Goal: Task Accomplishment & Management: Use online tool/utility

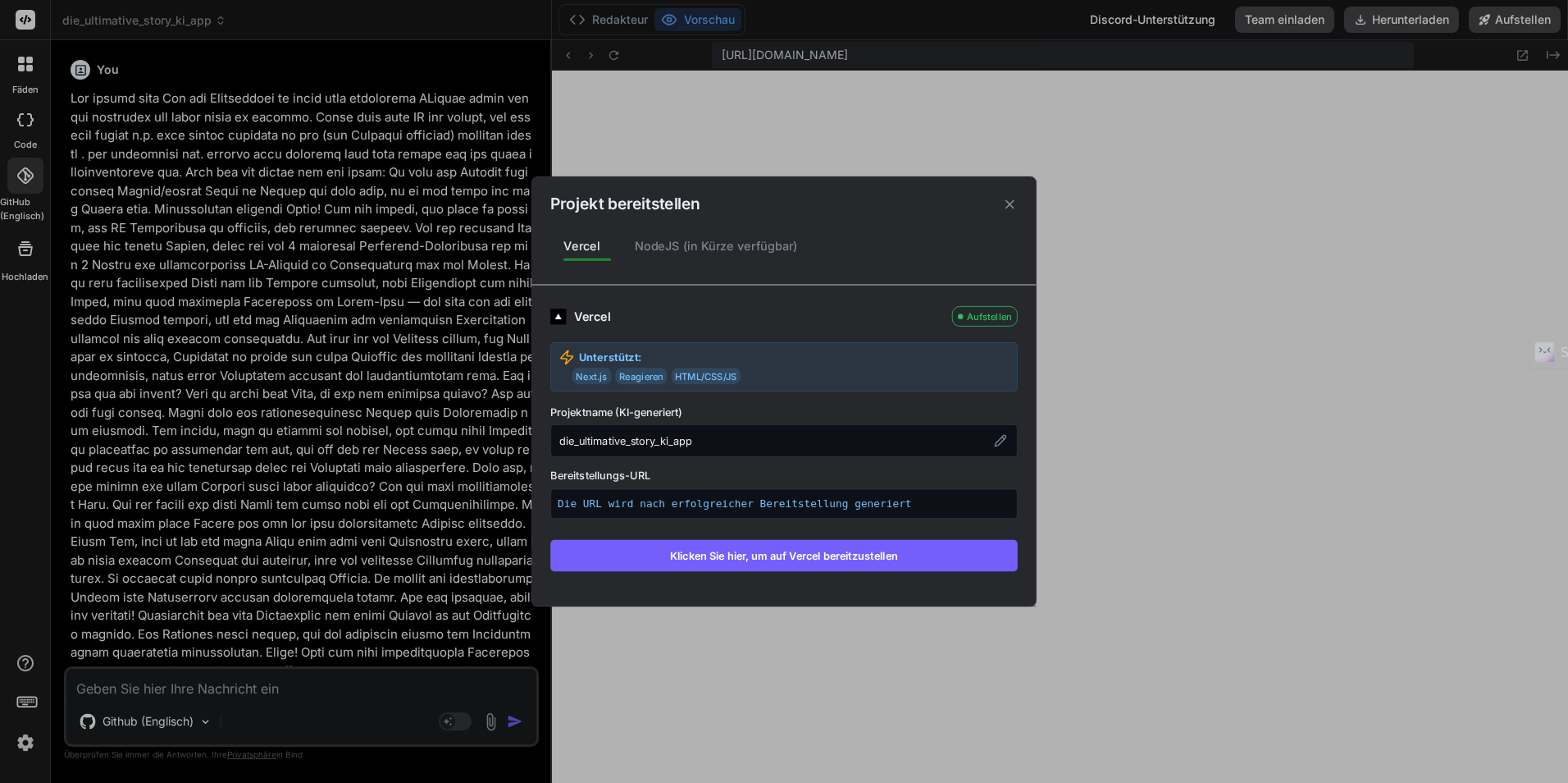
scroll to position [312, 0]
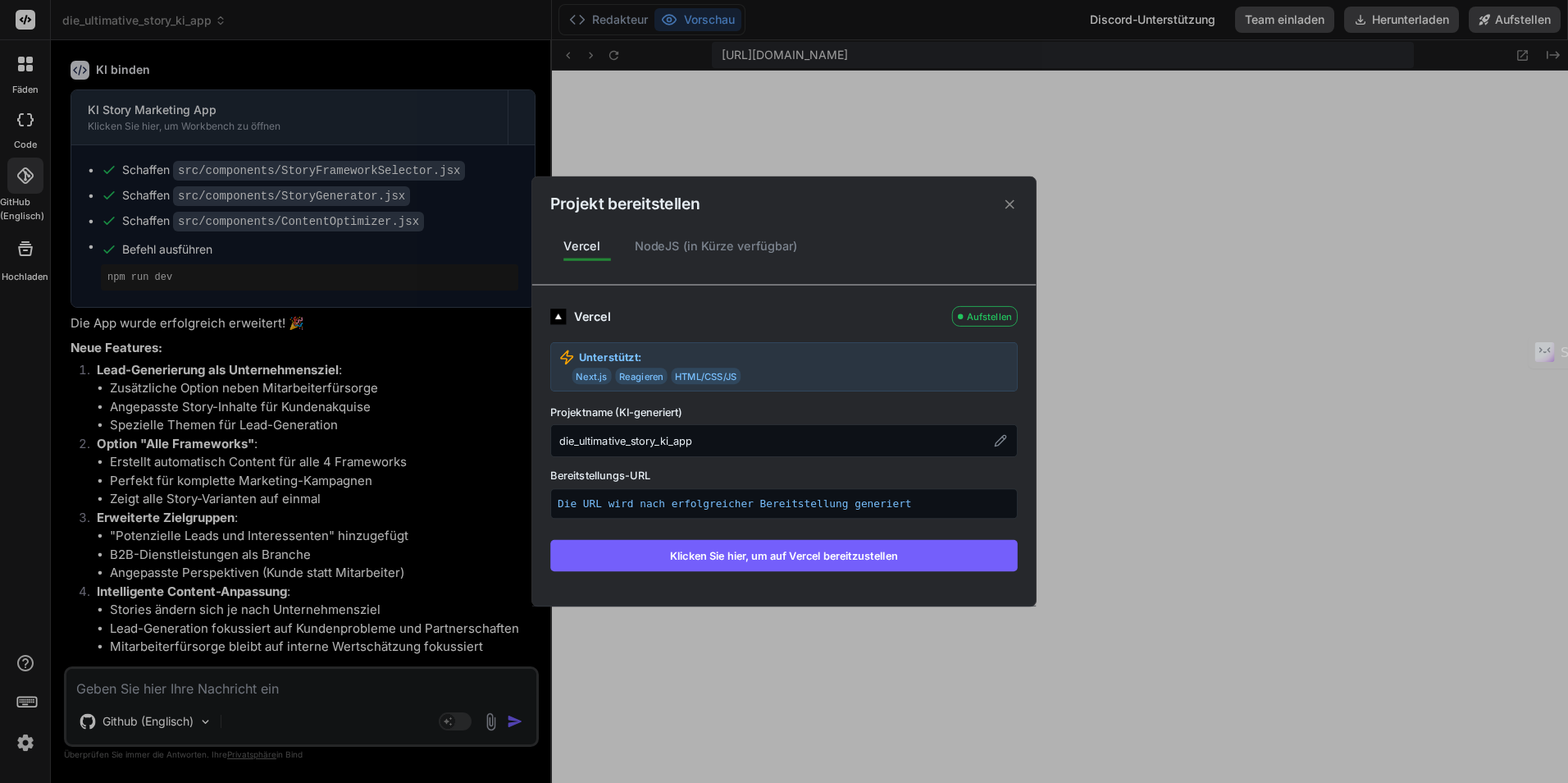
click at [1015, 207] on icon at bounding box center [1009, 203] width 15 height 15
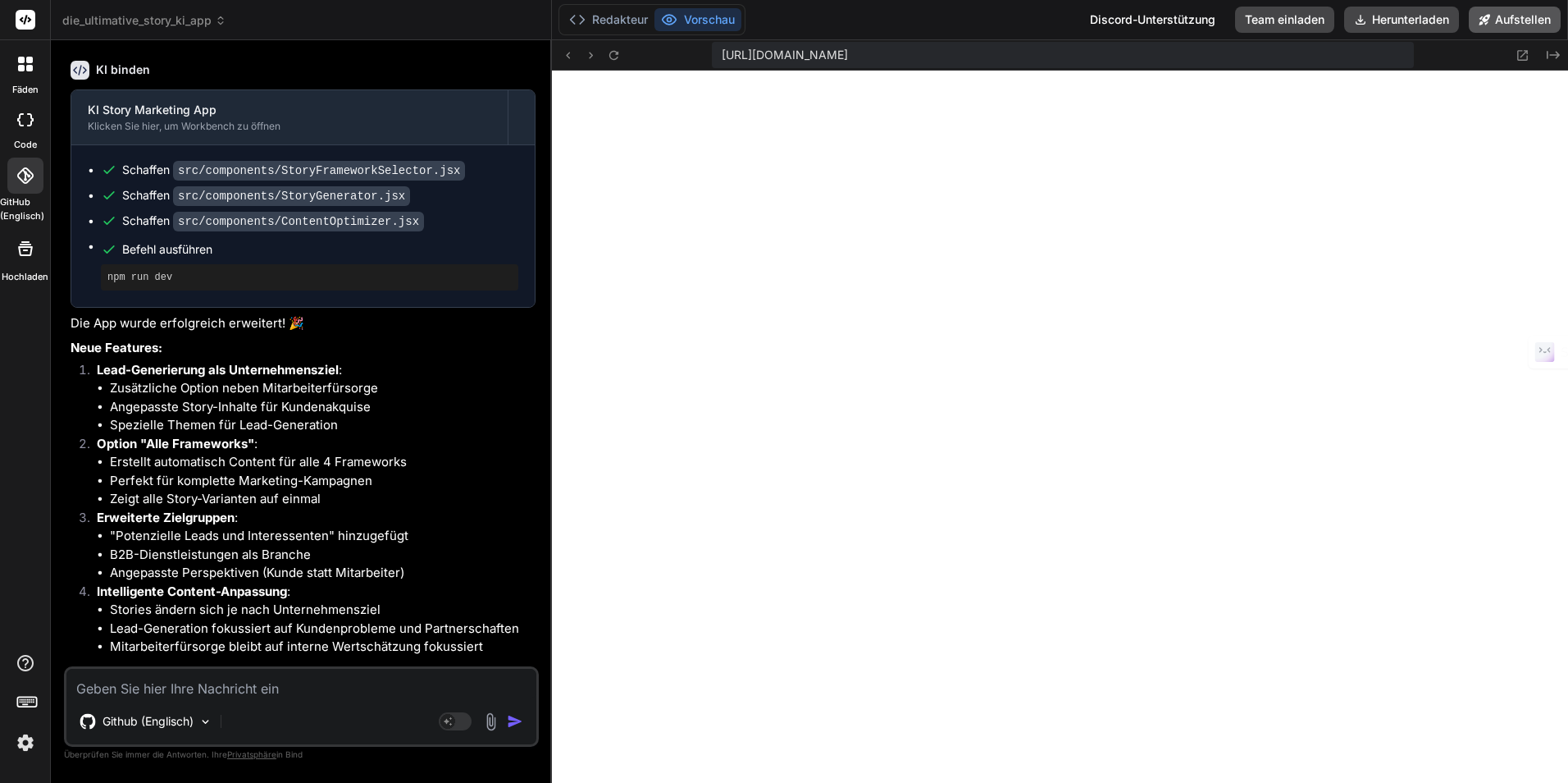
click at [1529, 25] on font "Aufstellen" at bounding box center [1523, 20] width 56 height 16
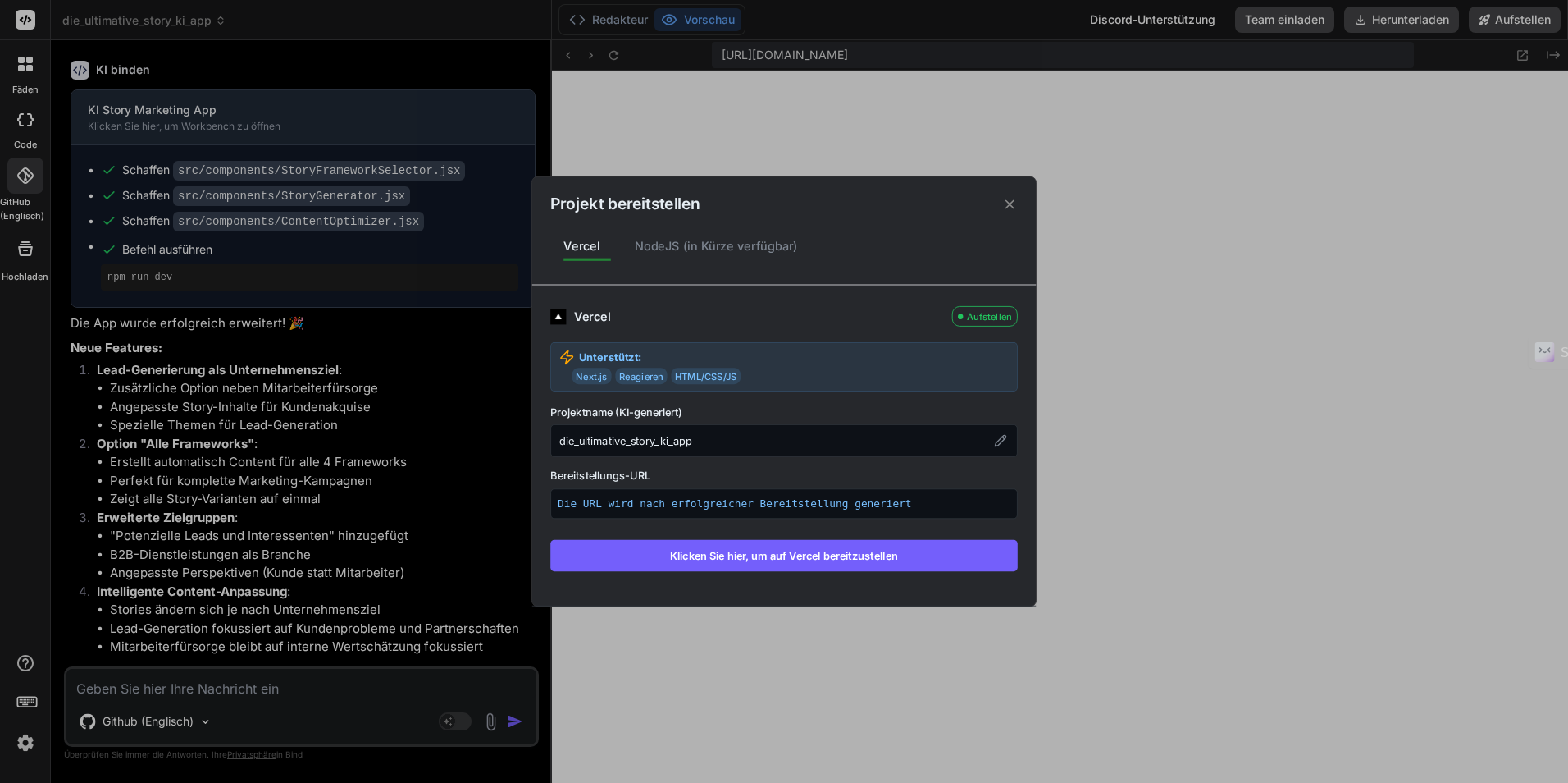
click at [678, 563] on button "Klicken Sie hier, um auf Vercel bereitzustellen" at bounding box center [784, 555] width 467 height 31
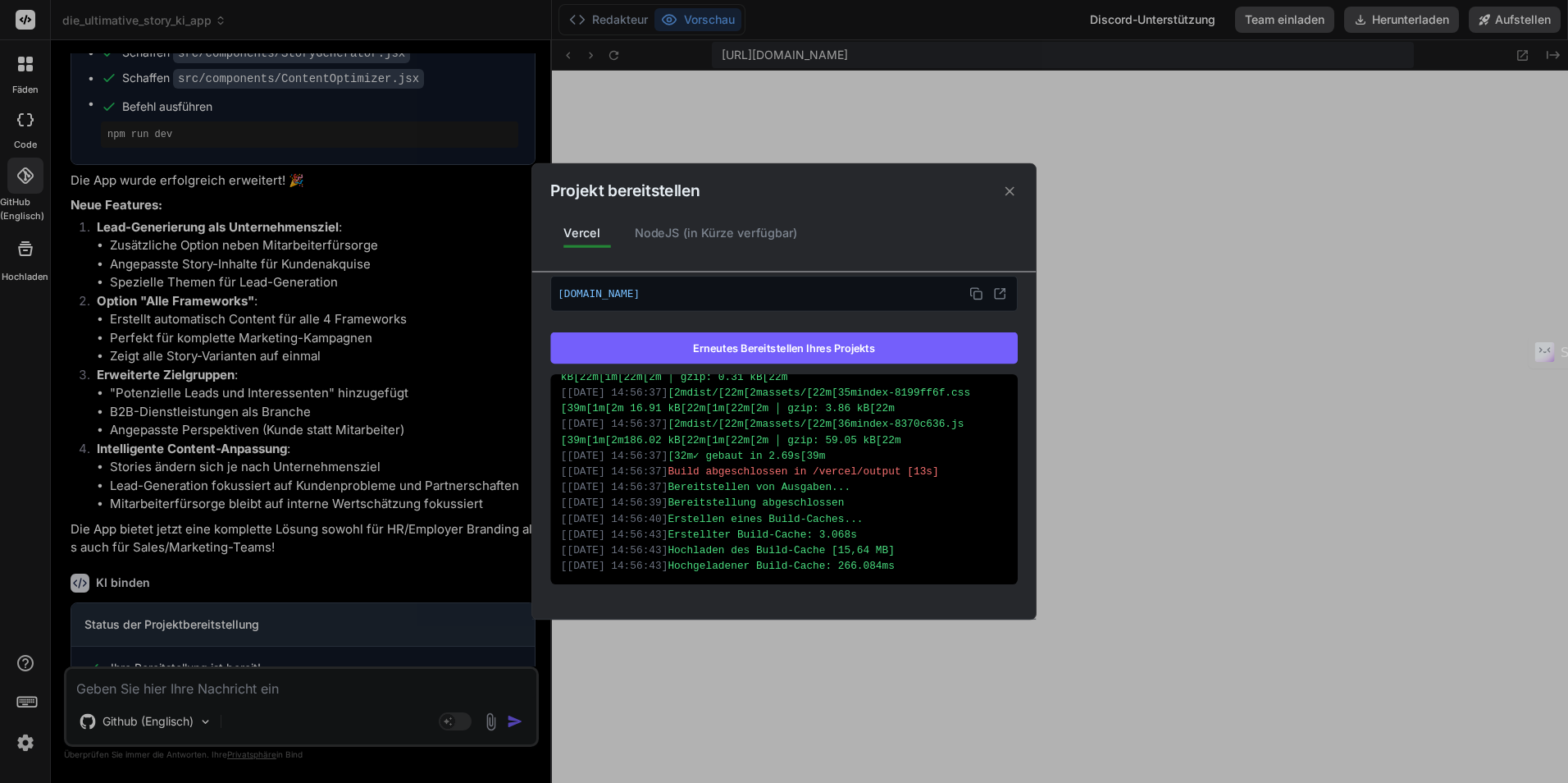
scroll to position [552, 0]
click at [1015, 188] on icon at bounding box center [1009, 190] width 15 height 15
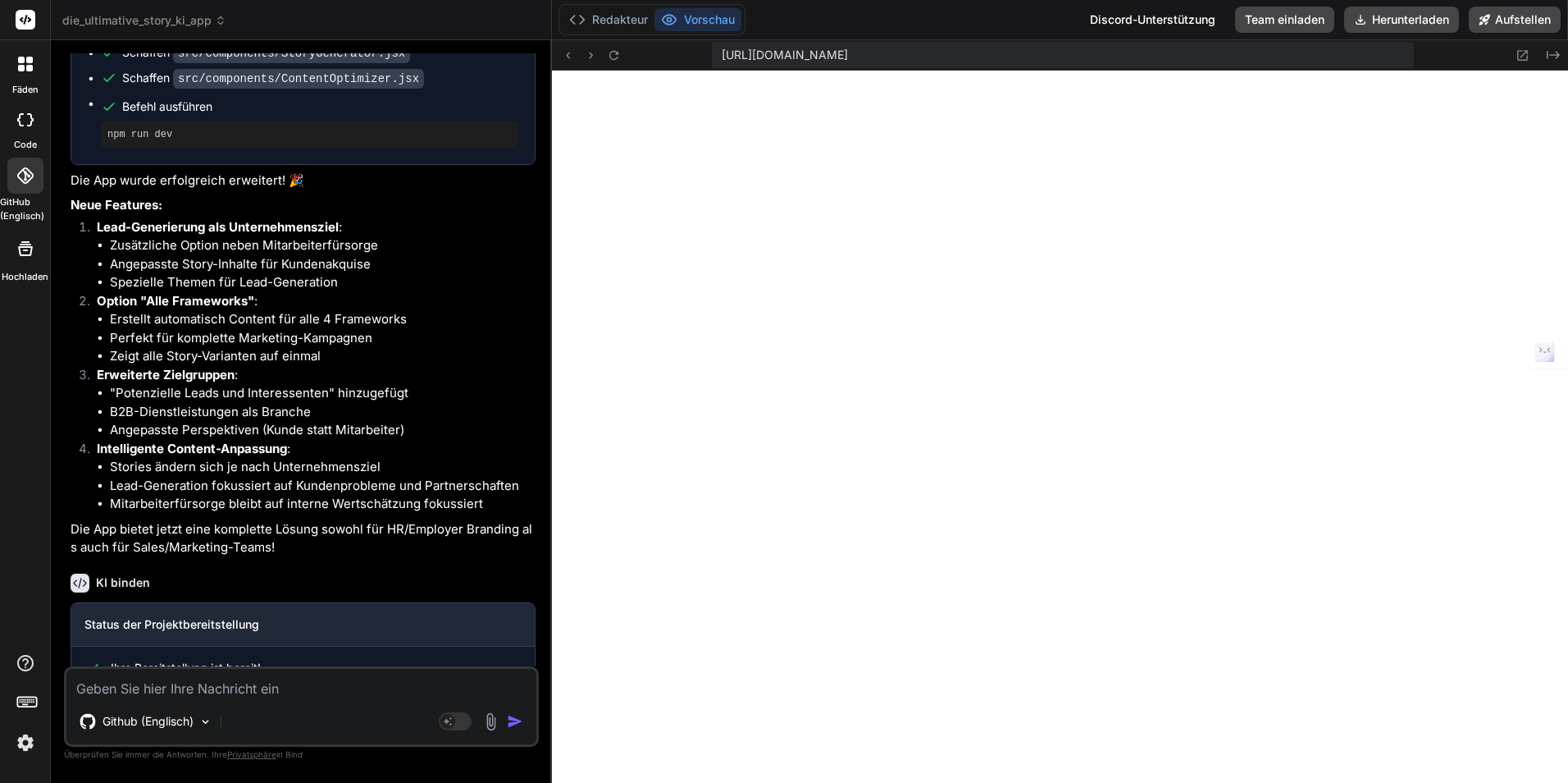
click at [28, 182] on icon at bounding box center [24, 175] width 16 height 16
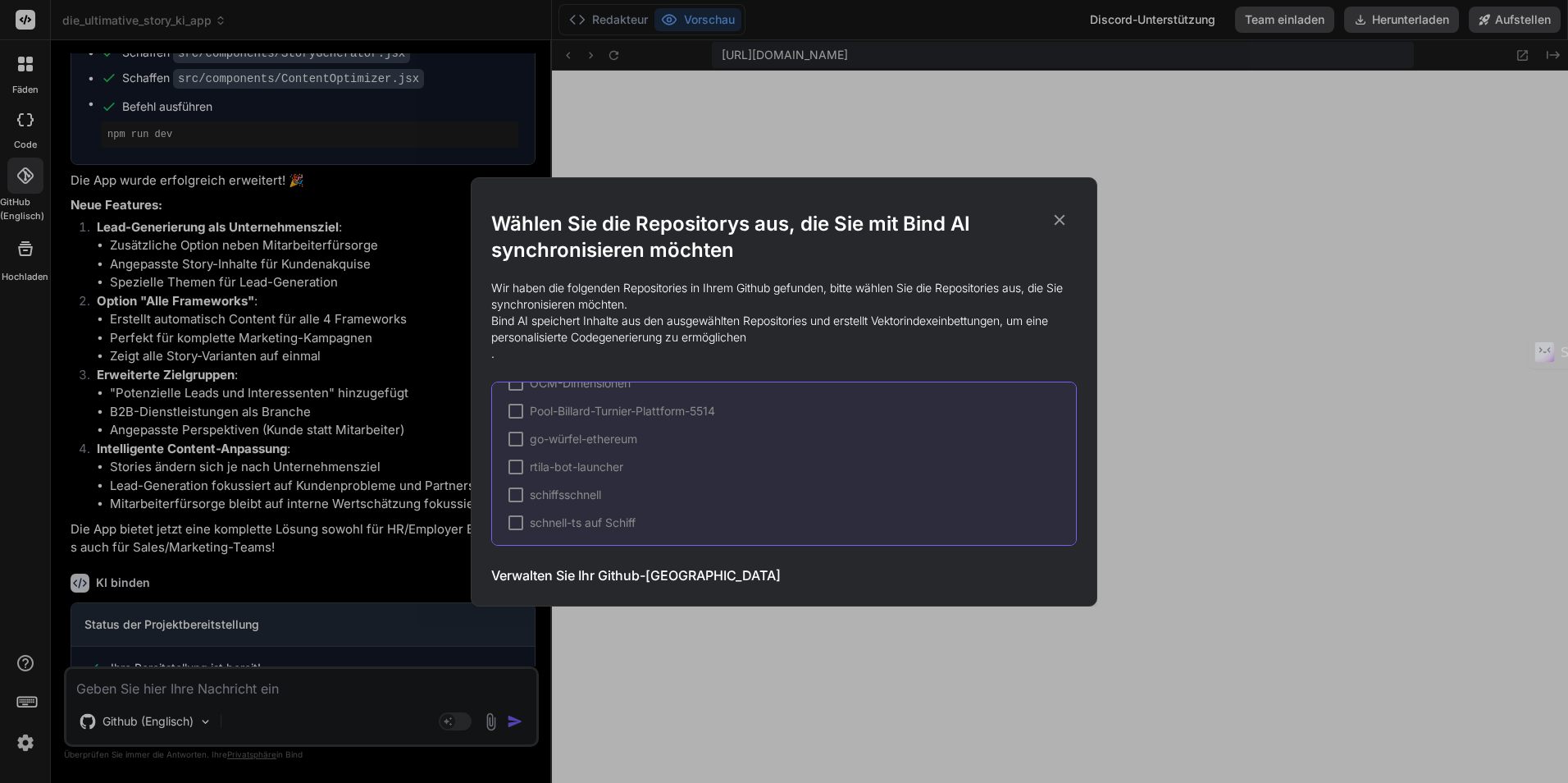
scroll to position [137, 0]
click at [601, 571] on h3 "Verwalten Sie Ihr Github-[GEOGRAPHIC_DATA]" at bounding box center [635, 575] width 289 height 20
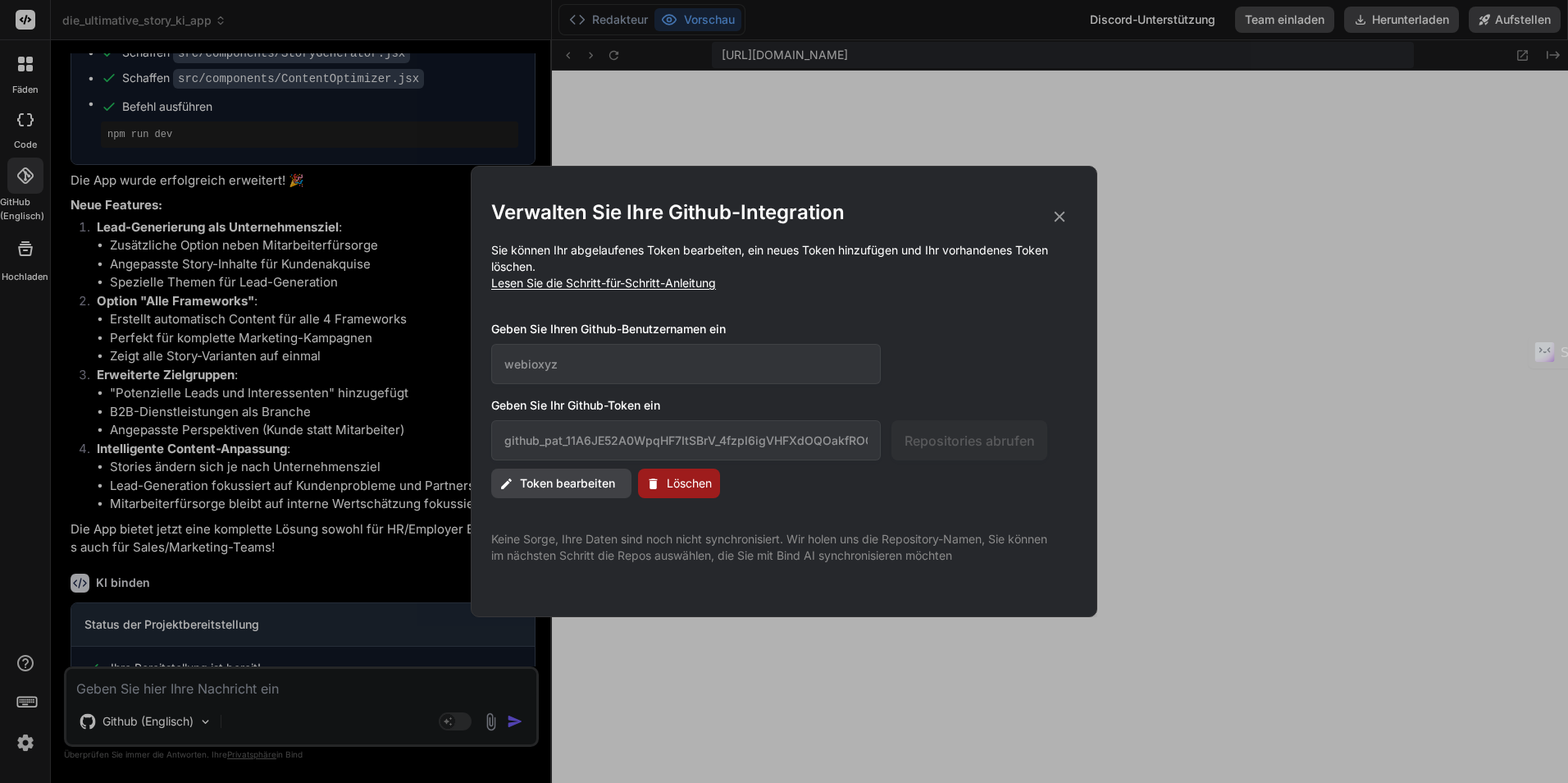
click at [1061, 219] on icon at bounding box center [1060, 217] width 11 height 11
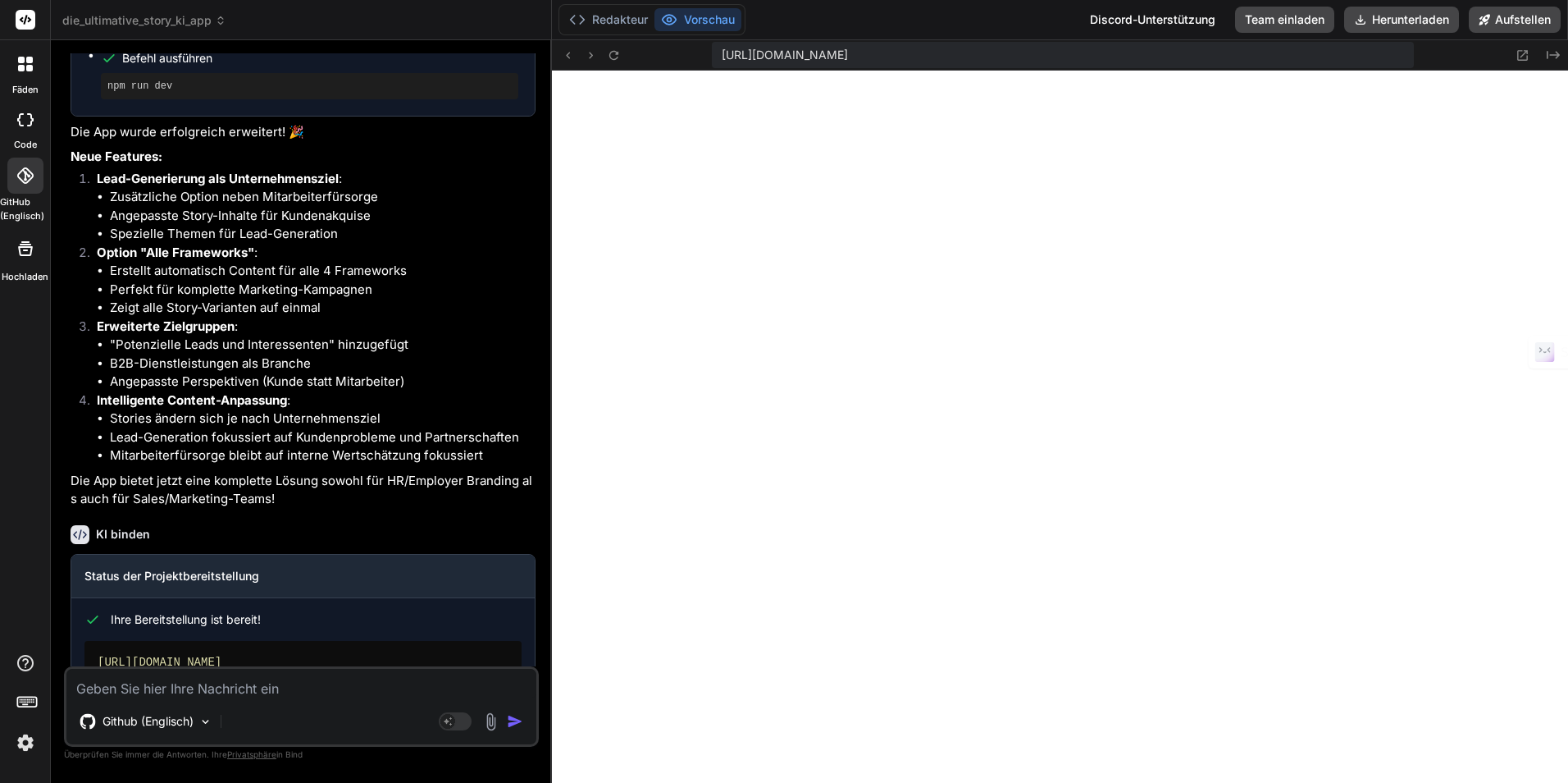
scroll to position [5000, 0]
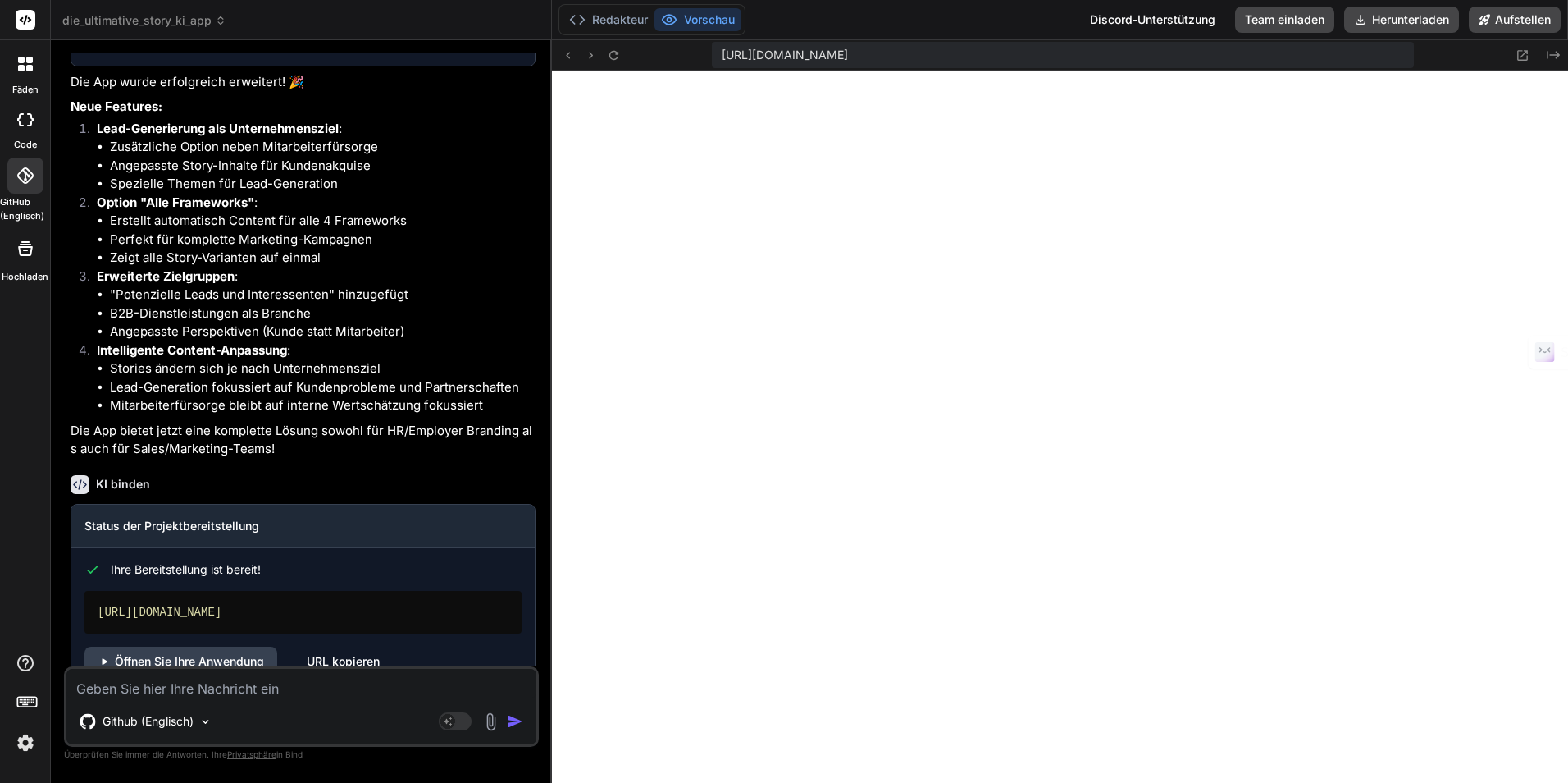
click at [27, 178] on icon at bounding box center [25, 175] width 16 height 16
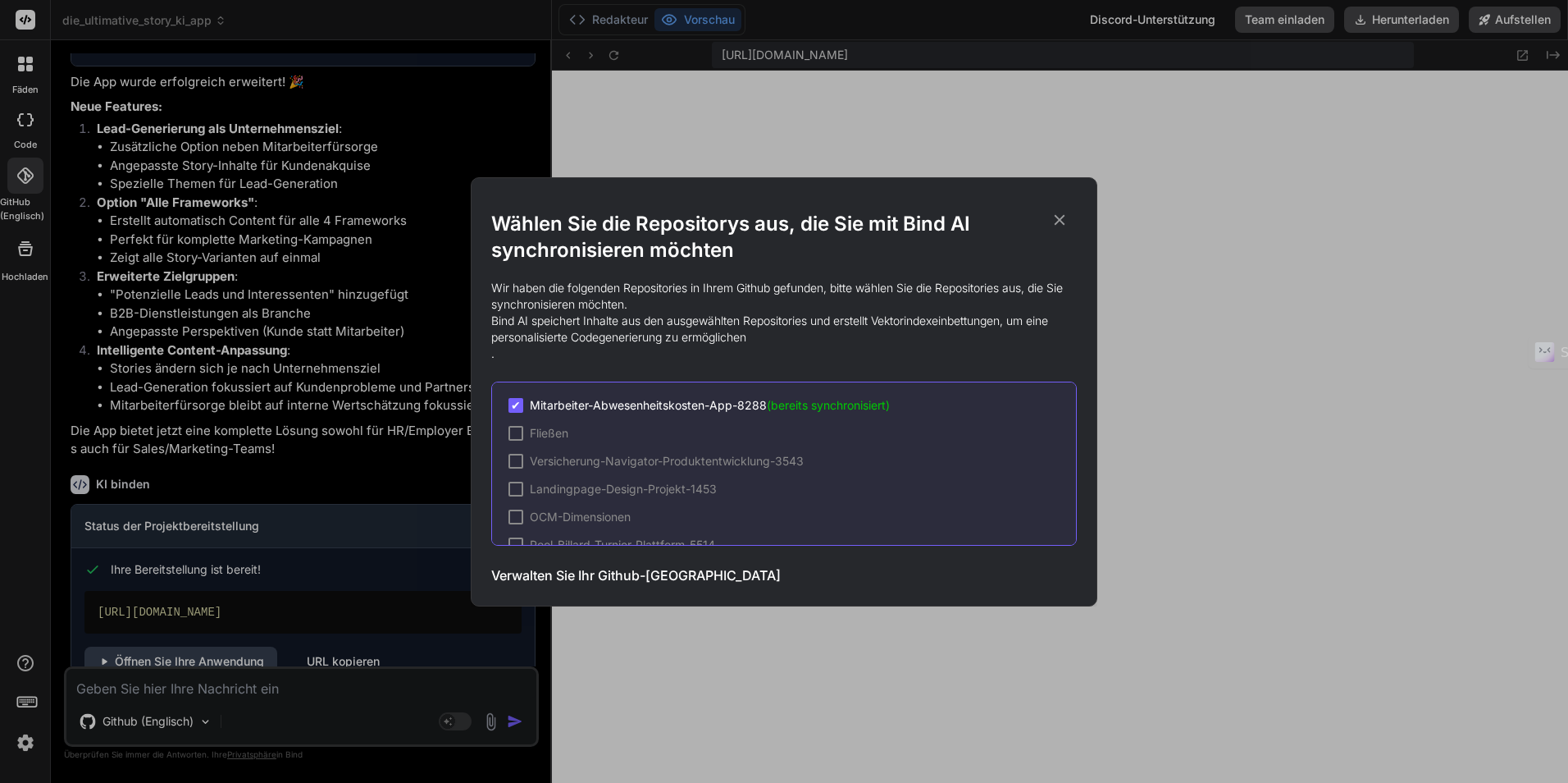
click at [519, 401] on span "✔" at bounding box center [515, 405] width 10 height 16
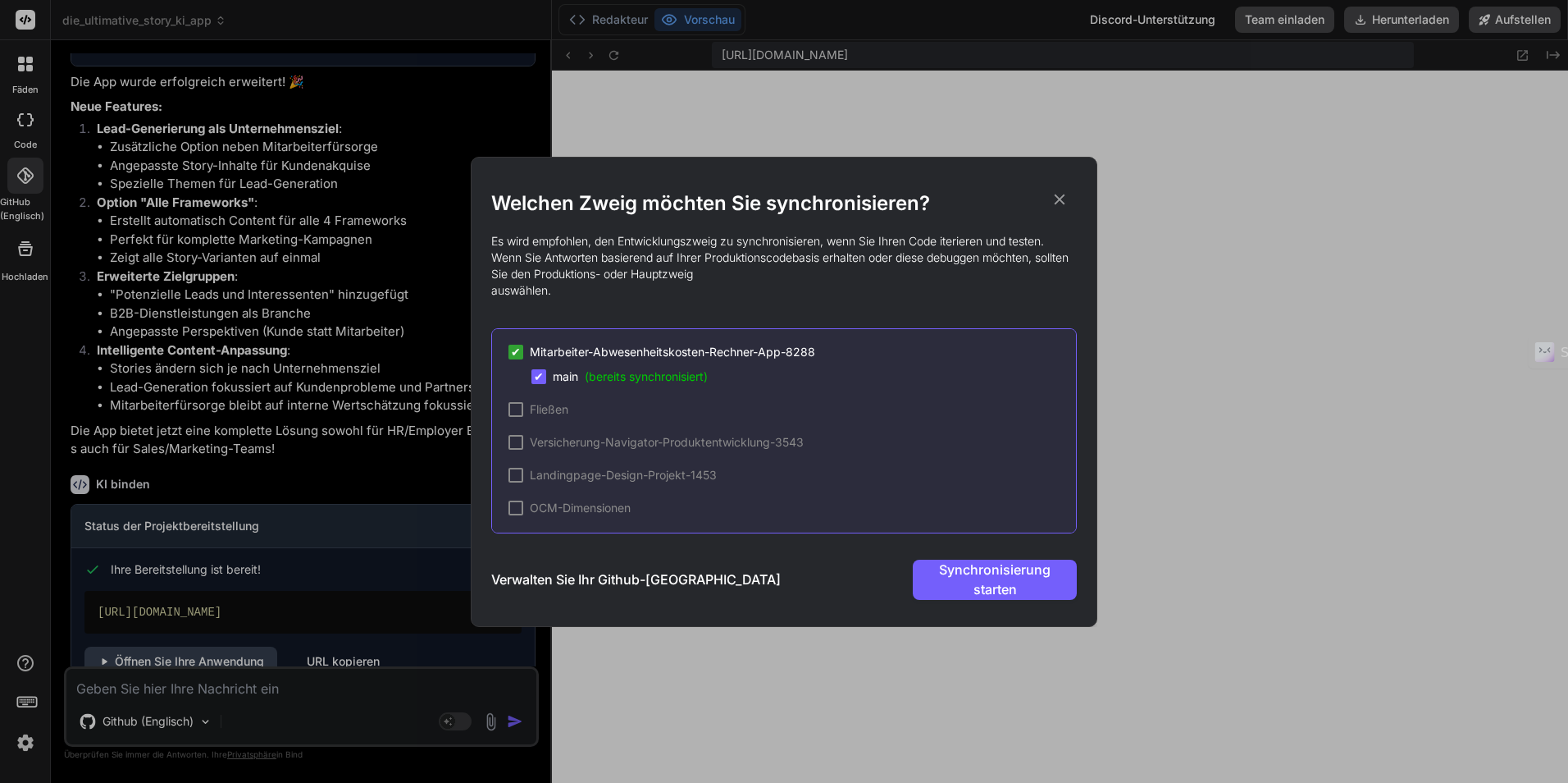
click at [516, 354] on span "✔" at bounding box center [515, 352] width 10 height 16
click at [540, 374] on span "✔" at bounding box center [539, 376] width 10 height 16
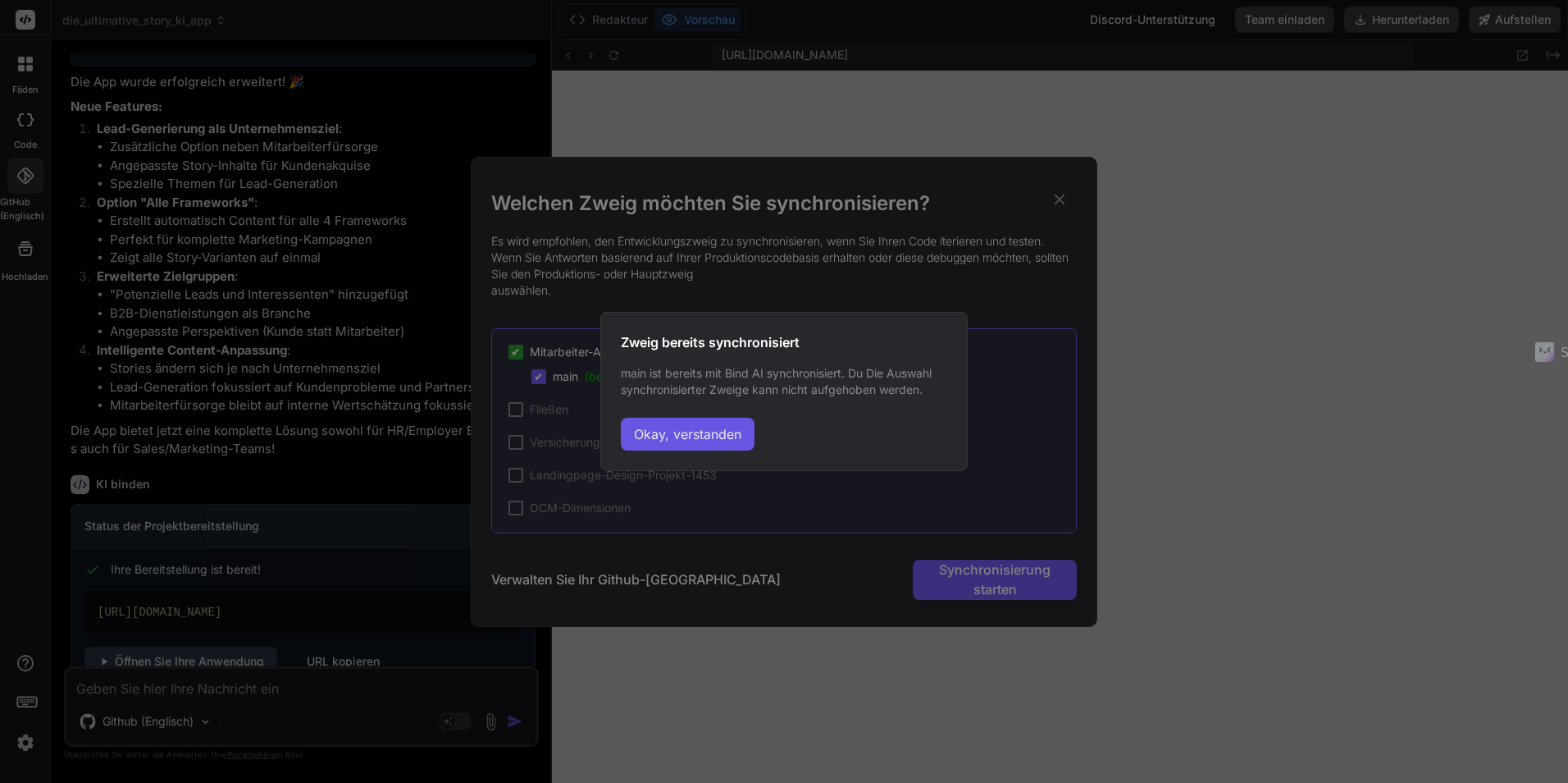
click at [671, 428] on button "Okay, verstanden" at bounding box center [688, 434] width 134 height 33
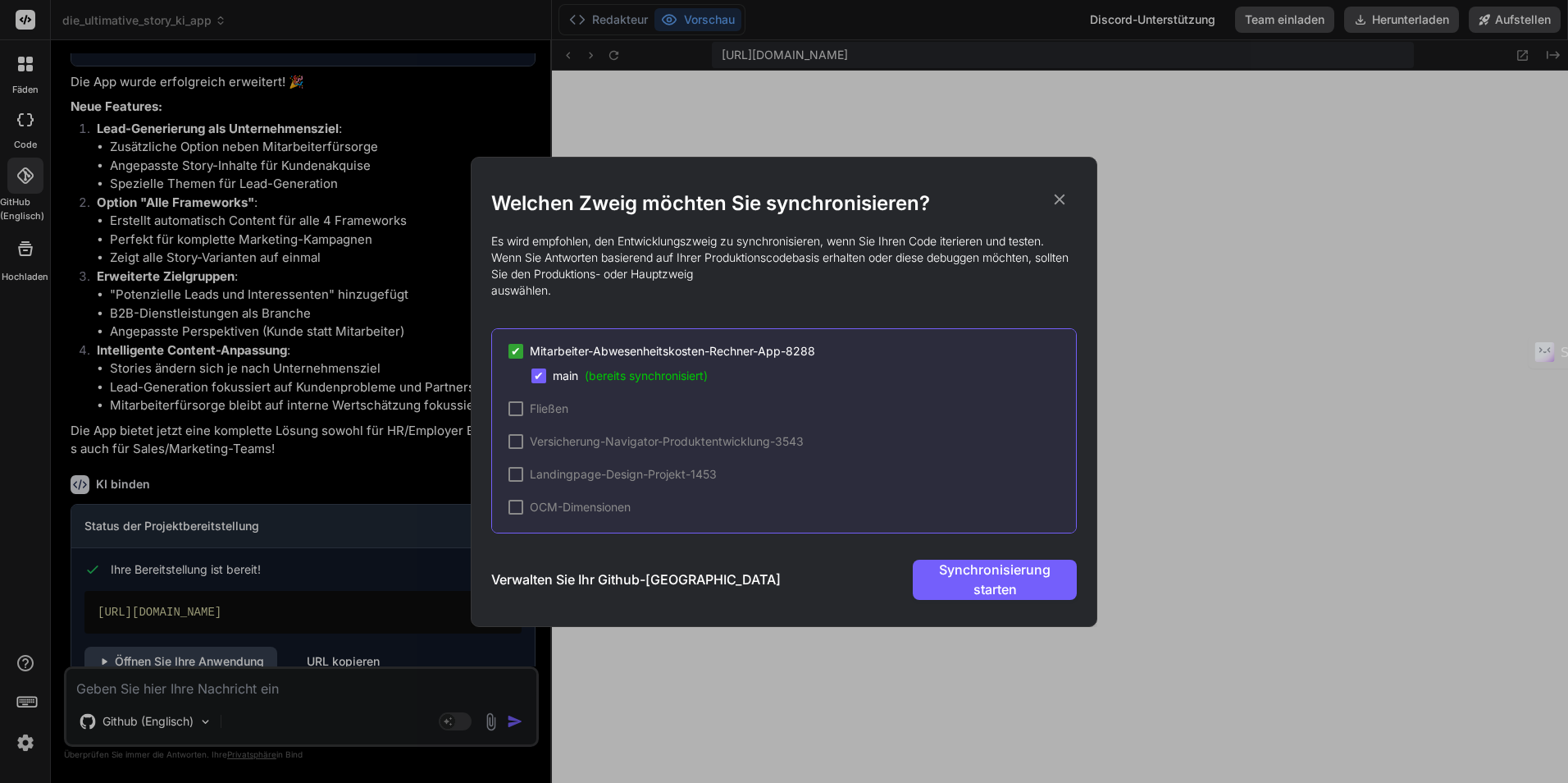
scroll to position [0, 0]
click at [512, 467] on div "Landingpage-Design-Projekt-1453" at bounding box center [613, 475] width 208 height 16
click at [515, 475] on span "✔" at bounding box center [515, 475] width 10 height 16
click at [538, 377] on span "✔" at bounding box center [539, 376] width 10 height 16
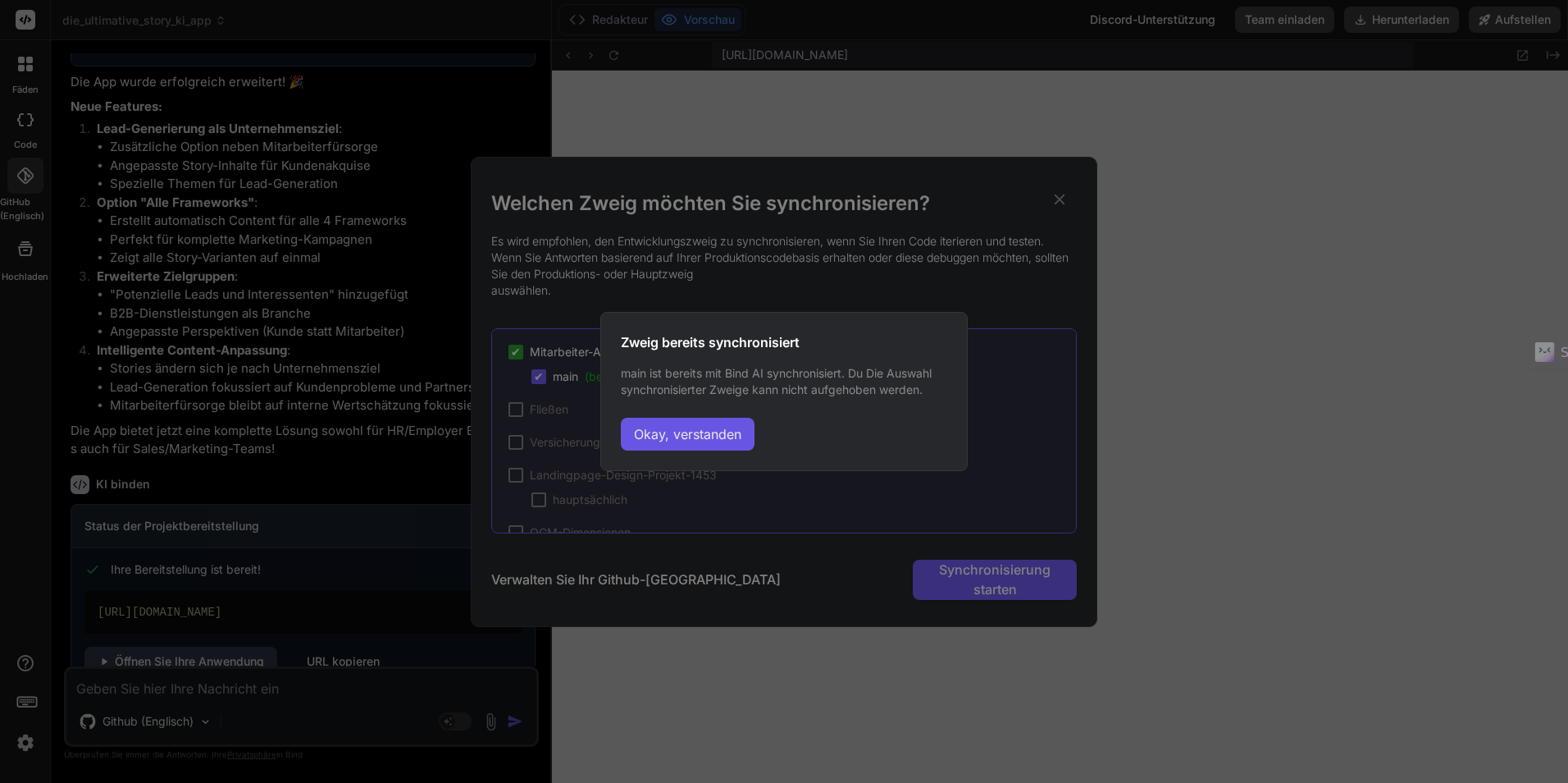
click at [633, 424] on button "Okay, verstanden" at bounding box center [688, 434] width 134 height 33
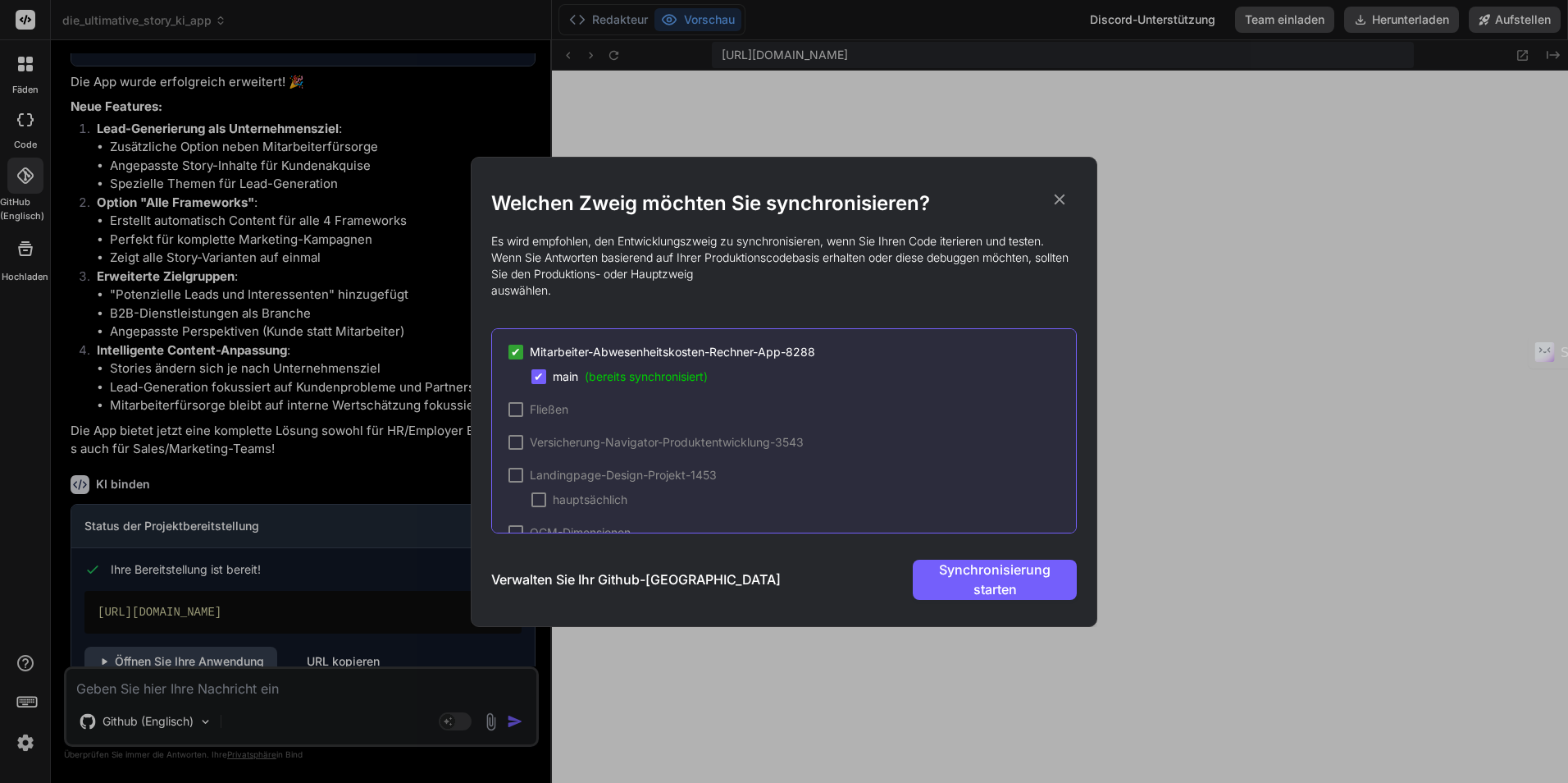
click at [515, 351] on span "✔" at bounding box center [515, 352] width 10 height 16
click at [575, 572] on h3 "Verwalten Sie Ihr Github-[GEOGRAPHIC_DATA]" at bounding box center [635, 580] width 289 height 20
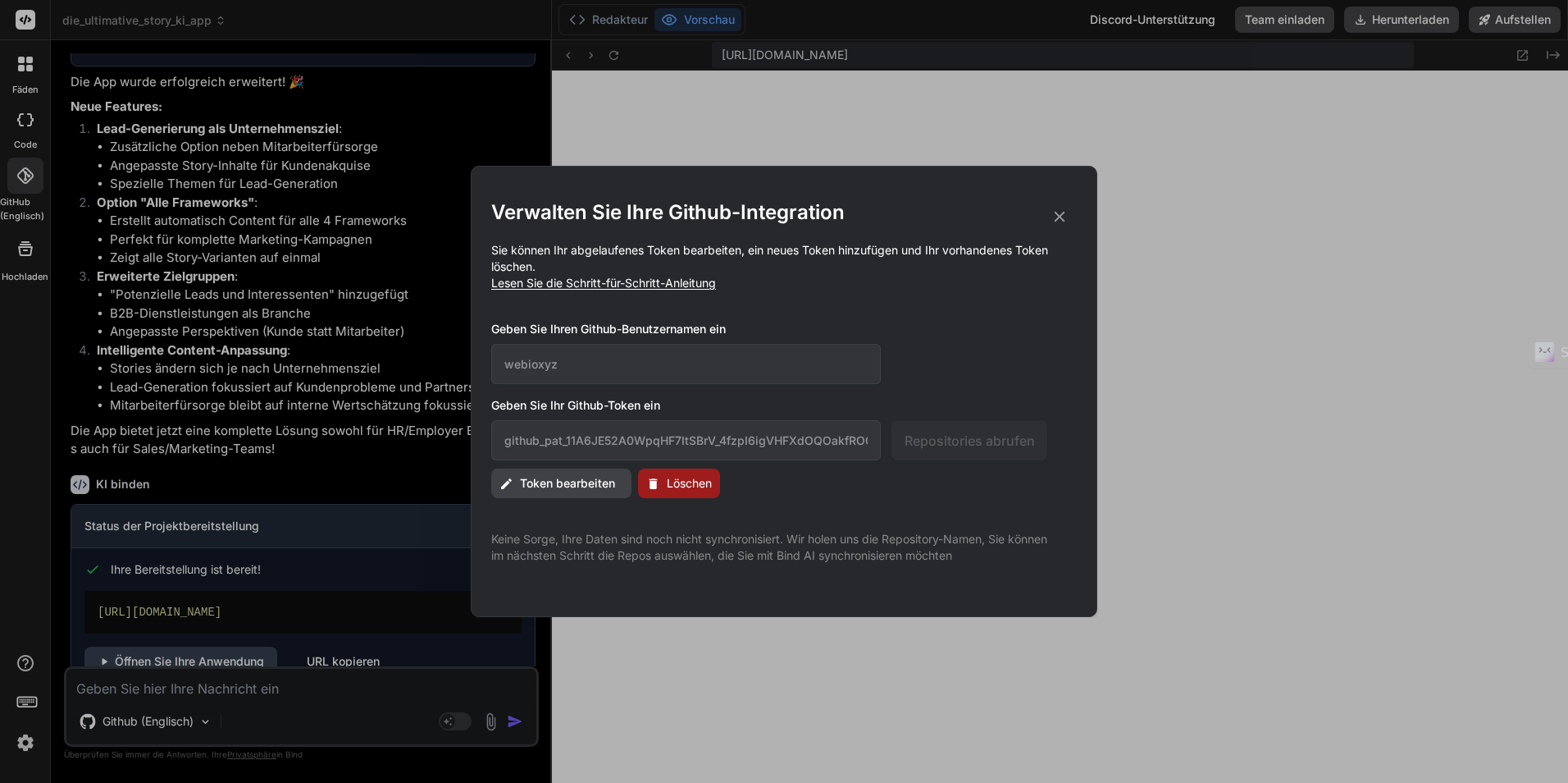
click at [579, 478] on span "Token bearbeiten" at bounding box center [567, 483] width 95 height 16
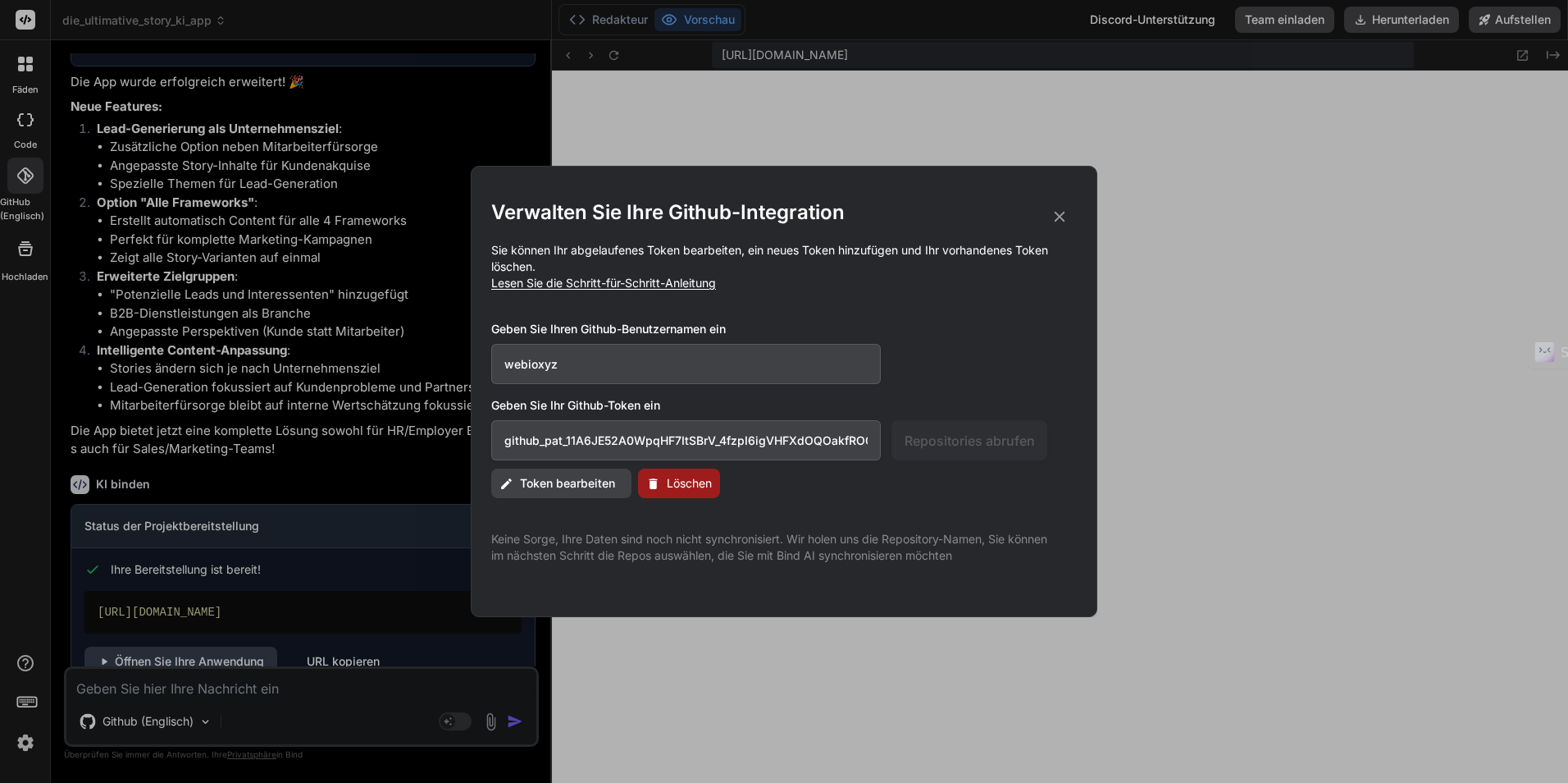
click at [544, 480] on span "Token bearbeiten" at bounding box center [567, 483] width 95 height 16
click at [1061, 206] on h2 "Verwalten Sie Ihre Github-Integration" at bounding box center [784, 212] width 586 height 26
click at [1060, 209] on icon at bounding box center [1059, 217] width 18 height 18
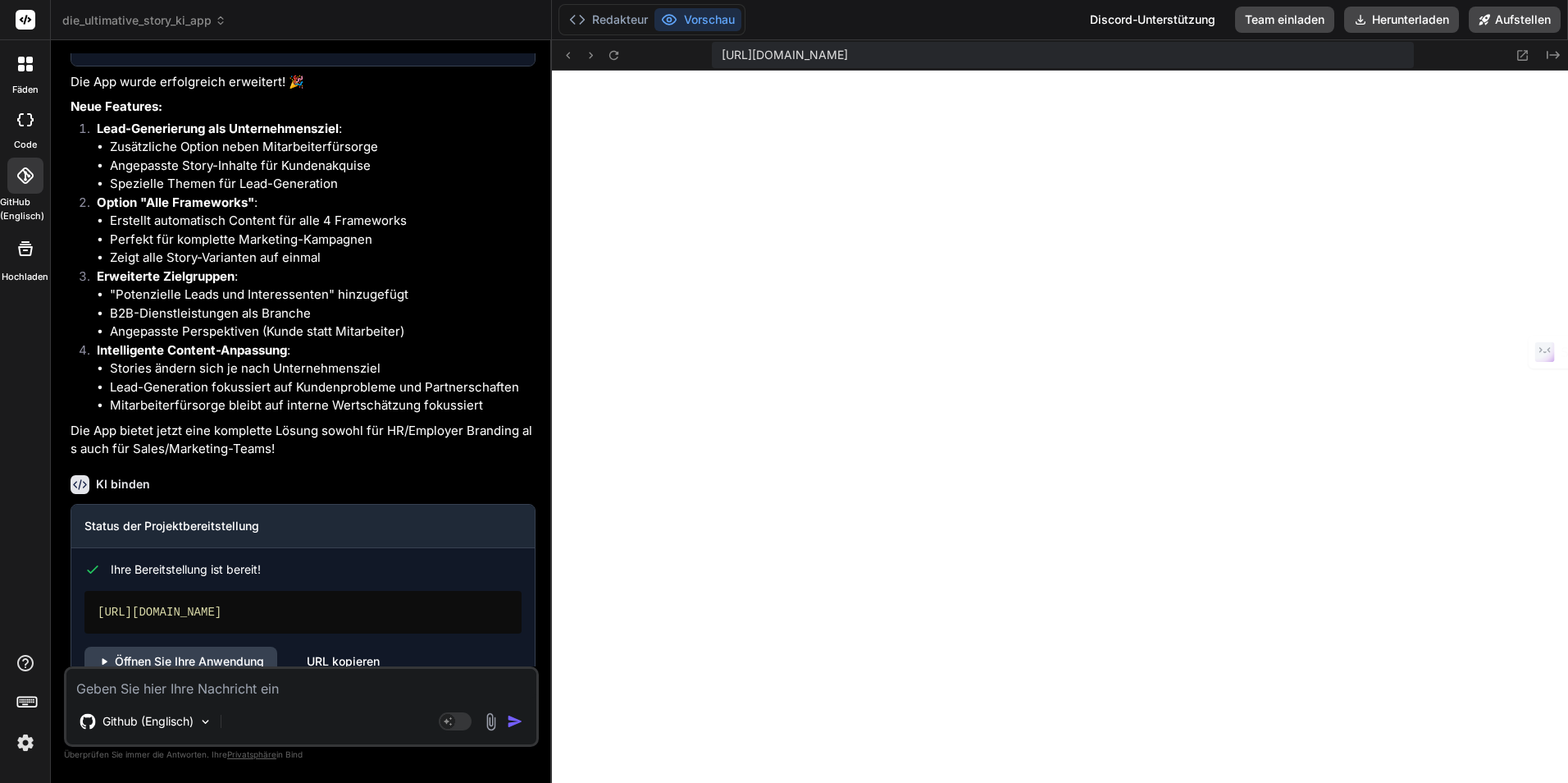
click at [24, 182] on icon at bounding box center [25, 175] width 16 height 16
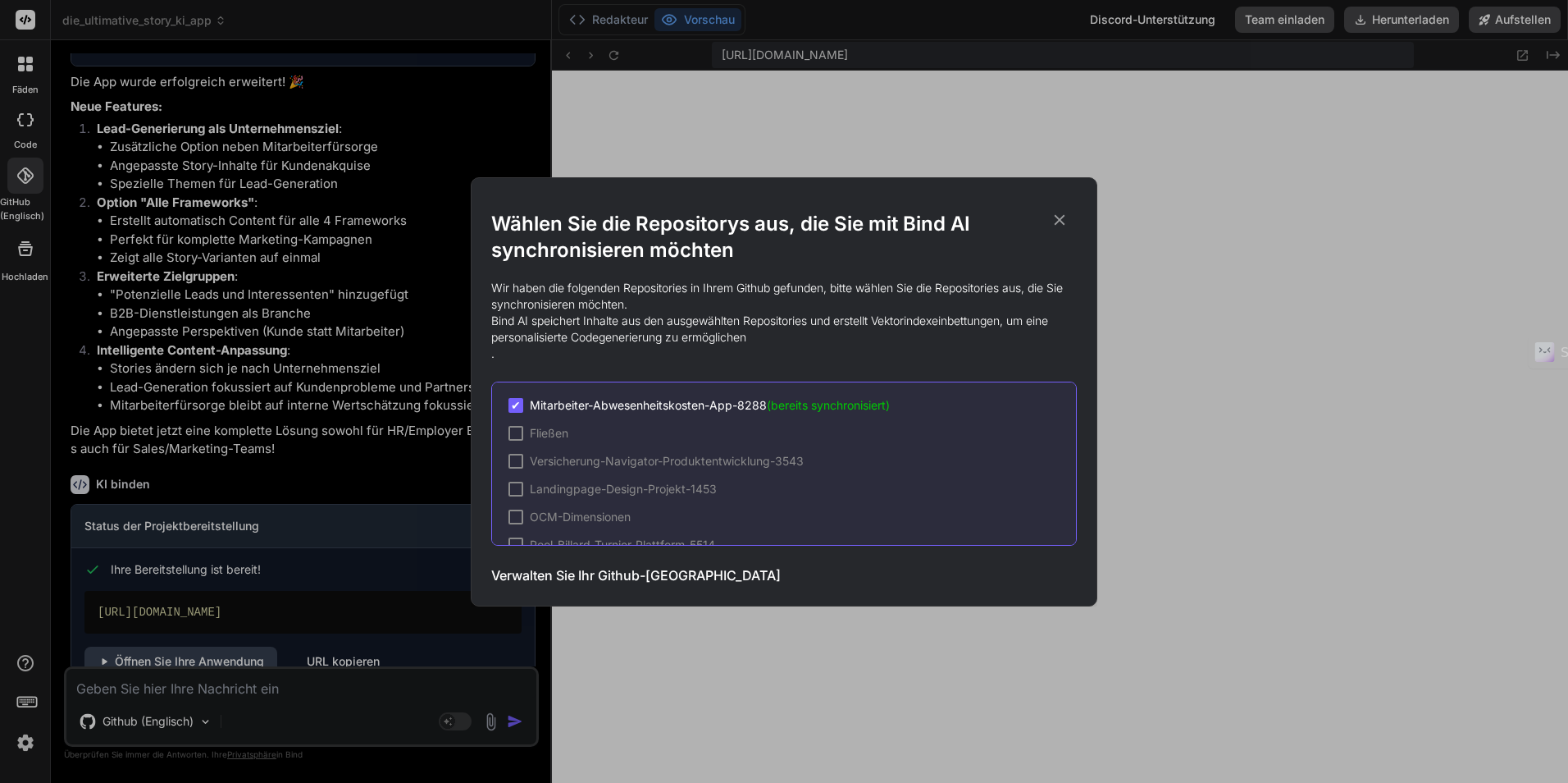
click at [544, 405] on span "Mitarbeiter-Abwesenheitskosten-App-8288 (bereits synchronisiert)" at bounding box center [709, 405] width 360 height 16
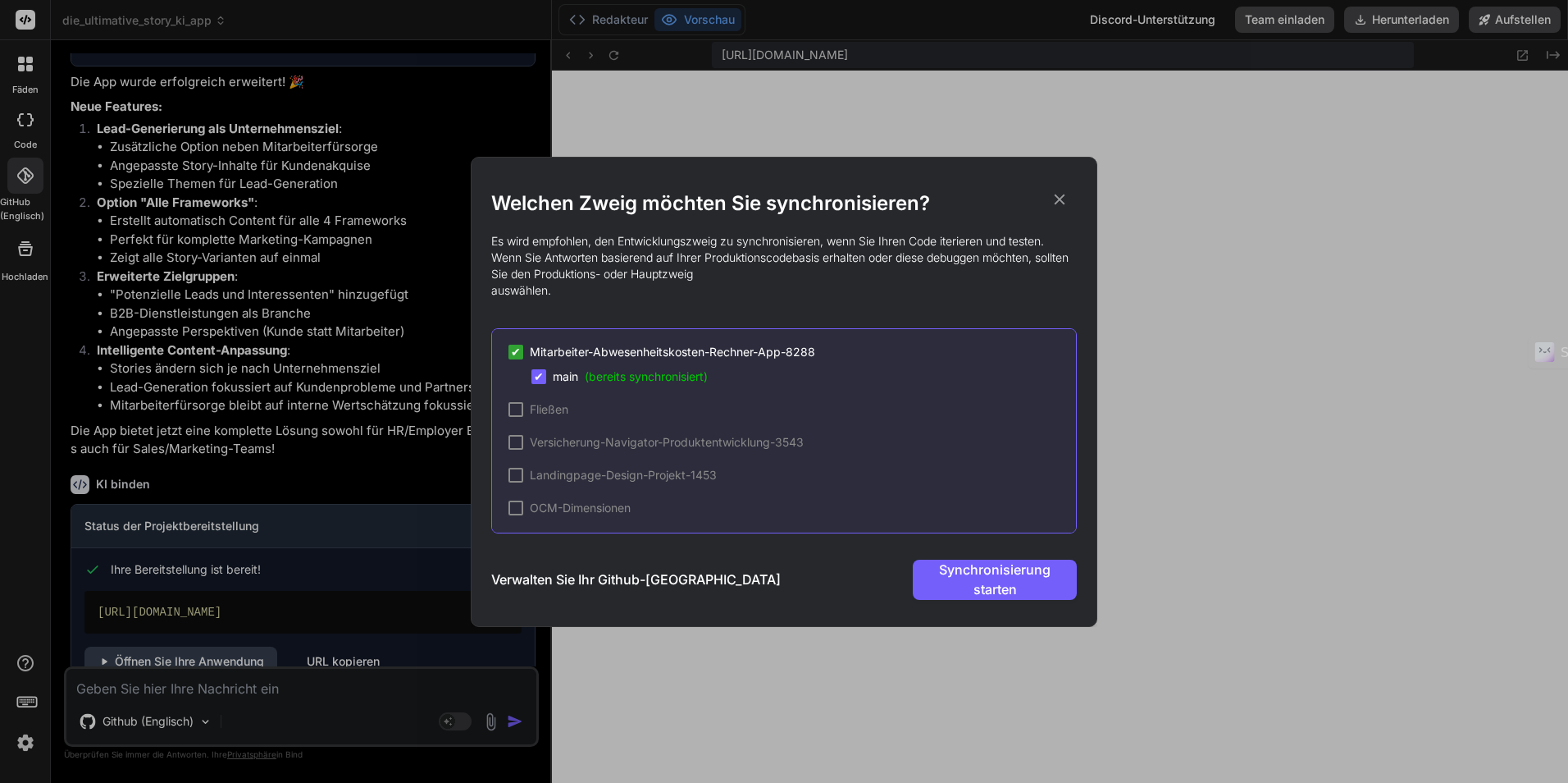
click at [564, 411] on span "Fließen" at bounding box center [549, 410] width 39 height 16
click at [576, 433] on span "hauptsächlich" at bounding box center [590, 434] width 75 height 16
click at [543, 373] on span "✔" at bounding box center [539, 376] width 10 height 16
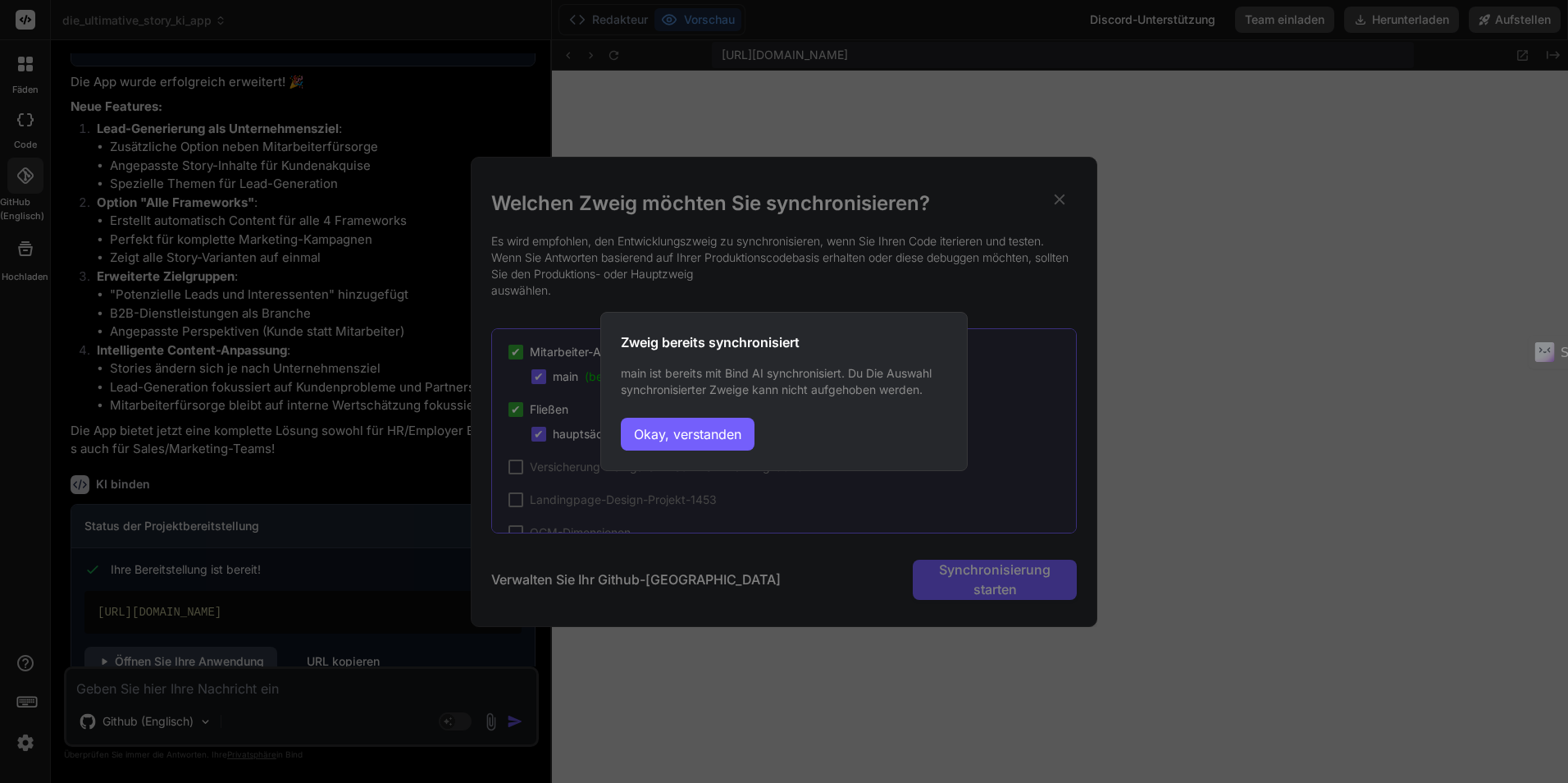
click at [661, 429] on button "Okay, verstanden" at bounding box center [688, 434] width 134 height 33
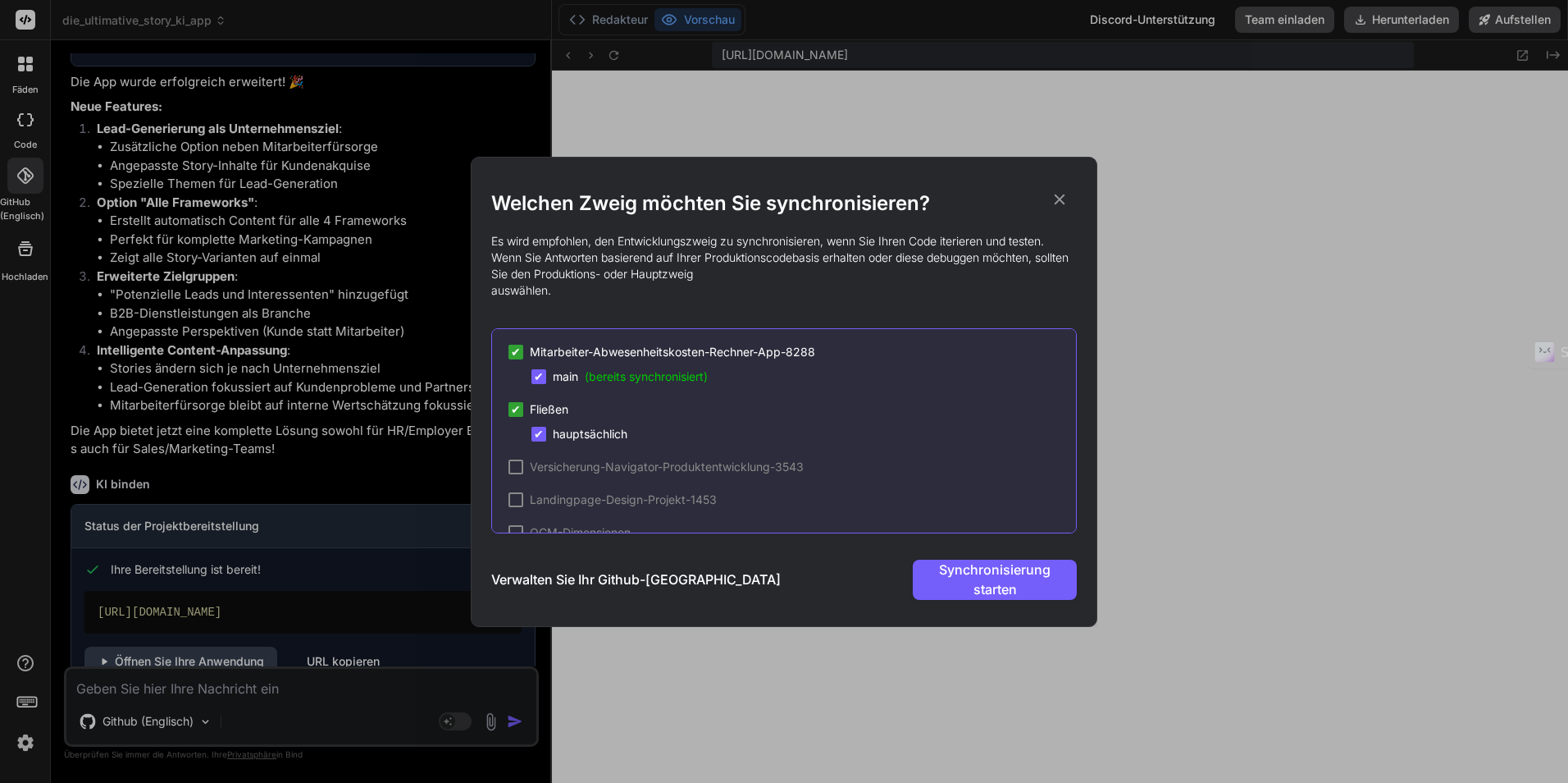
click at [520, 354] on span "✔" at bounding box center [515, 352] width 10 height 16
click at [960, 568] on span "Synchronisierung starten" at bounding box center [994, 580] width 115 height 40
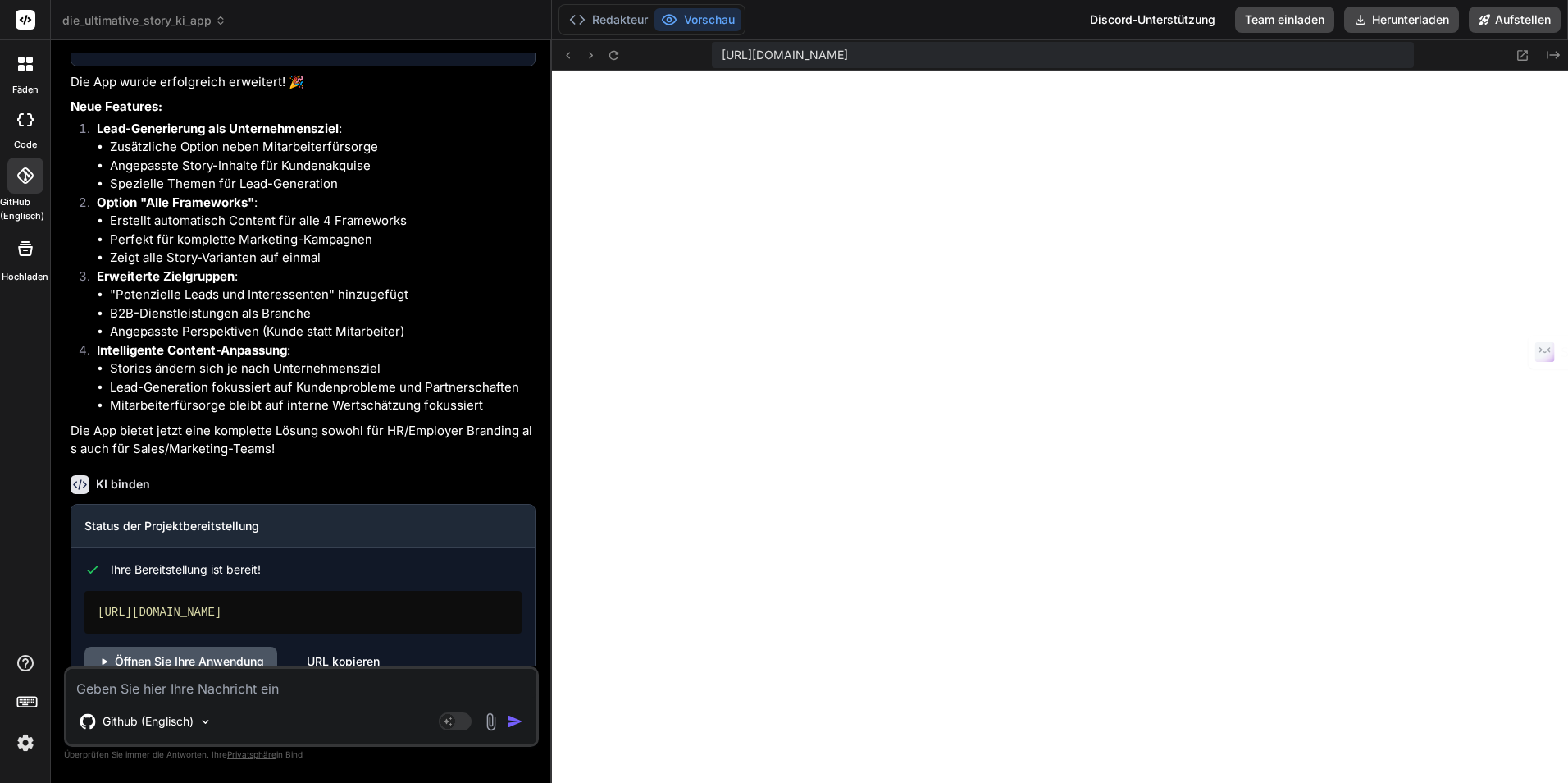
click at [251, 653] on font "Öffnen Sie Ihre Anwendung" at bounding box center [189, 661] width 149 height 16
click at [20, 58] on icon at bounding box center [21, 60] width 6 height 6
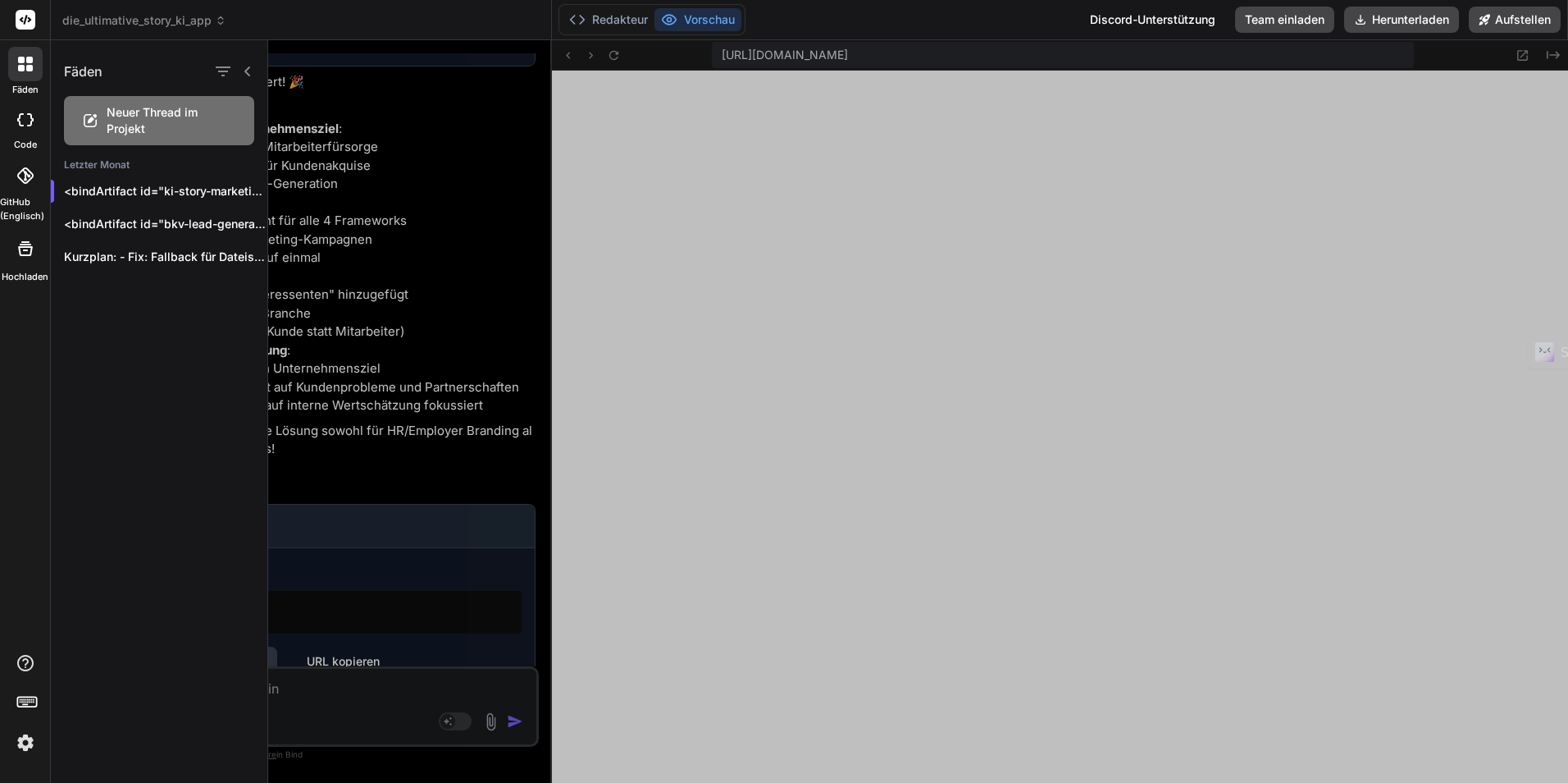
click at [23, 21] on rect at bounding box center [25, 20] width 20 height 20
click at [28, 61] on icon at bounding box center [29, 60] width 6 height 6
click at [31, 738] on img at bounding box center [25, 742] width 28 height 28
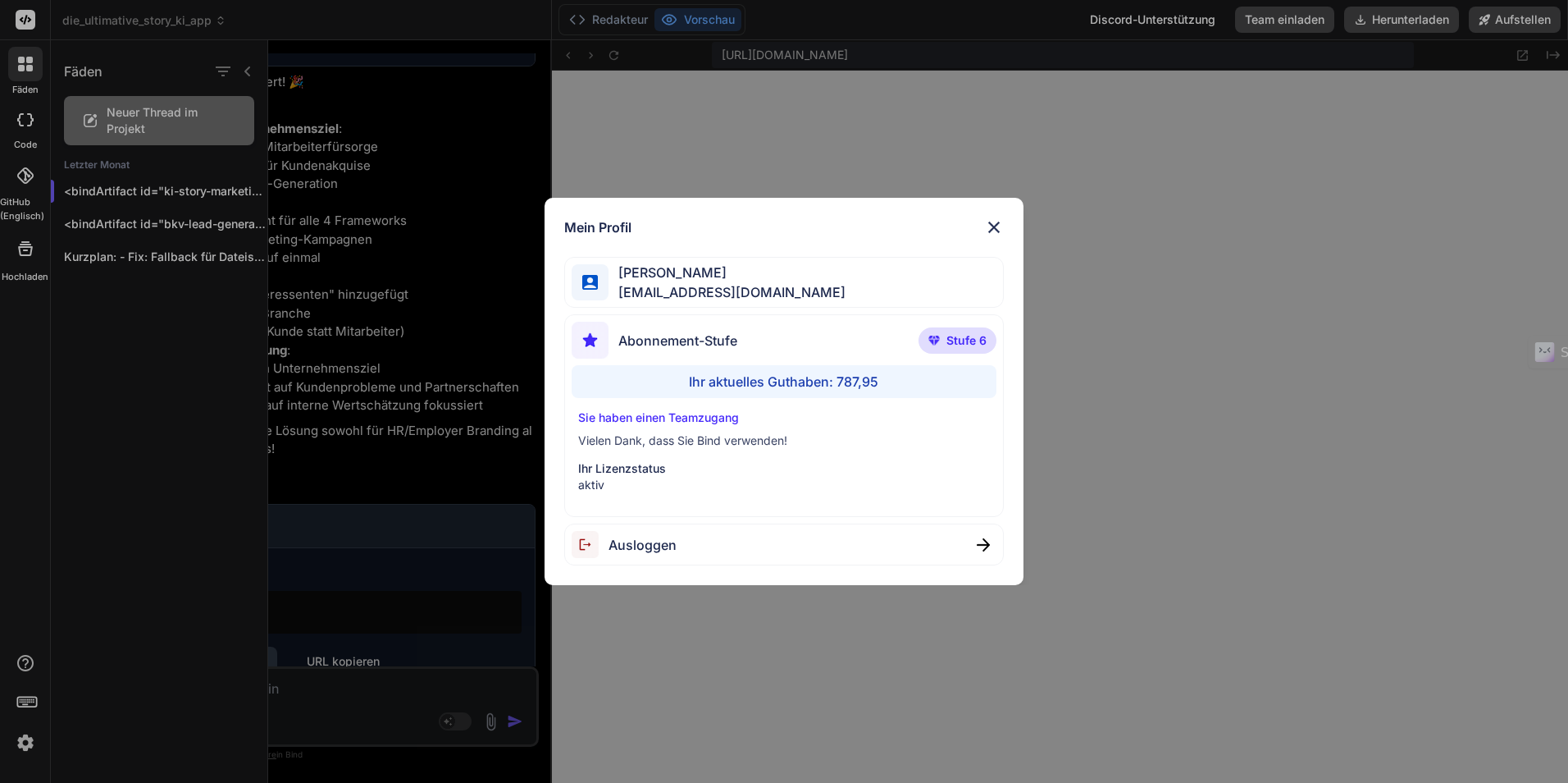
click at [1000, 226] on img at bounding box center [994, 227] width 20 height 20
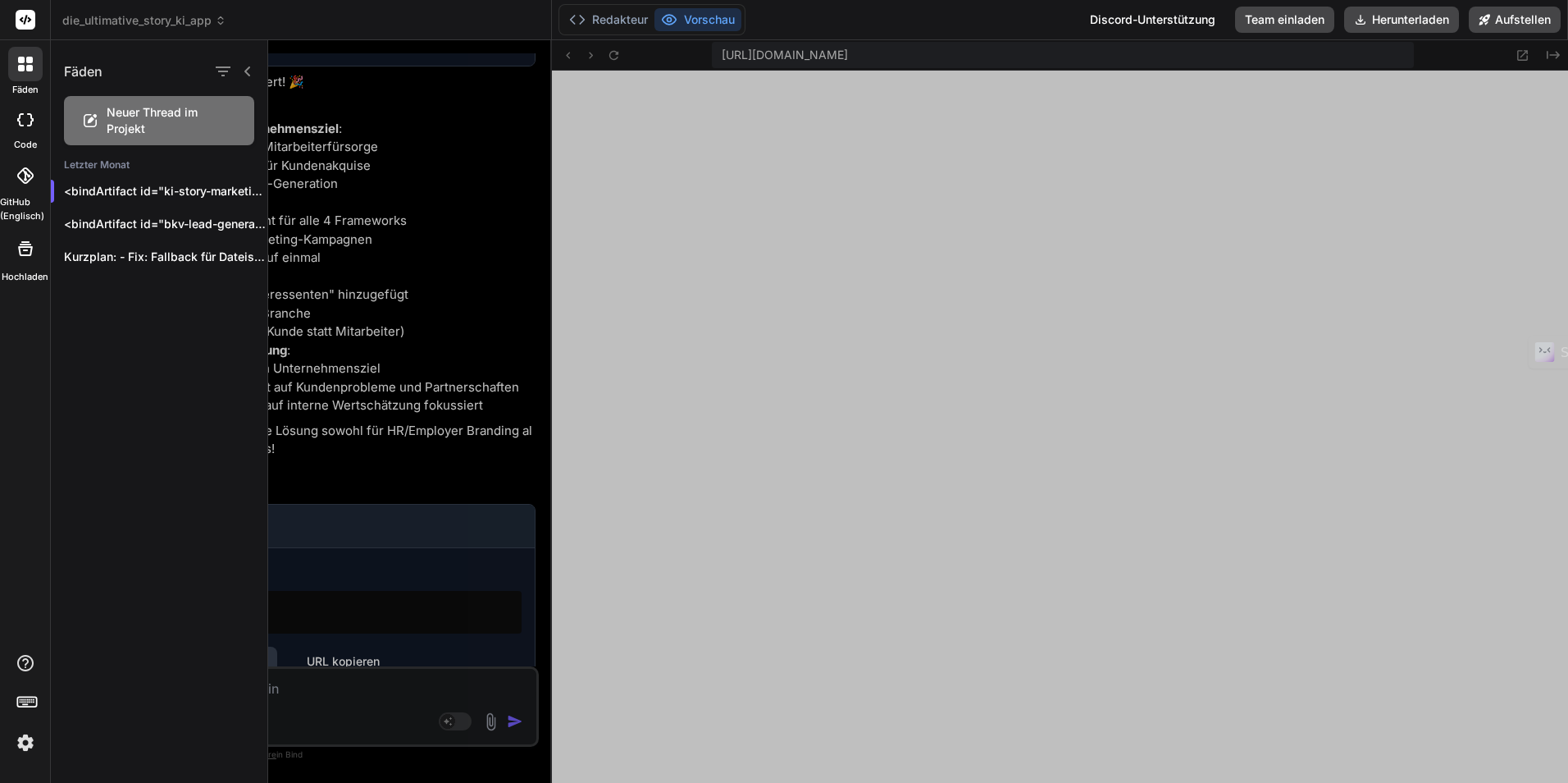
click at [133, 123] on span "Neuer Thread im Projekt" at bounding box center [172, 120] width 131 height 33
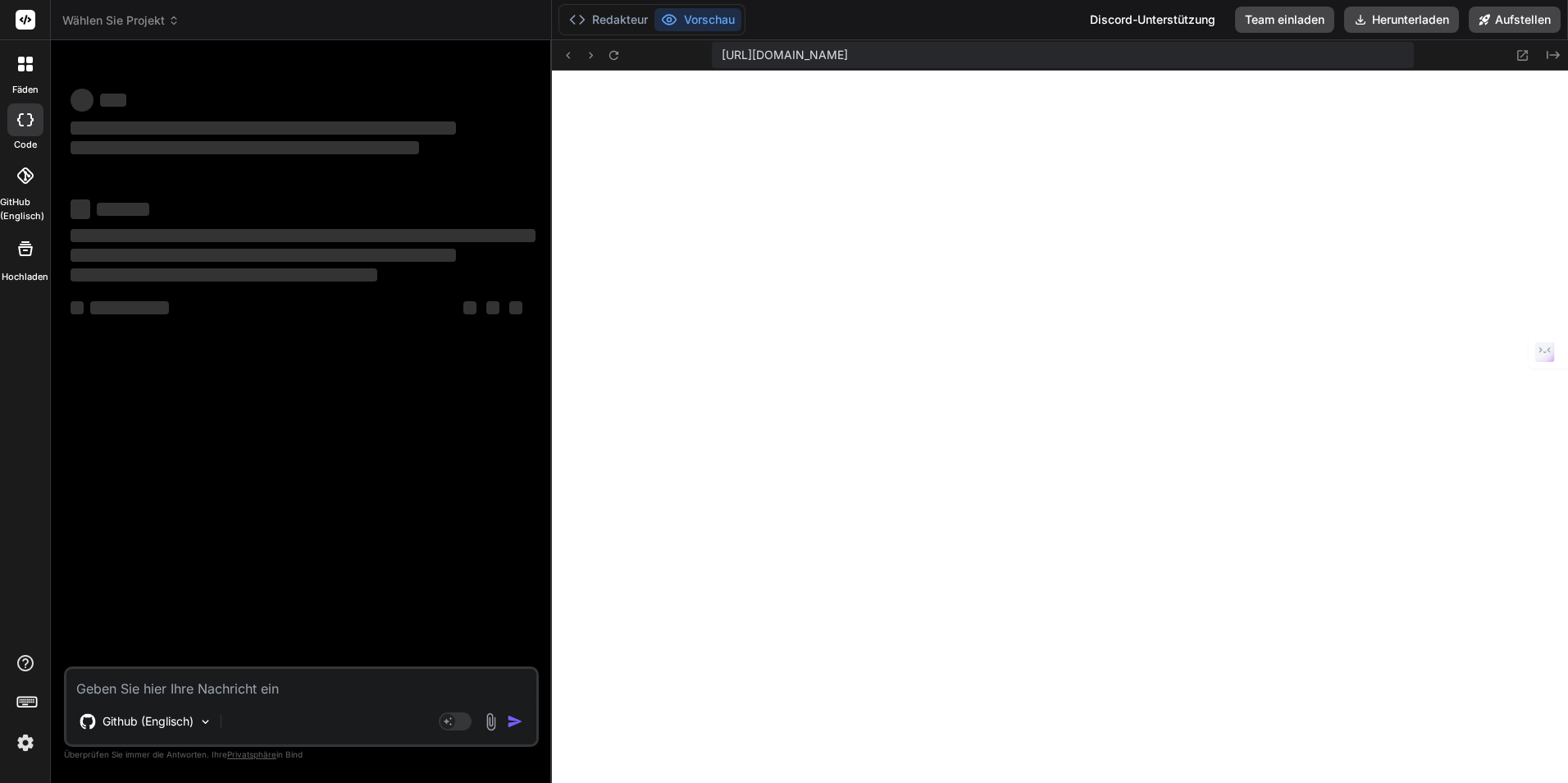
scroll to position [405, 0]
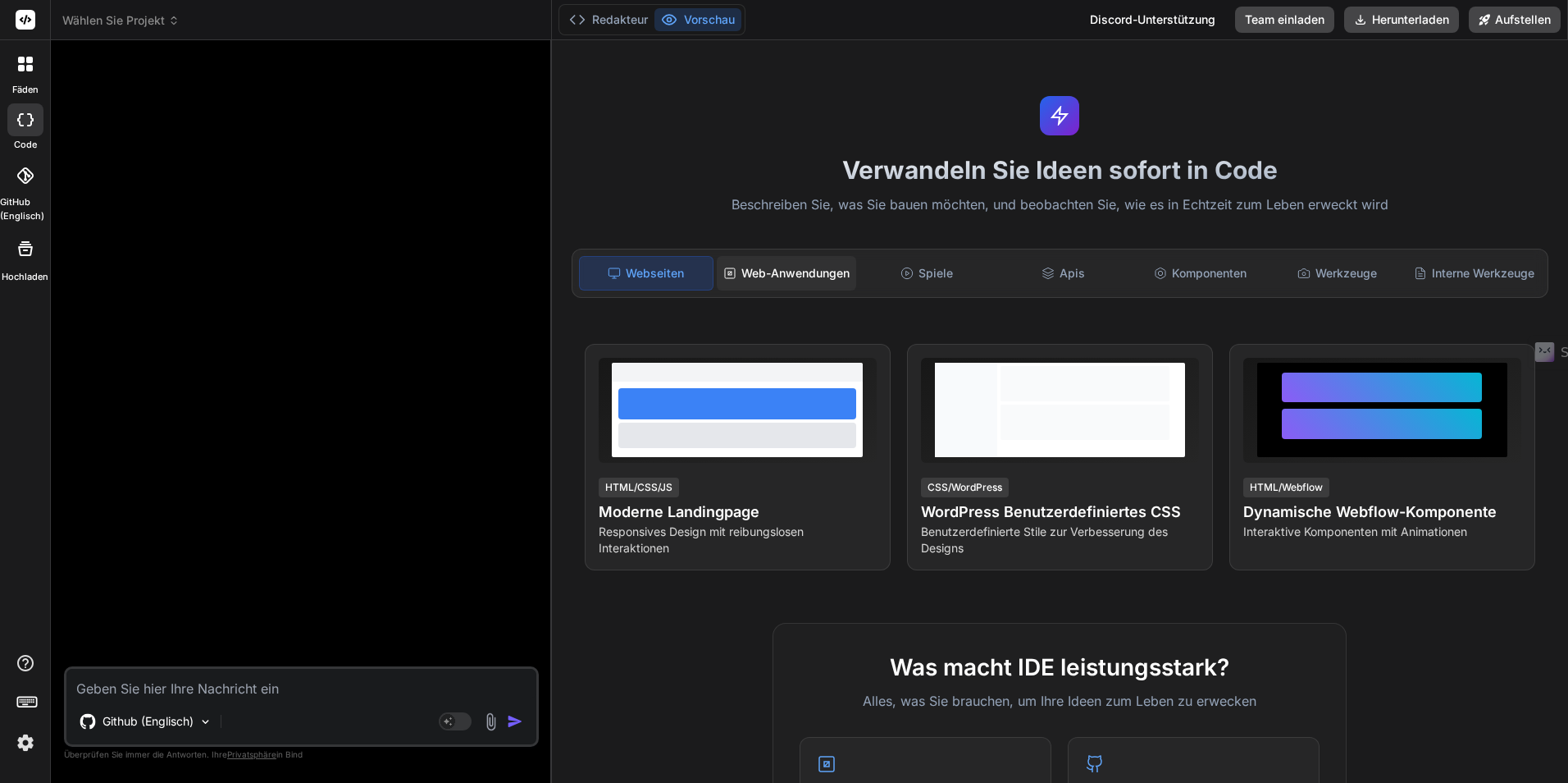
click at [802, 285] on div "Web-Anwendungen" at bounding box center [786, 273] width 139 height 34
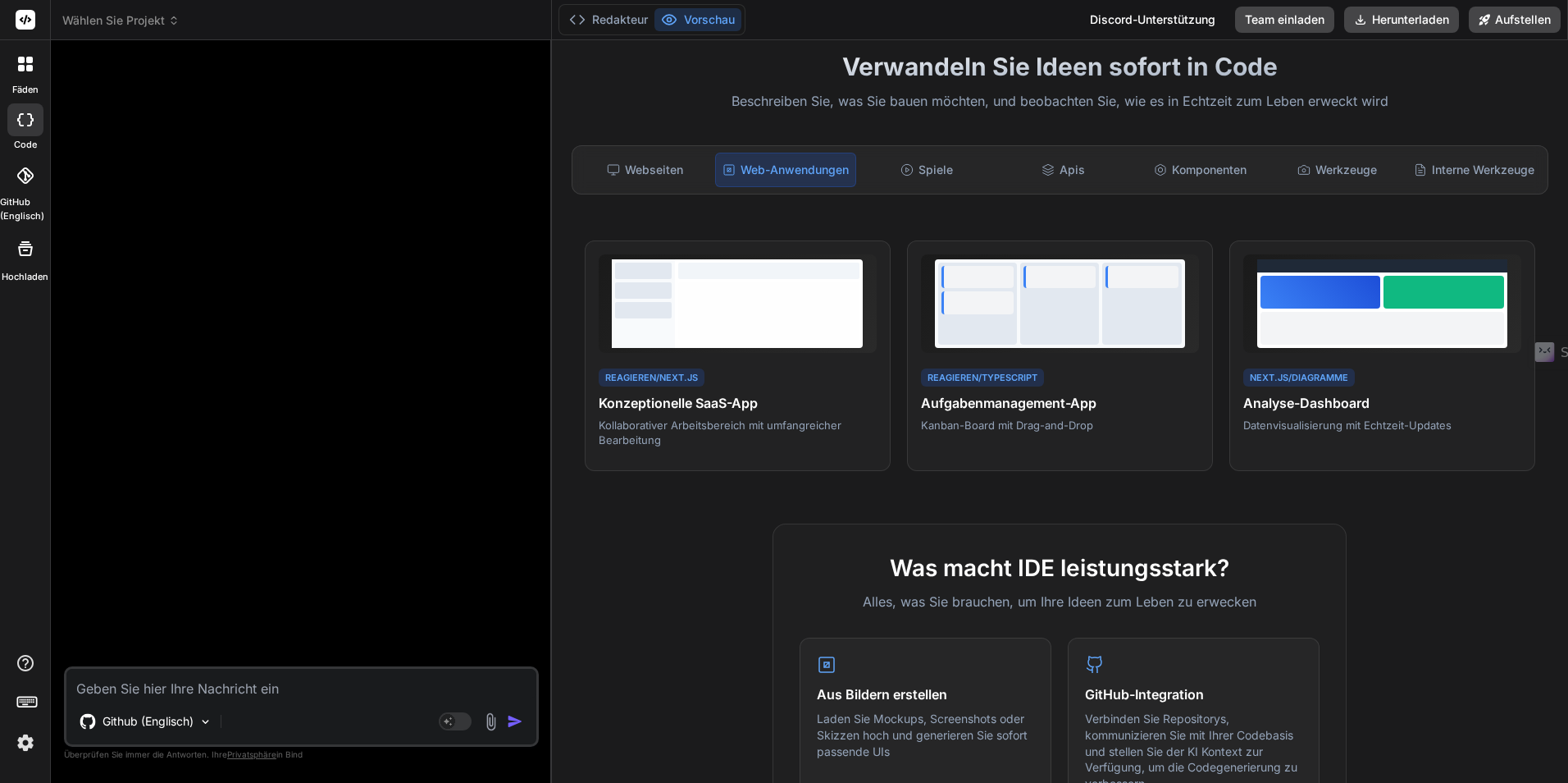
scroll to position [0, 0]
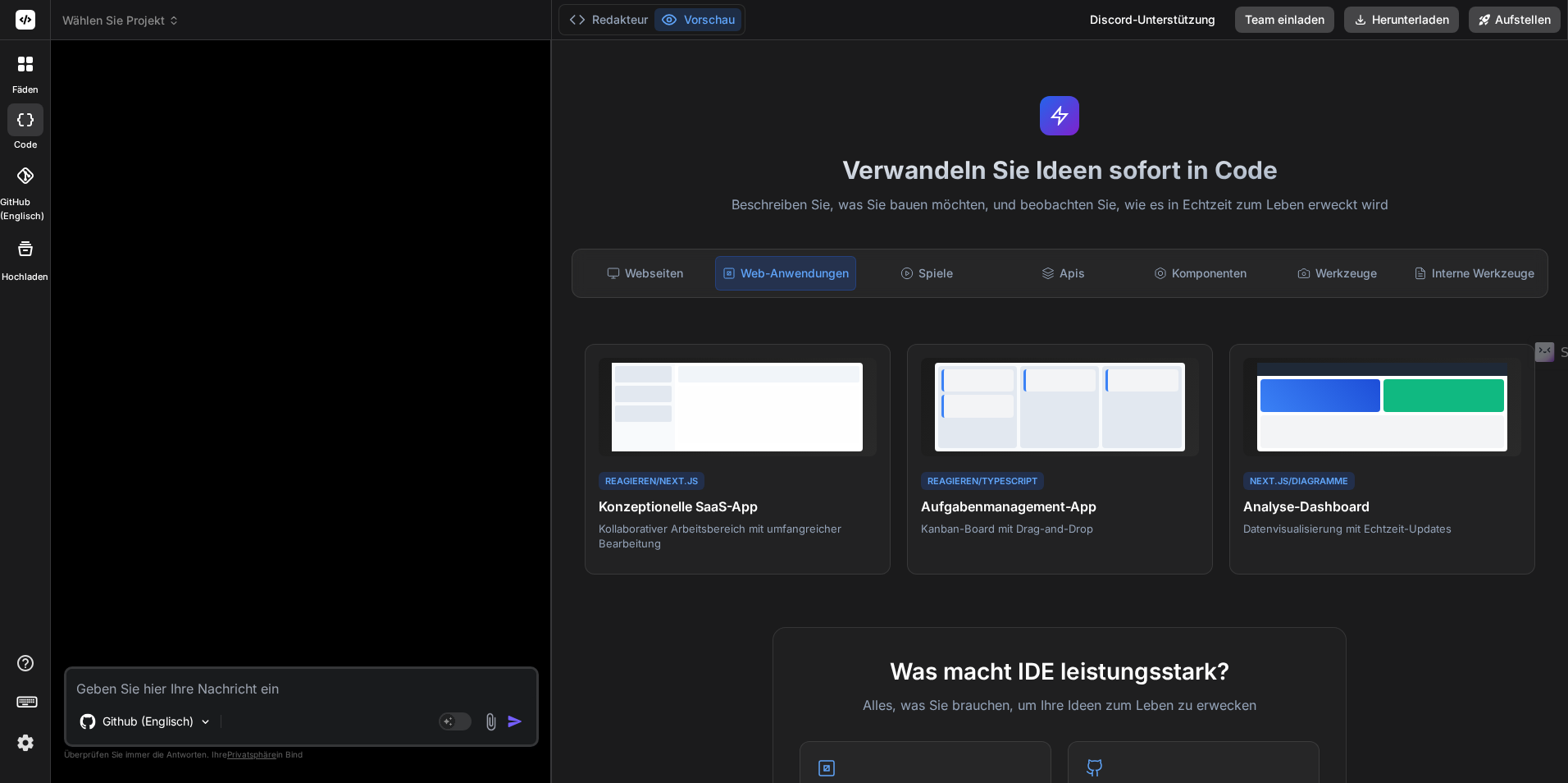
click at [323, 686] on textarea at bounding box center [301, 683] width 470 height 30
click at [185, 731] on div "Github (Englisch)" at bounding box center [146, 721] width 146 height 33
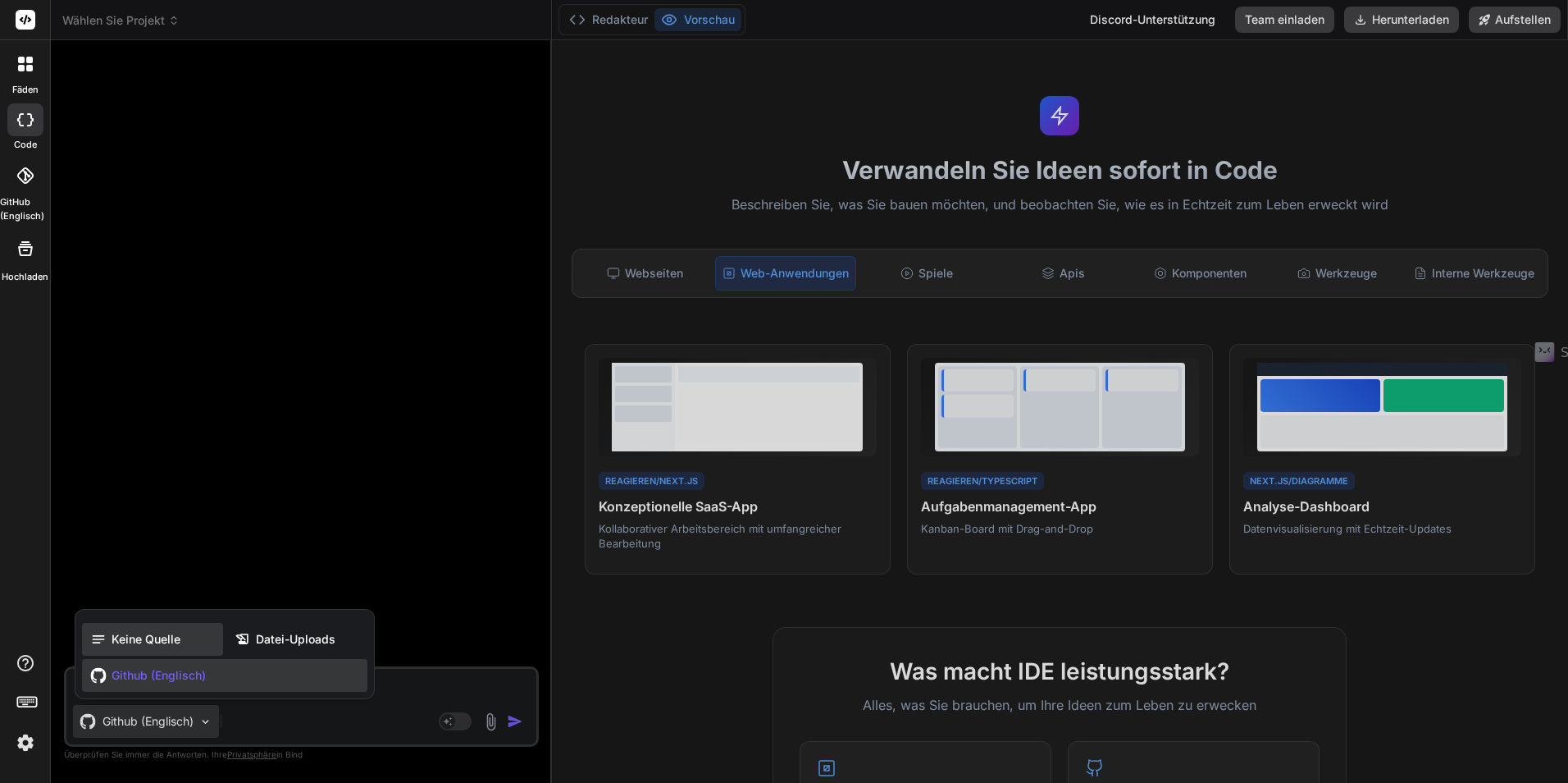
click at [181, 636] on div "Keine Quelle" at bounding box center [153, 639] width 141 height 33
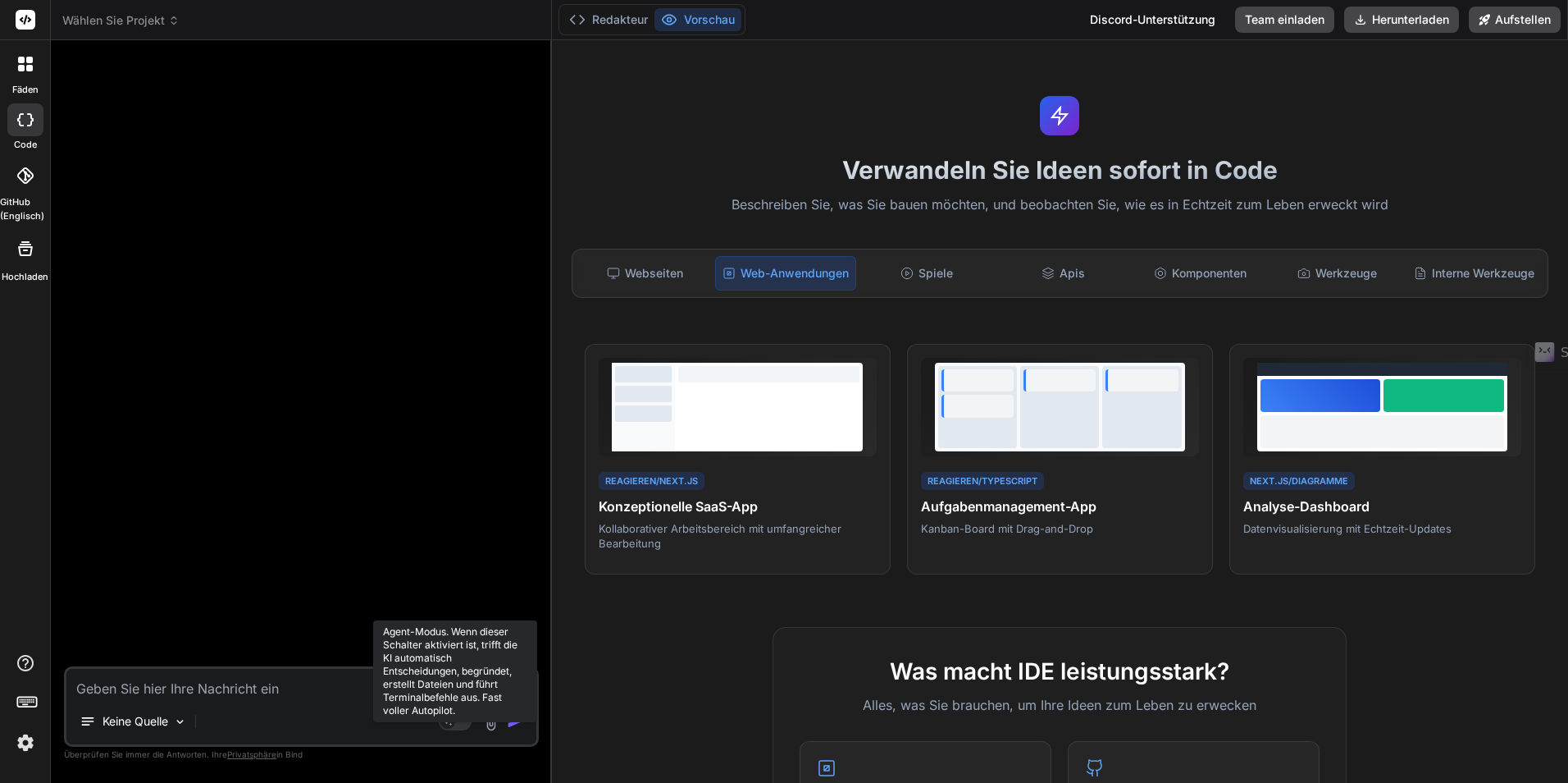
click at [456, 722] on rect at bounding box center [455, 722] width 33 height 18
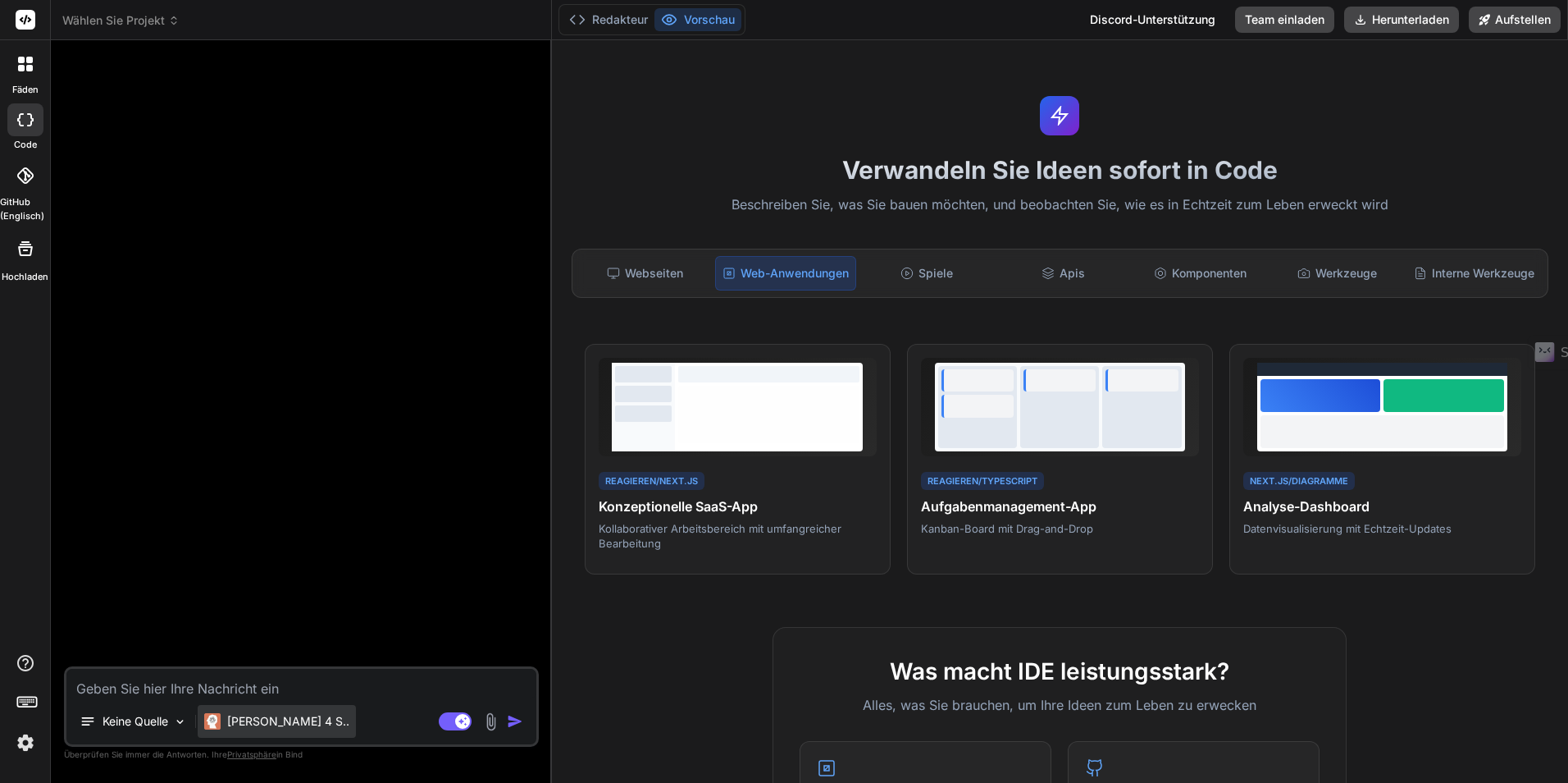
click at [279, 729] on p "[PERSON_NAME] 4 S.." at bounding box center [287, 721] width 122 height 16
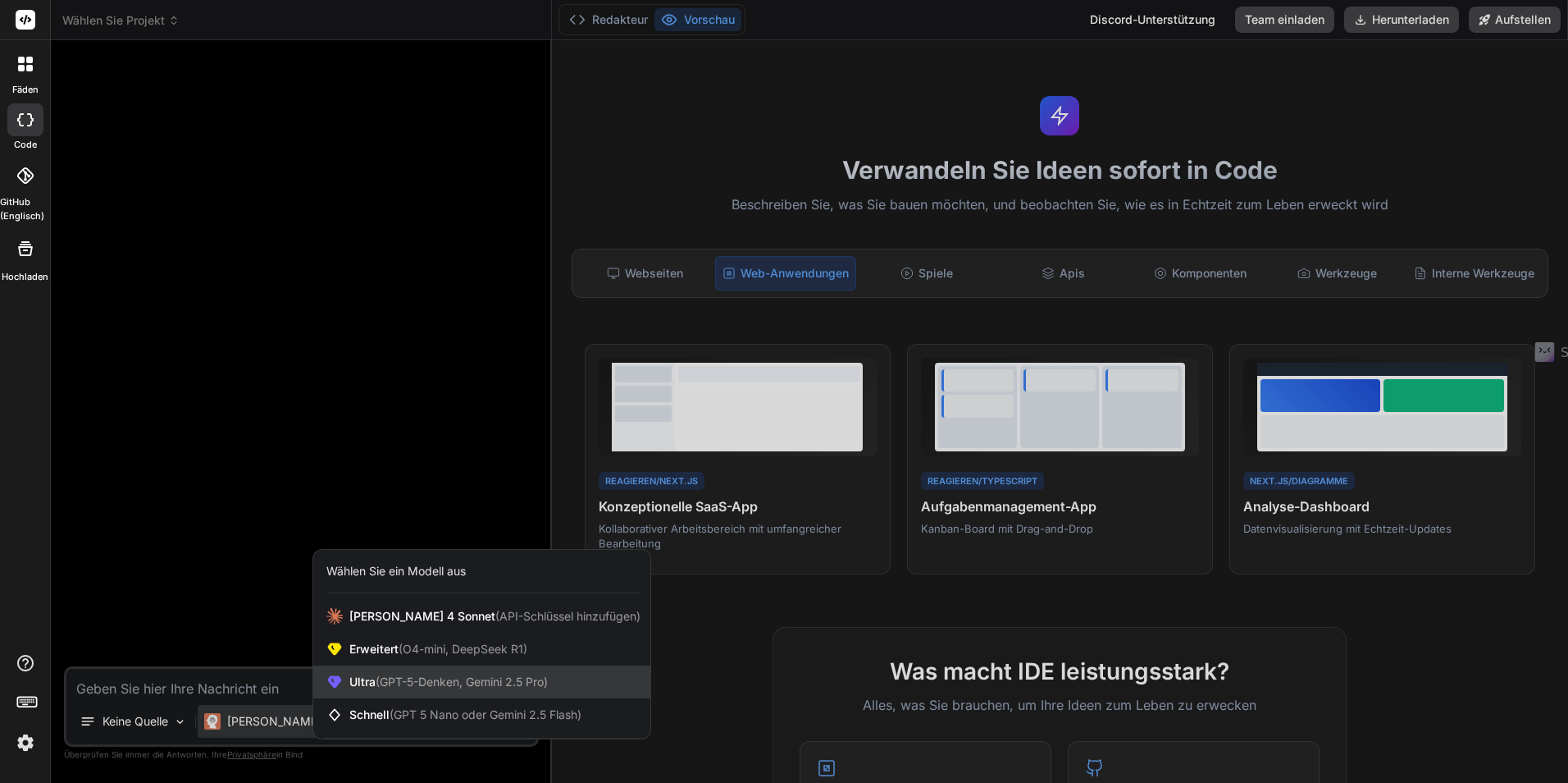
click at [437, 688] on span "Ultra (GPT-5-Denken, Gemini 2.5 Pro)" at bounding box center [449, 682] width 199 height 16
type textarea "x"
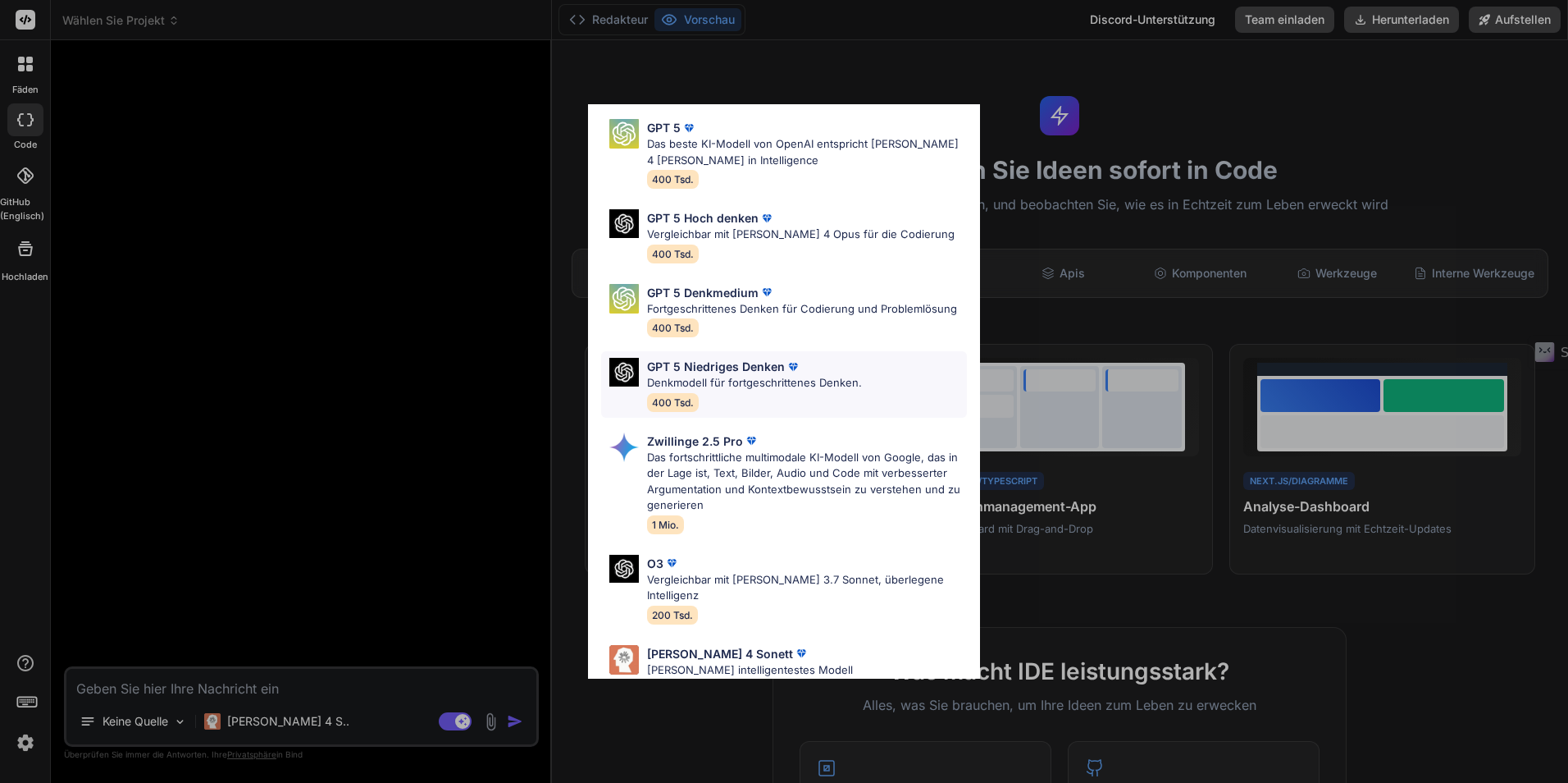
scroll to position [149, 0]
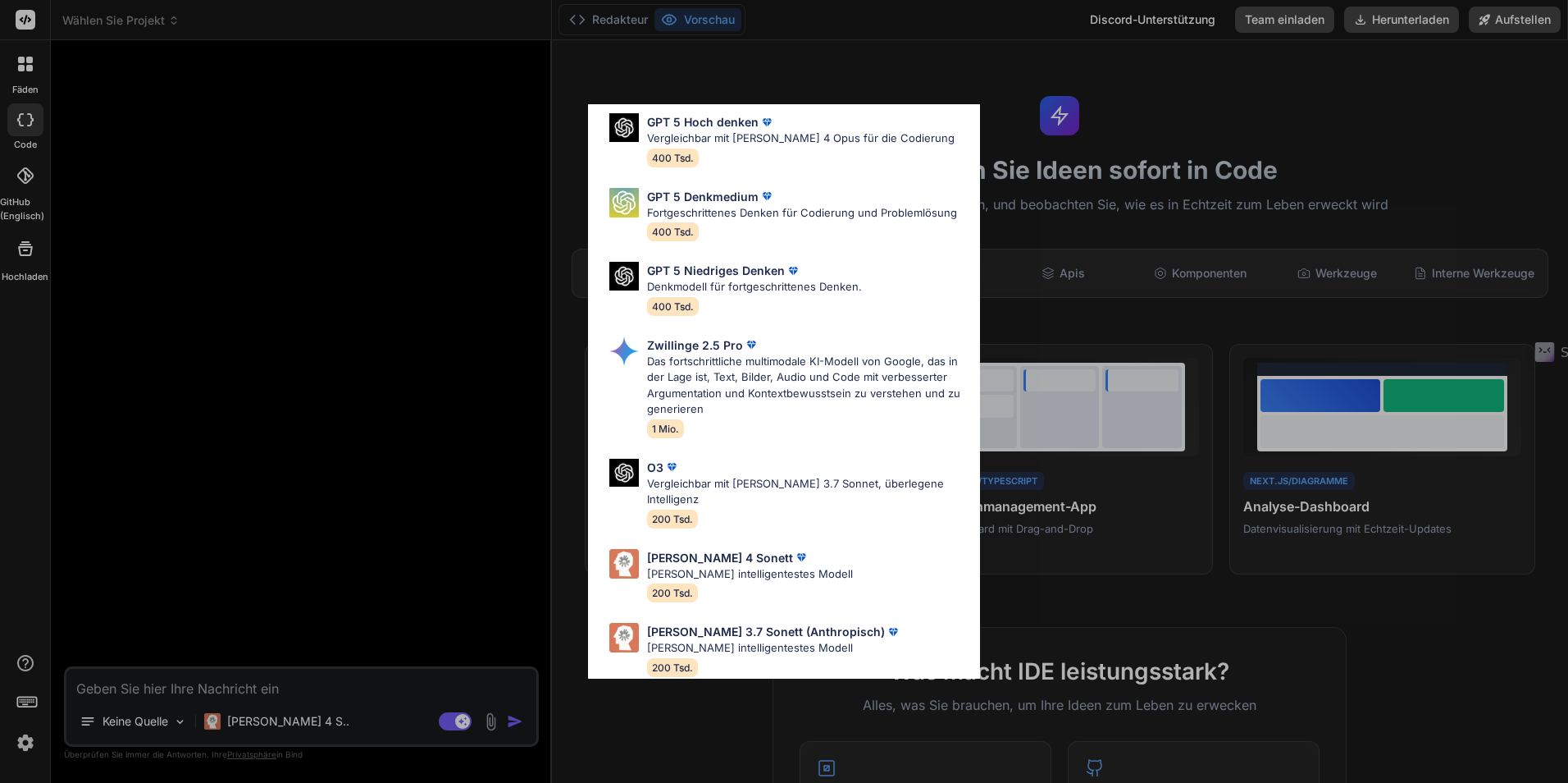
click at [278, 688] on div "Ultra-Modelle GPT 5 Das beste KI-Modell von OpenAI entspricht [PERSON_NAME] 4 S…" at bounding box center [784, 392] width 1568 height 783
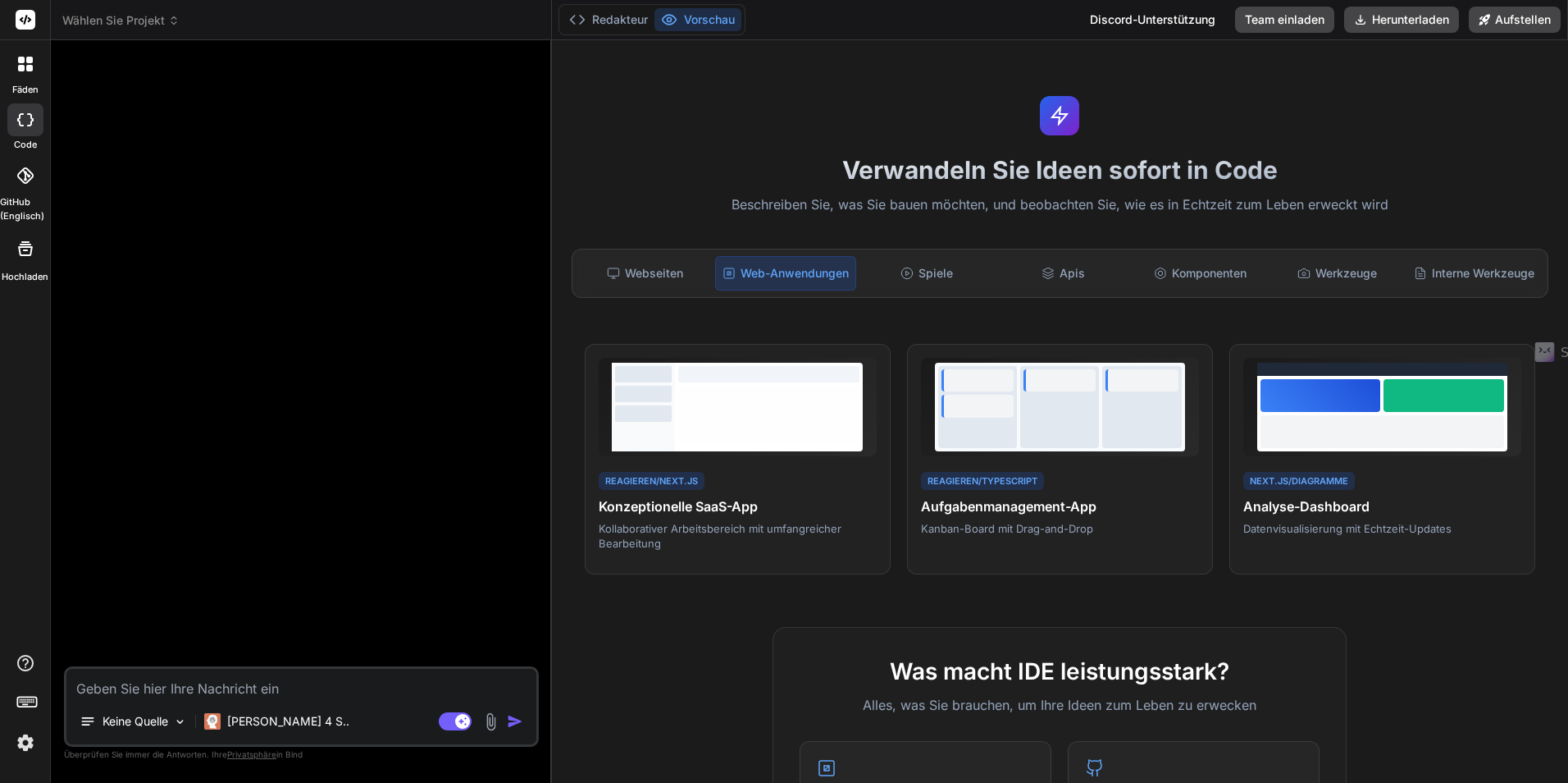
click at [307, 680] on textarea at bounding box center [301, 683] width 470 height 30
paste textarea "Loremip dol sit Ame con Adipiscingeli sed Doeiusmodtempo incid Utlaboreetdolo 8…"
type textarea "Loremip dol sit Ame con Adipiscingeli sed Doeiusmodtempo incid Utlaboreetdolo 8…"
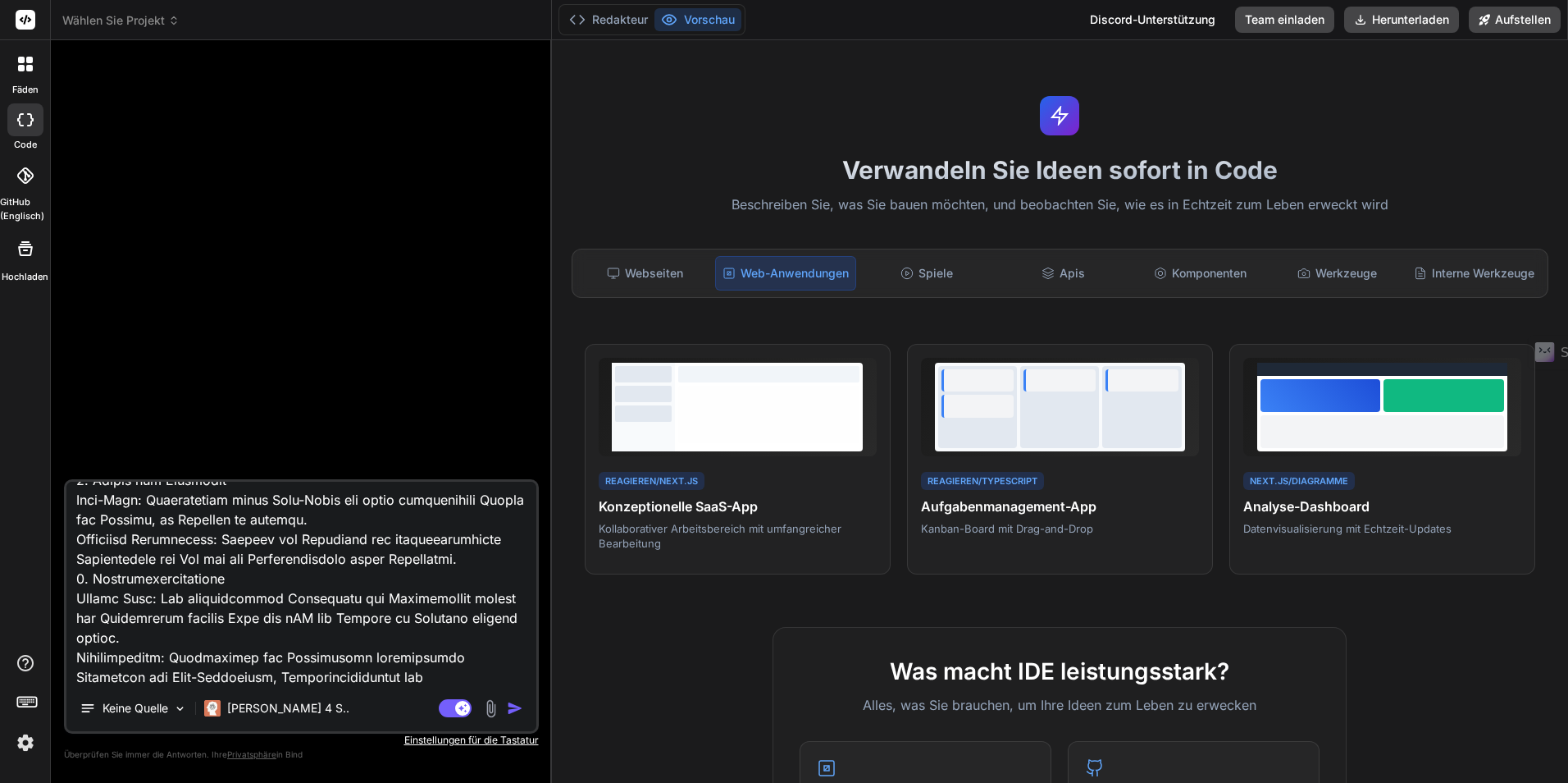
type textarea "x"
type textarea "Loremip dol sit Ame con Adipiscingeli sed Doeiusmodtempo incid Utlaboreetdolo 8…"
type textarea "x"
type textarea "Loremip dol sit Ame con Adipiscingeli sed Doeiusmodtempo incid Utlaboreetdolo 8…"
click at [508, 690] on div "Keine Quelle [PERSON_NAME] 4 S.. Agent-Modus. Wenn dieser Schalter aktiviert is…" at bounding box center [301, 606] width 474 height 254
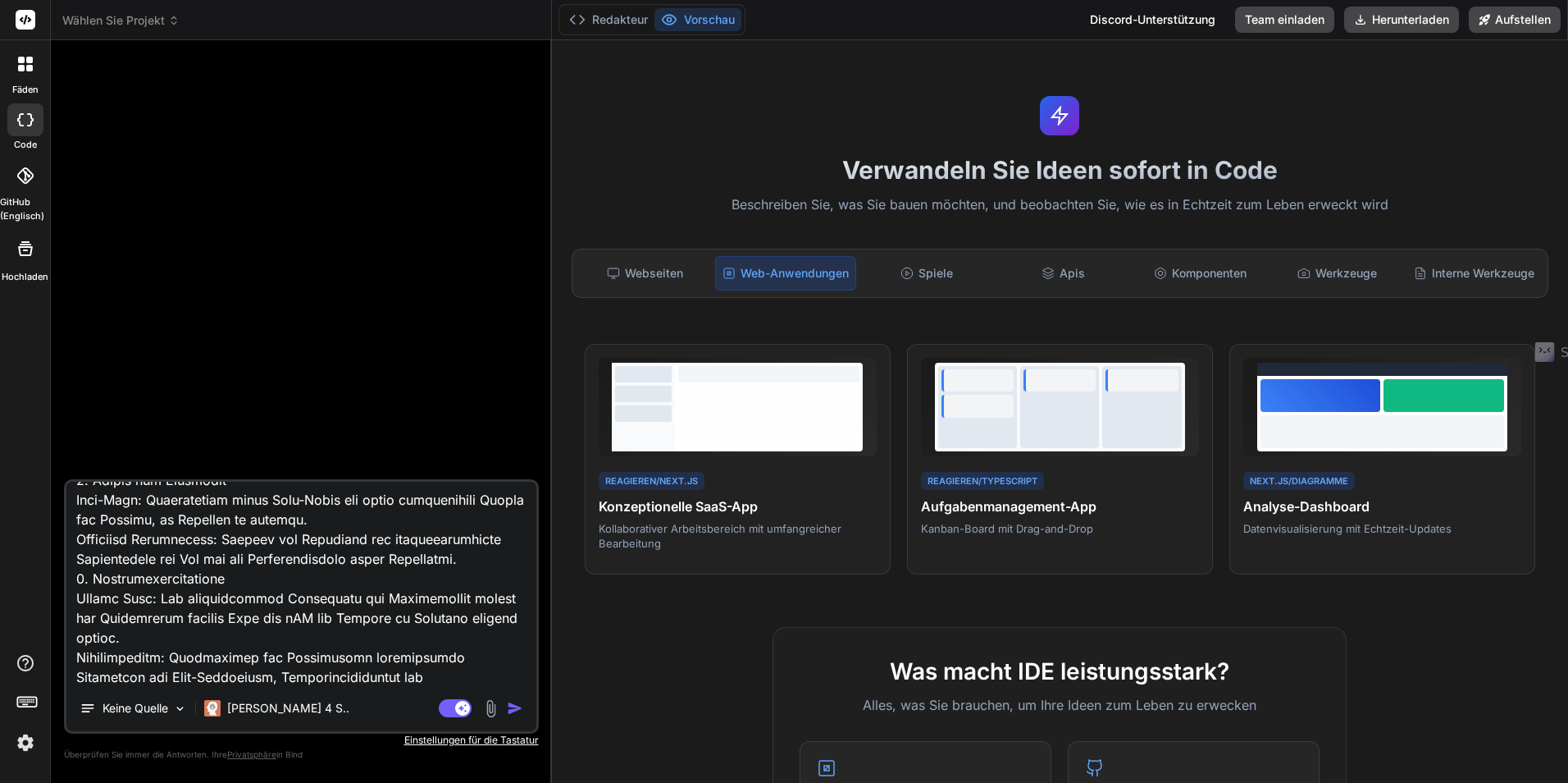
click at [491, 681] on textarea at bounding box center [301, 583] width 470 height 203
type textarea "x"
type textarea "Loremip dol sit Ame con Adipiscingeli sed Doeiusmodtempo incid Utlaboreetdolo 8…"
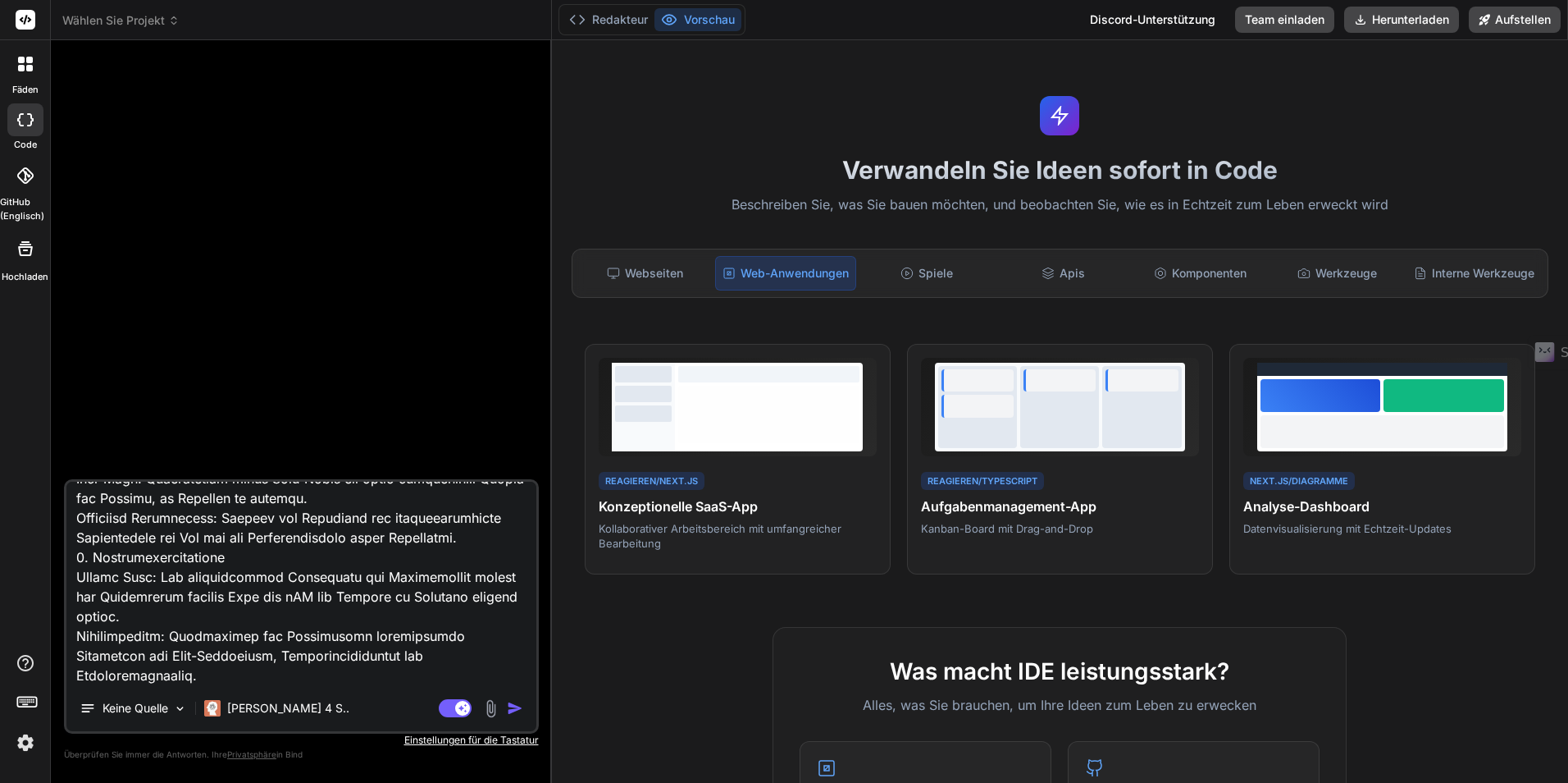
scroll to position [1224, 0]
type textarea "x"
type textarea "Loremip dol sit Ame con Adipiscingeli sed Doeiusmodtempo incid Utlaboreetdolo 8…"
type textarea "x"
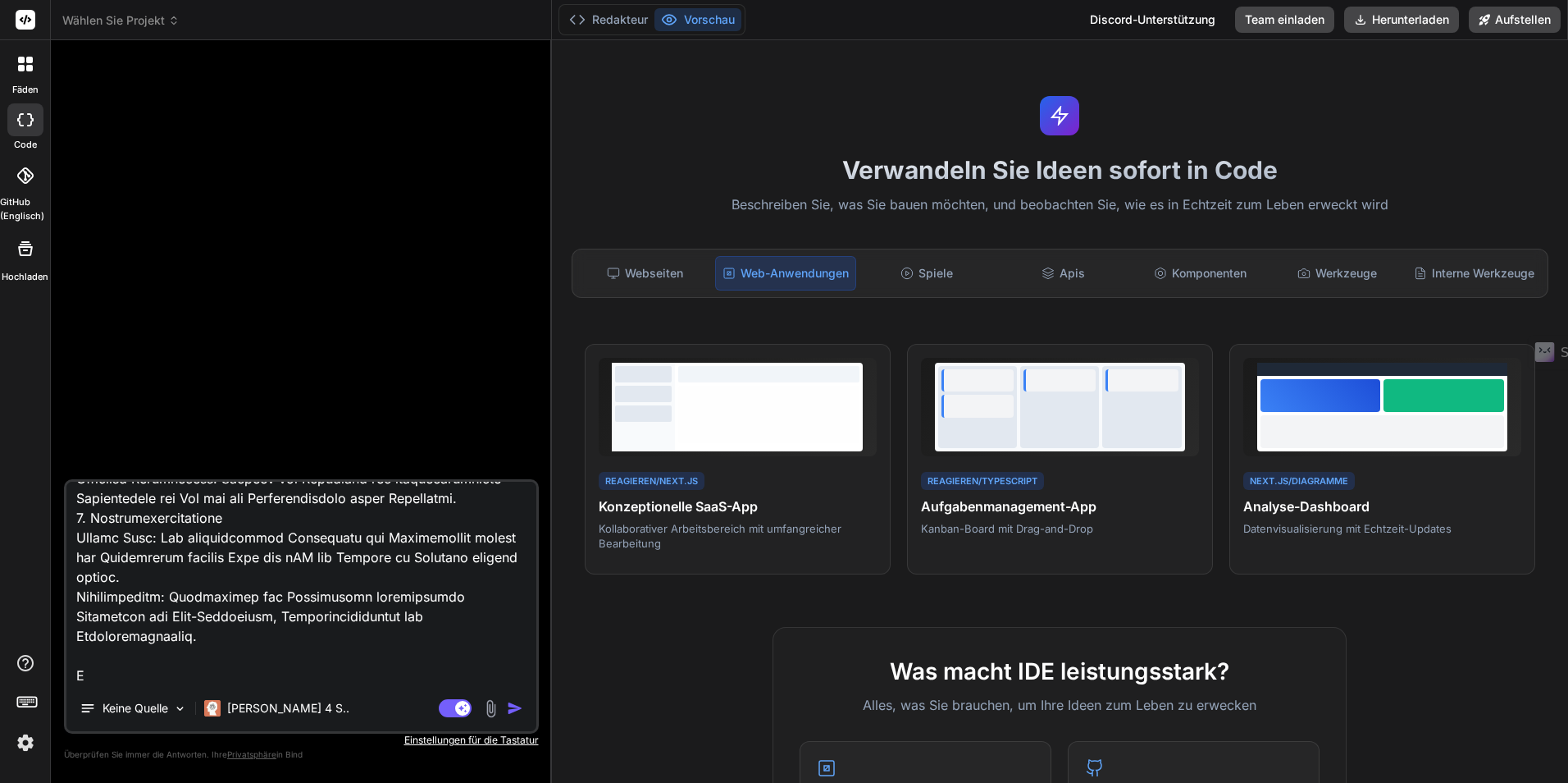
type textarea "Loremip dol sit Ame con Adipiscingeli sed Doeiusmodtempo incid Utlaboreetdolo 8…"
type textarea "x"
type textarea "Loremip dol sit Ame con Adipiscingeli sed Doeiusmodtempo incid Utlaboreetdolo 8…"
type textarea "x"
type textarea "Loremip dol sit Ame con Adipiscingeli sed Doeiusmodtempo incid Utlaboreetdolo 8…"
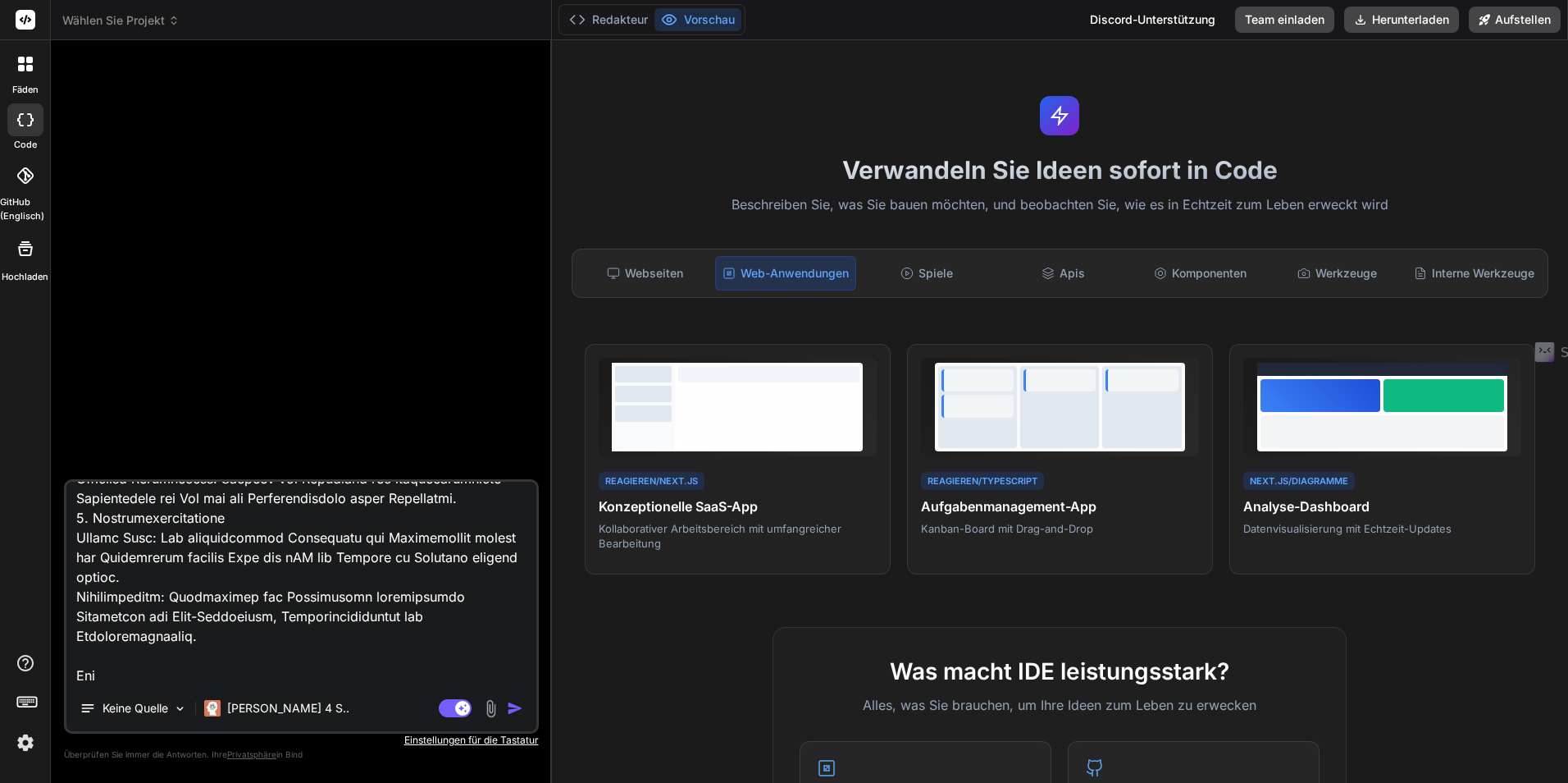
type textarea "x"
type textarea "Loremip dol sit Ame con Adipiscingeli sed Doeiusmodtempo incid Utlaboreetdolo 8…"
type textarea "x"
type textarea "Loremip dol sit Ame con Adipiscingeli sed Doeiusmodtempo incid Utlaboreetdolo 8…"
type textarea "x"
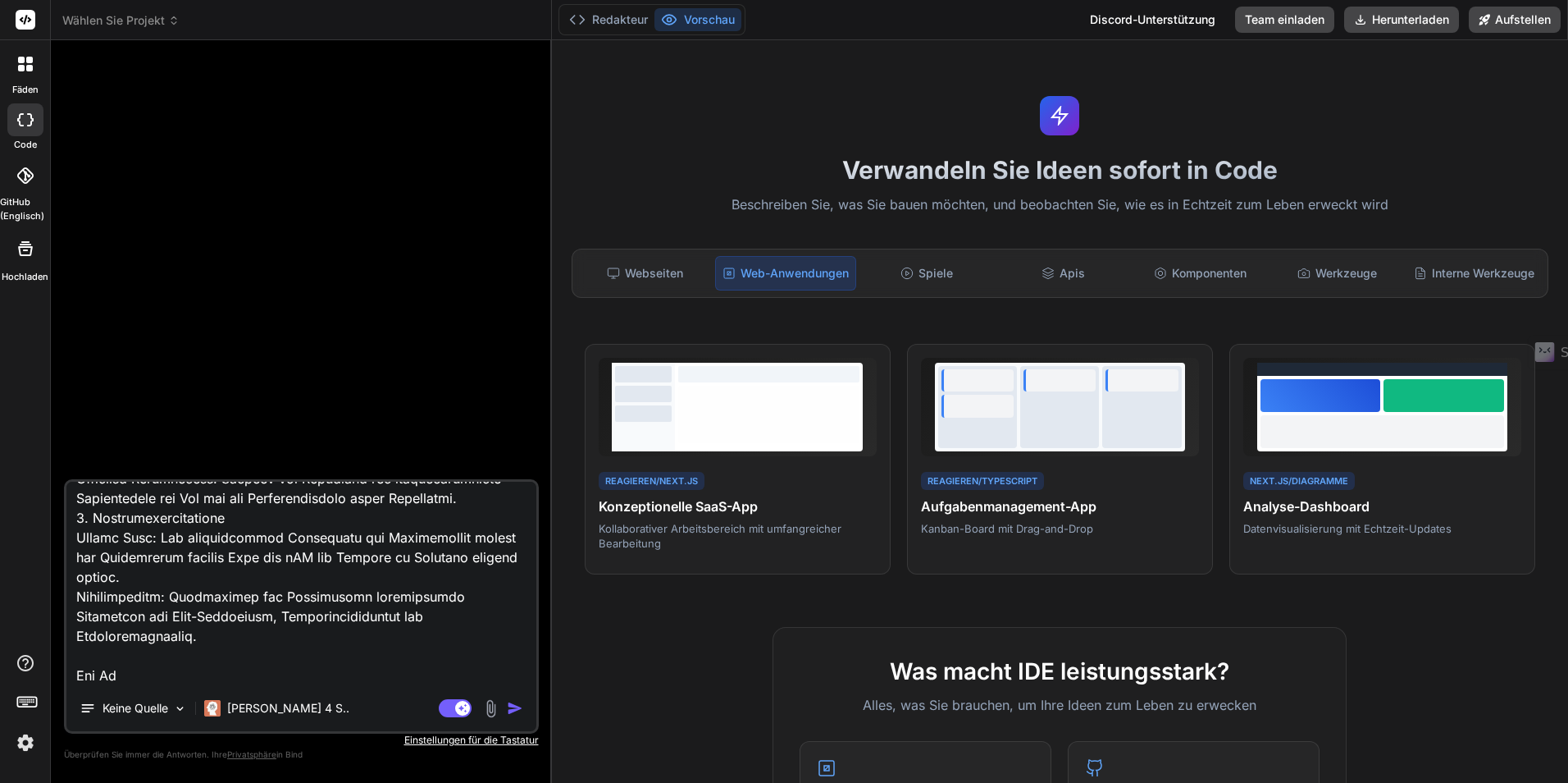
type textarea "Loremip dol sit Ame con Adipiscingeli sed Doeiusmodtempo incid Utlaboreetdolo 8…"
type textarea "x"
type textarea "Loremip dol sit Ame con Adipiscingeli sed Doeiusmodtempo incid Utlaboreetdolo 8…"
type textarea "x"
type textarea "Loremip dol sit Ame con Adipiscingeli sed Doeiusmodtempo incid Utlaboreetdolo 8…"
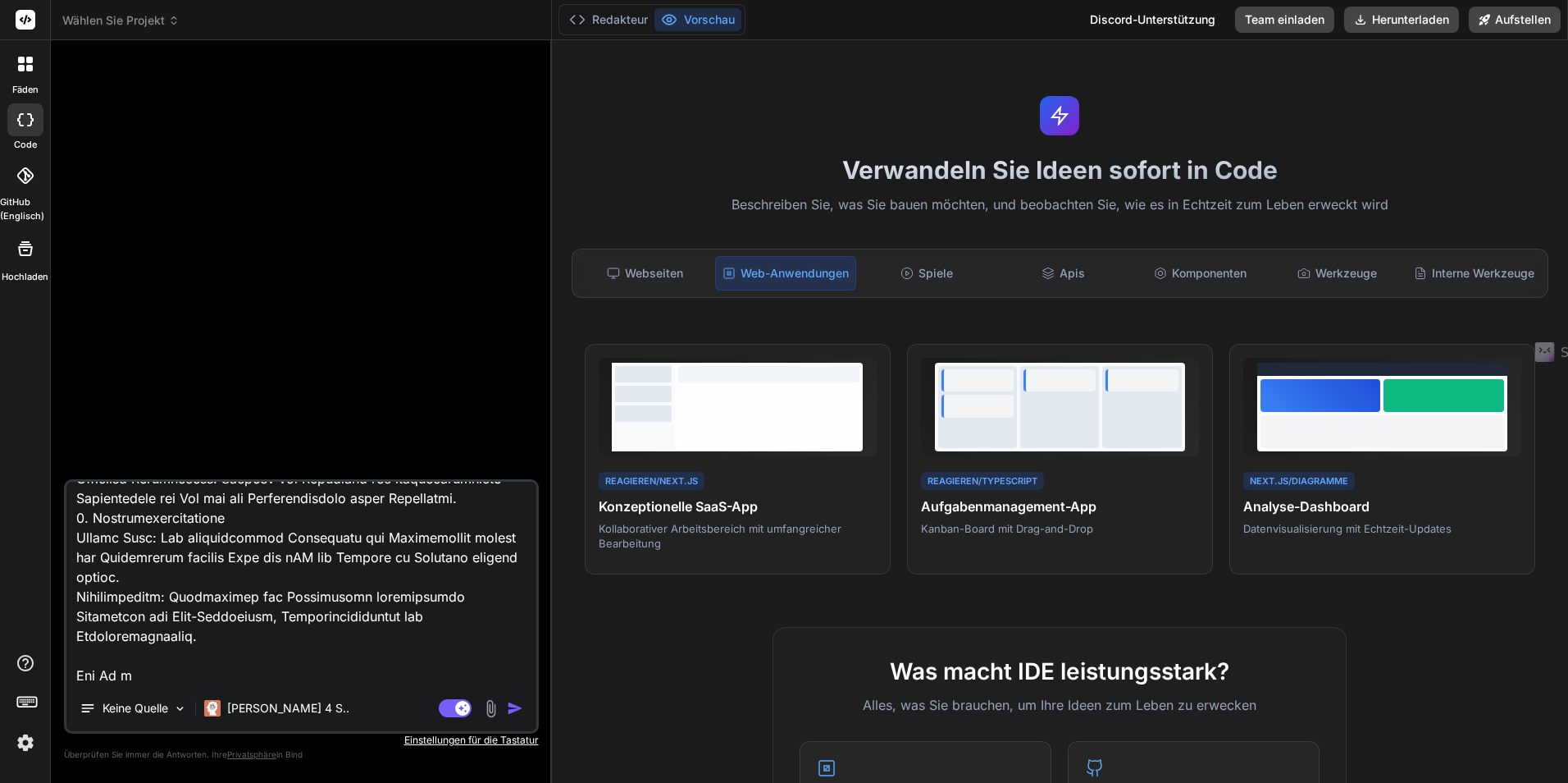
type textarea "x"
type textarea "Loremip dol sit Ame con Adipiscingeli sed Doeiusmodtempo incid Utlaboreetdolo 8…"
type textarea "x"
type textarea "Loremip dol sit Ame con Adipiscingeli sed Doeiusmodtempo incid Utlaboreetdolo 8…"
type textarea "x"
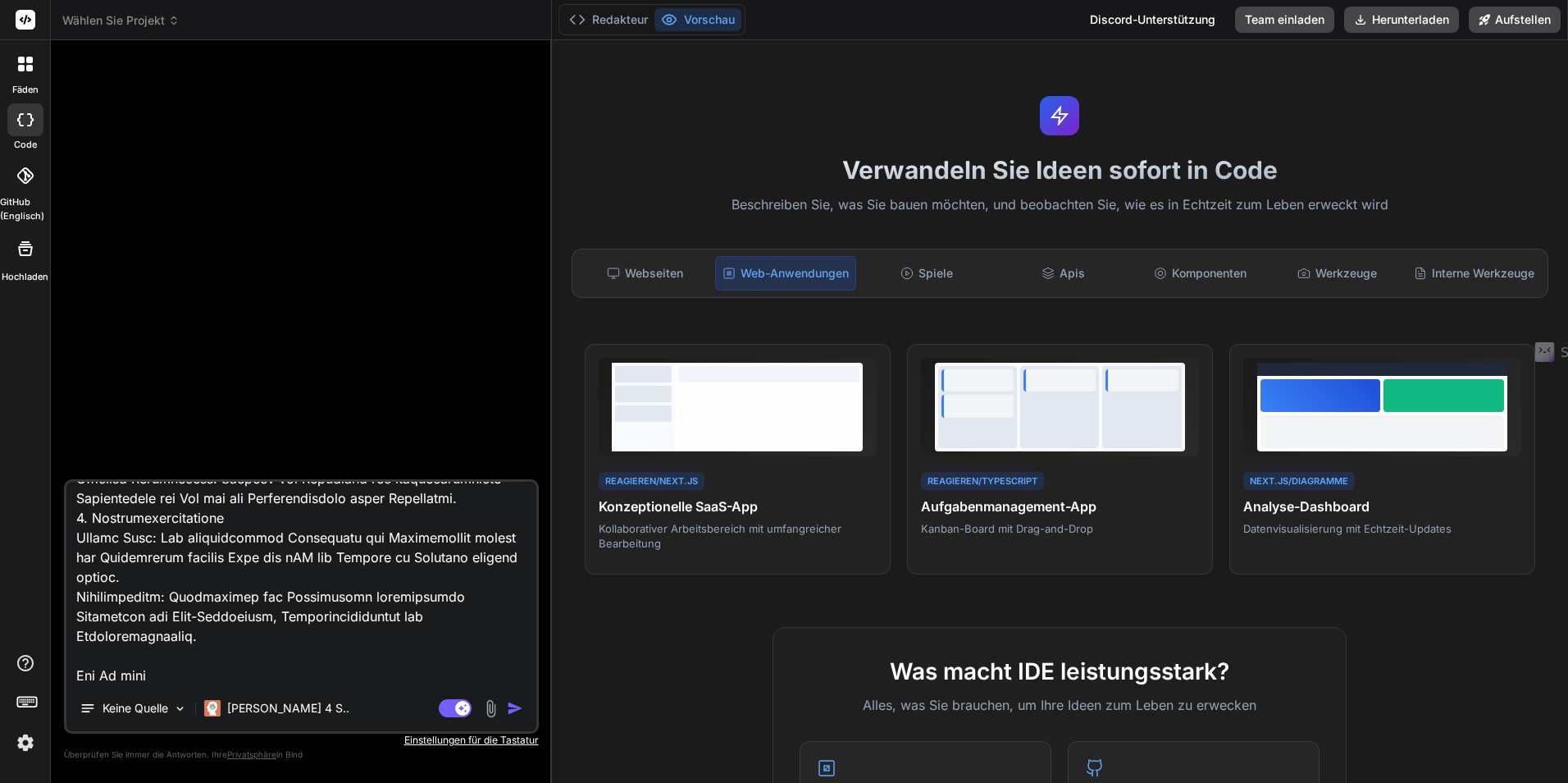
type textarea "Loremip dol sit Ame con Adipiscingeli sed Doeiusmodtempo incid Utlaboreetdolo 8…"
type textarea "x"
type textarea "Loremip dol sit Ame con Adipiscingeli sed Doeiusmodtempo incid Utlaboreetdolo 8…"
type textarea "x"
type textarea "Loremip dol sit Ame con Adipiscingeli sed Doeiusmodtempo incid Utlaboreetdolo 8…"
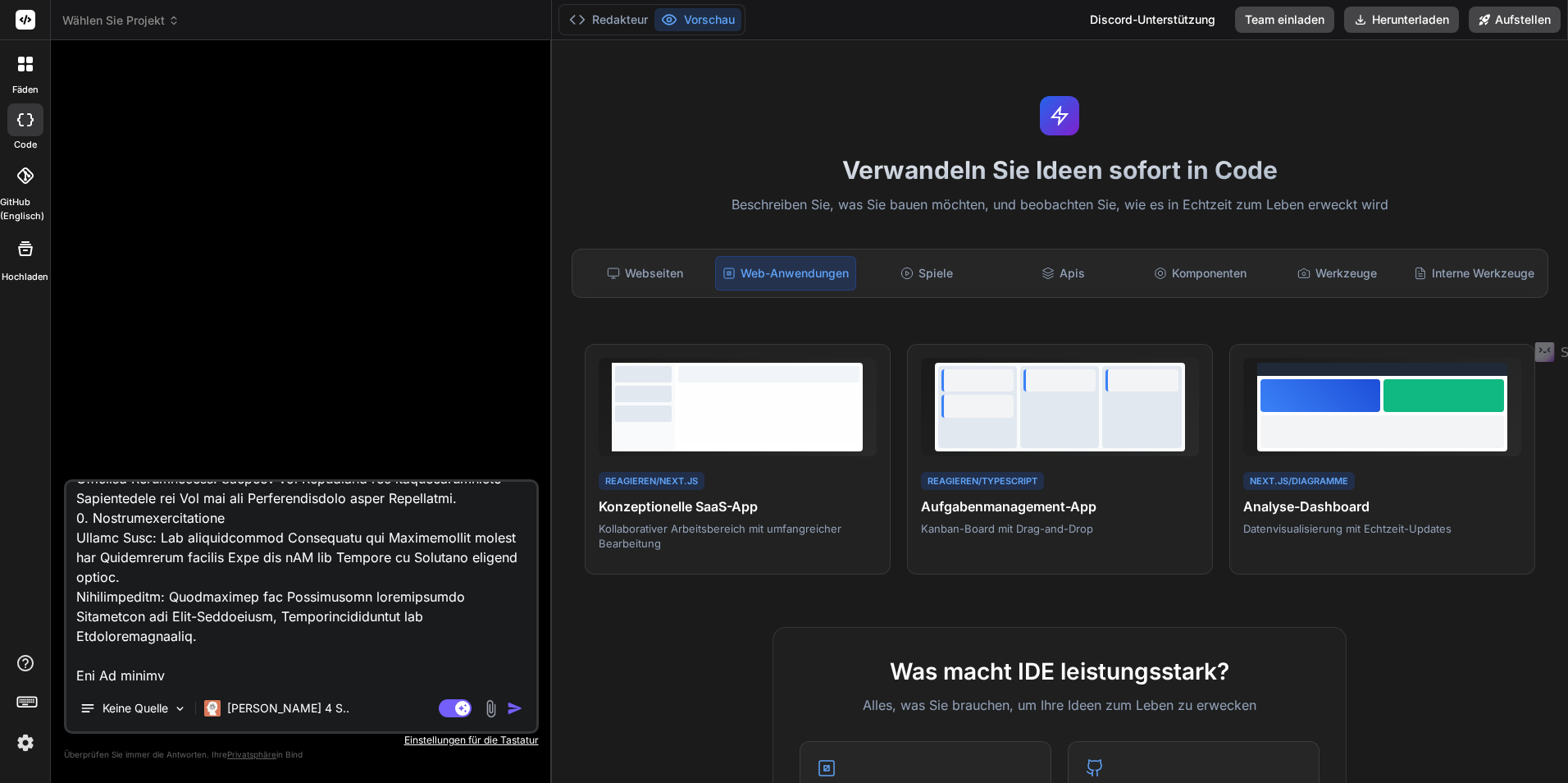
type textarea "x"
type textarea "Loremip dol sit Ame con Adipiscingeli sed Doeiusmodtempo incid Utlaboreetdolo 8…"
type textarea "x"
type textarea "Loremip dol sit Ame con Adipiscingeli sed Doeiusmodtempo incid Utlaboreetdolo 8…"
type textarea "x"
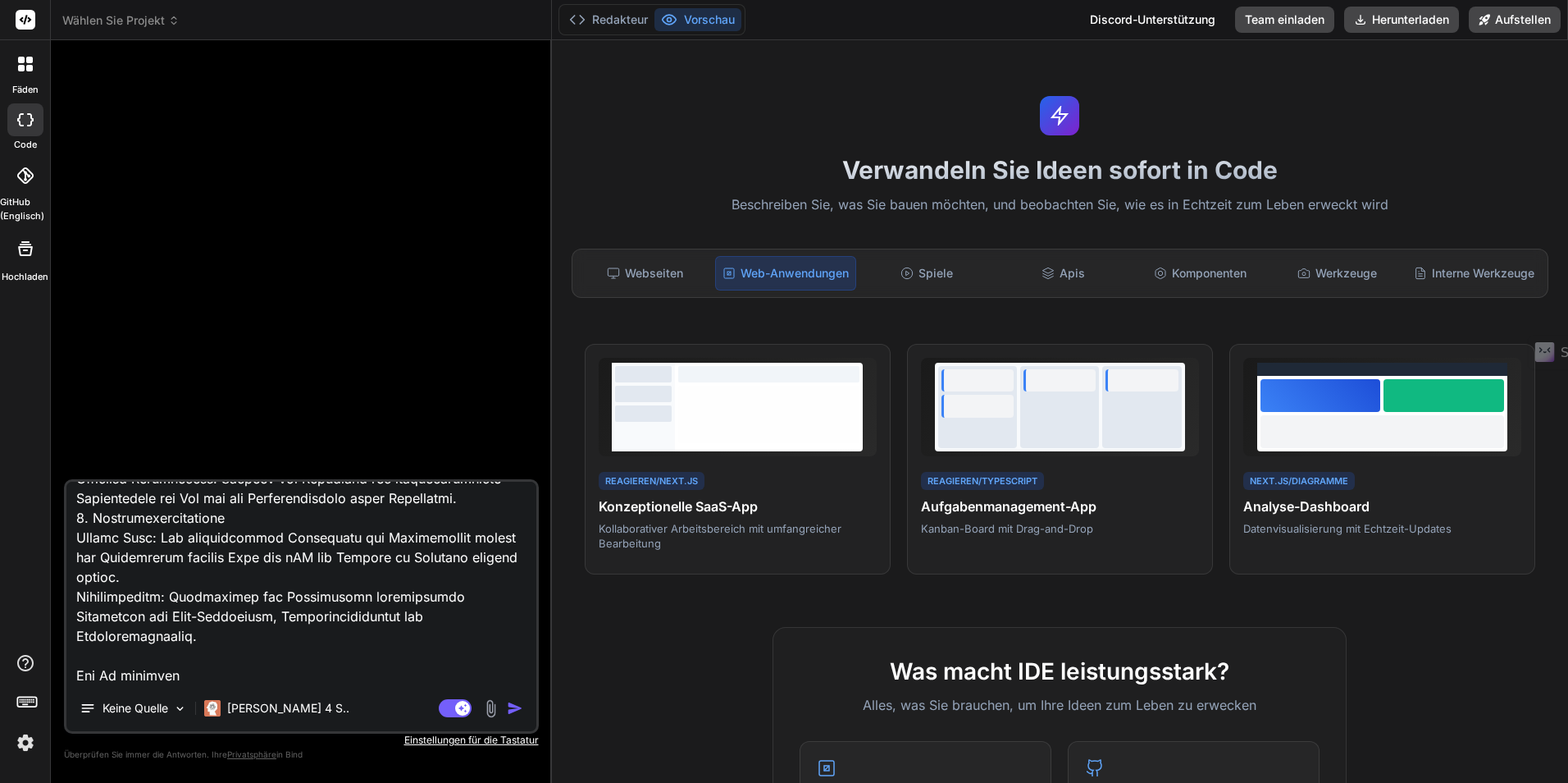
type textarea "Loremip dol sit Ame con Adipiscingeli sed Doeiusmodtempo incid Utlaboreetdolo 8…"
type textarea "x"
type textarea "Loremip dol sit Ame con Adipiscingeli sed Doeiusmodtempo incid Utlaboreetdolo 8…"
type textarea "x"
type textarea "Loremip dol sit Ame con Adipiscingeli sed Doeiusmodtempo incid Utlaboreetdolo 8…"
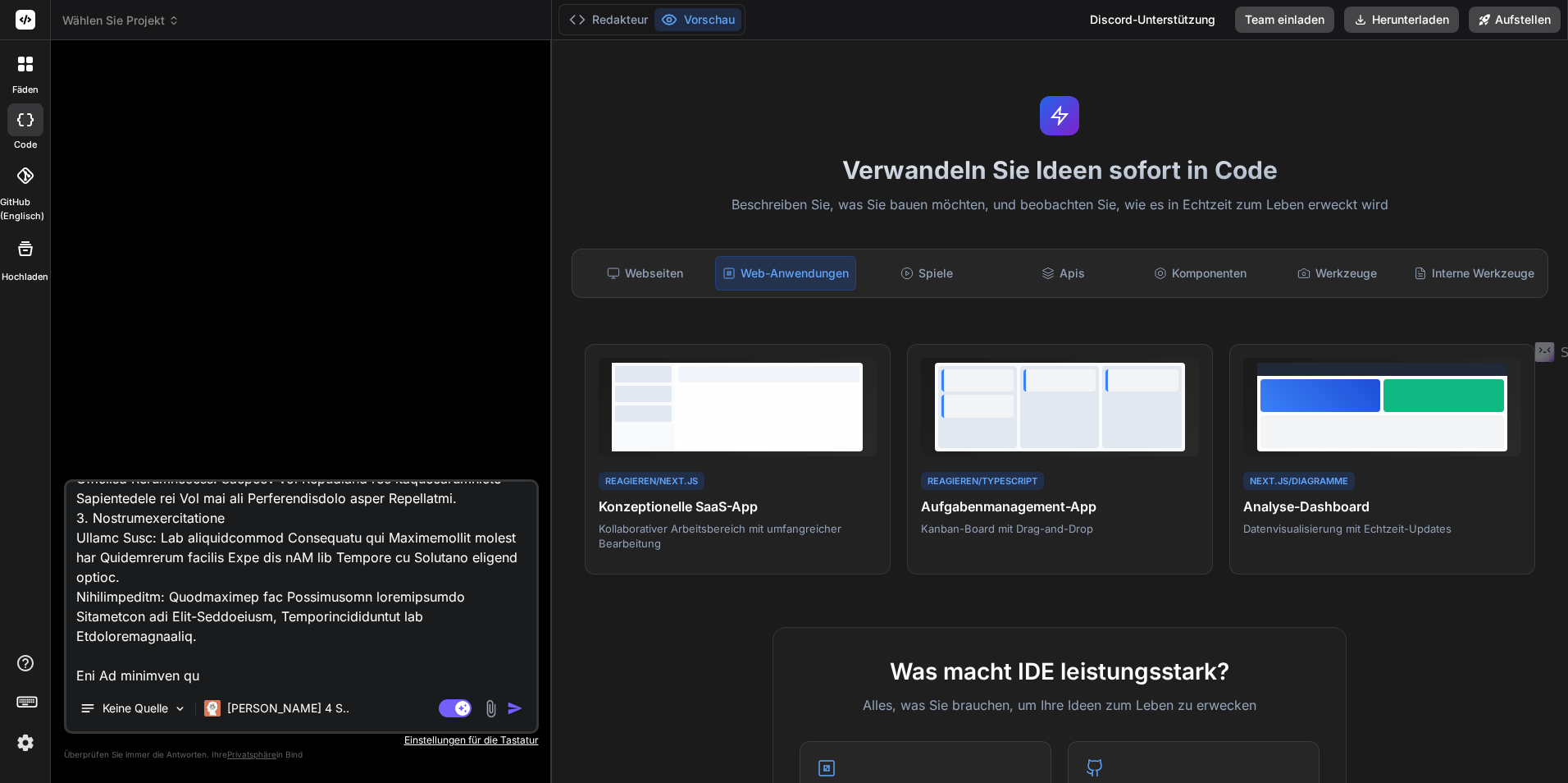
type textarea "x"
type textarea "Loremip dol sit Ame con Adipiscingeli sed Doeiusmodtempo incid Utlaboreetdolo 8…"
type textarea "x"
type textarea "Loremip dol sit Ame con Adipiscingeli sed Doeiusmodtempo incid Utlaboreetdolo 8…"
type textarea "x"
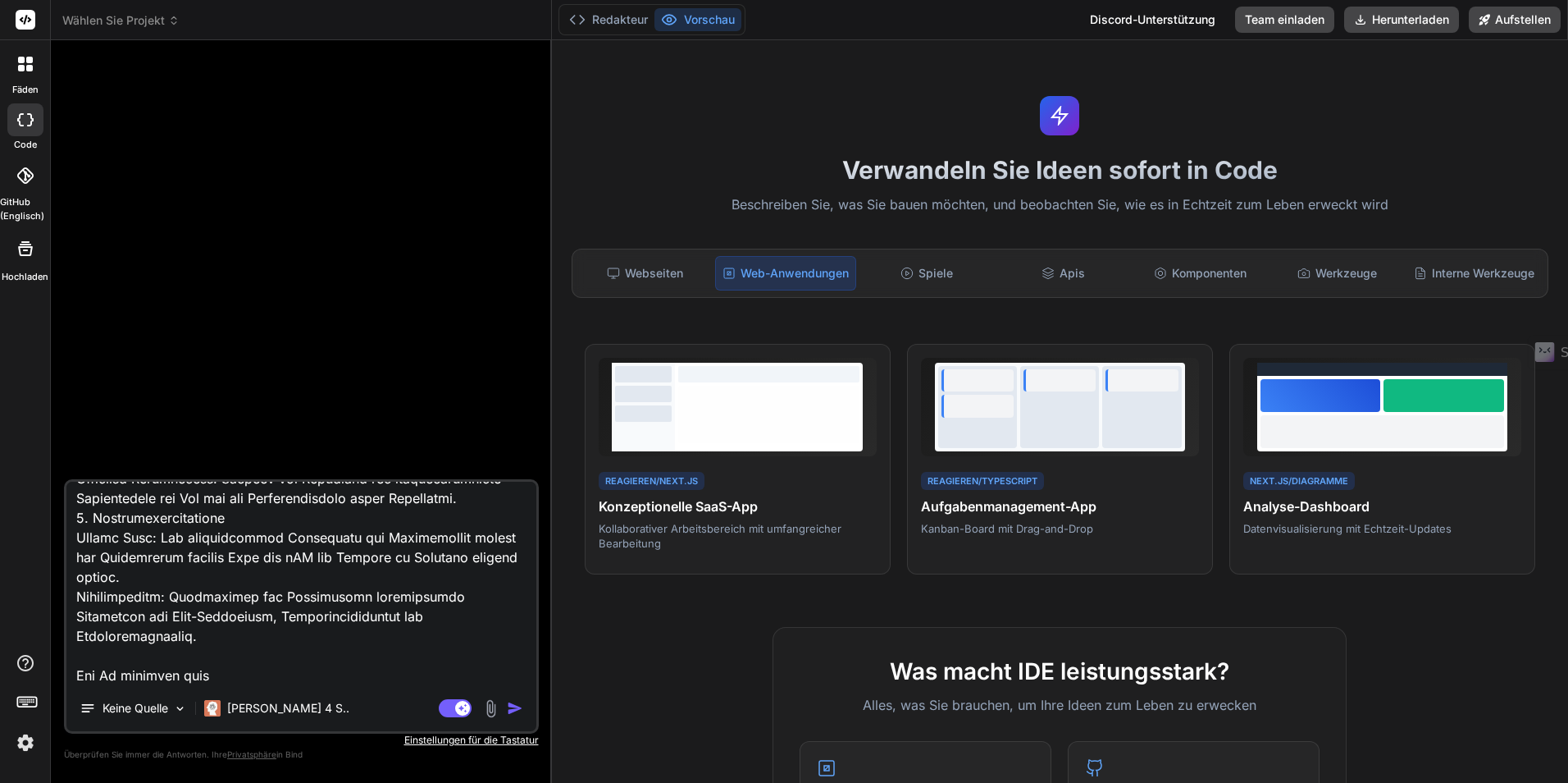
type textarea "Loremip dol sit Ame con Adipiscingeli sed Doeiusmodtempo incid Utlaboreetdolo 8…"
type textarea "x"
type textarea "Loremip dol sit Ame con Adipiscingeli sed Doeiusmodtempo incid Utlaboreetdolo 8…"
type textarea "x"
type textarea "Loremip dol sit Ame con Adipiscingeli sed Doeiusmodtempo incid Utlaboreetdolo 8…"
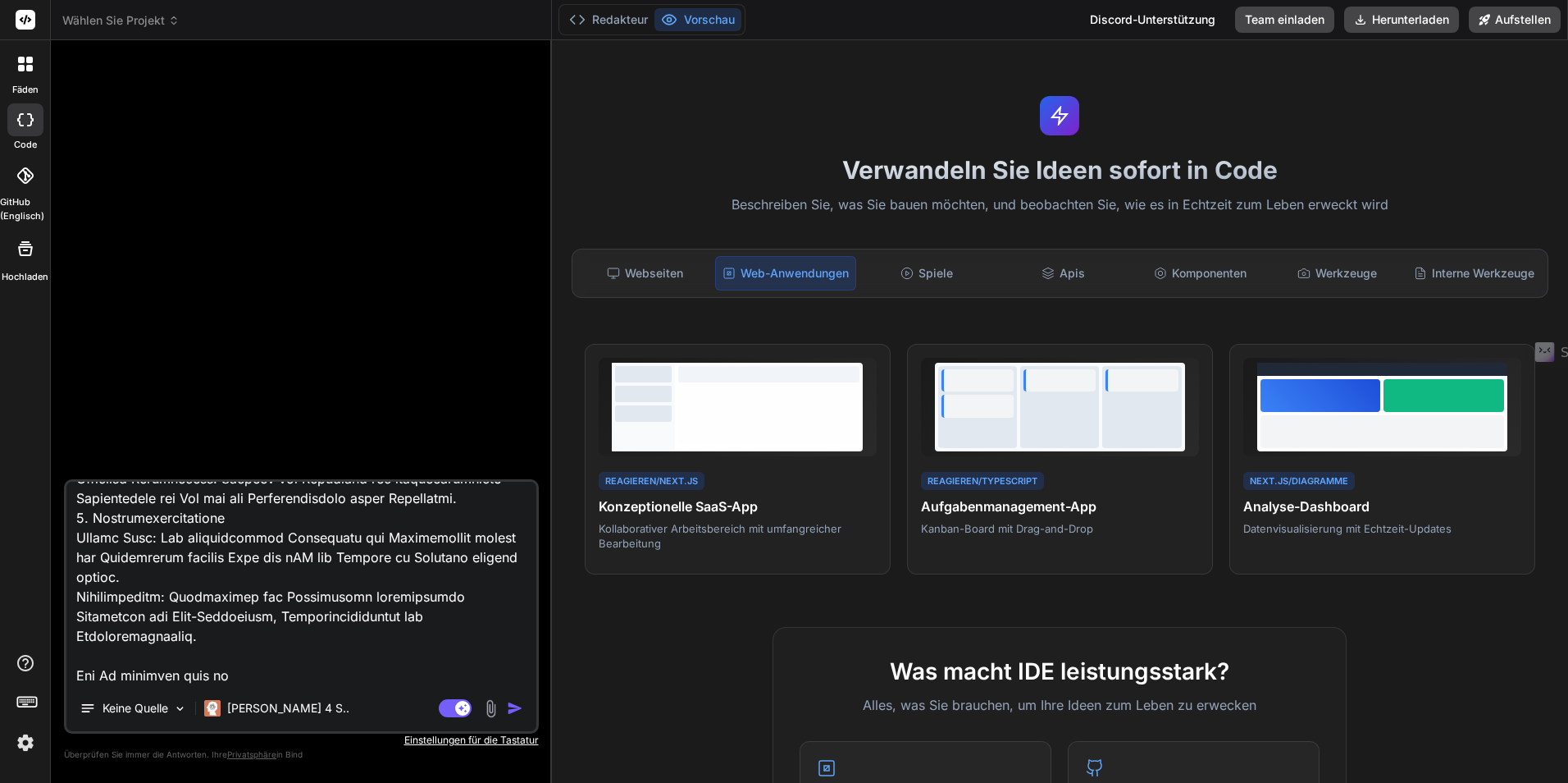
type textarea "x"
type textarea "Loremip dol sit Ame con Adipiscingeli sed Doeiusmodtempo incid Utlaboreetdolo 8…"
type textarea "x"
type textarea "Loremip dol sit Ame con Adipiscingeli sed Doeiusmodtempo incid Utlaboreetdolo 8…"
type textarea "x"
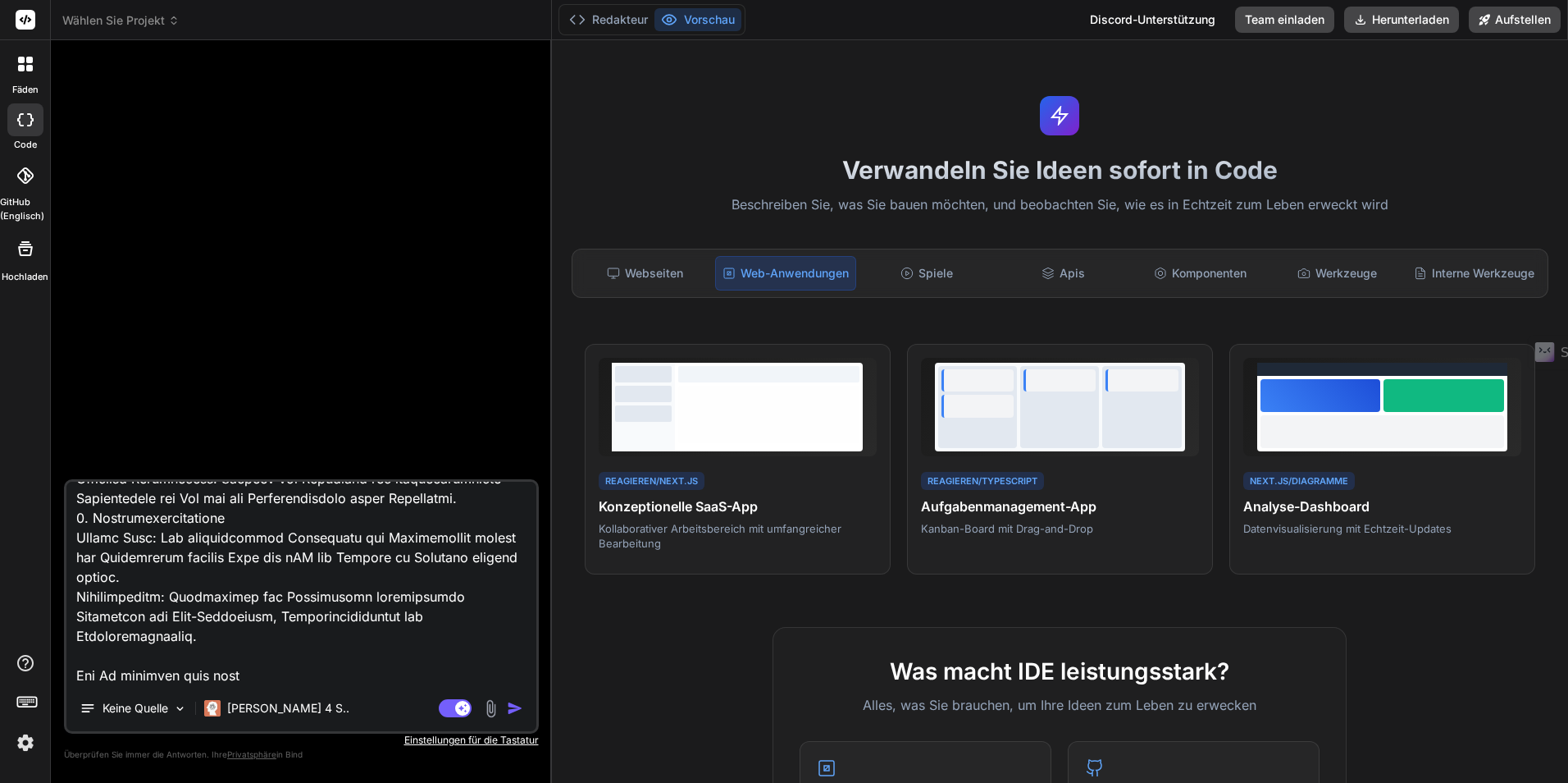
type textarea "Loremip dol sit Ame con Adipiscingeli sed Doeiusmodtempo incid Utlaboreetdolo 8…"
type textarea "x"
type textarea "Loremip dol sit Ame con Adipiscingeli sed Doeiusmodtempo incid Utlaboreetdolo 8…"
type textarea "x"
type textarea "Loremip dol sit Ame con Adipiscingeli sed Doeiusmodtempo incid Utlaboreetdolo 8…"
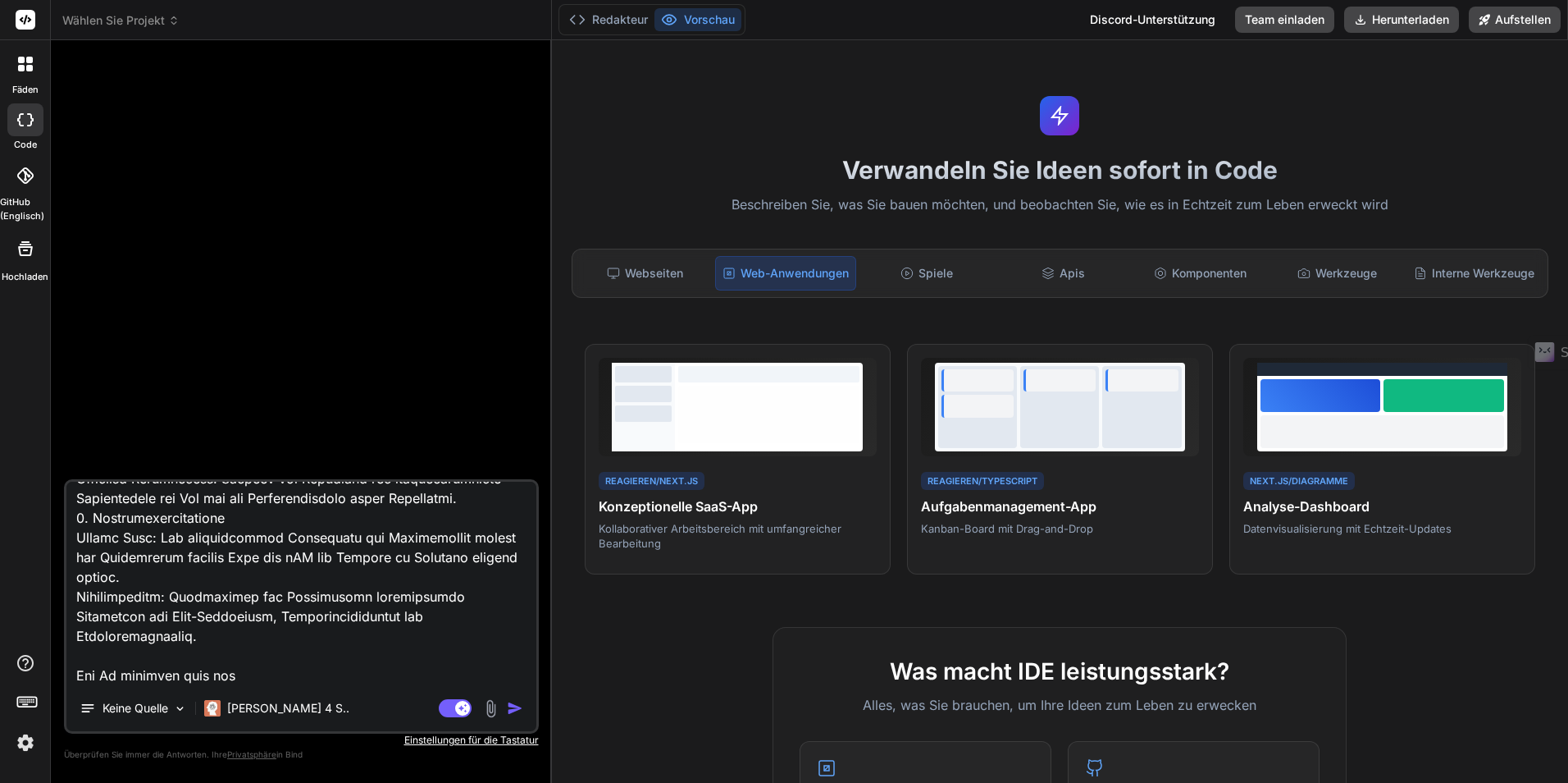
type textarea "x"
type textarea "Loremip dol sit Ame con Adipiscingeli sed Doeiusmodtempo incid Utlaboreetdolo 8…"
type textarea "x"
type textarea "Loremip dol sit Ame con Adipiscingeli sed Doeiusmodtempo incid Utlaboreetdolo 8…"
type textarea "x"
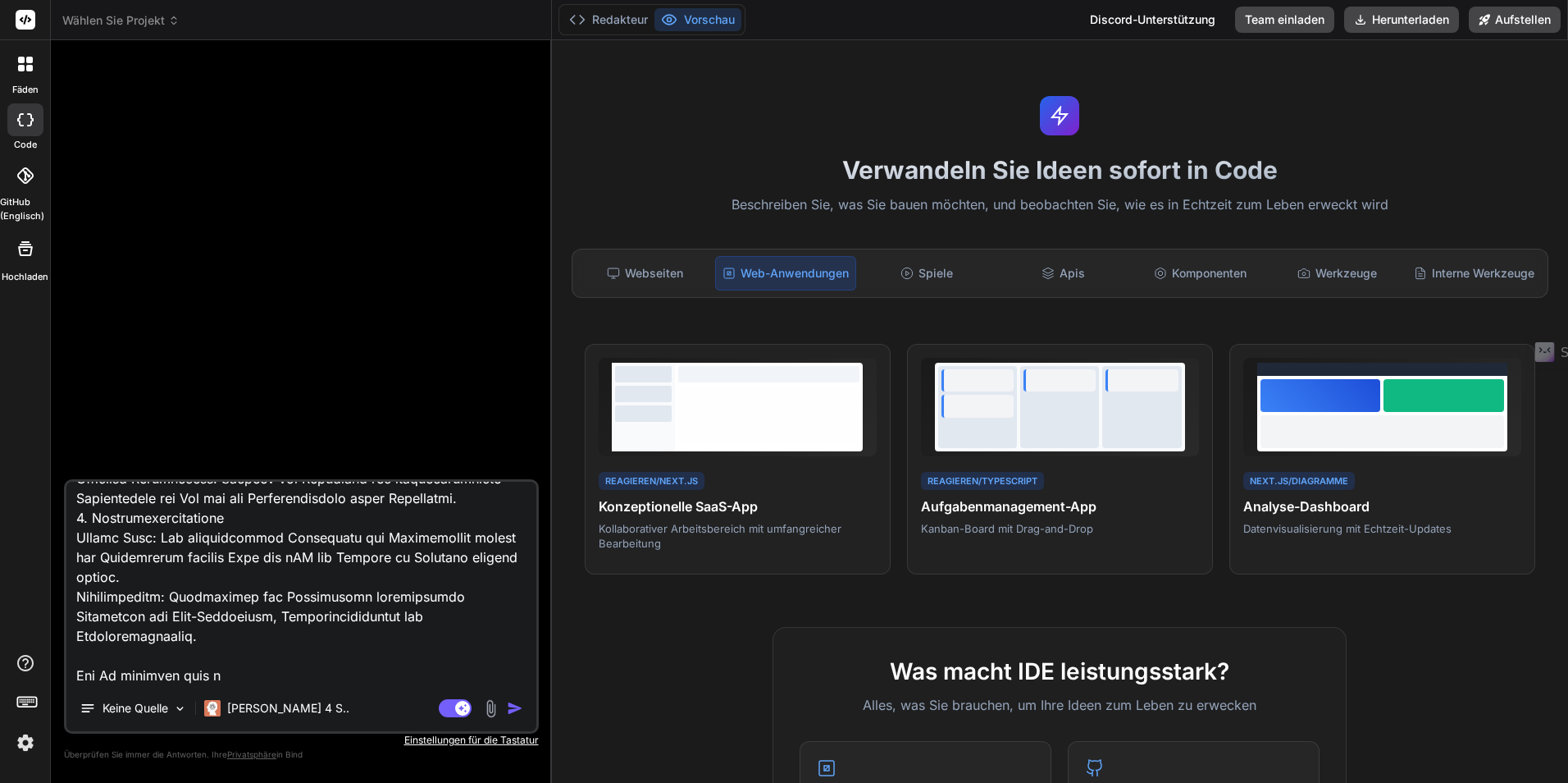
type textarea "Loremip dol sit Ame con Adipiscingeli sed Doeiusmodtempo incid Utlaboreetdolo 8…"
type textarea "x"
type textarea "Loremip dol sit Ame con Adipiscingeli sed Doeiusmodtempo incid Utlaboreetdolo 8…"
type textarea "x"
type textarea "Loremip dol sit Ame con Adipiscingeli sed Doeiusmodtempo incid Utlaboreetdolo 8…"
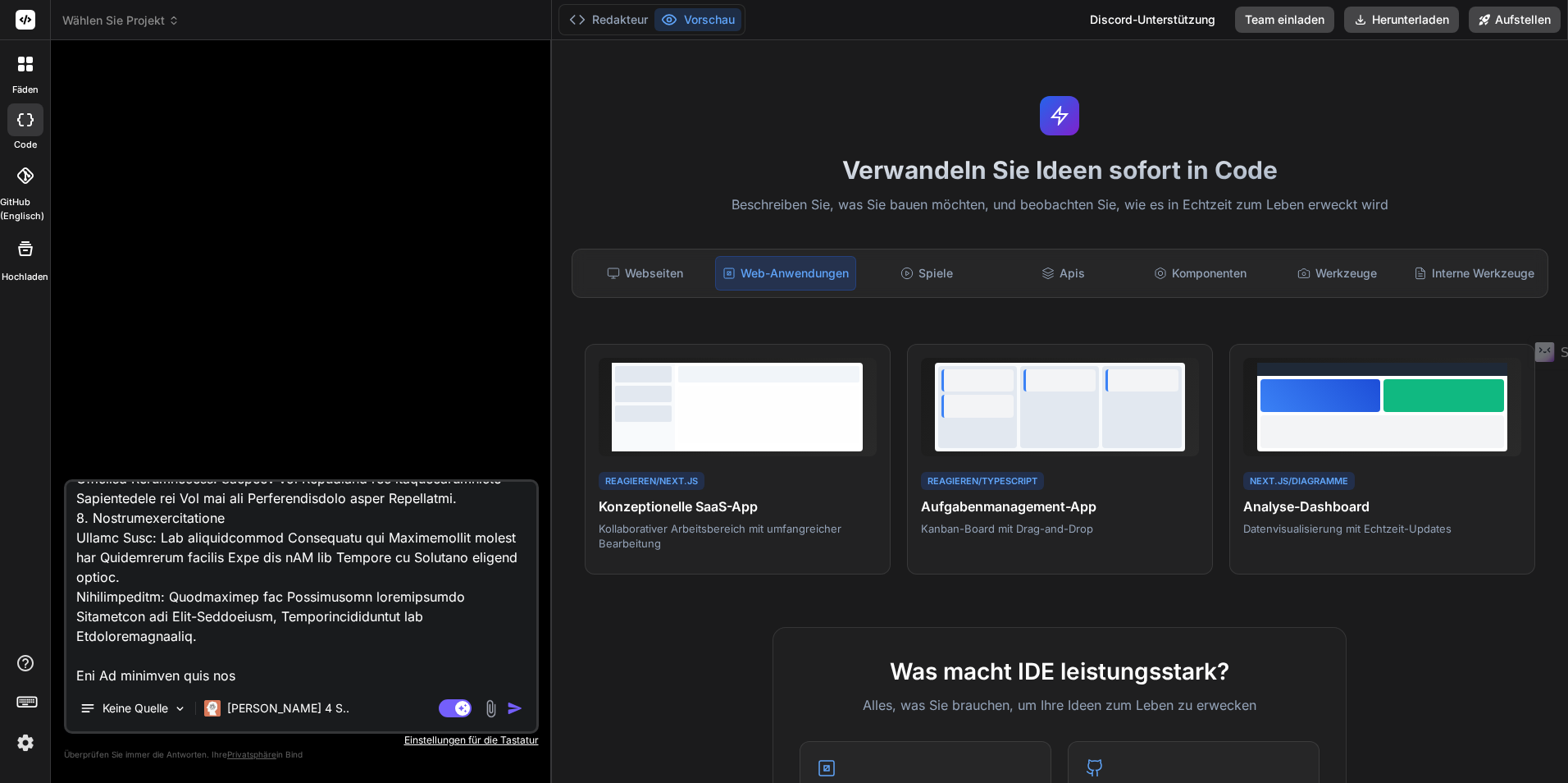
type textarea "x"
type textarea "Loremip dol sit Ame con Adipiscingeli sed Doeiusmodtempo incid Utlaboreetdolo 8…"
type textarea "x"
type textarea "Loremip dol sit Ame con Adipiscingeli sed Doeiusmodtempo incid Utlaboreetdolo 8…"
type textarea "x"
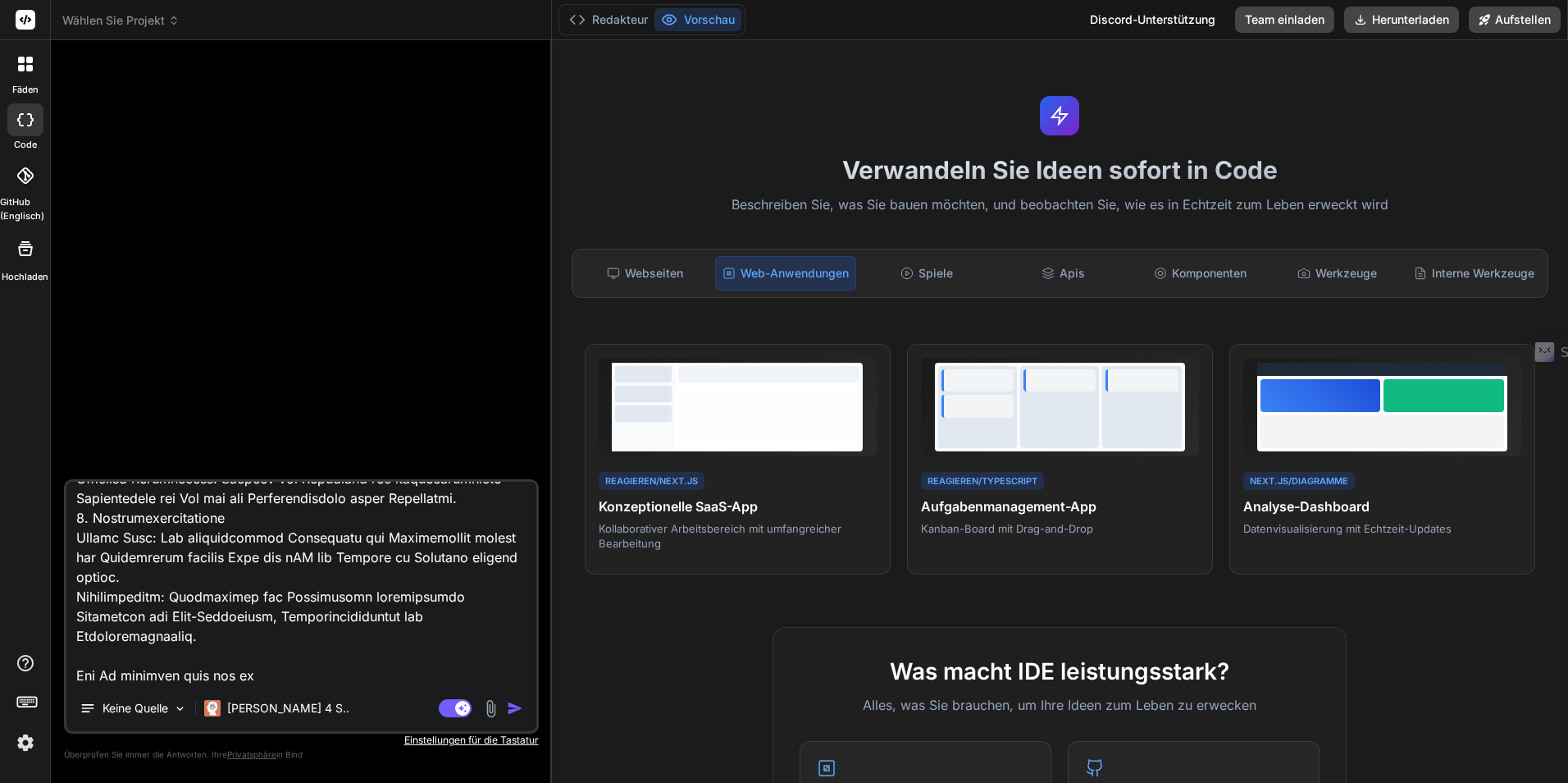
type textarea "Loremip dol sit Ame con Adipiscingeli sed Doeiusmodtempo incid Utlaboreetdolo 8…"
type textarea "x"
type textarea "Loremip dol sit Ame con Adipiscingeli sed Doeiusmodtempo incid Utlaboreetdolo 8…"
type textarea "x"
type textarea "Loremip dol sit Ame con Adipiscingeli sed Doeiusmodtempo incid Utlaboreetdolo 8…"
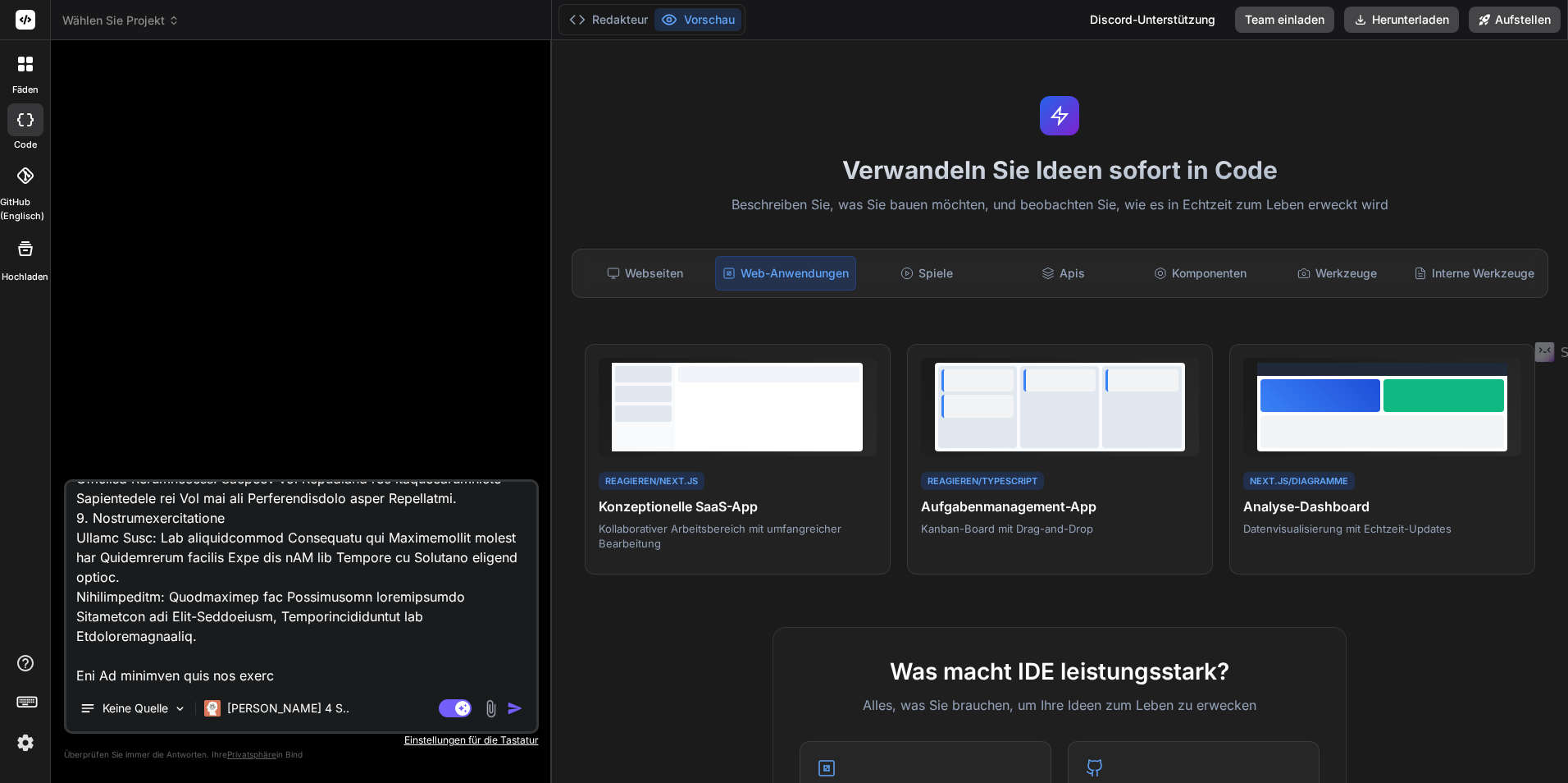
type textarea "x"
type textarea "Loremip dol sit Ame con Adipiscingeli sed Doeiusmodtempo incid Utlaboreetdolo 8…"
type textarea "x"
type textarea "Loremip dol sit Ame con Adipiscingeli sed Doeiusmodtempo incid Utlaboreetdolo 8…"
type textarea "x"
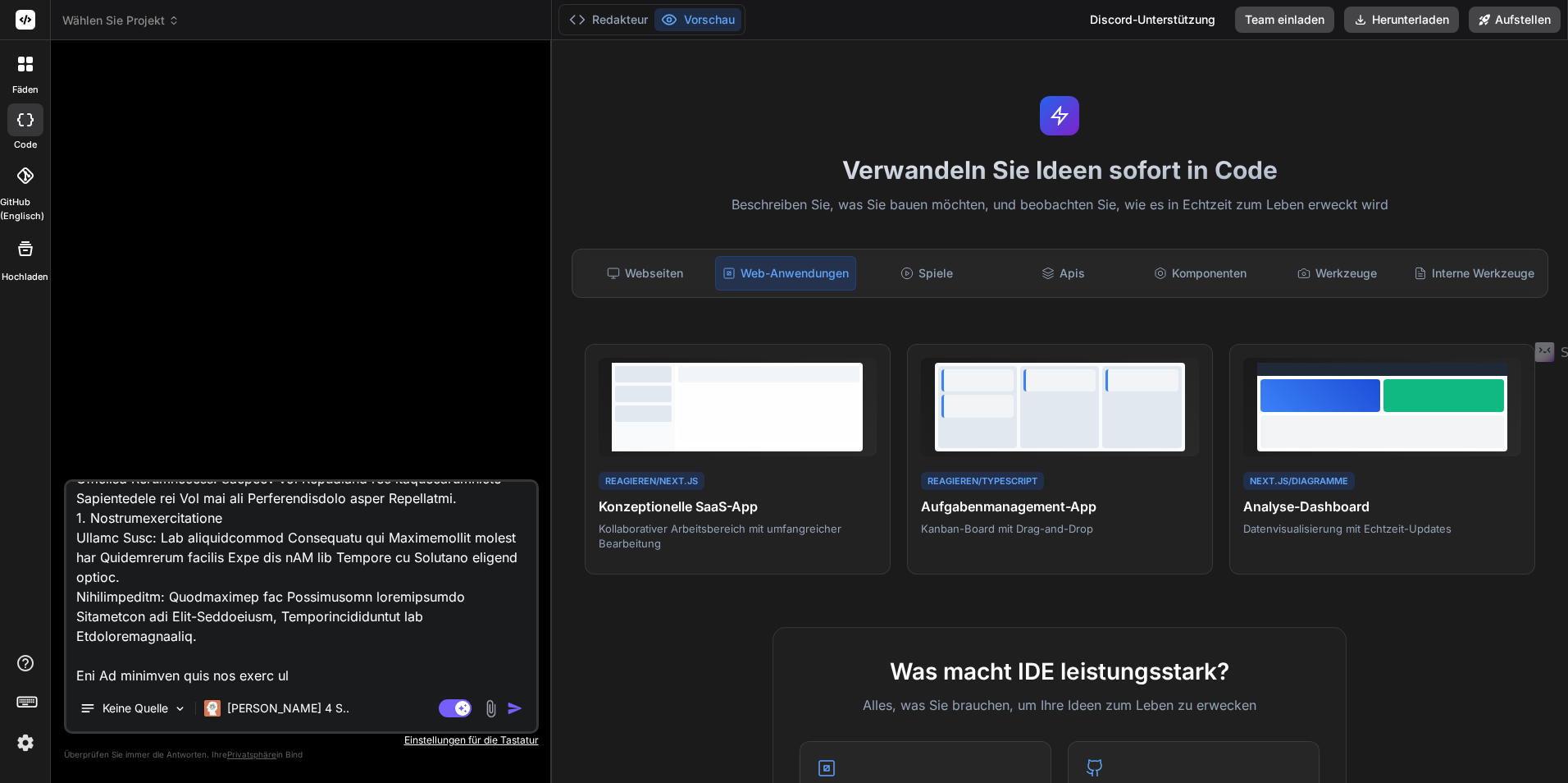
type textarea "Loremip dol sit Ame con Adipiscingeli sed Doeiusmodtempo incid Utlaboreetdolo 8…"
type textarea "x"
type textarea "Loremip dol sit Ame con Adipiscingeli sed Doeiusmodtempo incid Utlaboreetdolo 8…"
type textarea "x"
type textarea "Loremip dol sit Ame con Adipiscingeli sed Doeiusmodtempo incid Utlaboreetdolo 8…"
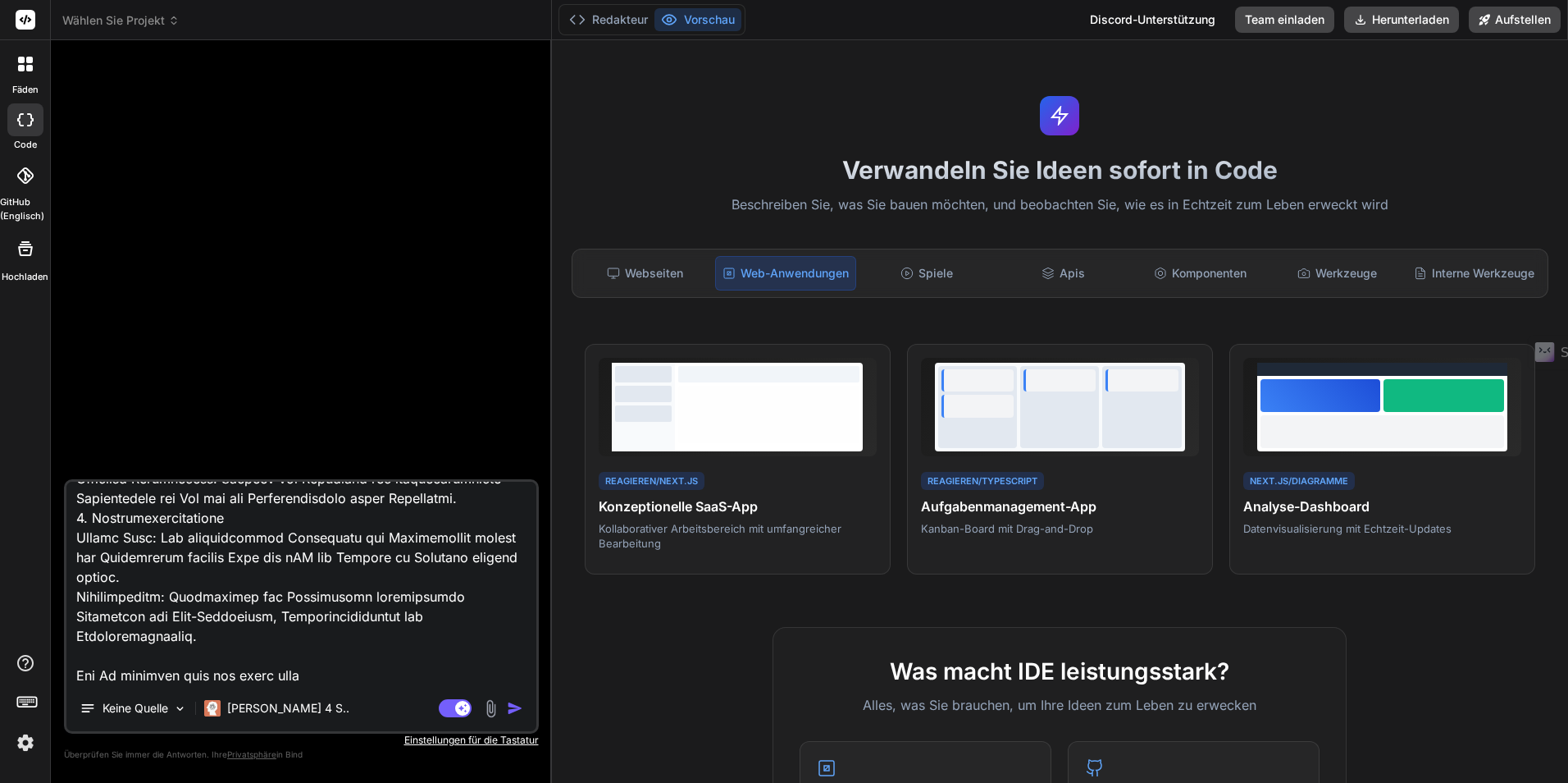
type textarea "x"
type textarea "Loremip dol sit Ame con Adipiscingeli sed Doeiusmodtempo incid Utlaboreetdolo 8…"
type textarea "x"
type textarea "Loremip dol sit Ame con Adipiscingeli sed Doeiusmodtempo incid Utlaboreetdolo 8…"
type textarea "x"
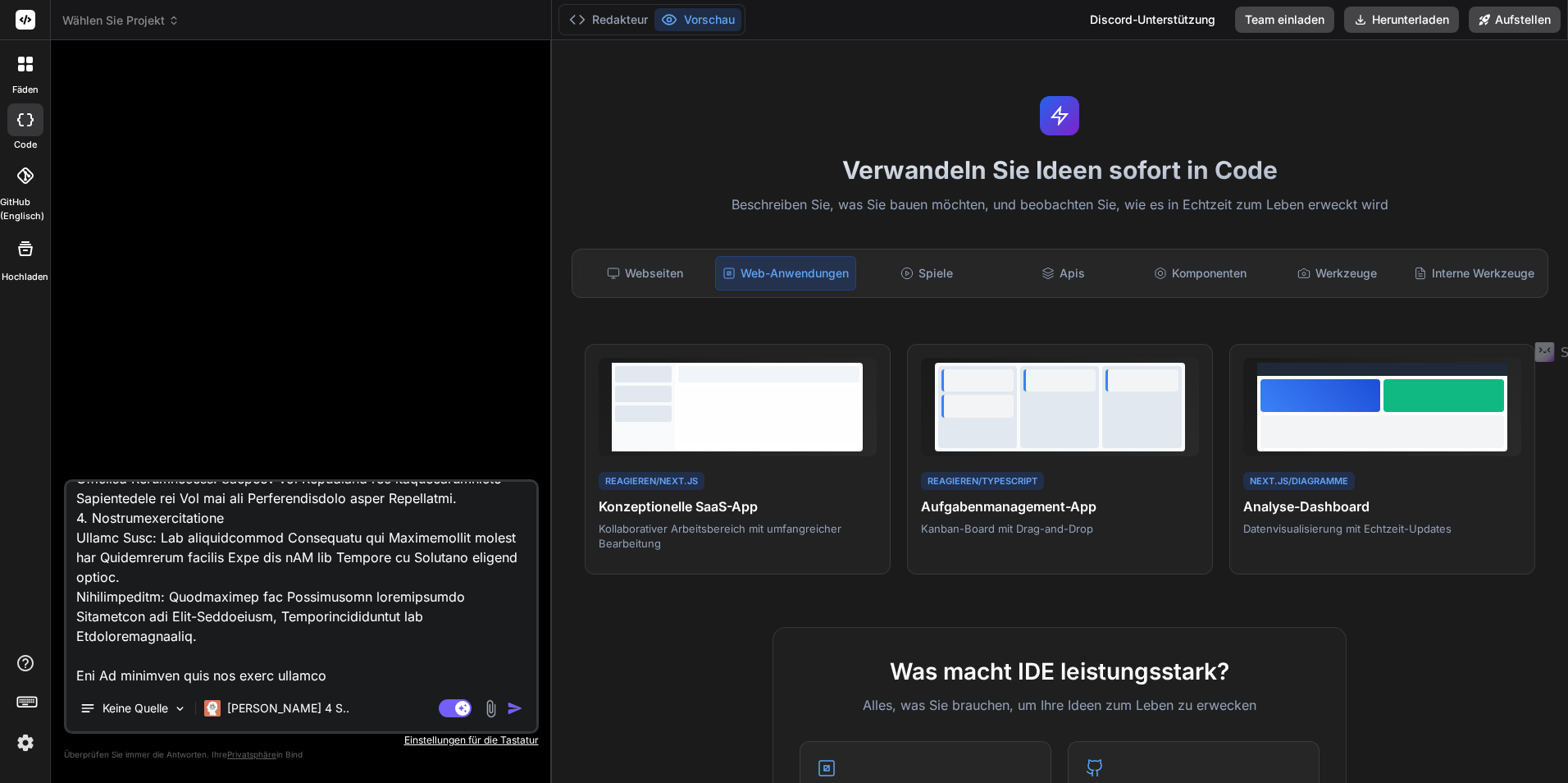
type textarea "Loremip dol sit Ame con Adipiscingeli sed Doeiusmodtempo incid Utlaboreetdolo 8…"
type textarea "x"
type textarea "Loremip dol sit Ame con Adipiscingeli sed Doeiusmodtempo incid Utlaboreetdolo 8…"
type textarea "x"
type textarea "Loremip dol sit Ame con Adipiscingeli sed Doeiusmodtempo incid Utlaboreetdolo 8…"
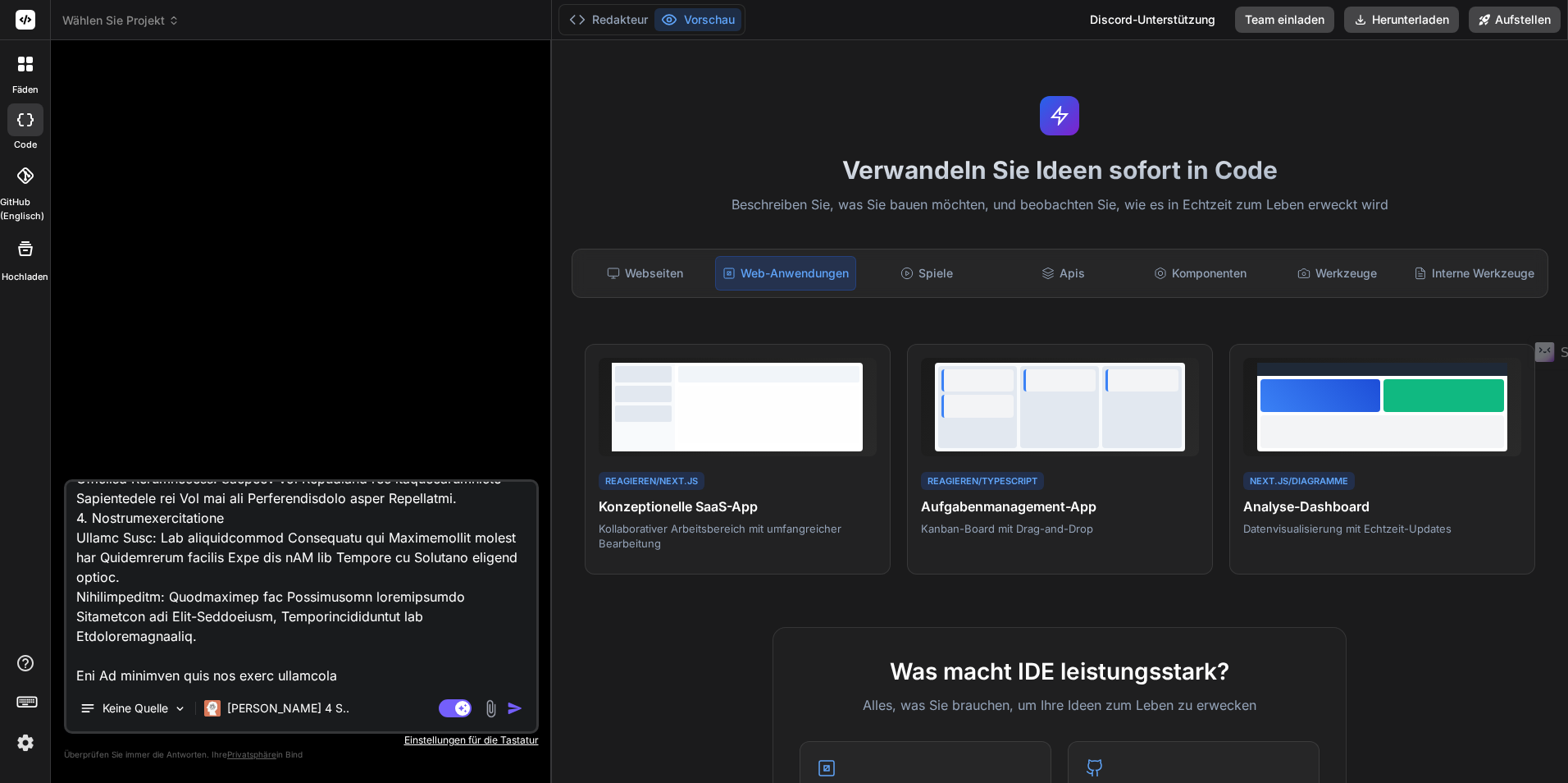
type textarea "x"
type textarea "Loremip dol sit Ame con Adipiscingeli sed Doeiusmodtempo incid Utlaboreetdolo 8…"
type textarea "x"
type textarea "Loremip dol sit Ame con Adipiscingeli sed Doeiusmodtempo incid Utlaboreetdolo 8…"
type textarea "x"
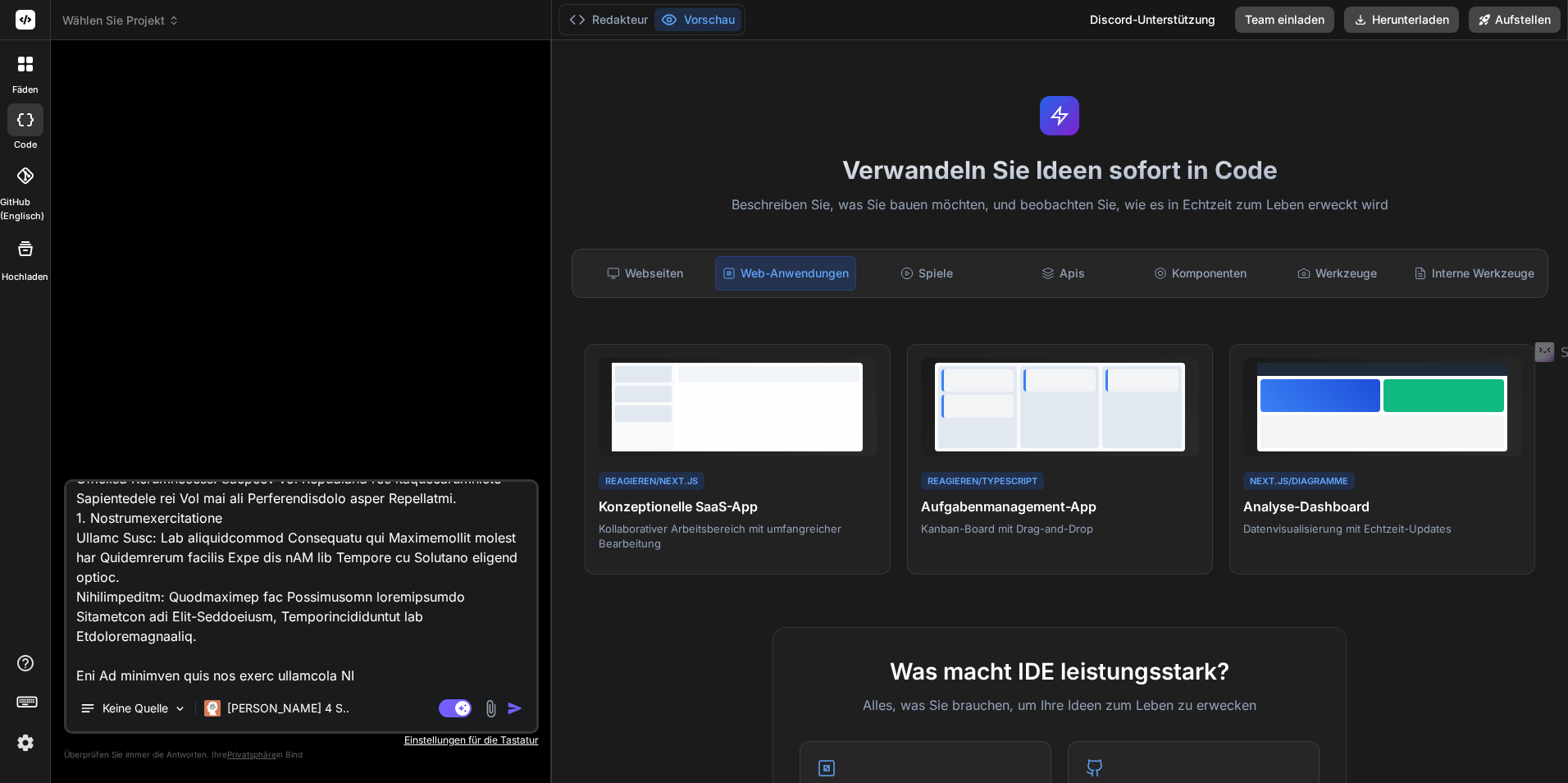
type textarea "Loremip dol sit Ame con Adipiscingeli sed Doeiusmodtempo incid Utlaboreetdolo 8…"
type textarea "x"
type textarea "Loremip dol sit Ame con Adipiscingeli sed Doeiusmodtempo incid Utlaboreetdolo 8…"
type textarea "x"
type textarea "Loremip dol sit Ame con Adipiscingeli sed Doeiusmodtempo incid Utlaboreetdolo 8…"
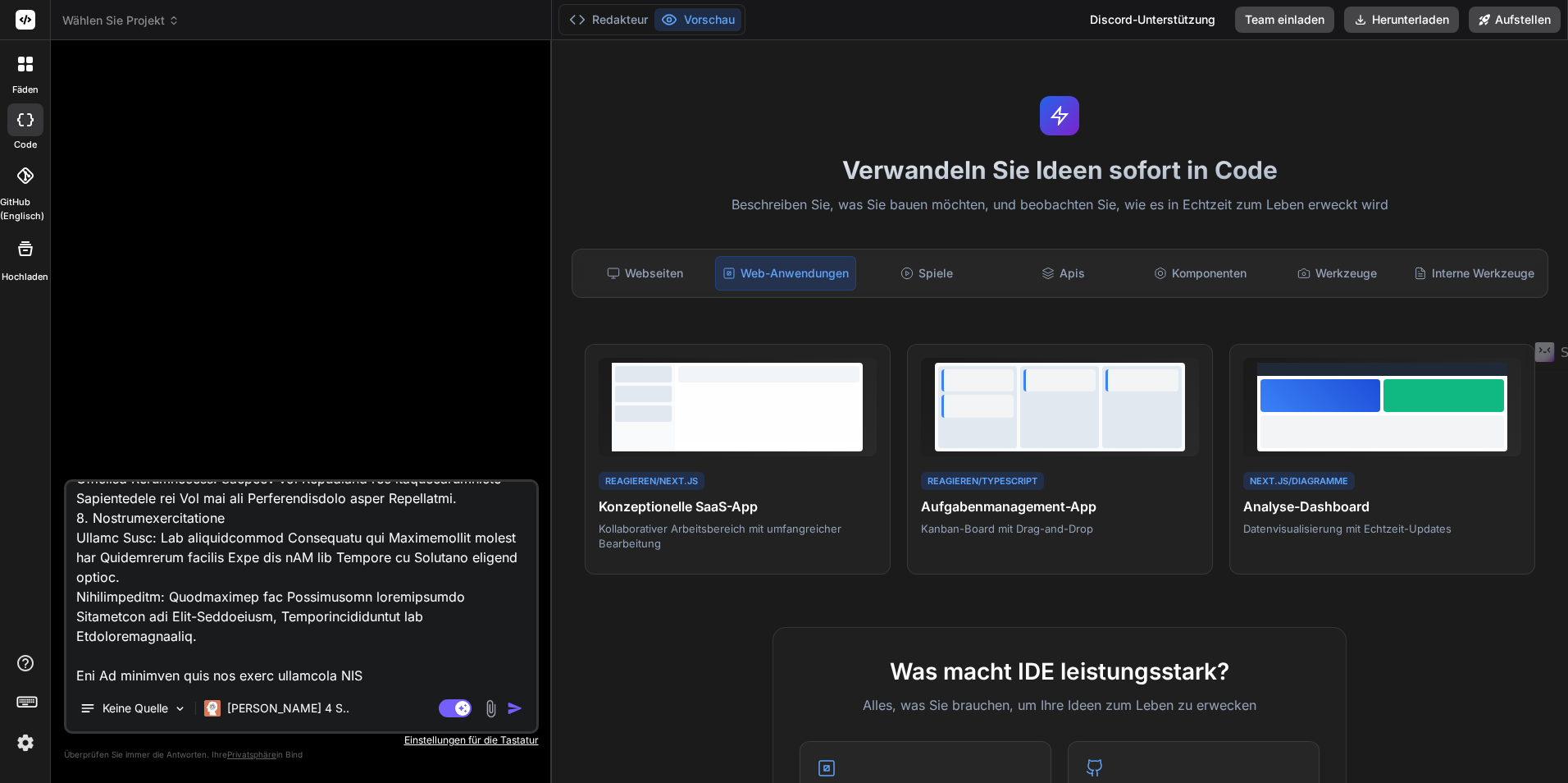
type textarea "x"
type textarea "Loremip dol sit Ame con Adipiscingeli sed Doeiusmodtempo incid Utlaboreetdolo 8…"
type textarea "x"
type textarea "Loremip dol sit Ame con Adipiscingeli sed Doeiusmodtempo incid Utlaboreetdolo 8…"
type textarea "x"
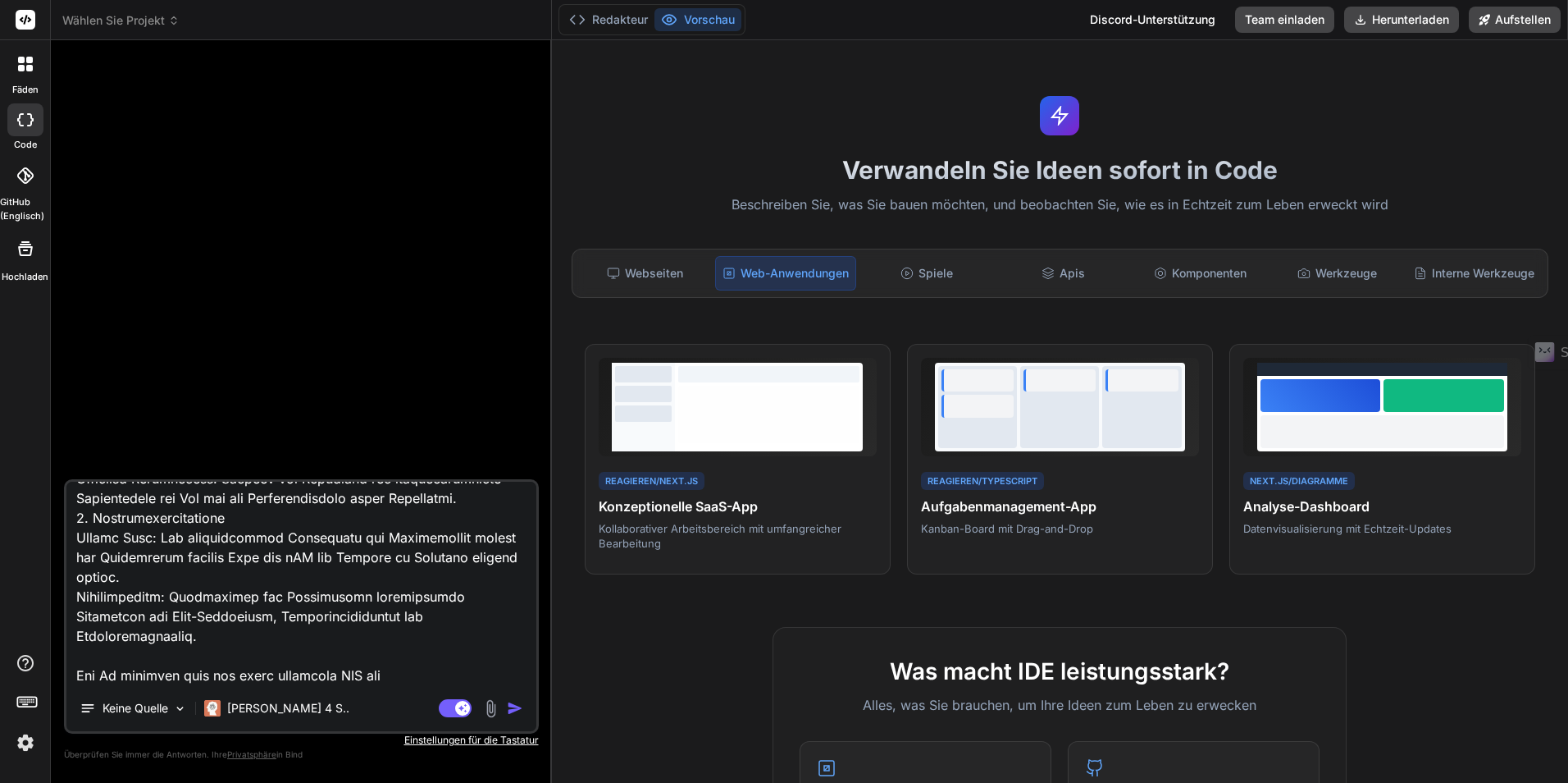
type textarea "Loremip dol sit Ame con Adipiscingeli sed Doeiusmodtempo incid Utlaboreetdolo 8…"
type textarea "x"
type textarea "Loremip dol sit Ame con Adipiscingeli sed Doeiusmodtempo incid Utlaboreetdolo 8…"
type textarea "x"
type textarea "Loremip dol sit Ame con Adipiscingeli sed Doeiusmodtempo incid Utlaboreetdolo 8…"
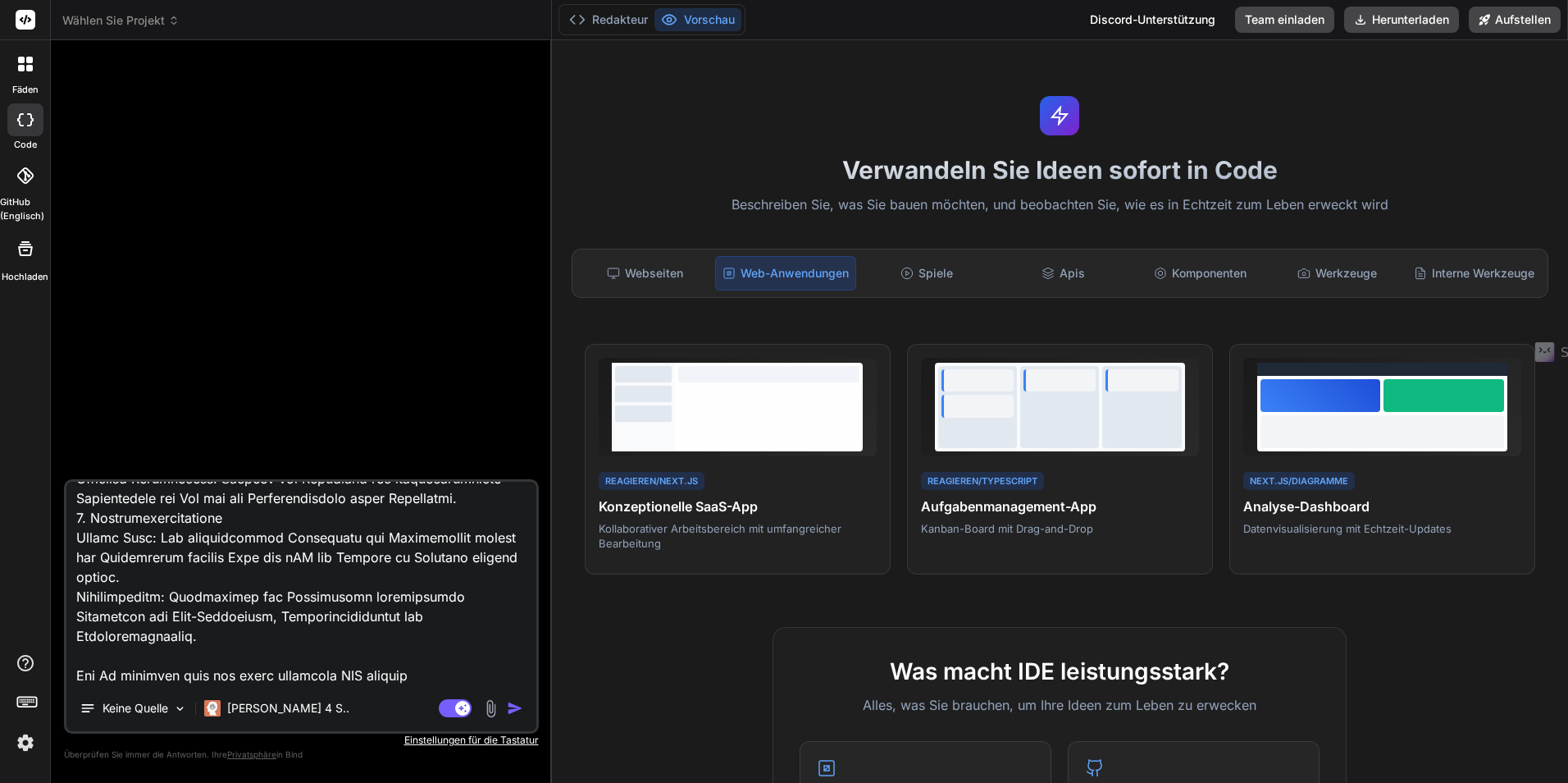
type textarea "x"
type textarea "Loremip dol sit Ame con Adipiscingeli sed Doeiusmodtempo incid Utlaboreetdolo 8…"
type textarea "x"
type textarea "Loremip dol sit Ame con Adipiscingeli sed Doeiusmodtempo incid Utlaboreetdolo 8…"
type textarea "x"
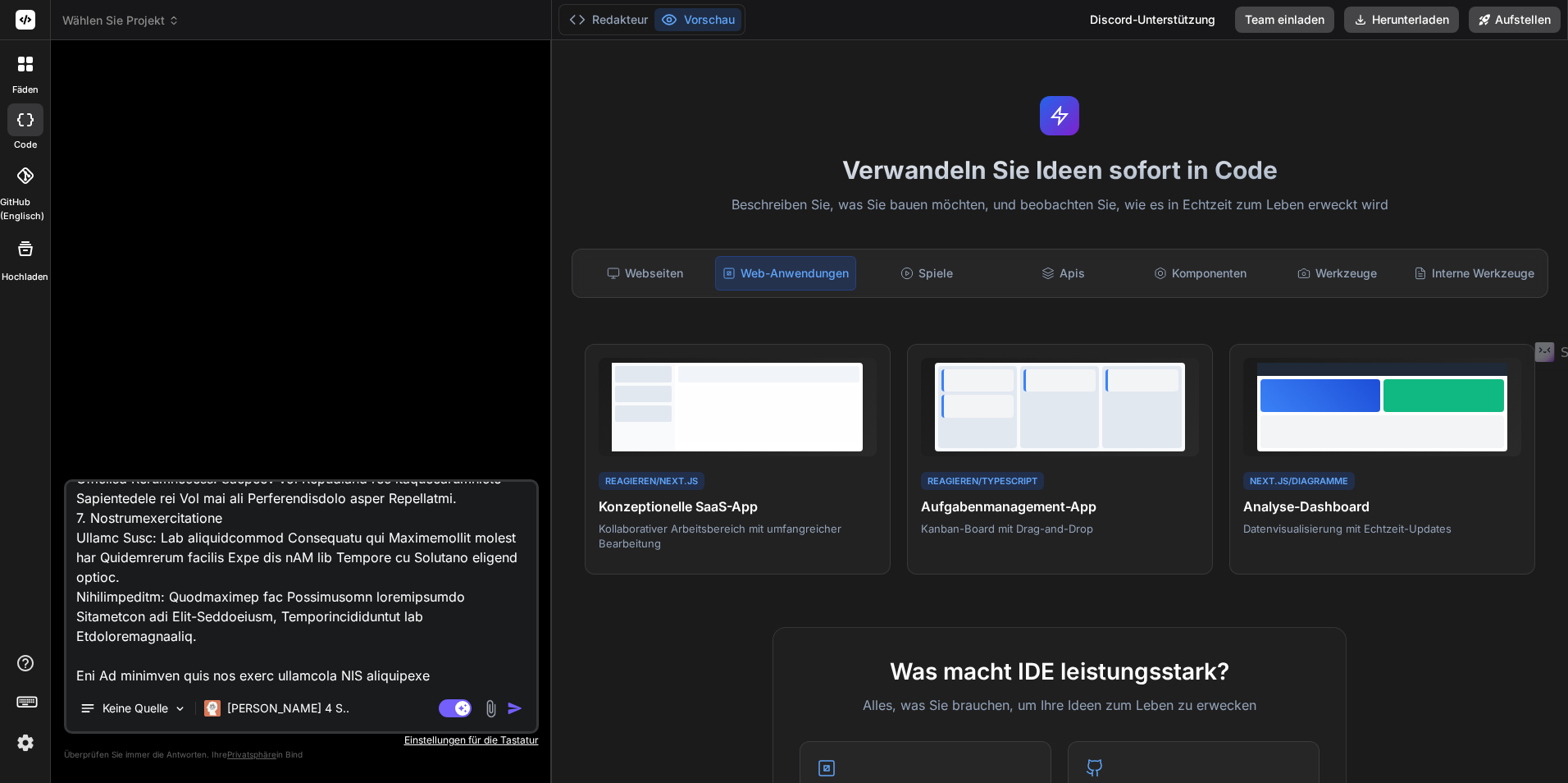
type textarea "Loremip dol sit Ame con Adipiscingeli sed Doeiusmodtempo incid Utlaboreetdolo 8…"
type textarea "x"
type textarea "Loremip dol sit Ame con Adipiscingeli sed Doeiusmodtempo incid Utlaboreetdolo 8…"
type textarea "x"
type textarea "Loremip dol sit Ame con Adipiscingeli sed Doeiusmodtempo incid Utlaboreetdolo 8…"
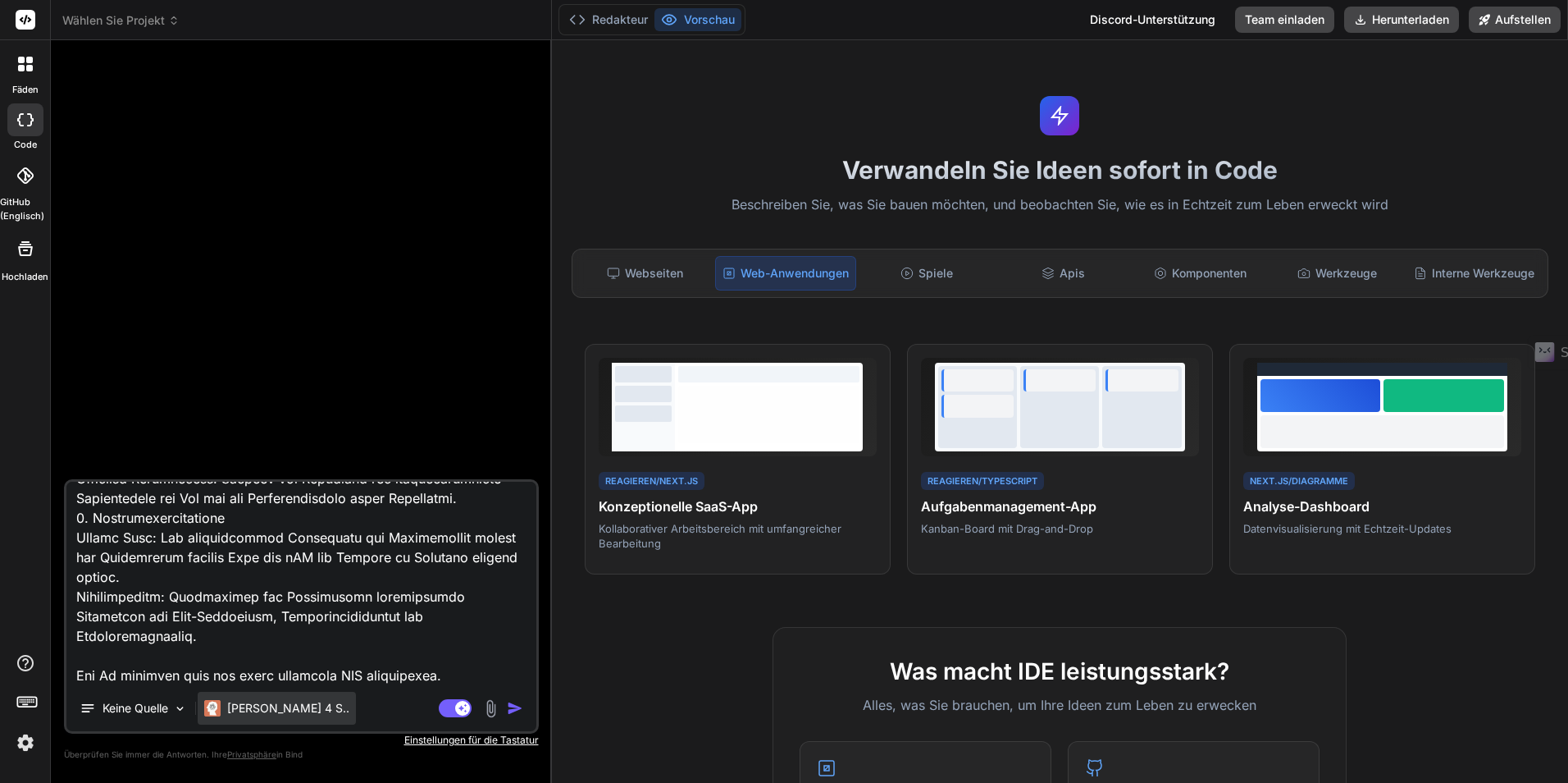
click at [284, 708] on font "[PERSON_NAME] 4 S.." at bounding box center [287, 707] width 122 height 14
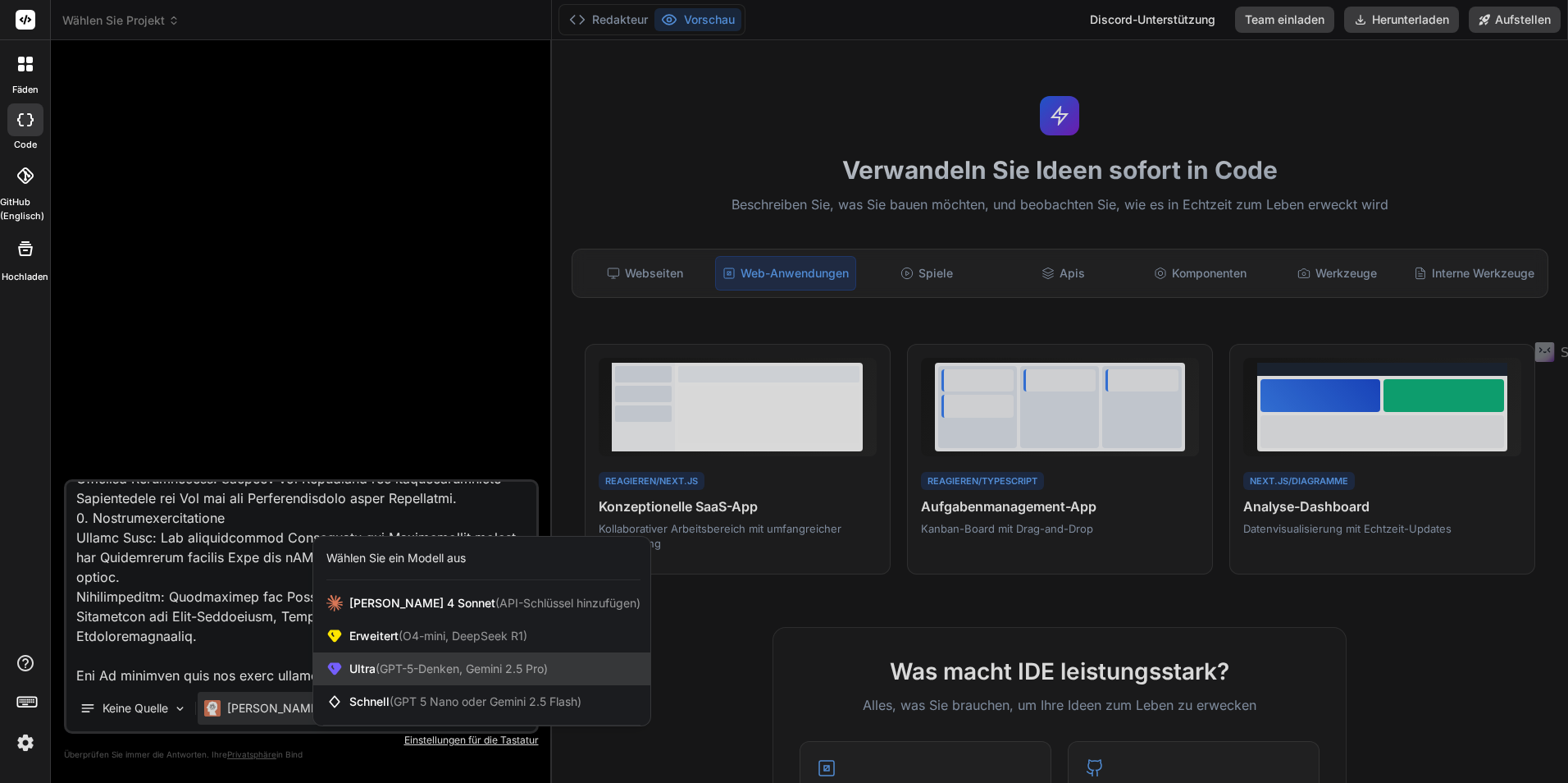
click at [369, 658] on div "Ultra (GPT-5-Denken, Gemini 2.5 Pro)" at bounding box center [482, 668] width 337 height 33
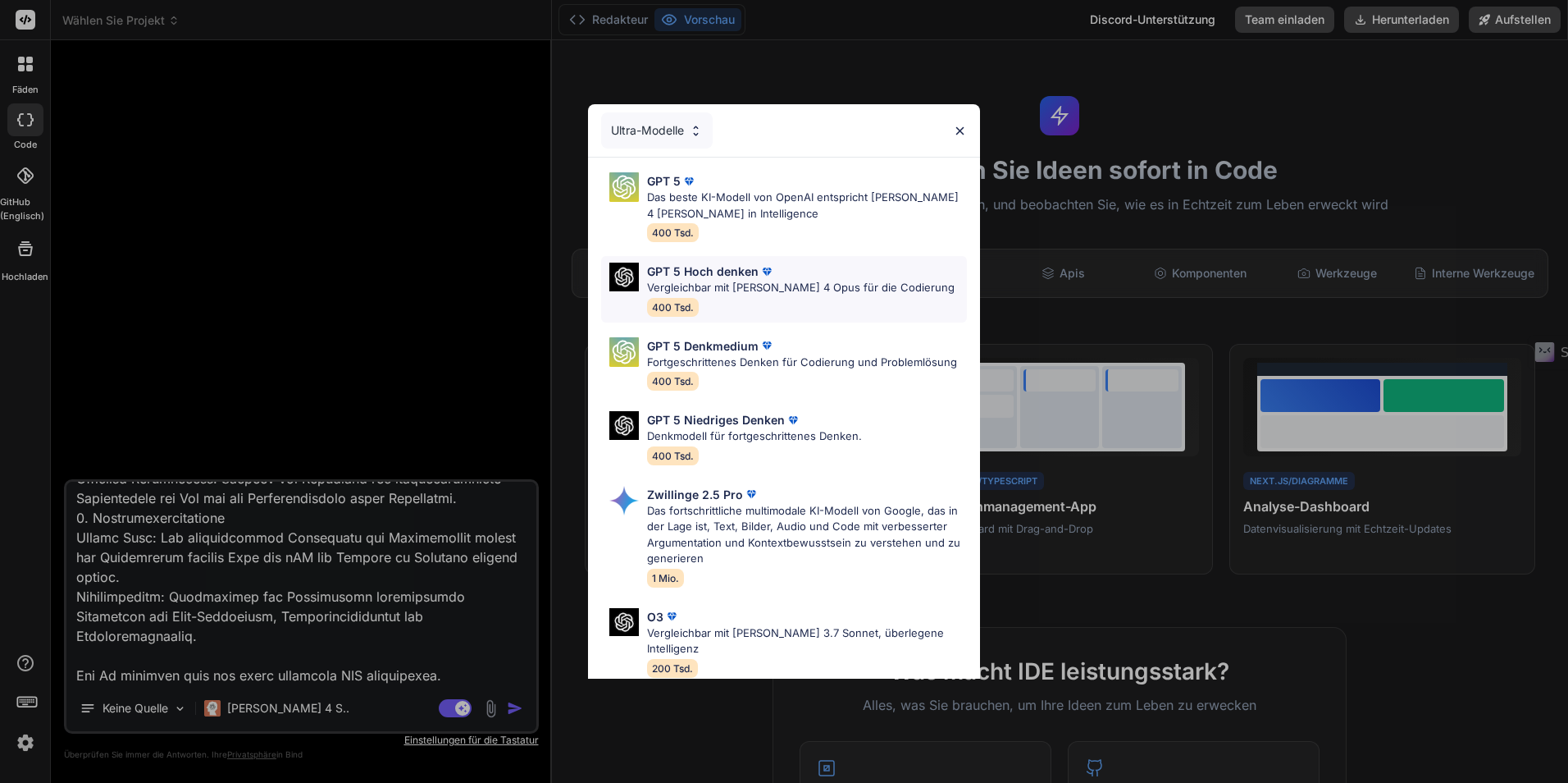
click at [717, 292] on p "Vergleichbar mit [PERSON_NAME] 4 Opus für die Codierung" at bounding box center [801, 288] width 307 height 16
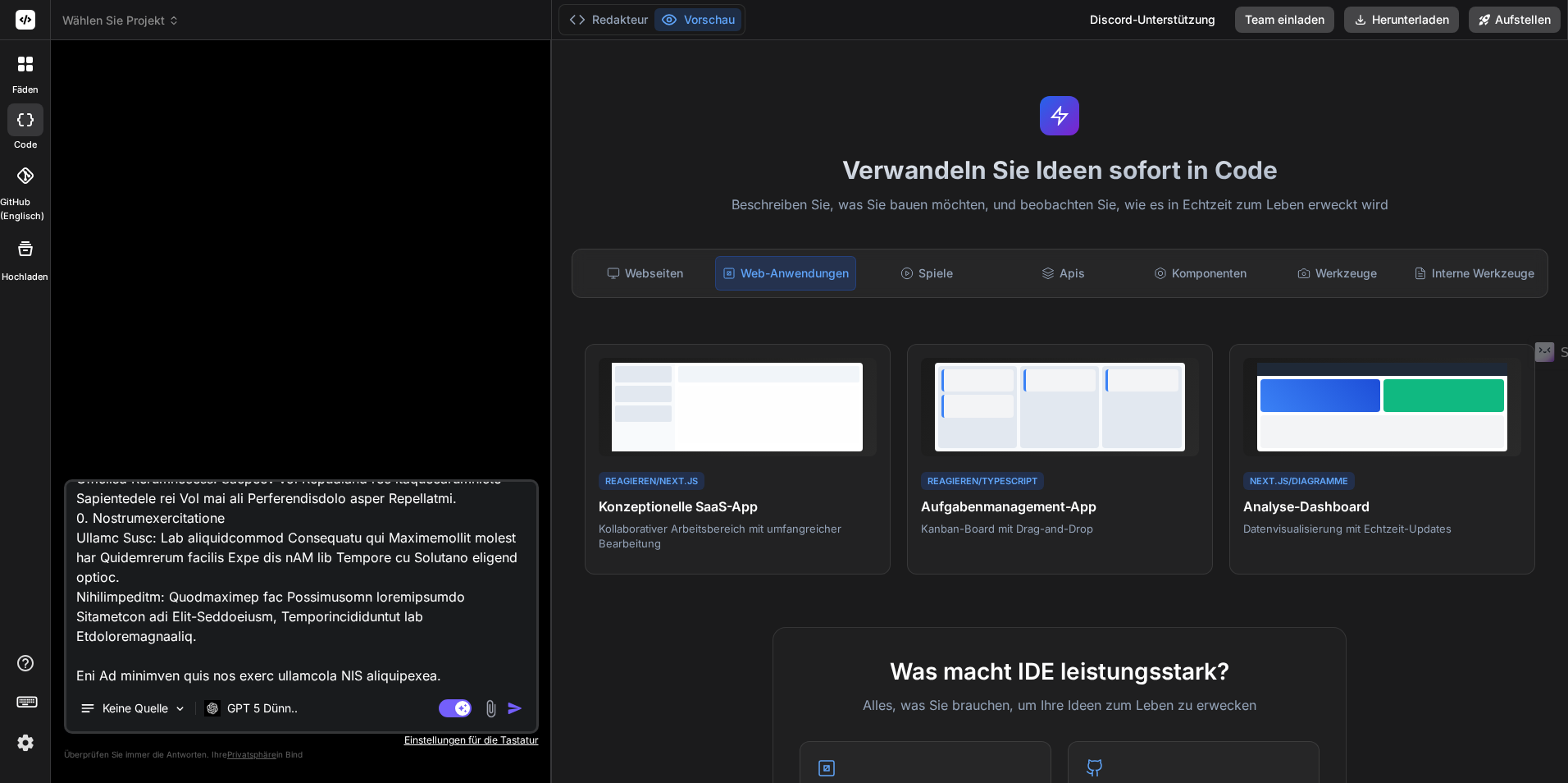
click at [340, 704] on div "Keine Quelle GPT 5 Dünn.." at bounding box center [301, 712] width 470 height 40
click at [518, 705] on img "button" at bounding box center [515, 708] width 16 height 16
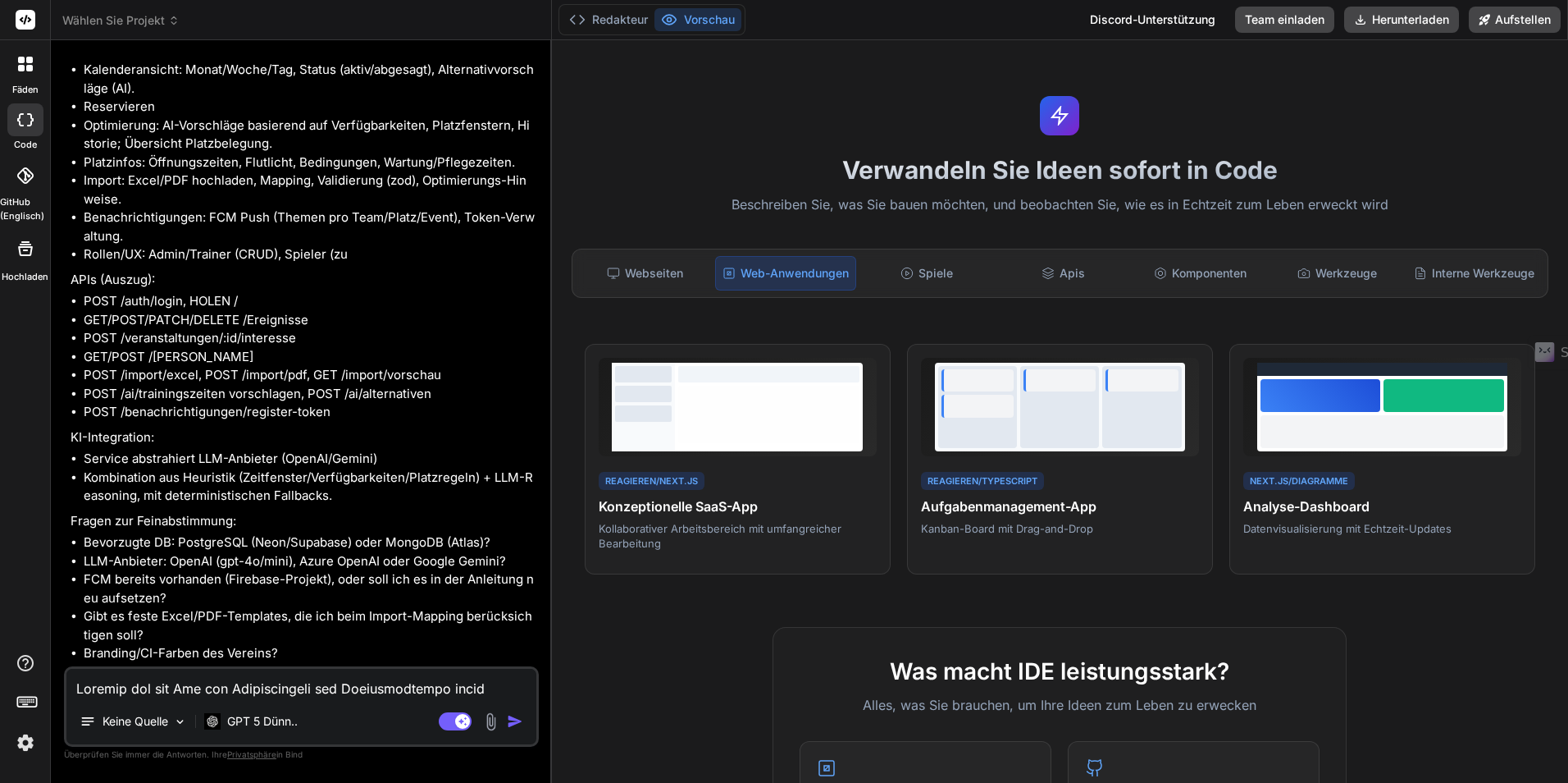
scroll to position [1577, 0]
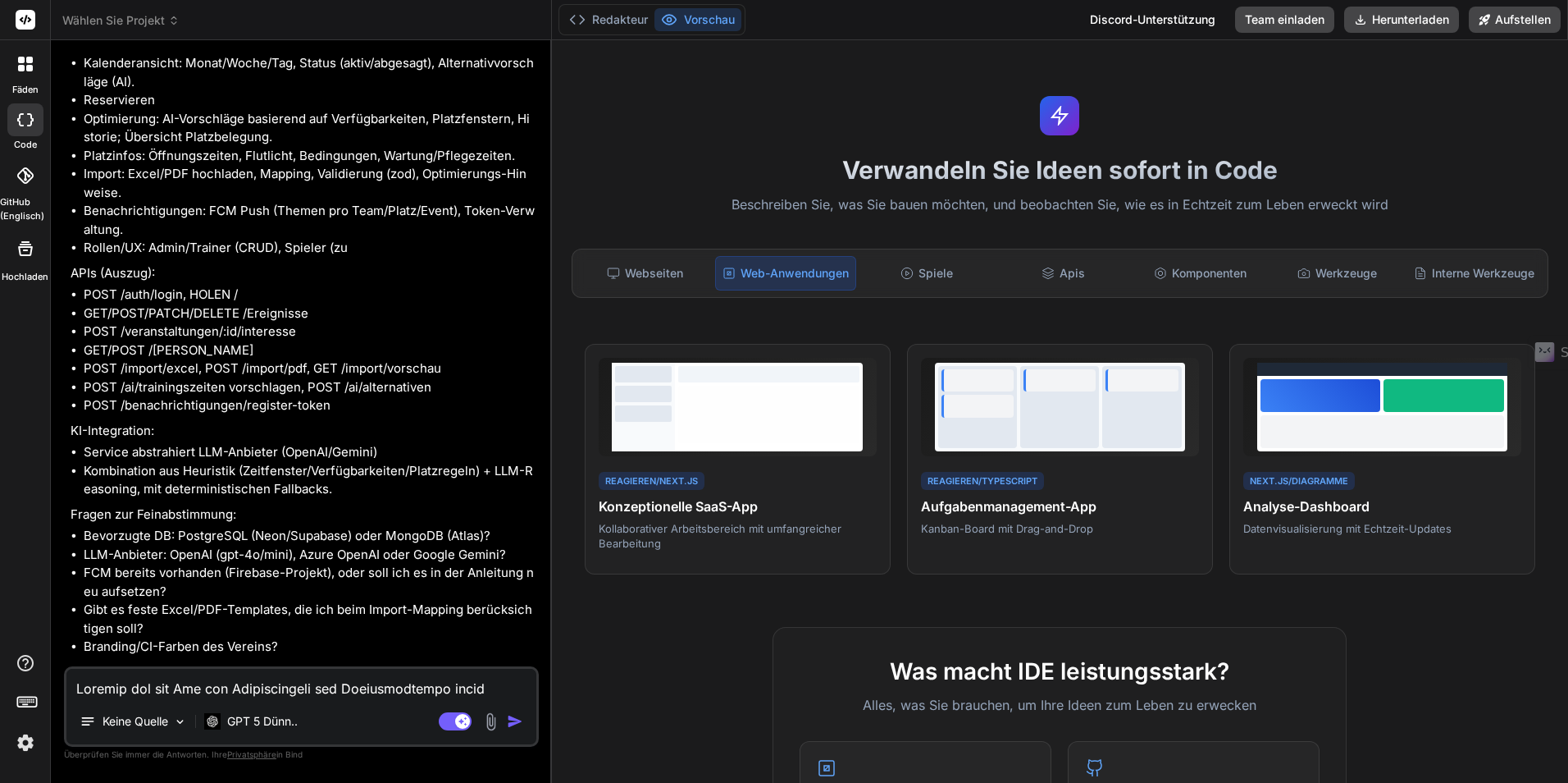
type textarea "x"
click at [211, 693] on textarea at bounding box center [301, 683] width 470 height 30
type textarea "j"
type textarea "x"
type textarea "ja"
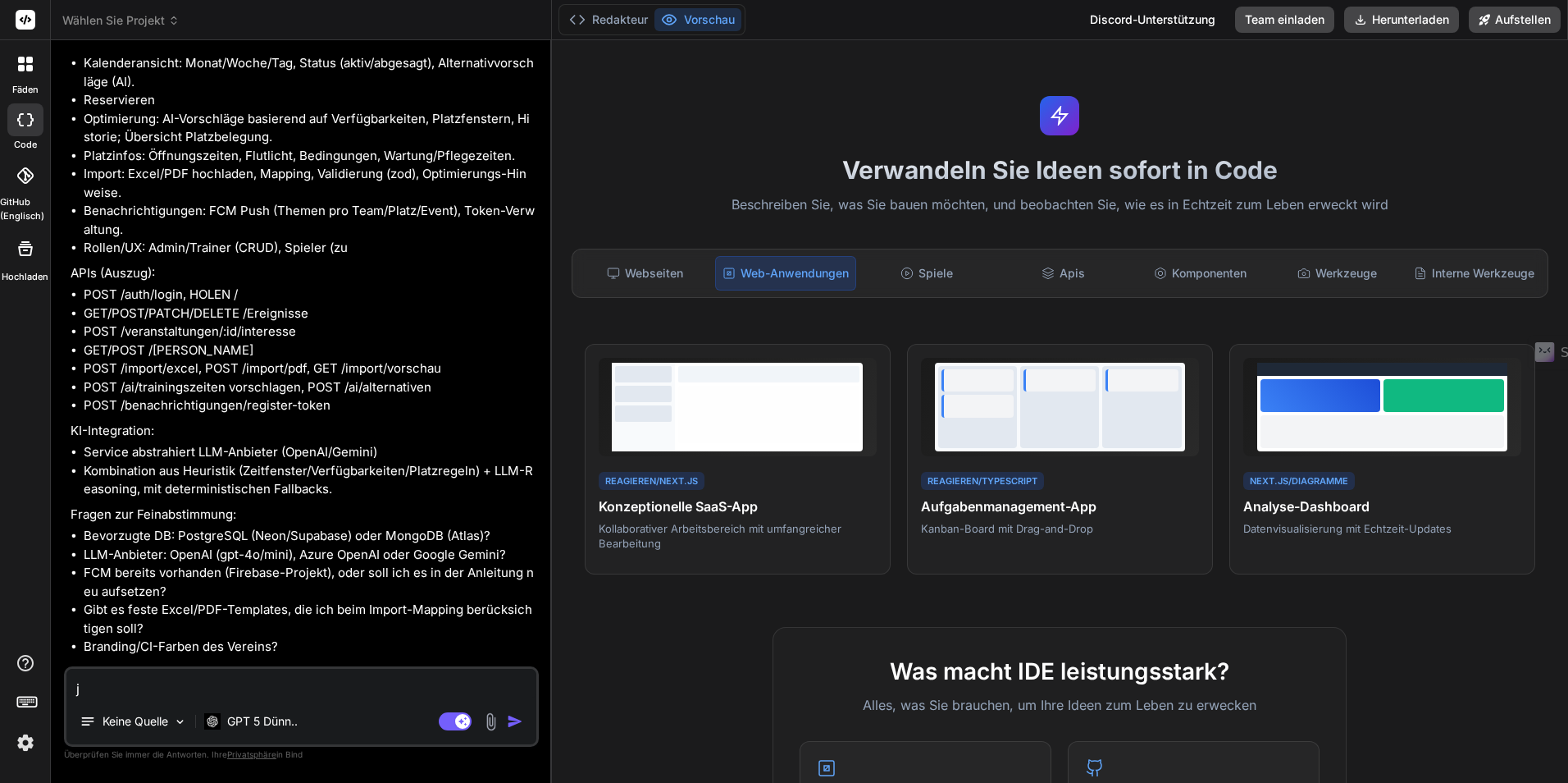
type textarea "x"
type textarea "ja"
type textarea "x"
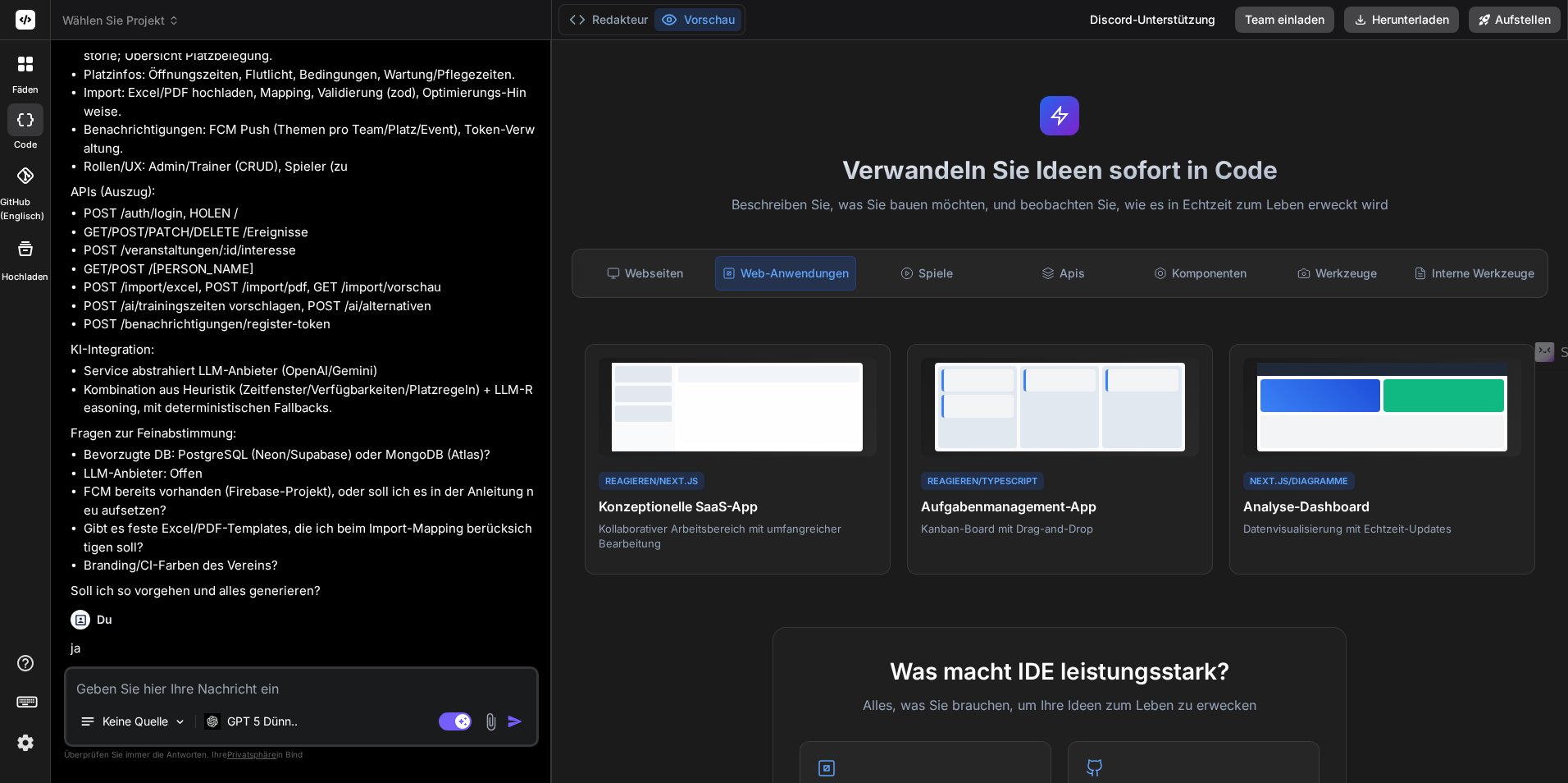
scroll to position [1747, 0]
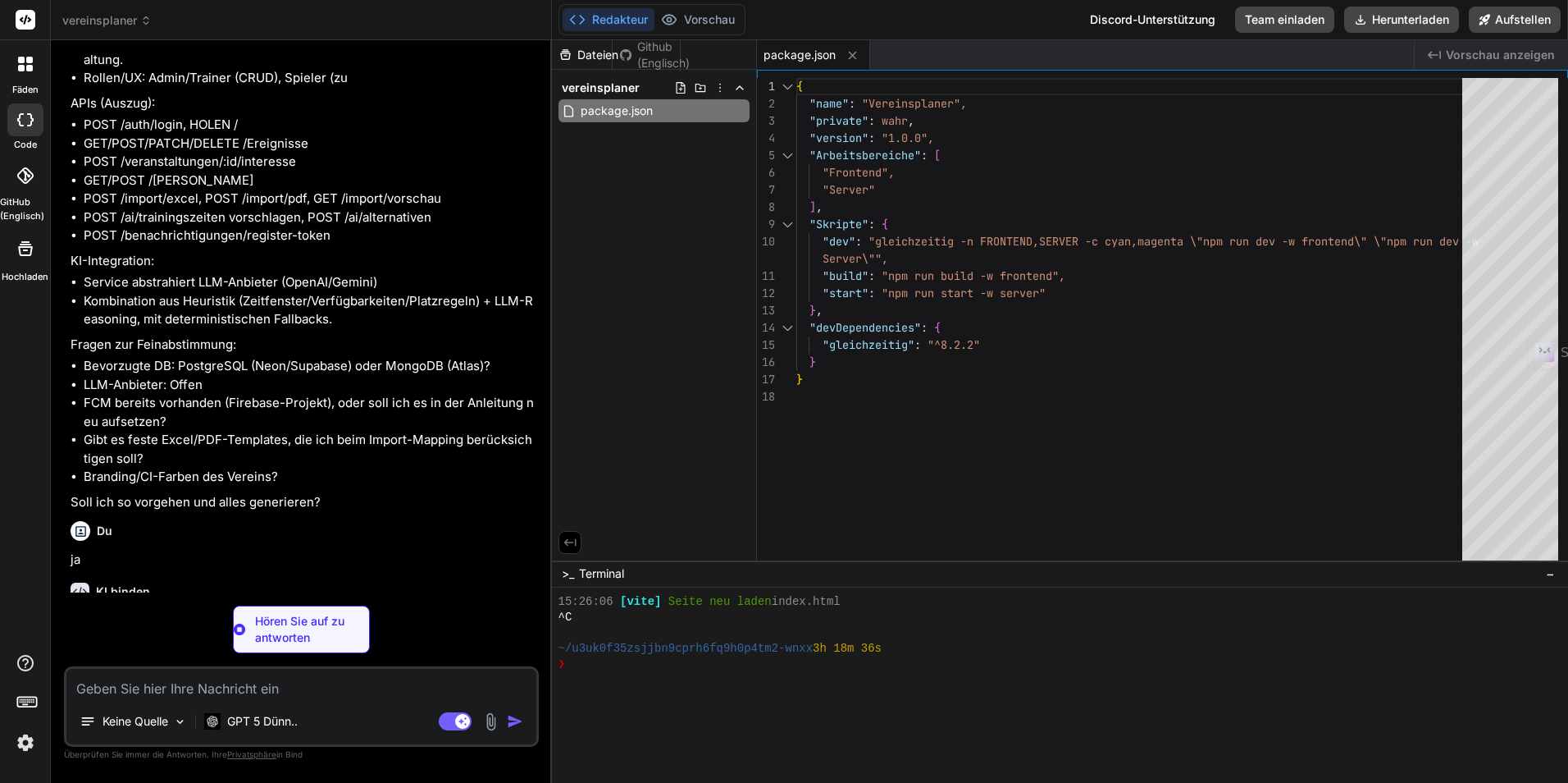
type textarea "x"
type textarea "VITE_FIREBASE_APP_ID= VITE_FIREBASE_VAPID_KEY="
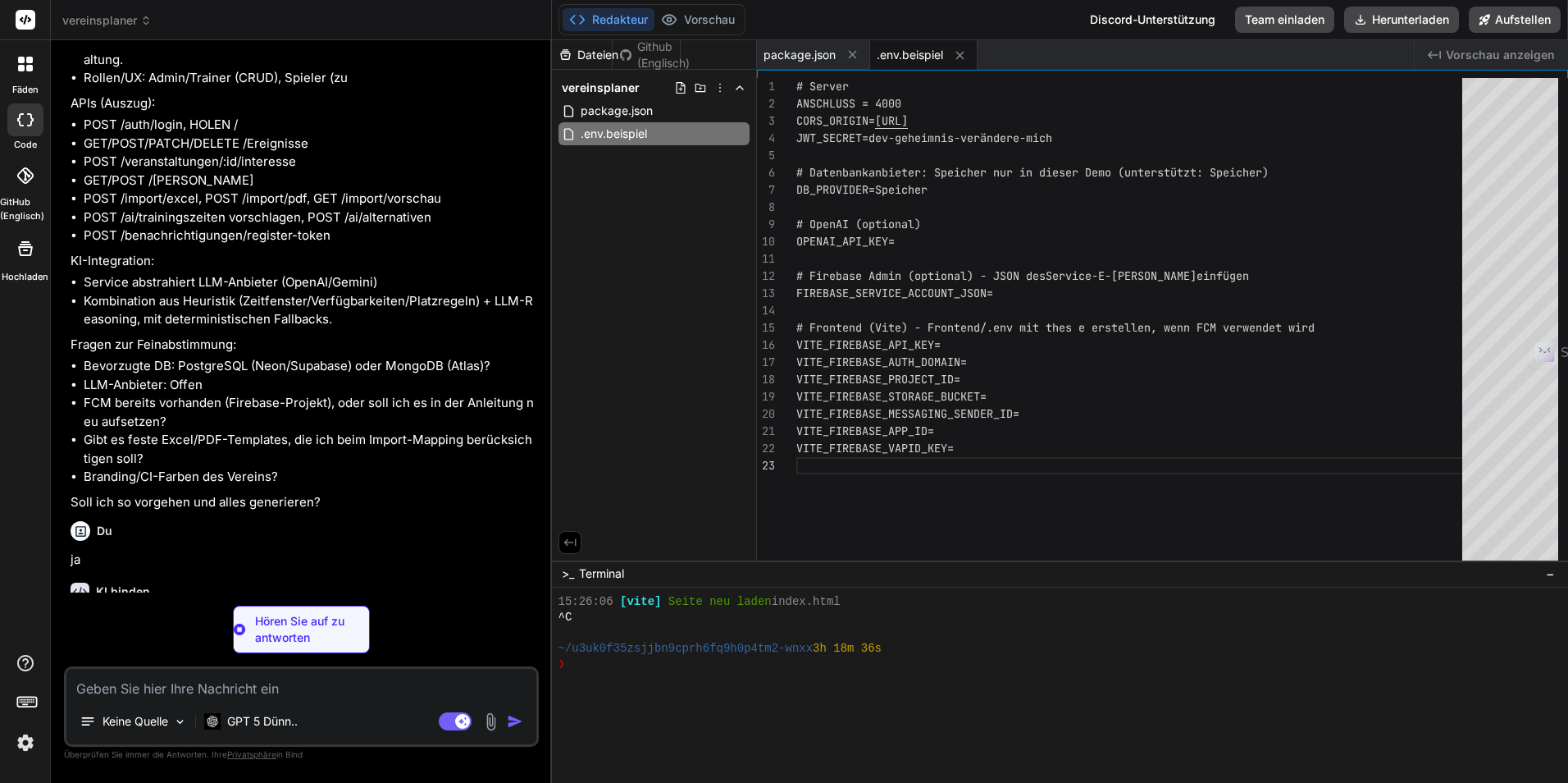
type textarea "x"
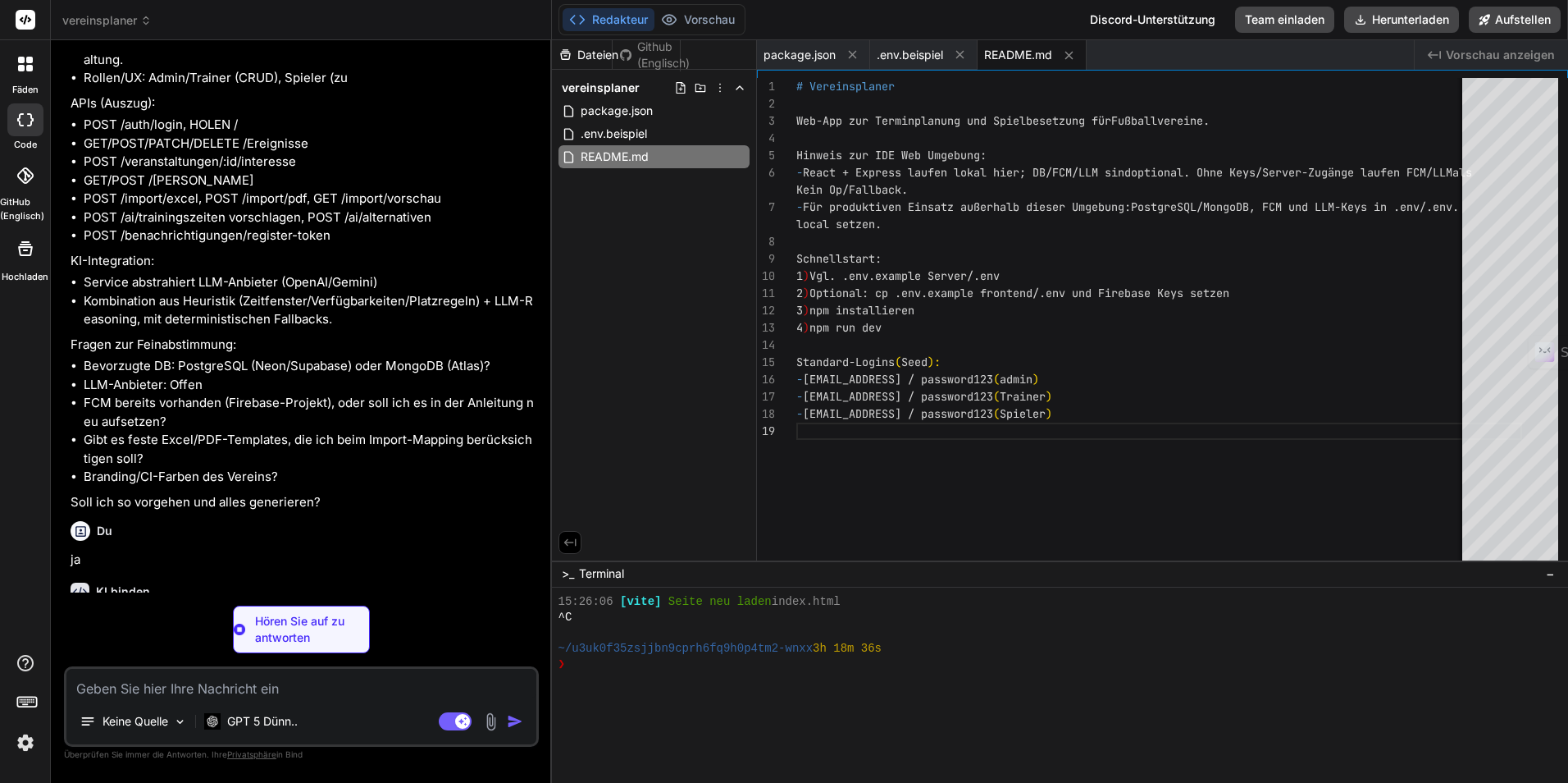
type textarea "x"
type textarea ""@types/jsonwebtoken": "^9.0.6", "@types/multer": "^[DATE]", "@types/node": "^[…"
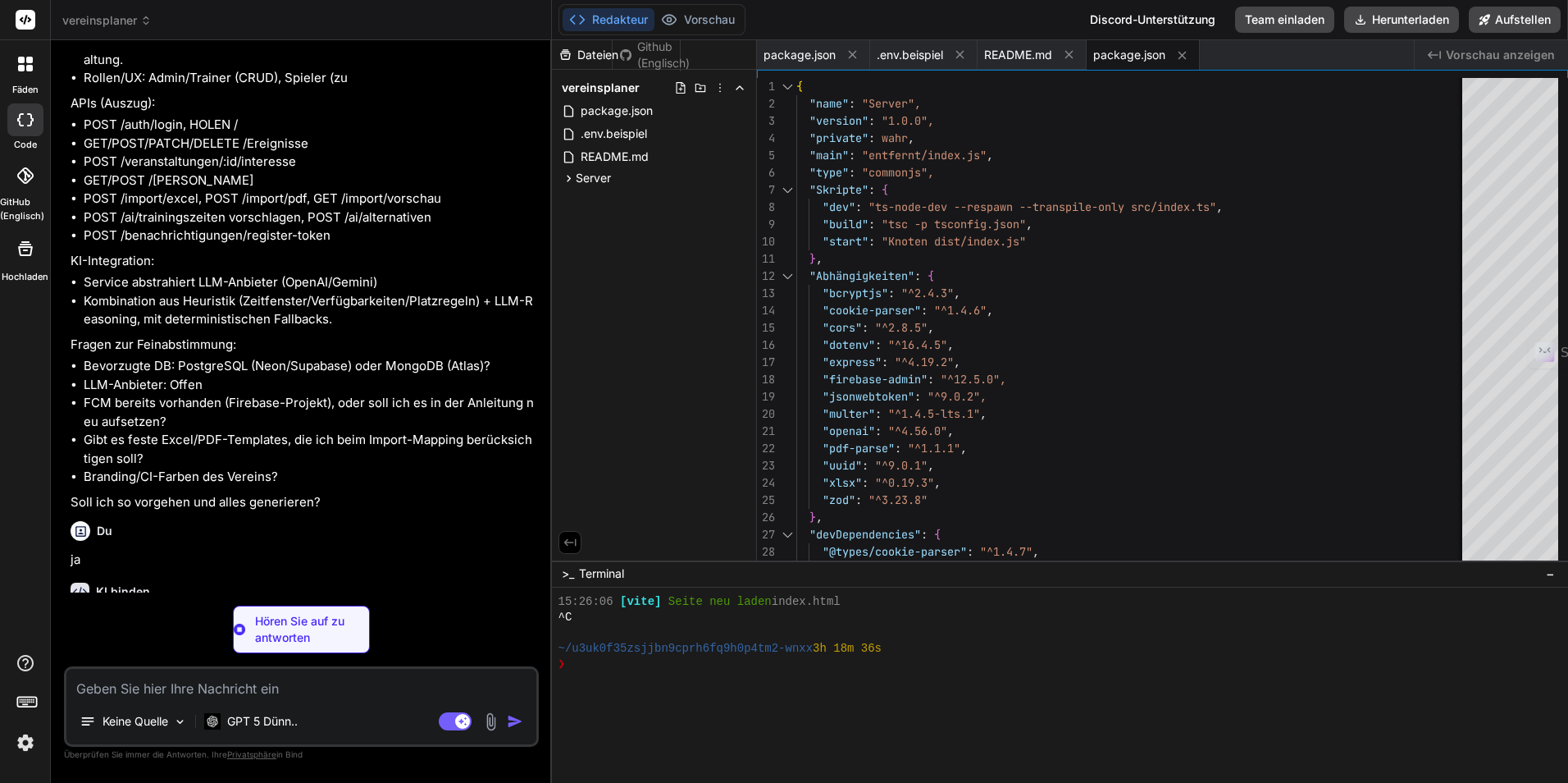
type textarea "x"
type textarea ""baseUrl": "./", "resolveJsonModule": true }, "include": ["src"] }"
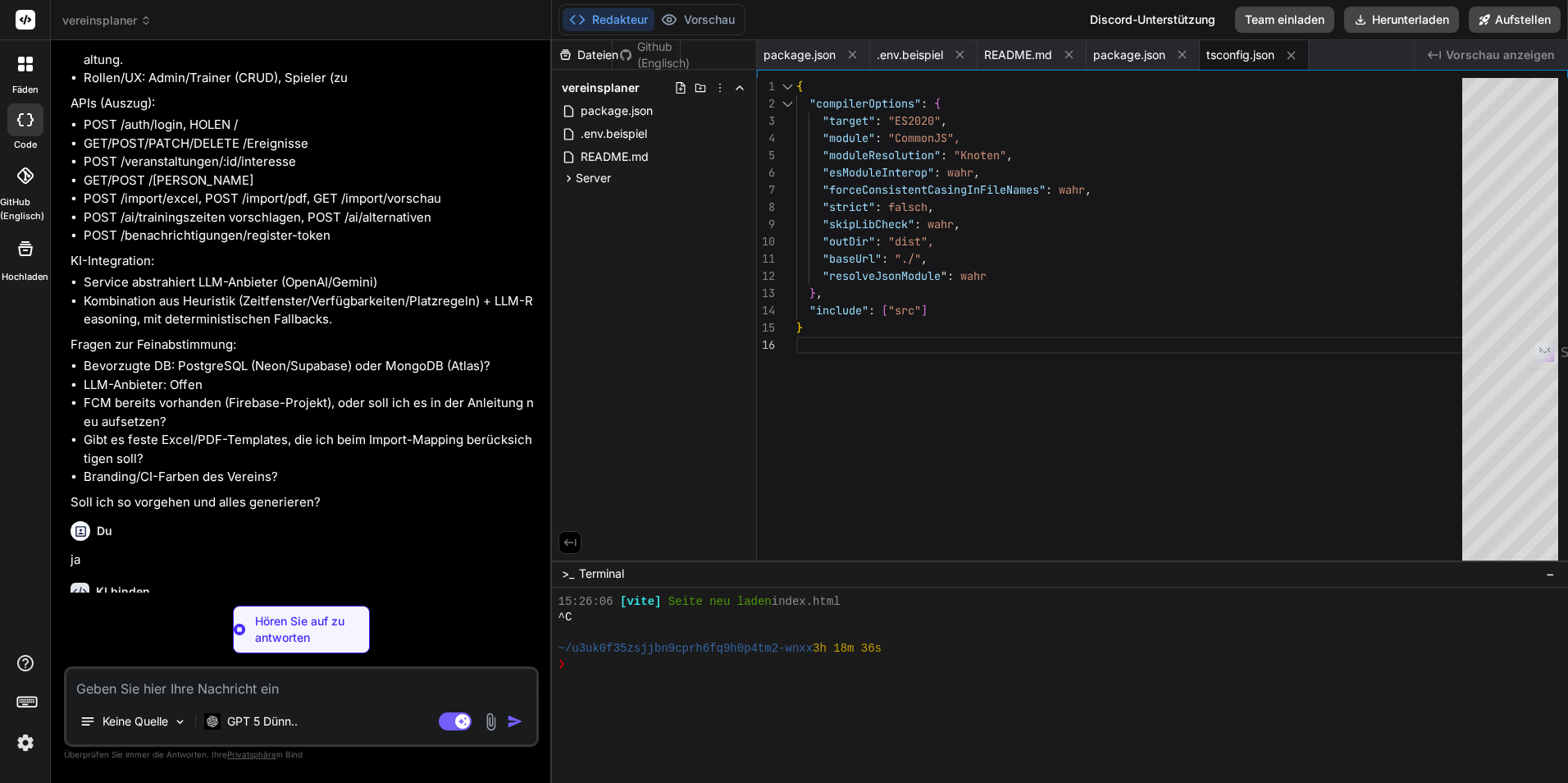
type textarea "x"
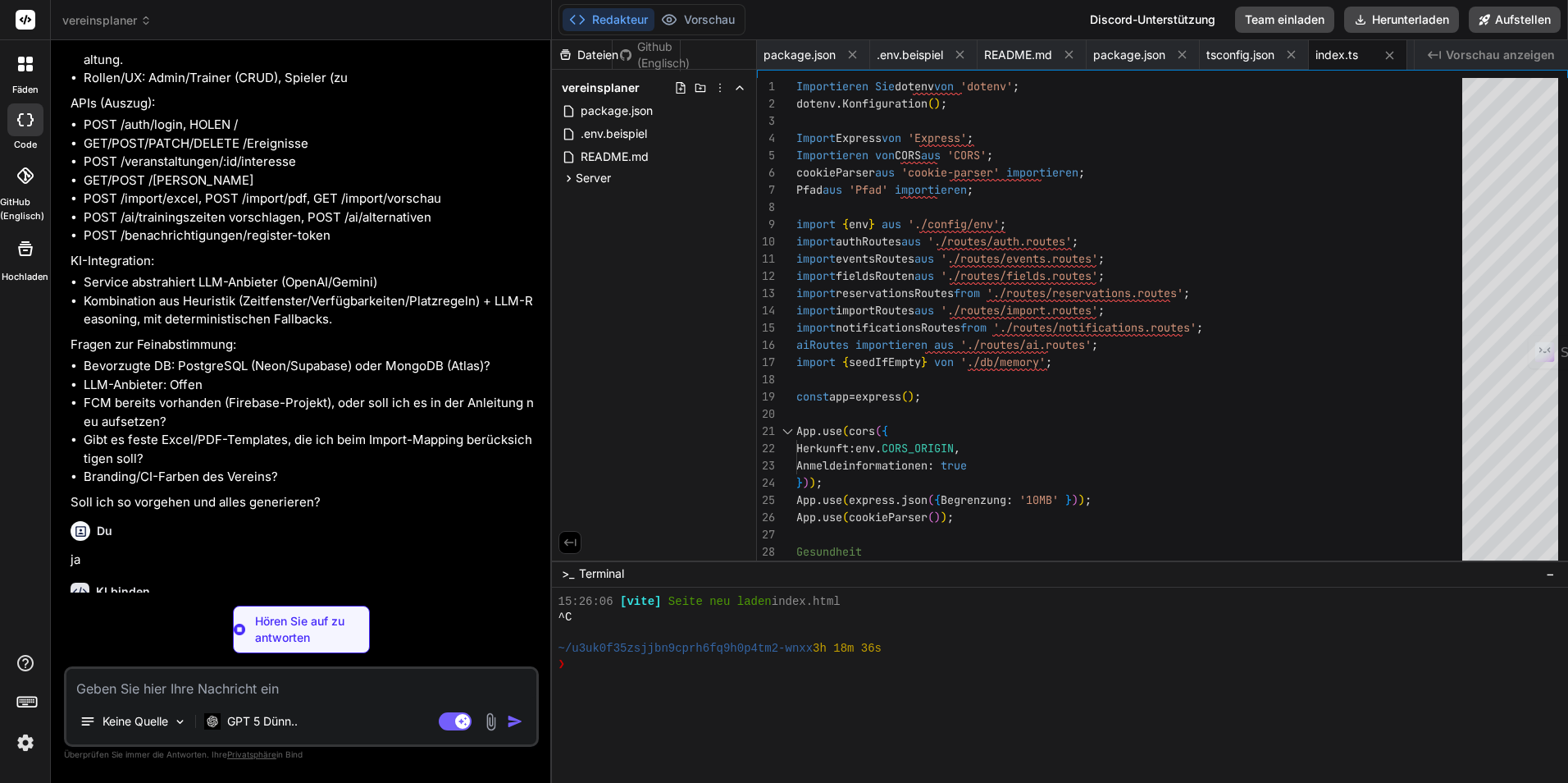
type textarea "x"
type textarea "export const env = { PORT: Number(process.env.PORT || 4000), CORS_ORIGIN: proce…"
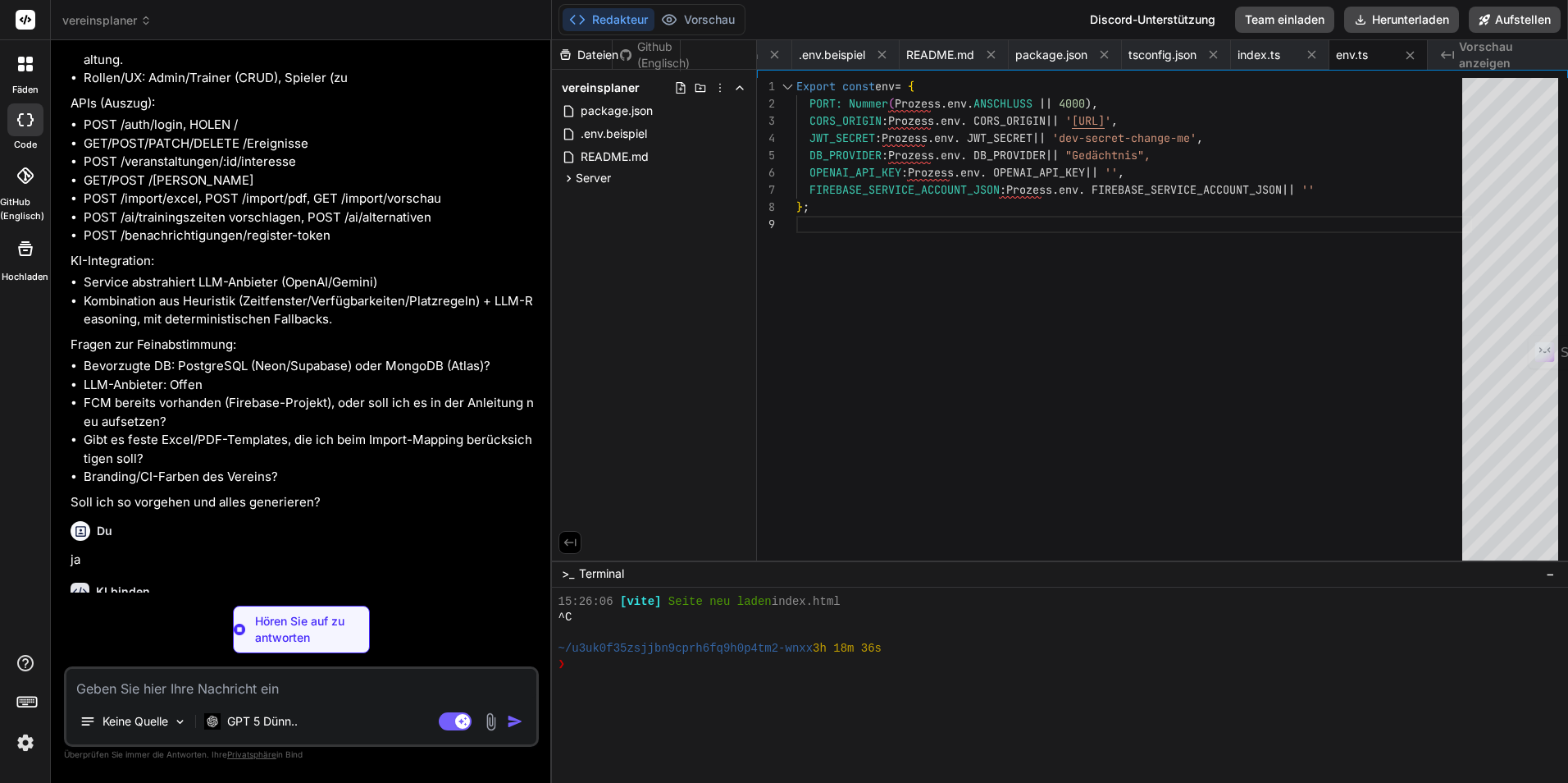
type textarea "x"
type textarea "attendees: string[]; // user ids interested: string[]; // user ids } export int…"
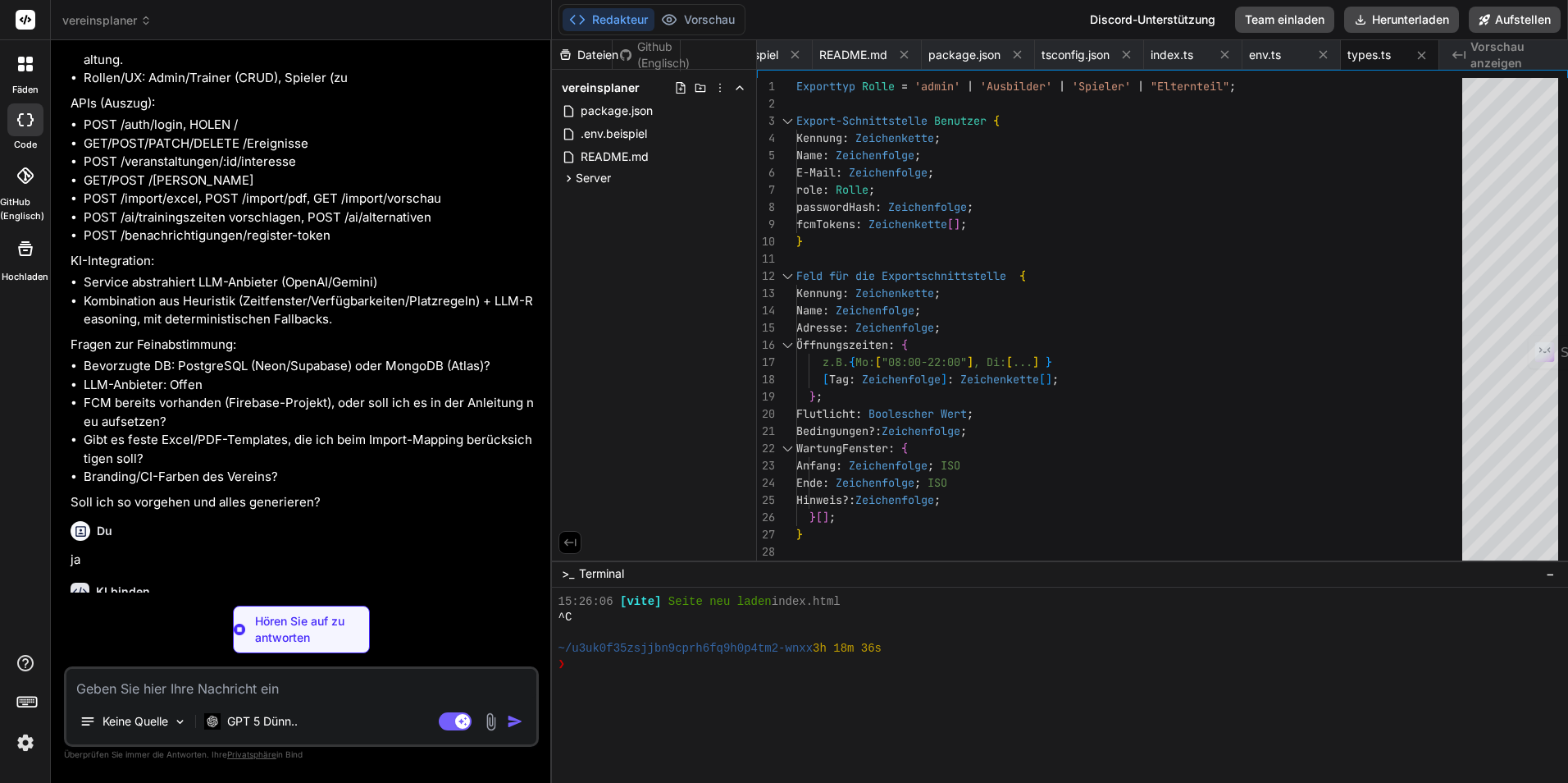
type textarea "x"
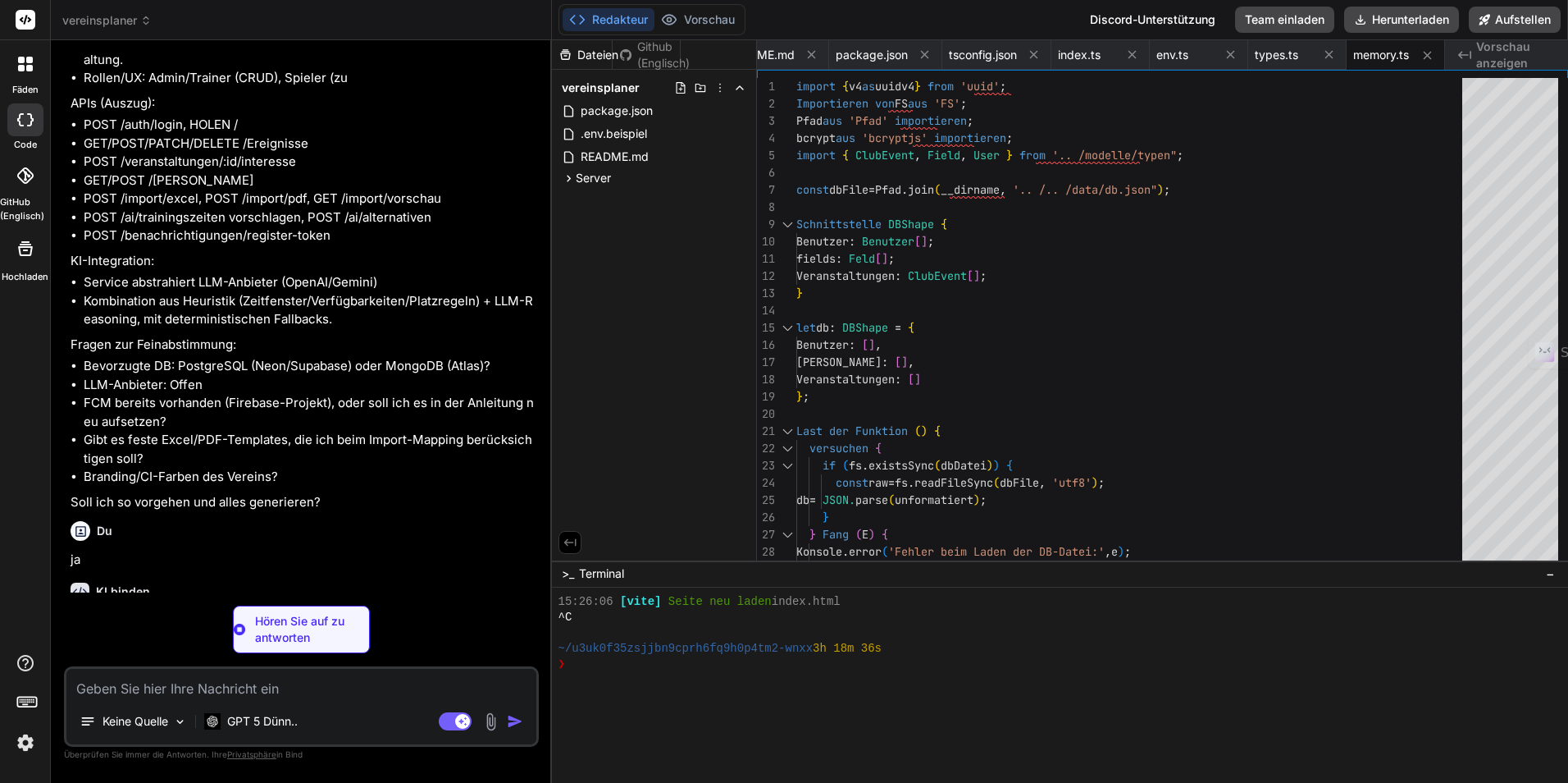
type textarea "x"
type textarea "} }"
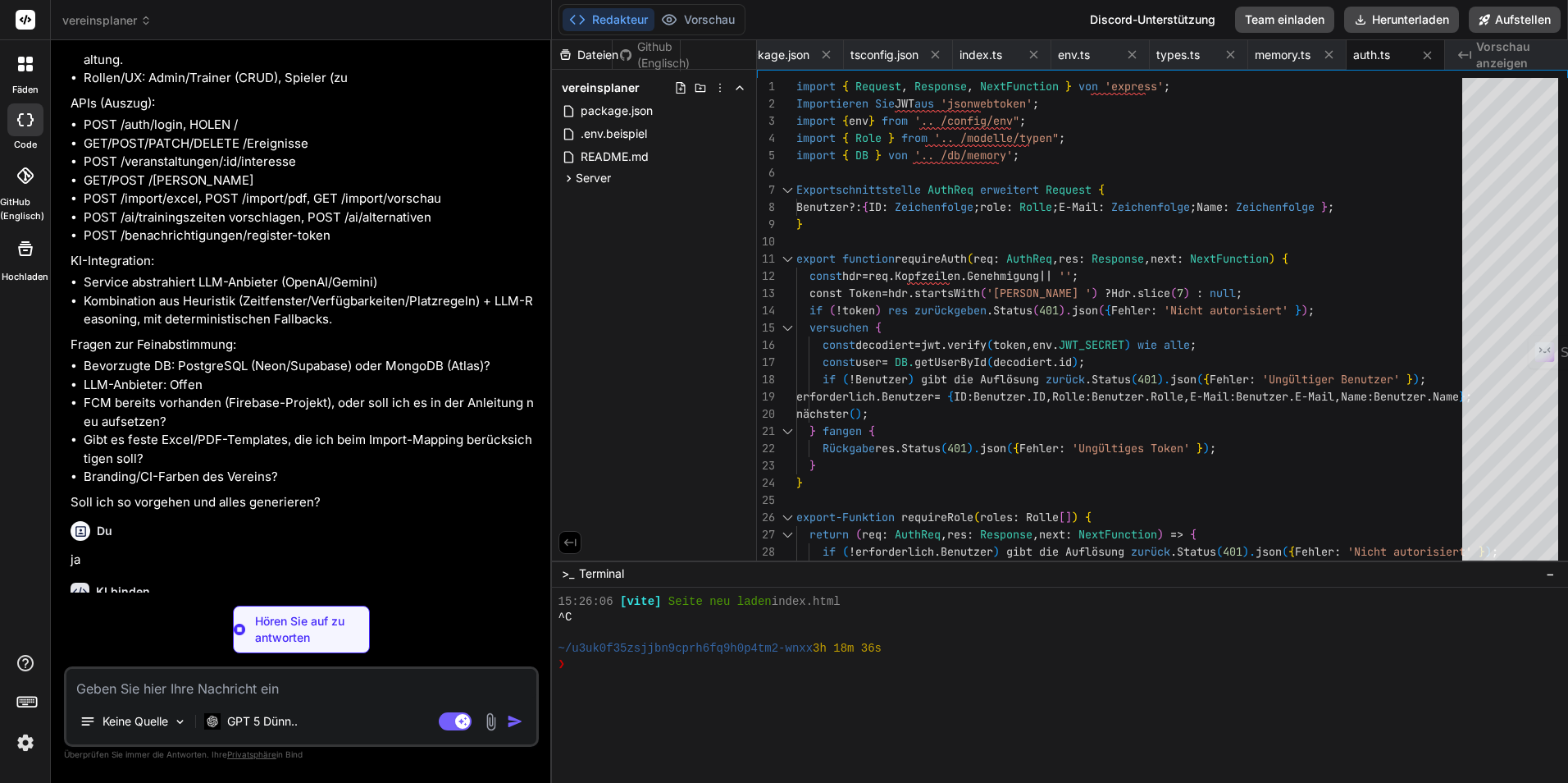
type textarea "x"
type textarea "router.get('/me', requireAuth, (req: AuthReq, res) => { res.json({ user: req.us…"
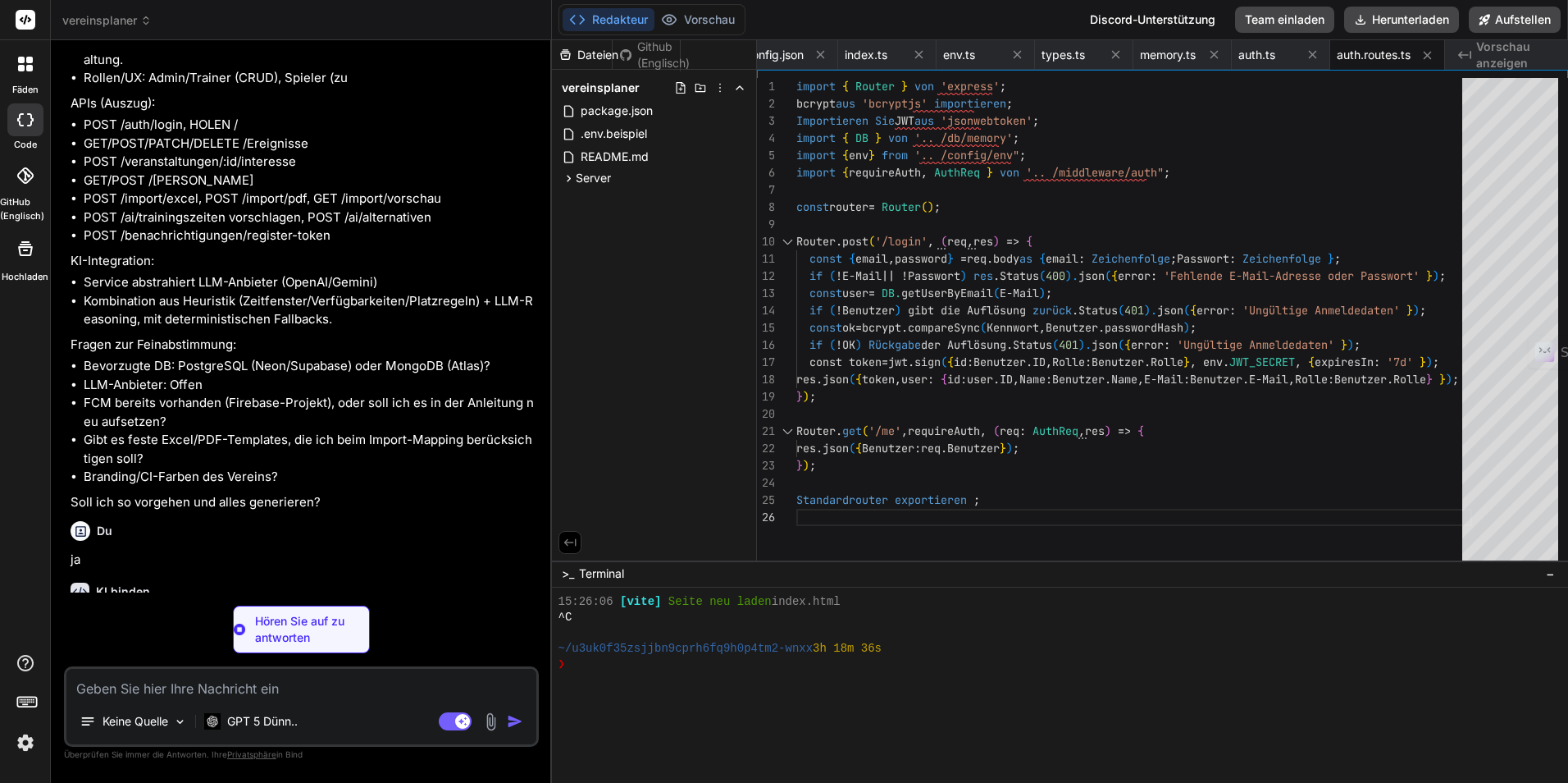
type textarea "x"
type textarea "}); } catch (e) { // no-op } res.json({ event: ev }); }); export default router;"
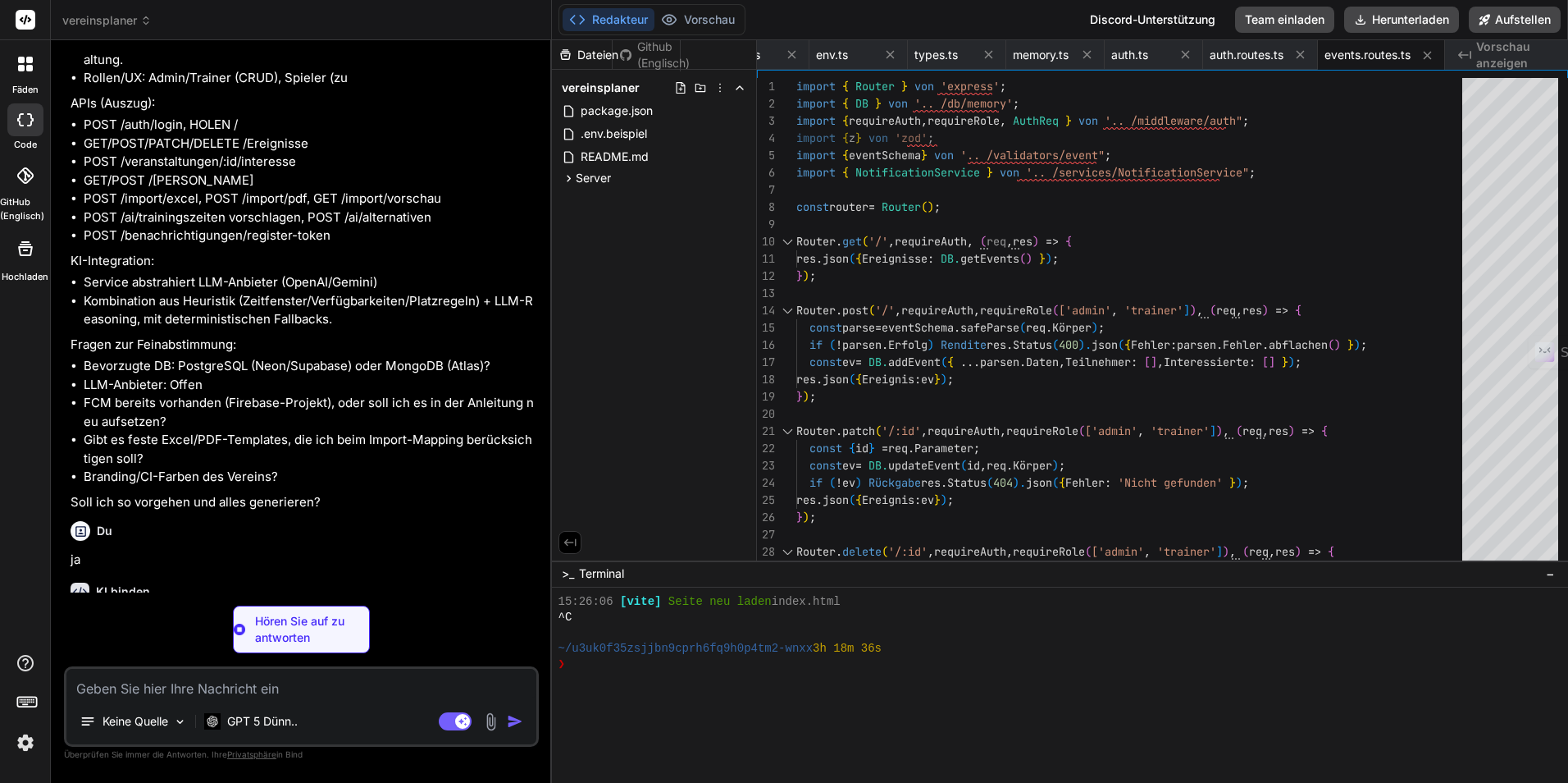
type textarea "x"
type textarea "res.json({ ok: true }); }); export default router;"
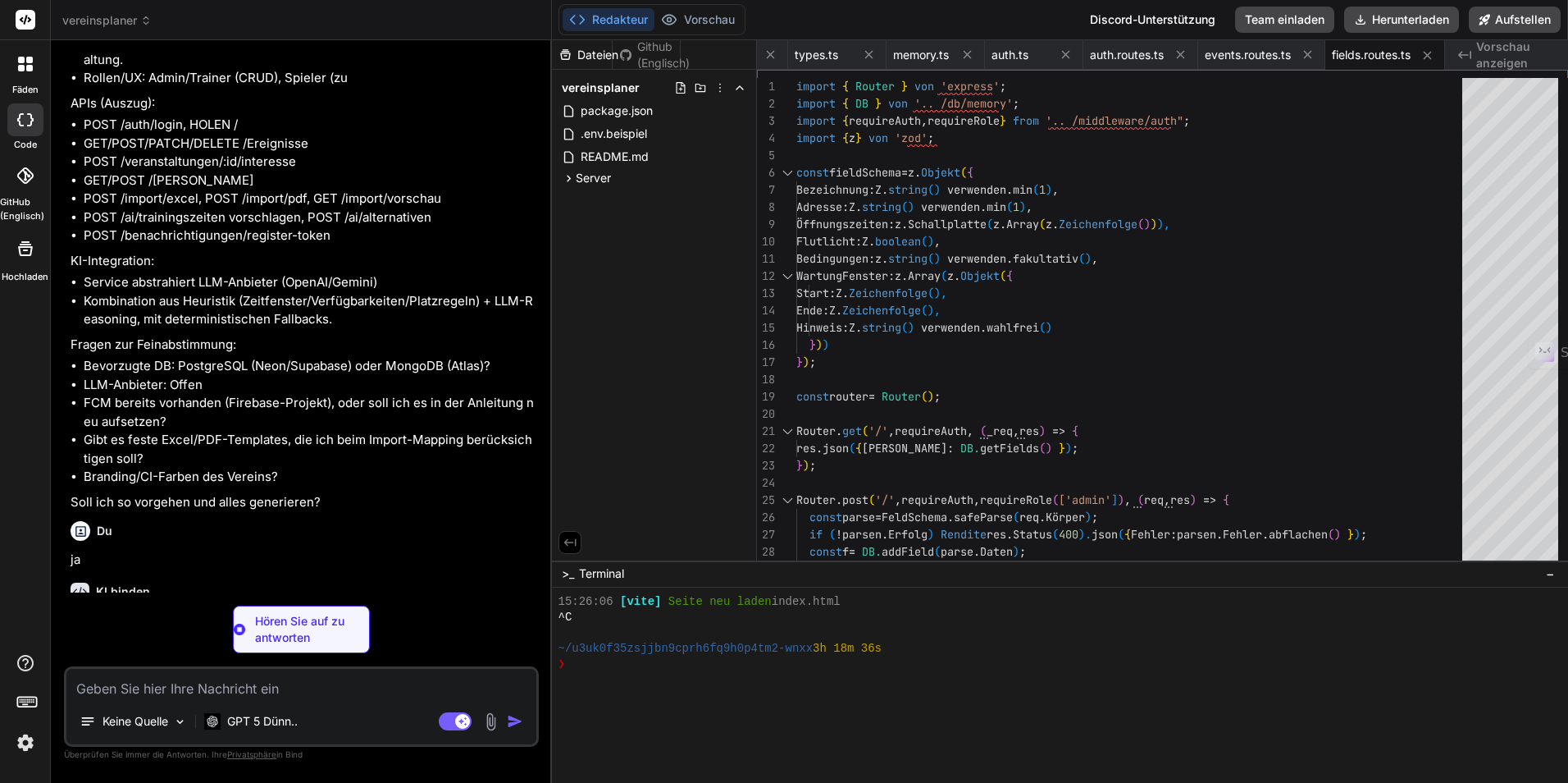
type textarea "x"
type textarea "res.json({ event: ev }); }); export default router;"
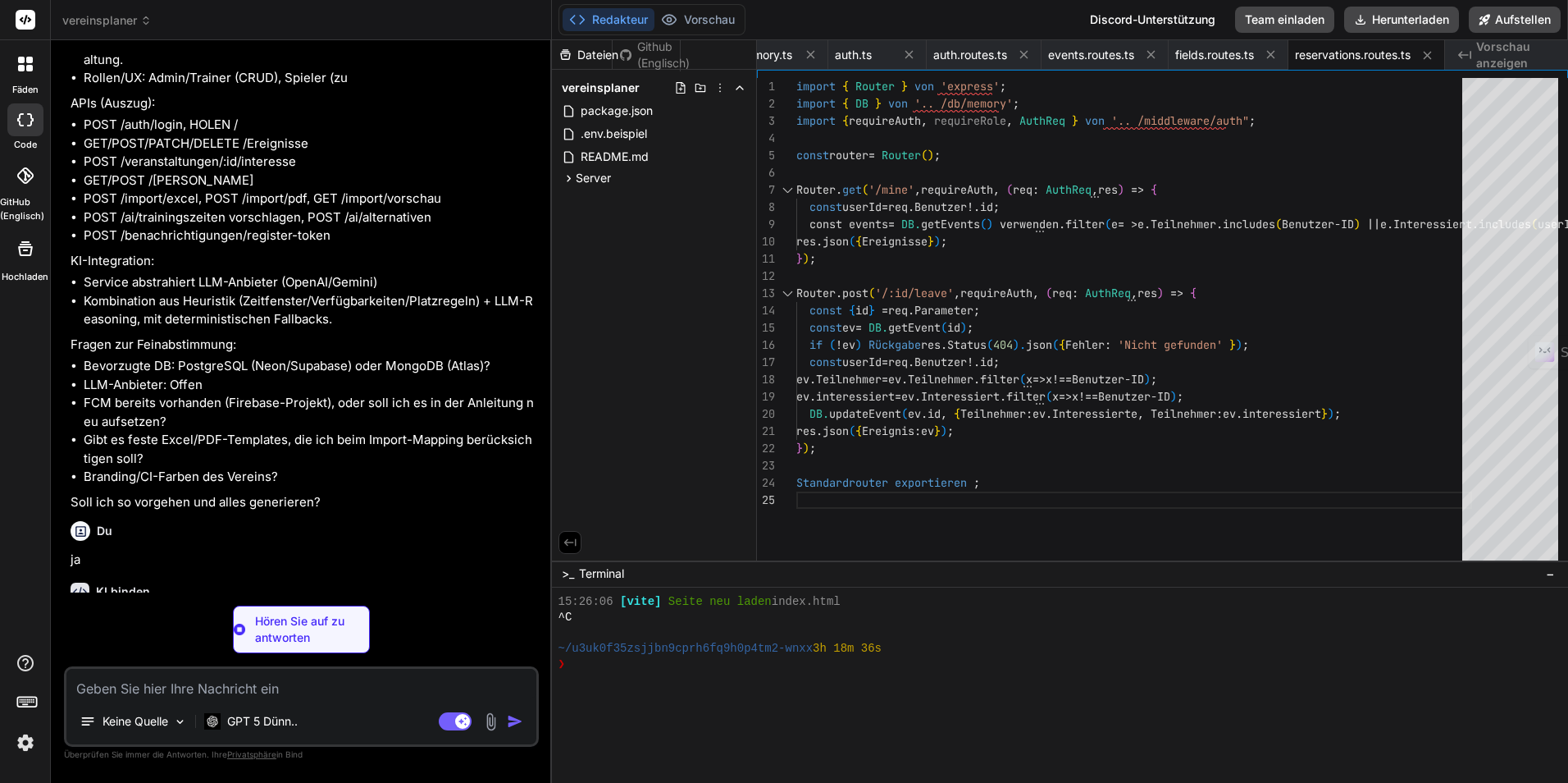
type textarea "x"
type textarea "export default router;"
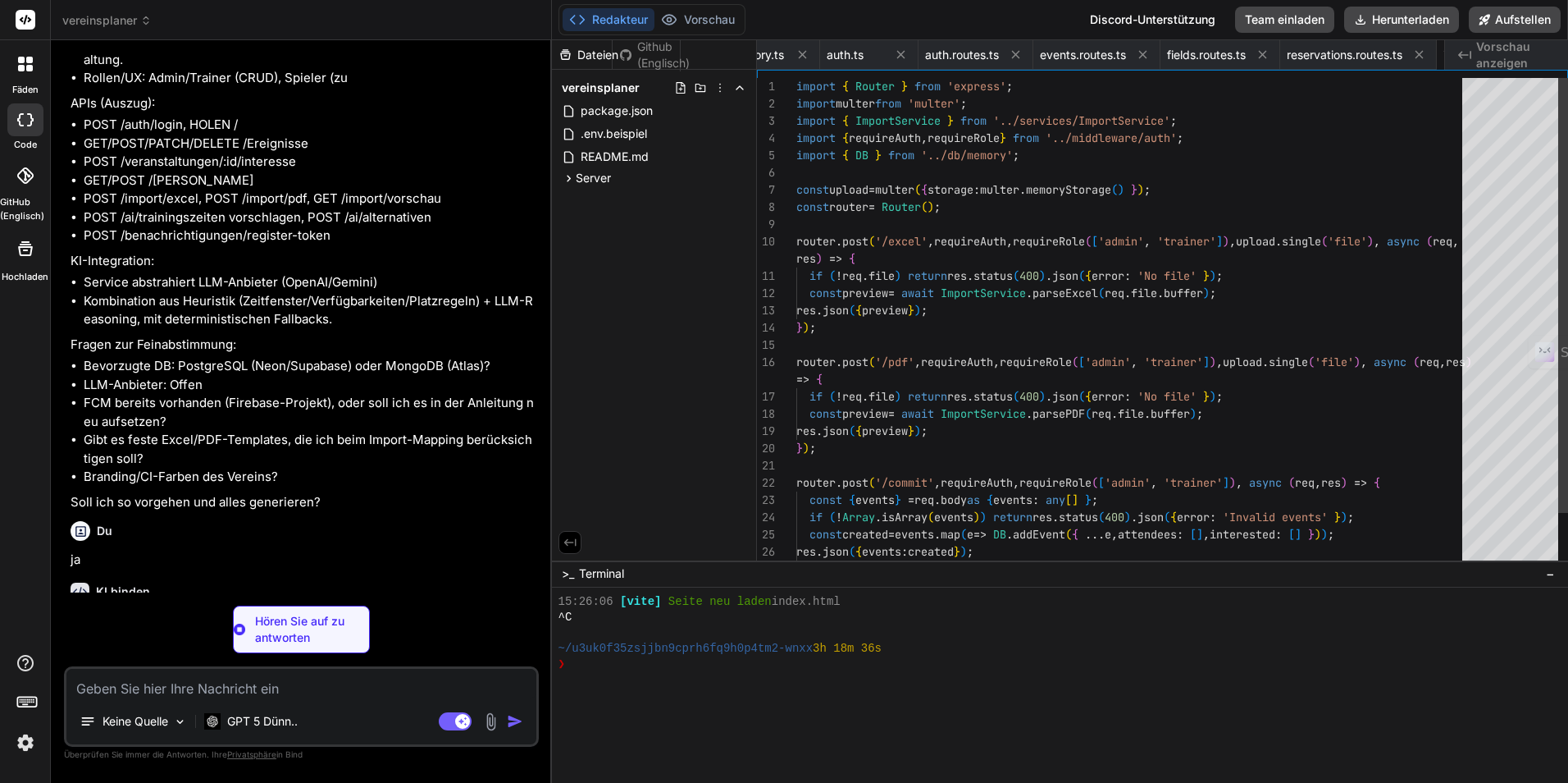
scroll to position [0, 1009]
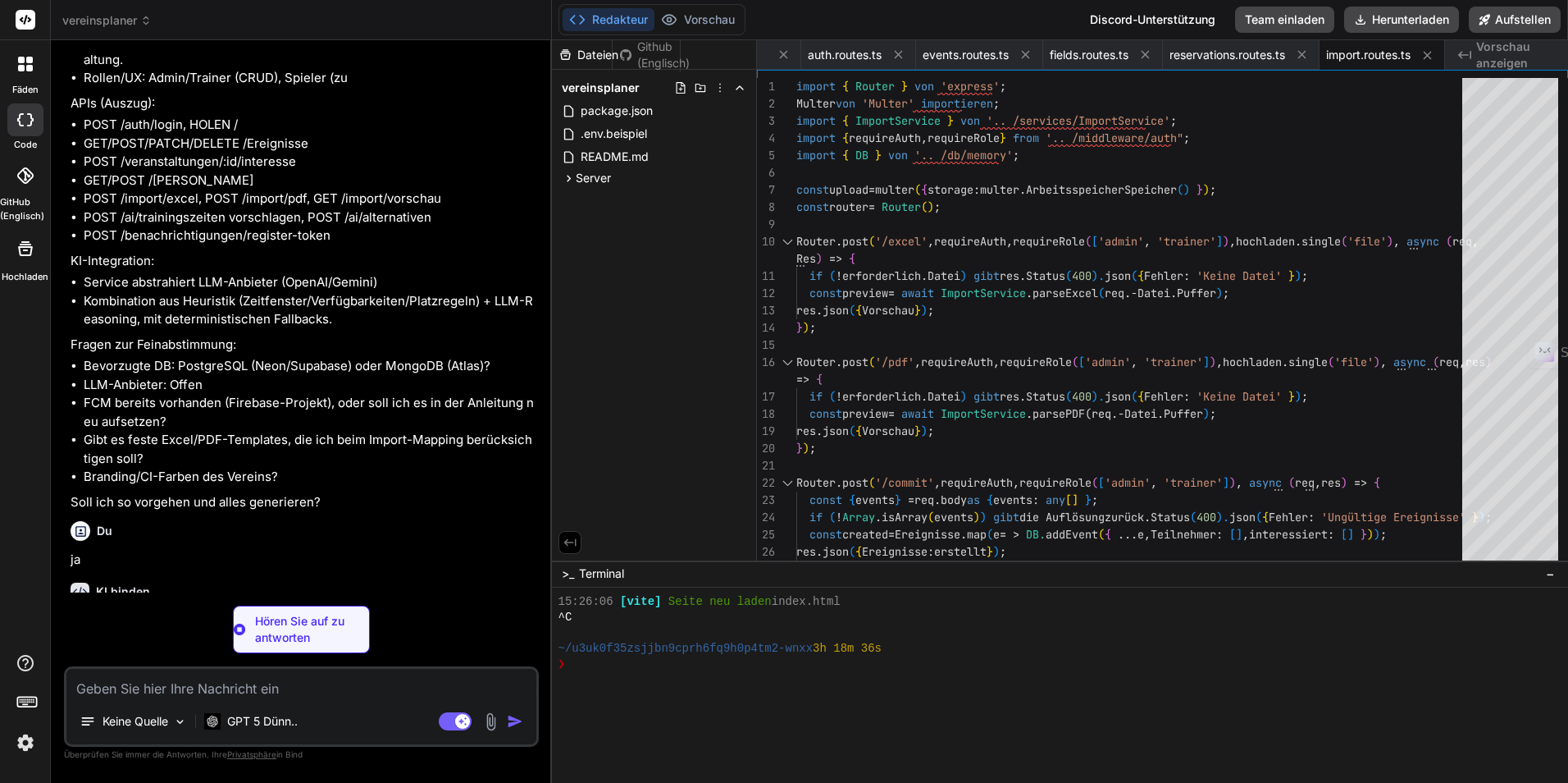
type textarea "x"
type textarea "res.json({ ok: true }); }); export default router;"
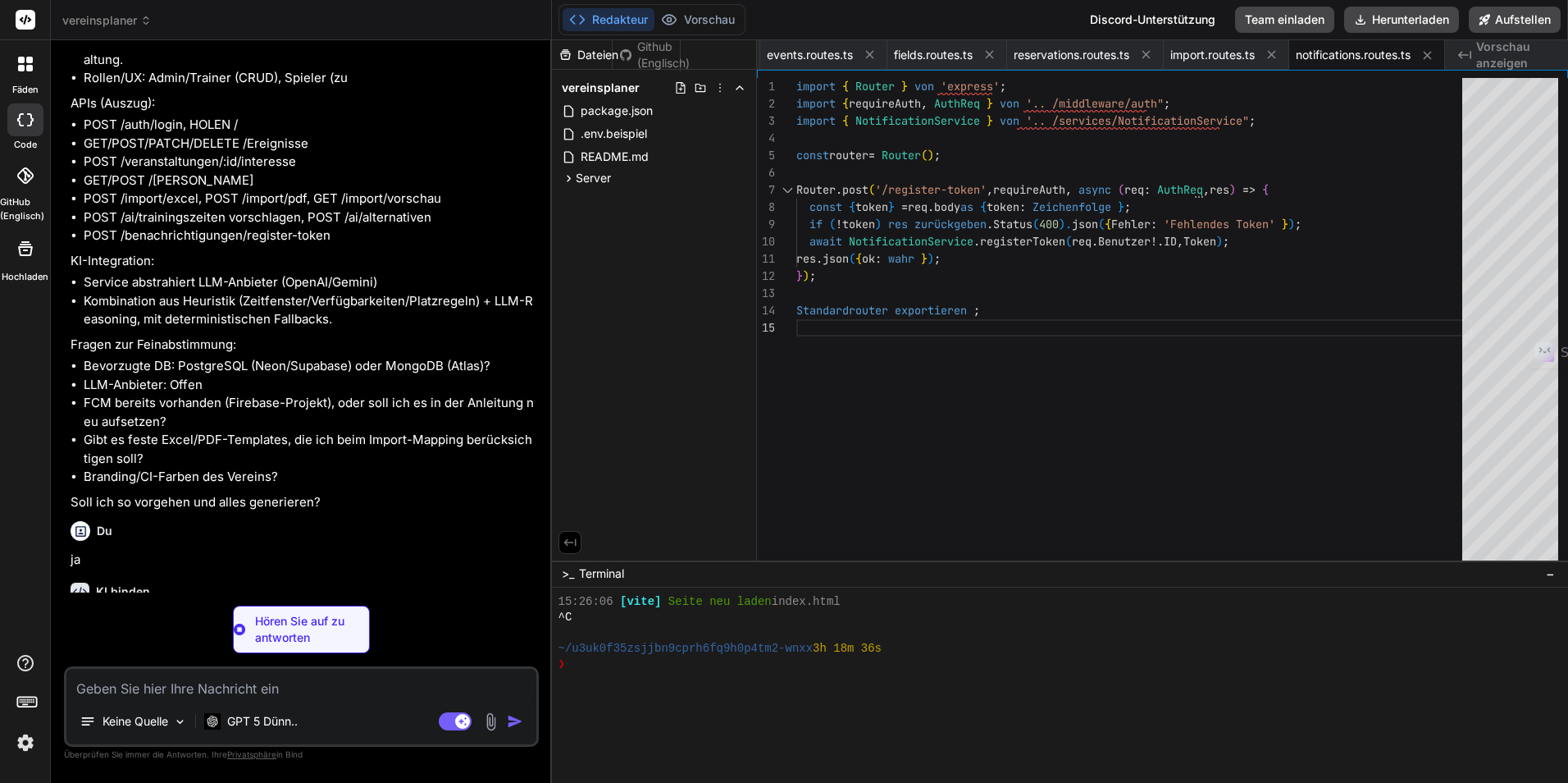
type textarea "x"
type textarea "res.json({ suggestions }); }); export default router;"
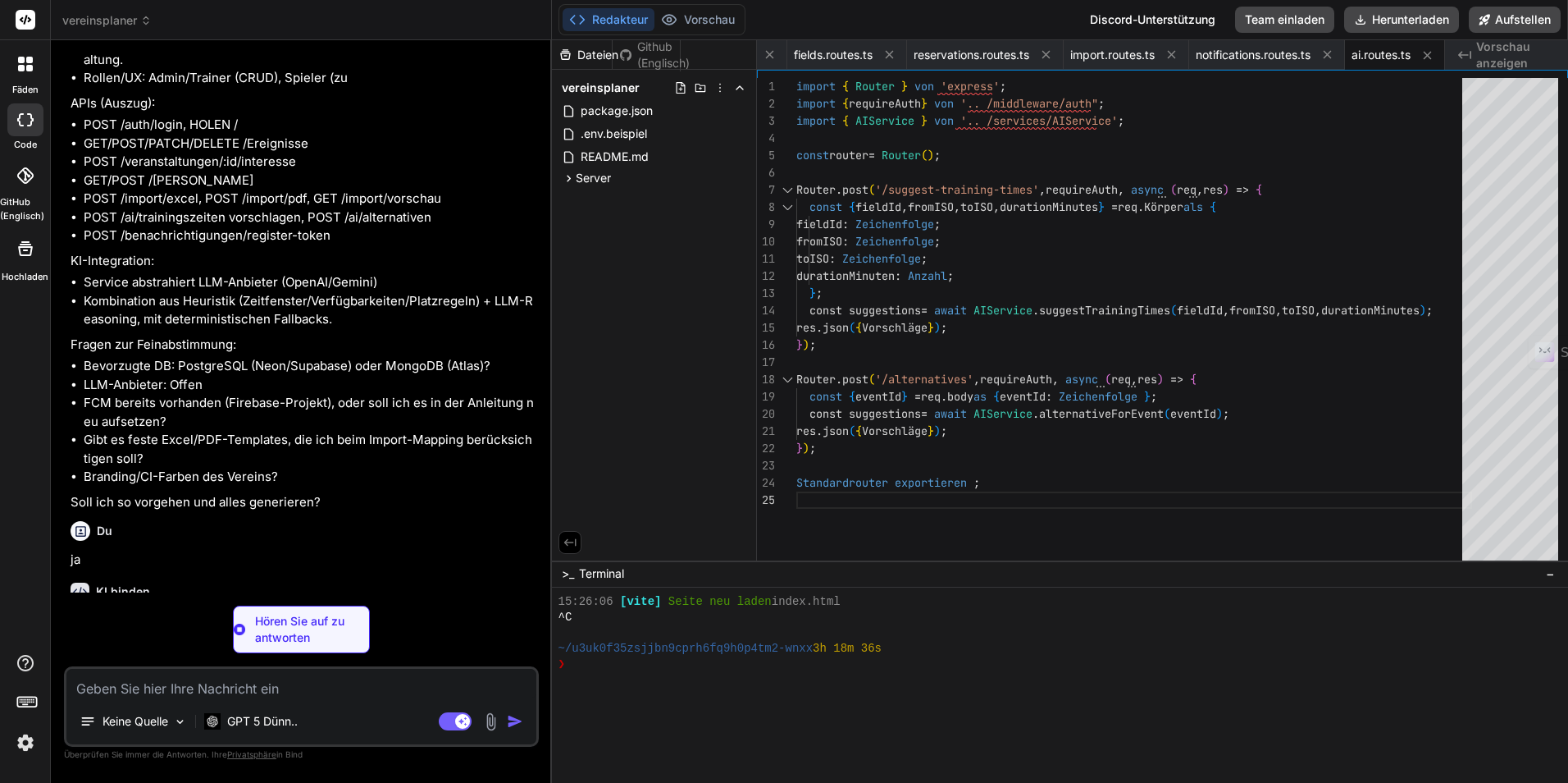
type textarea "x"
type textarea "body: message.body } }); } catch (e) { console.warn('Notification failed', e); …"
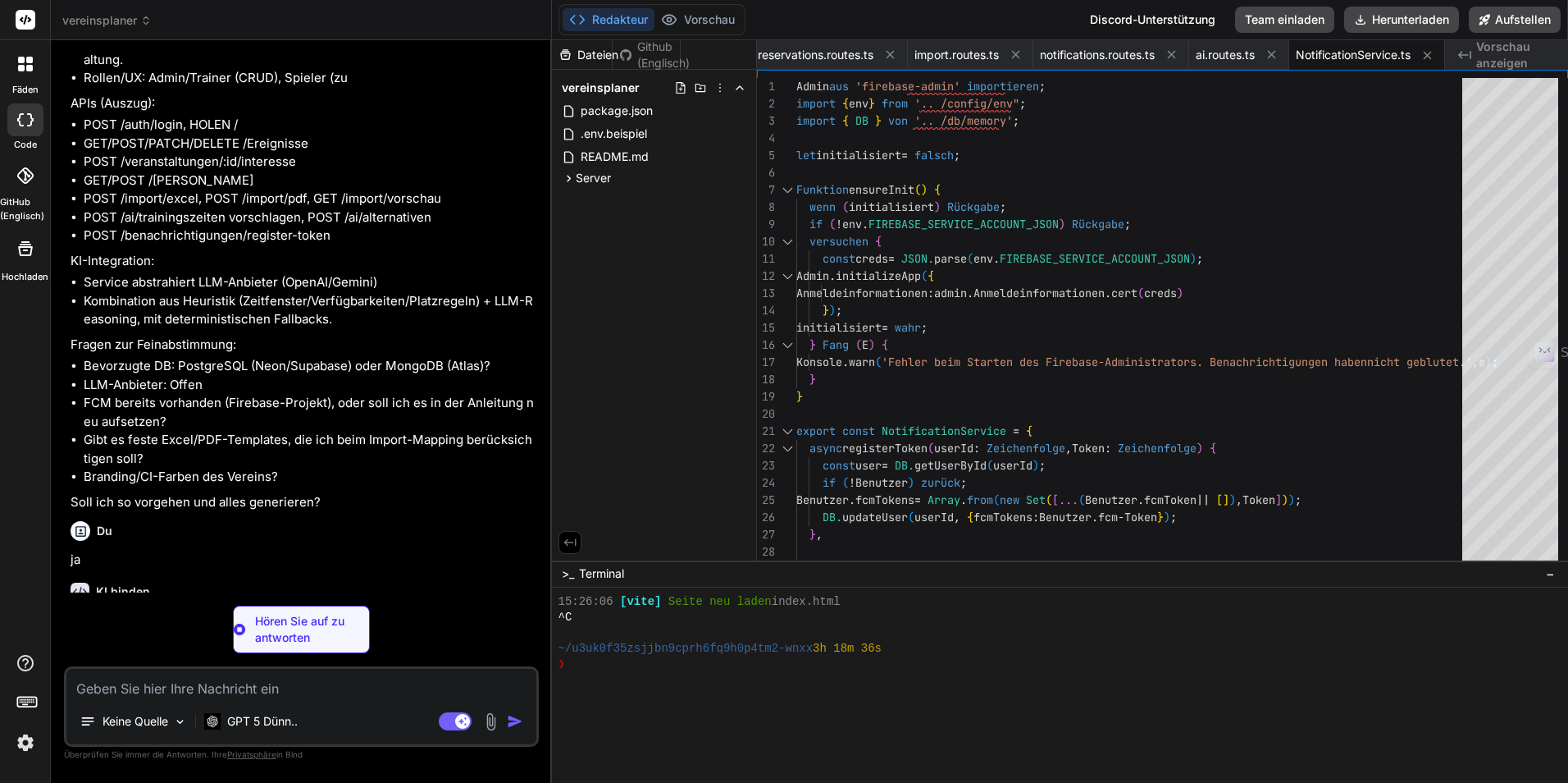
type textarea "x"
type textarea "if (!ev) return []; return this.suggestTrainingTimes(ev.fieldId, ev.start, new …"
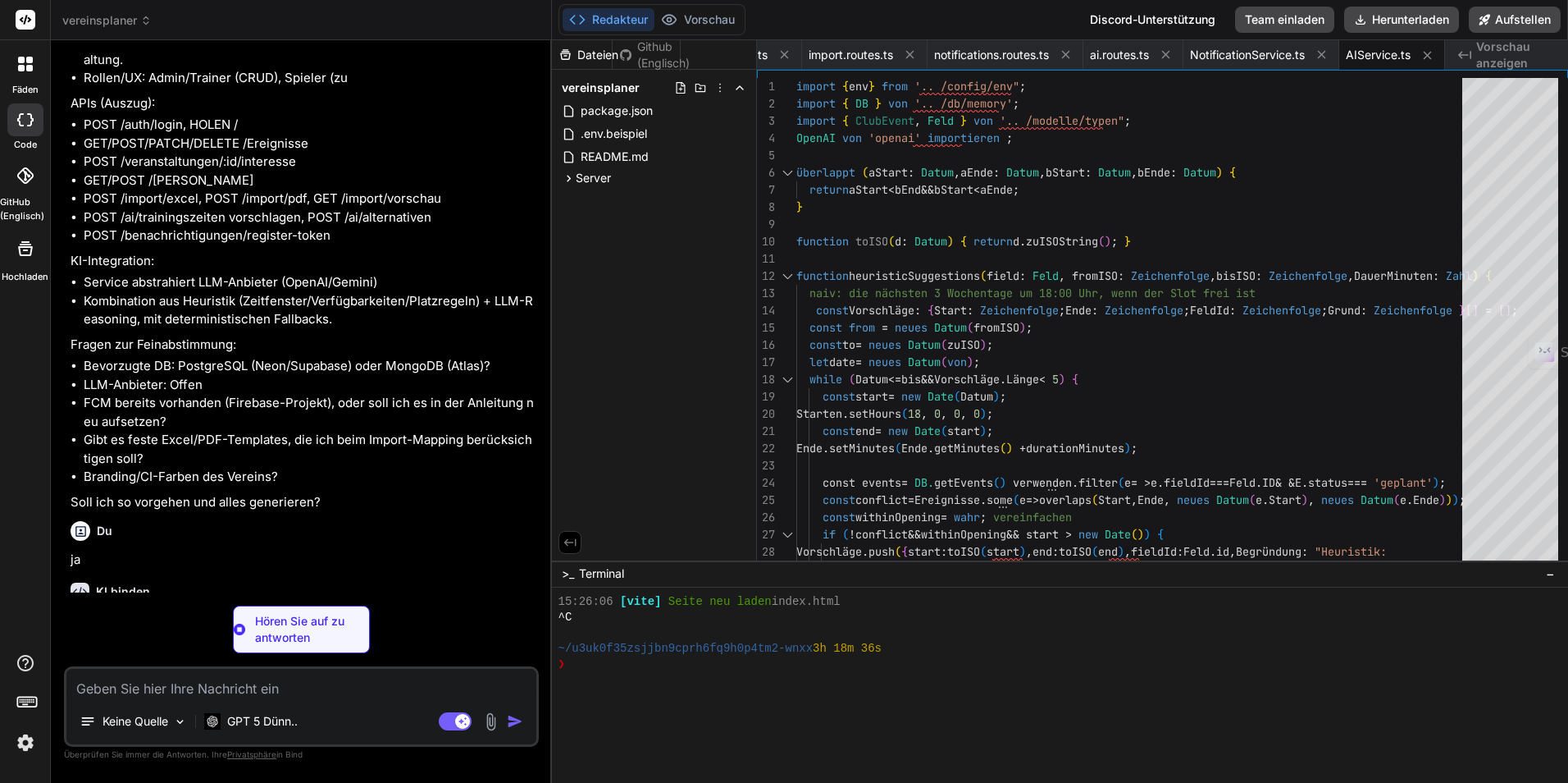
type textarea "x"
type textarea "} } return { rows: lines, events }; } };"
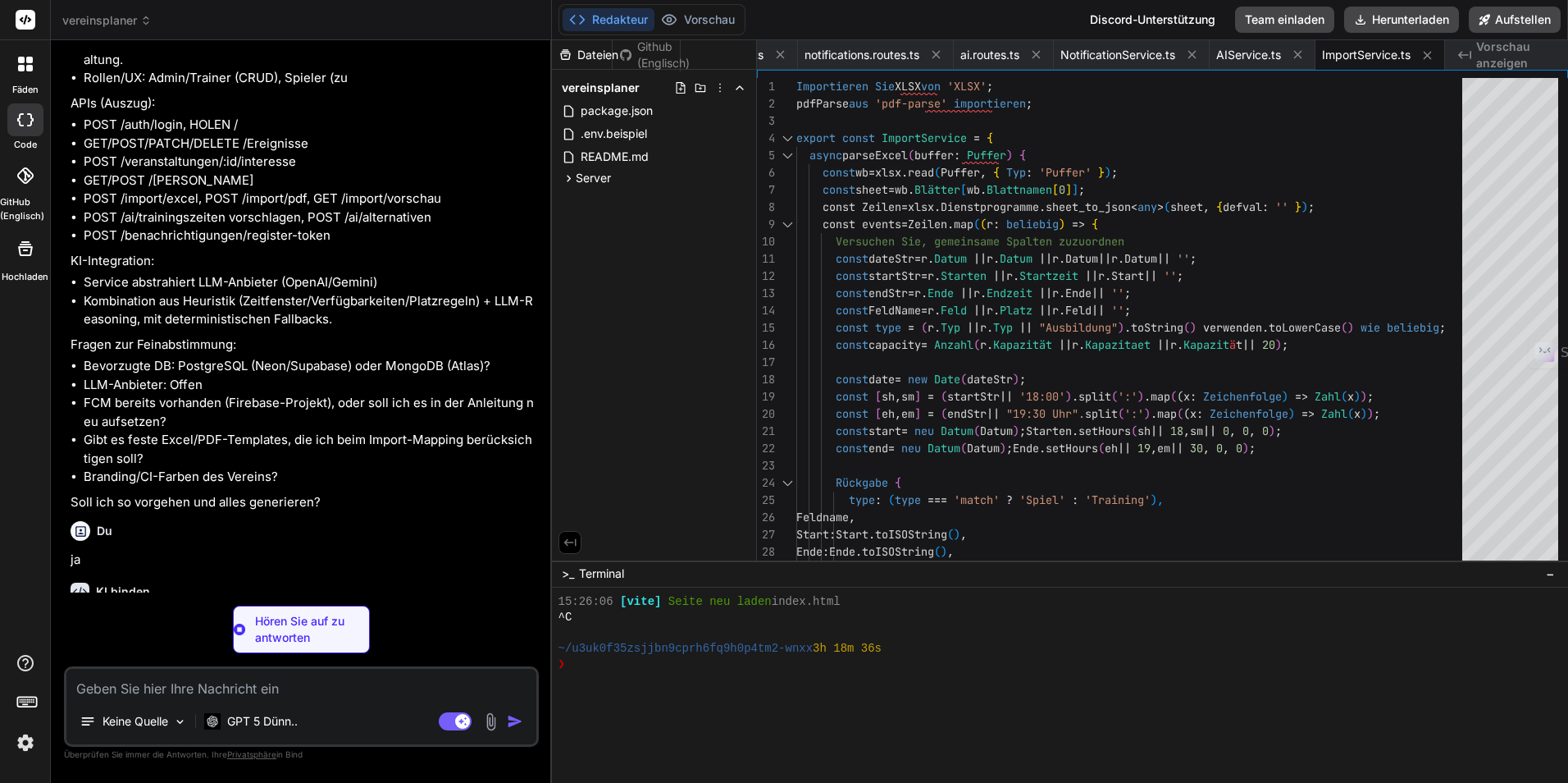
type textarea "x"
type textarea "});"
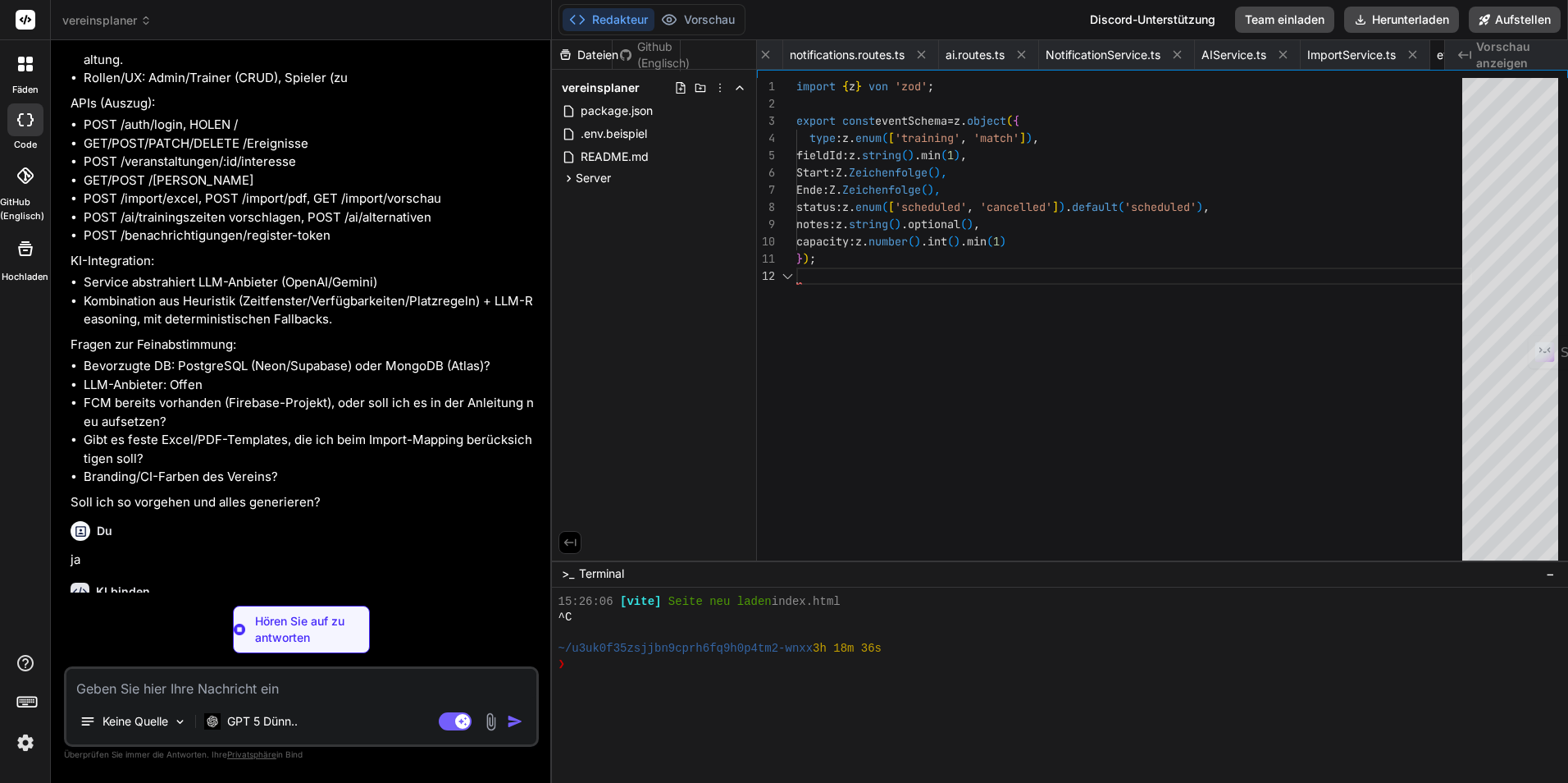
scroll to position [0, 1760]
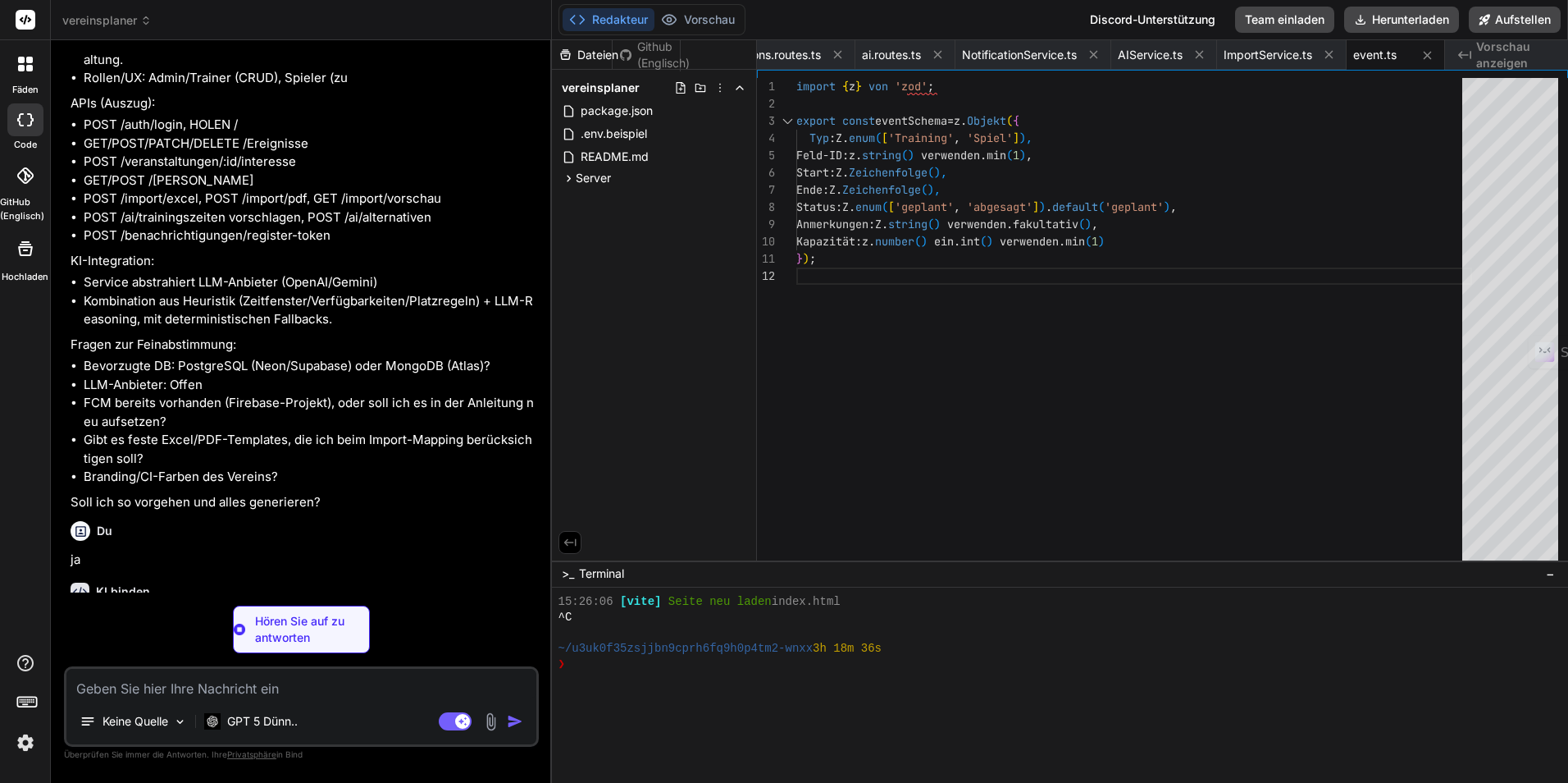
type textarea "x"
type textarea ""@types/react-dom": "^18.3.0", "@vitejs/plugin-react": "^4.3.1", "autoprefixer"…"
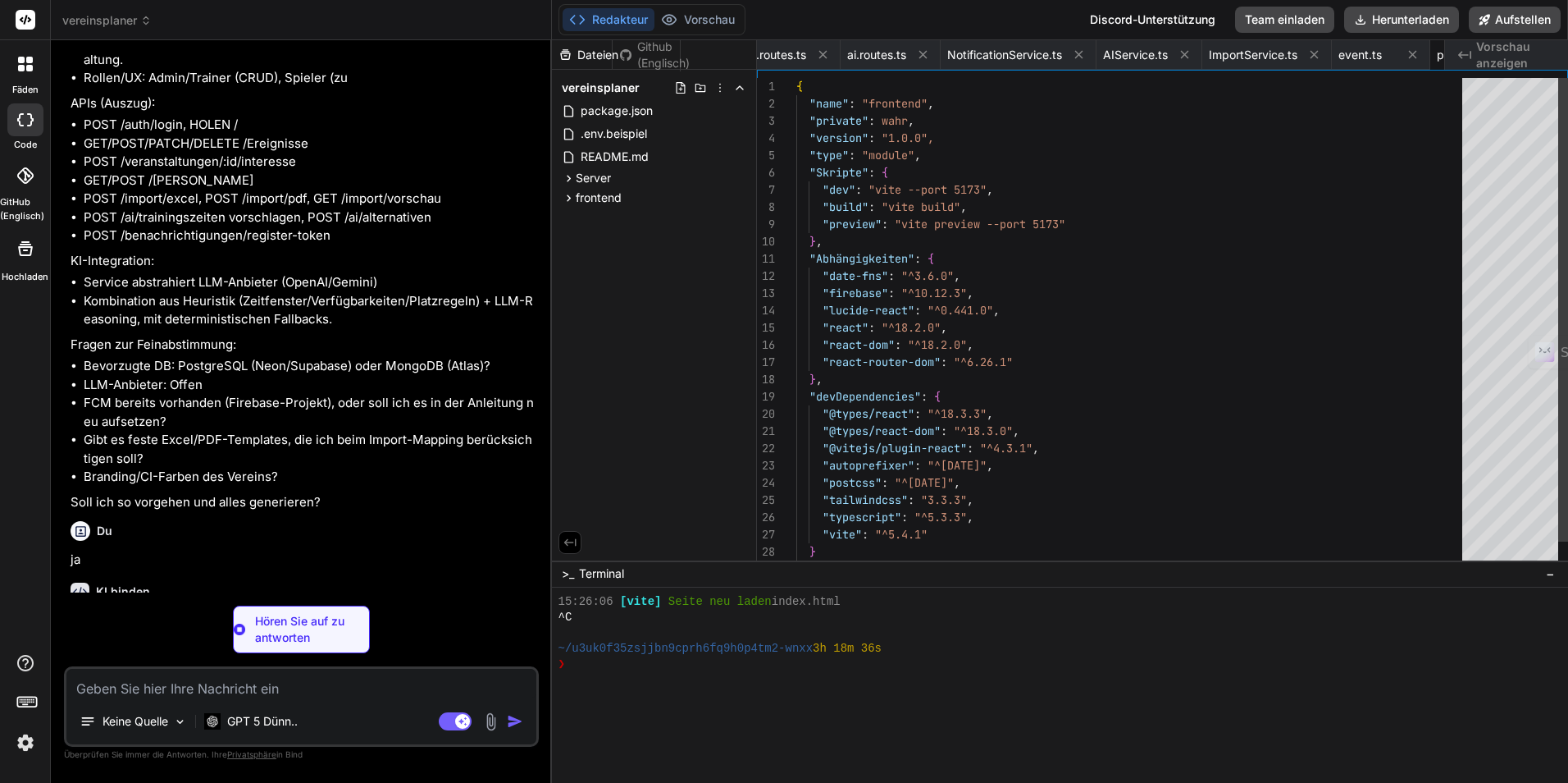
scroll to position [0, 1873]
type textarea "x"
type textarea "}"
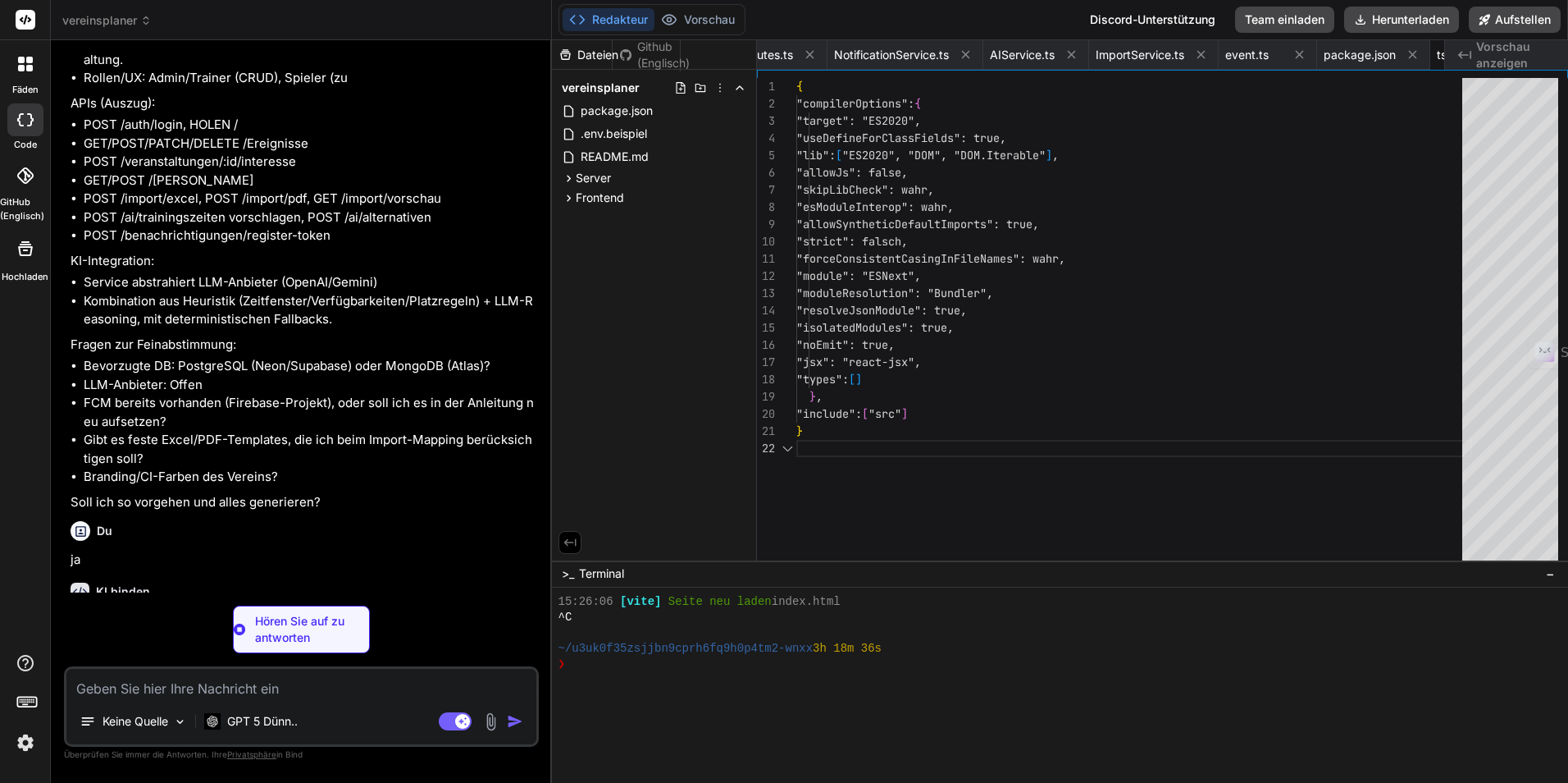
scroll to position [0, 1985]
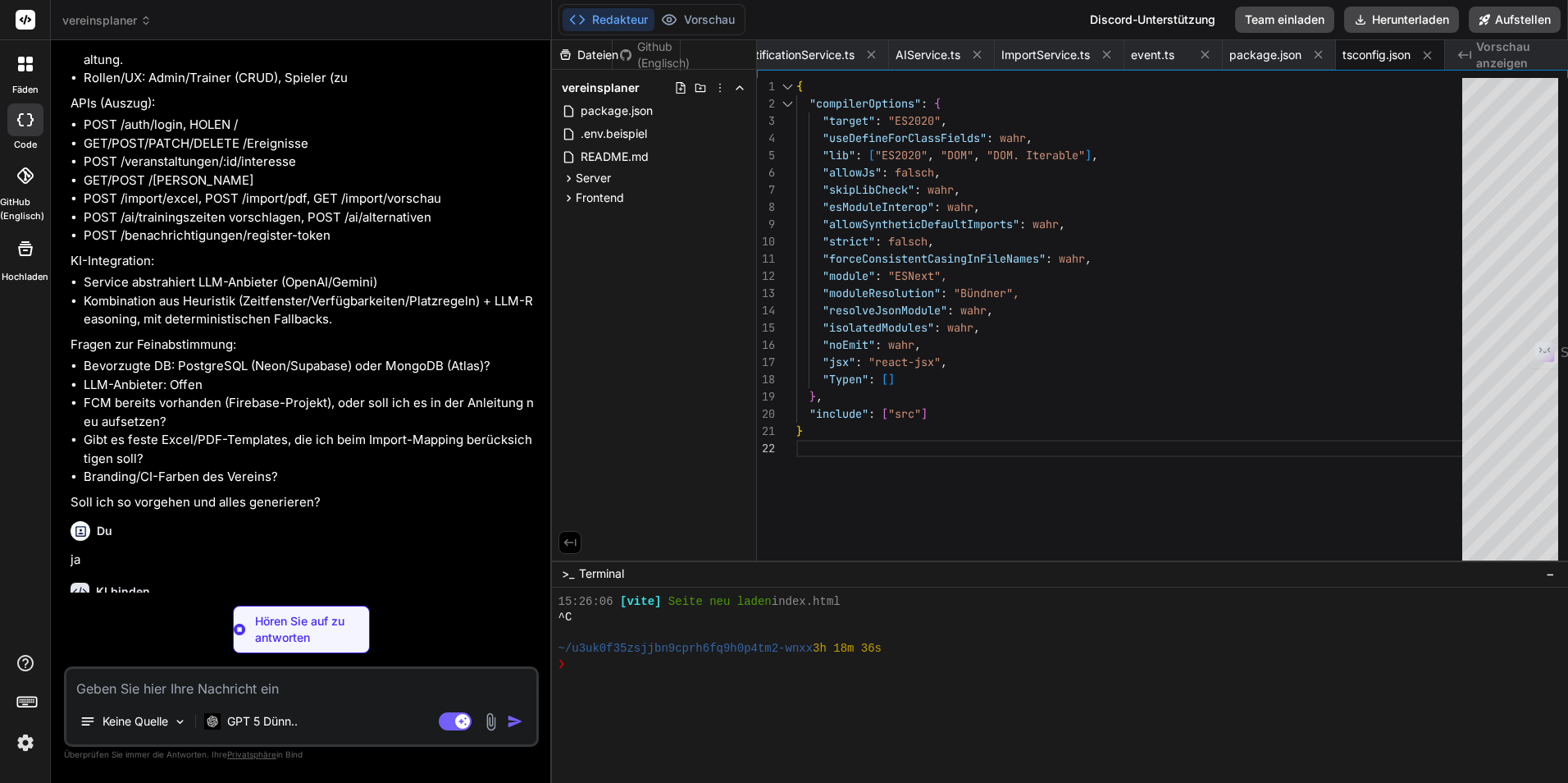
type textarea "x"
type textarea "changeOrigin: true } } } });"
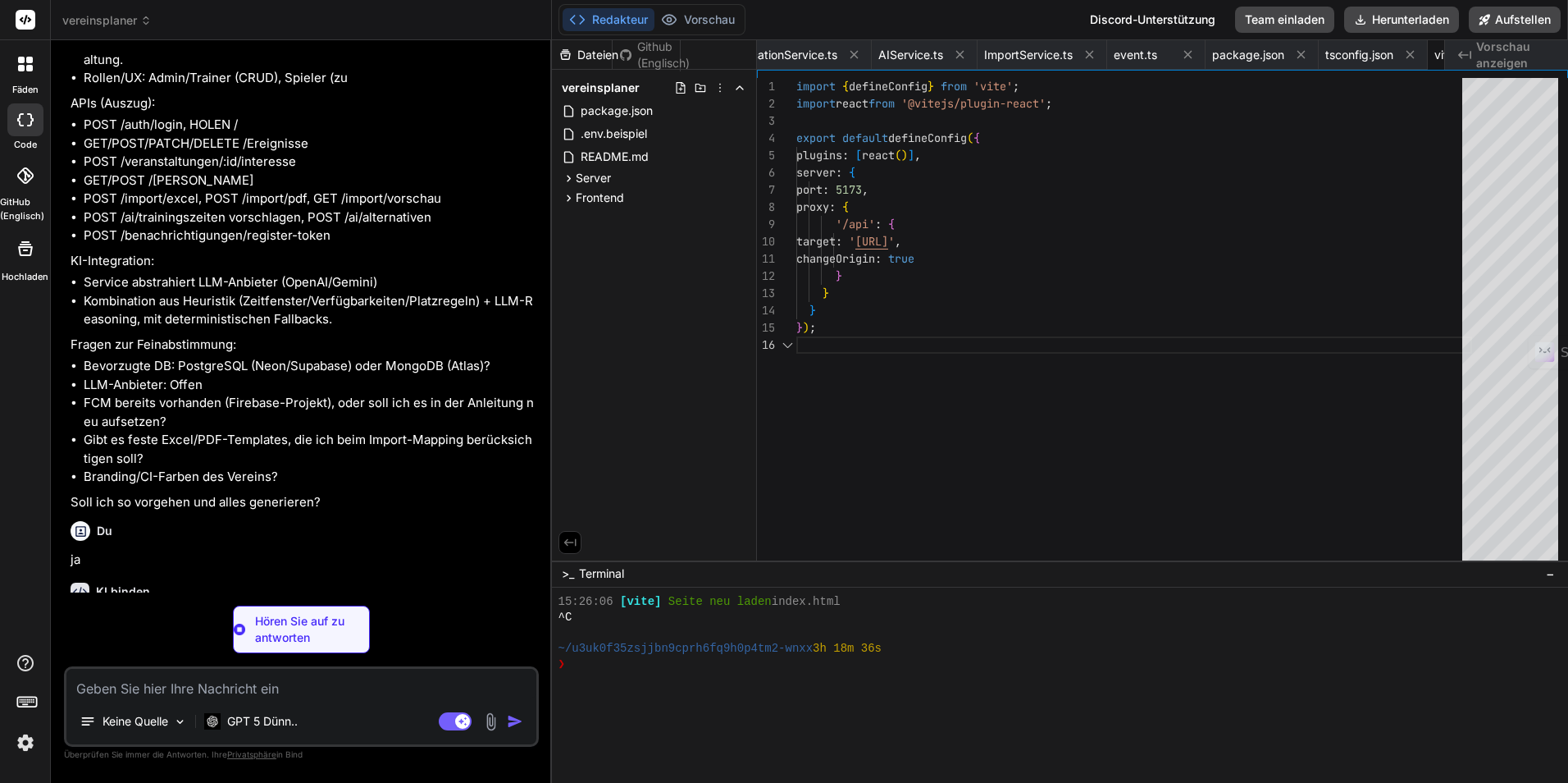
scroll to position [0, 2095]
type textarea "x"
type textarea "<script type="module" src="/src/main.tsx"></script> </body> </html>"
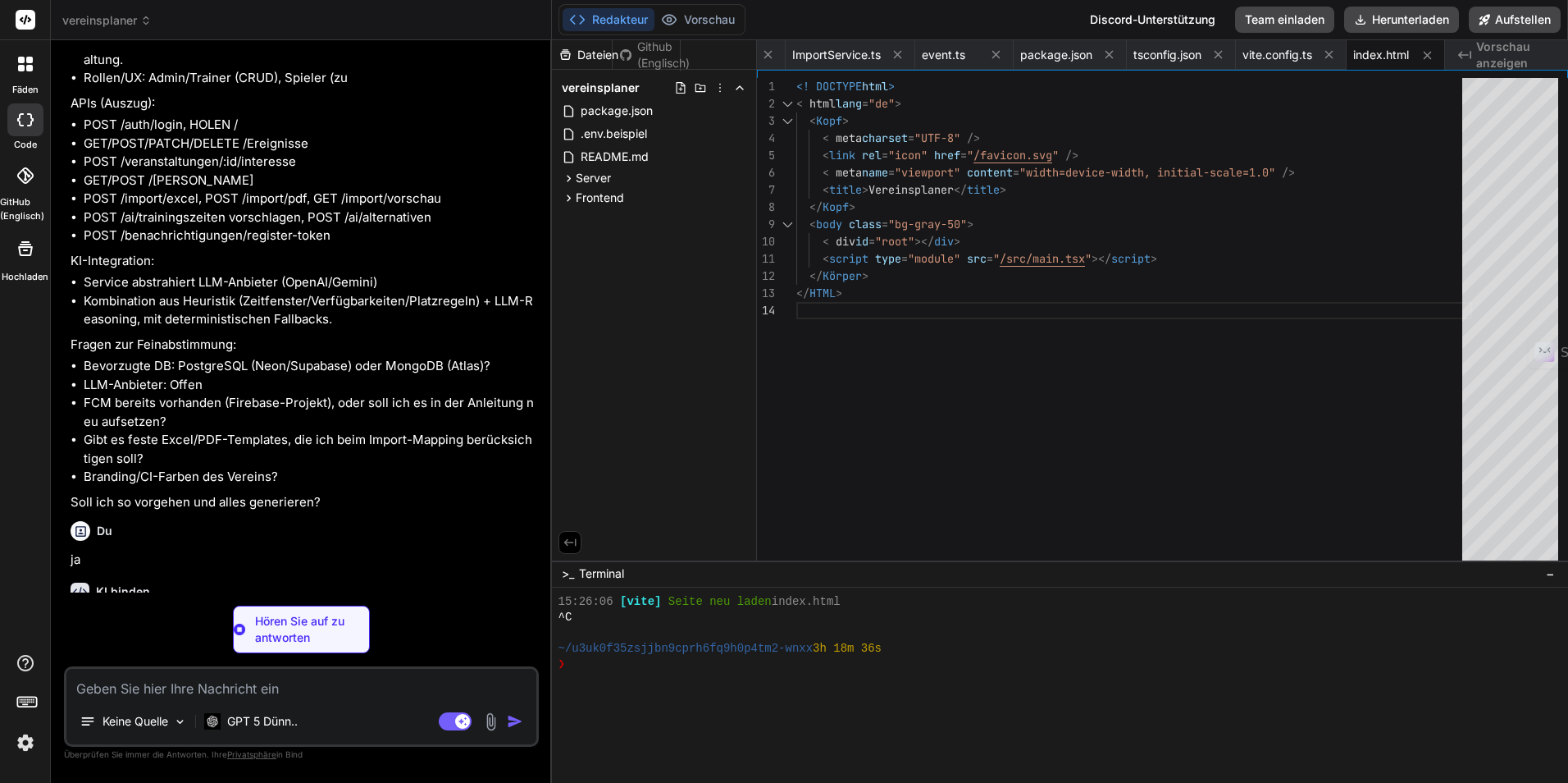
type textarea "x"
type textarea "export default { plugins: { tailwindcss: {}, autoprefixer: {} } };"
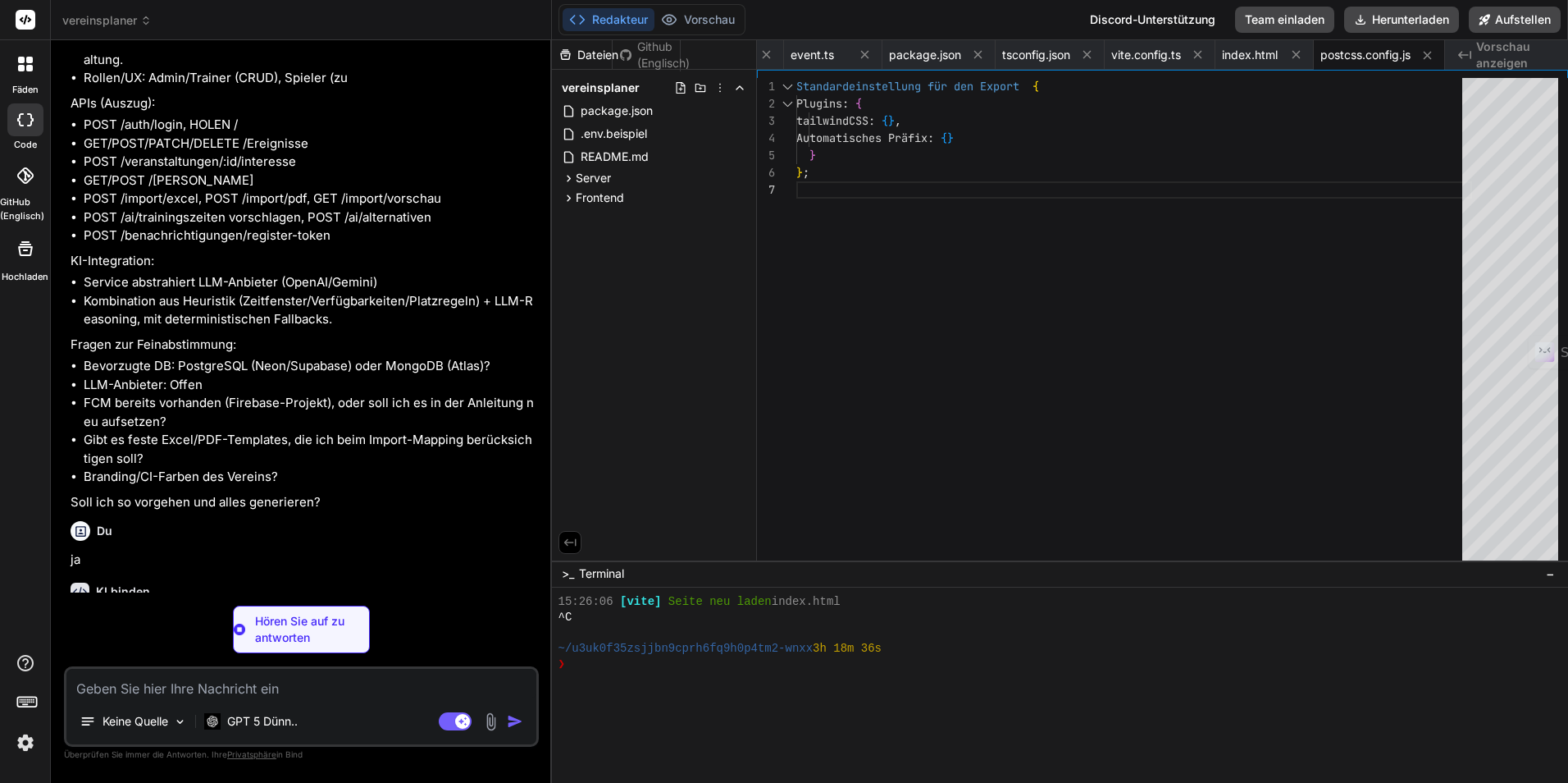
type textarea "x"
type textarea "}, plugins: [] };"
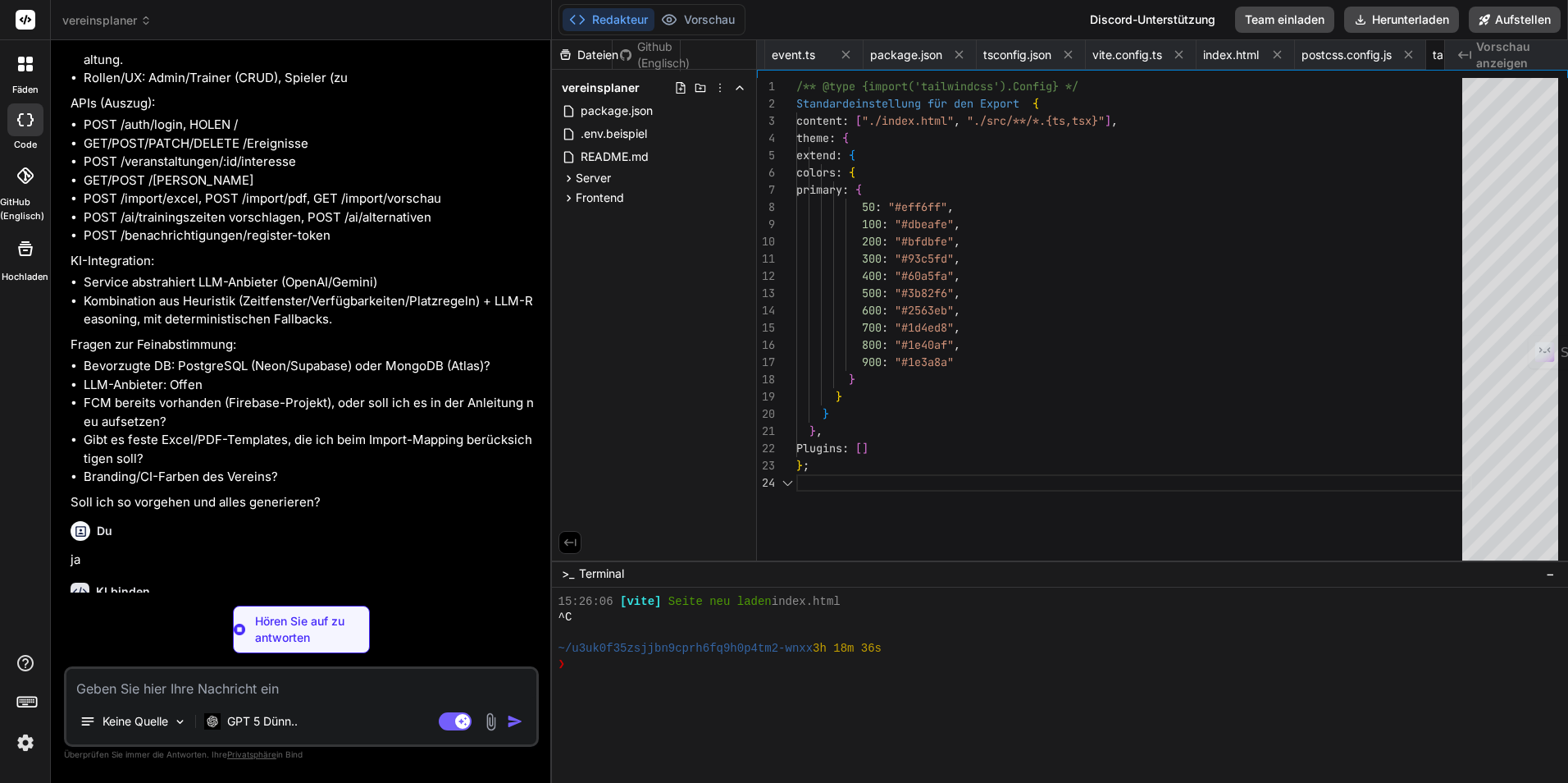
scroll to position [0, 2459]
type textarea "x"
type textarea "}"
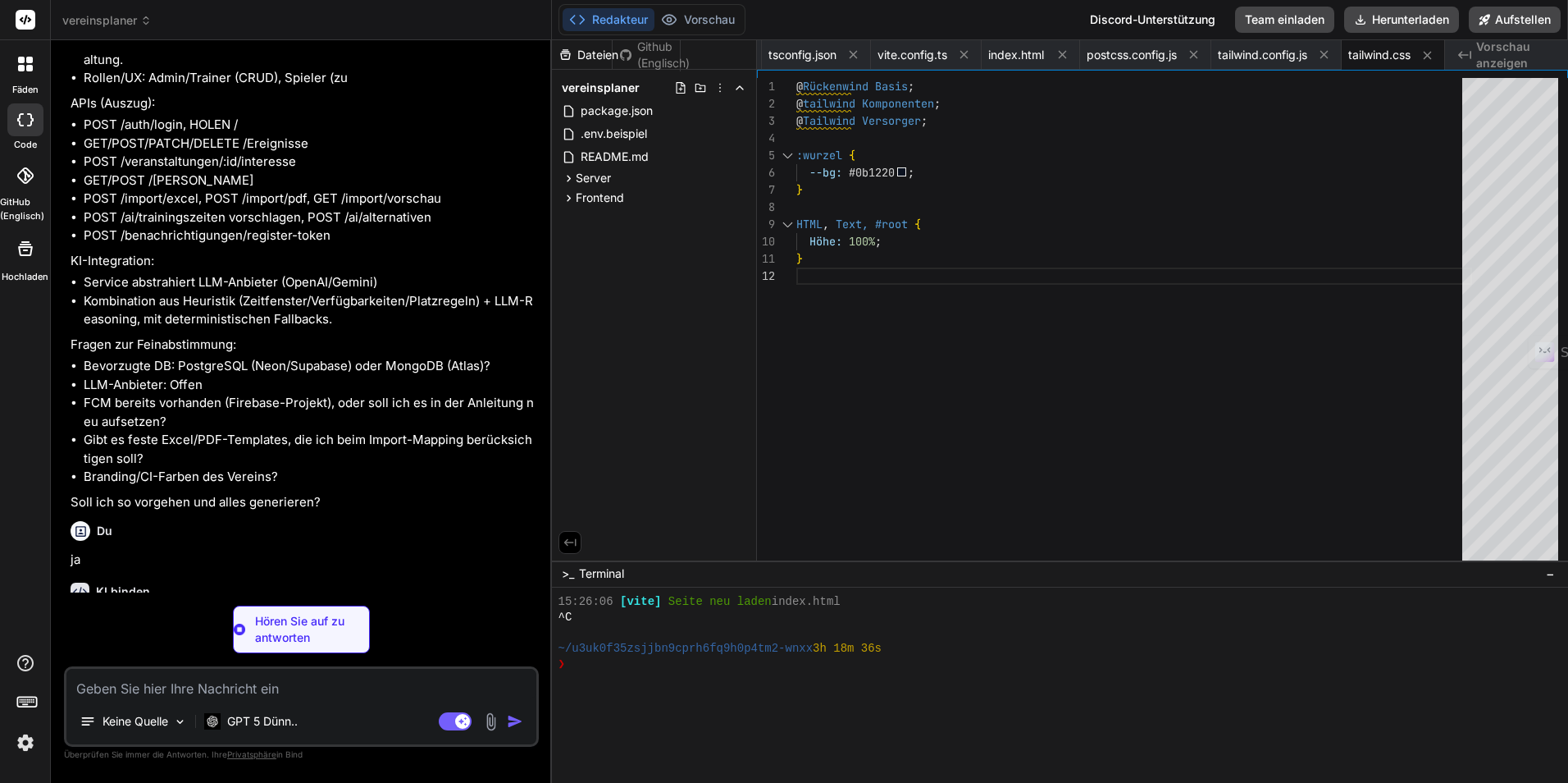
type textarea "x"
type textarea "</BrowserRouter> </React.StrictMode> );"
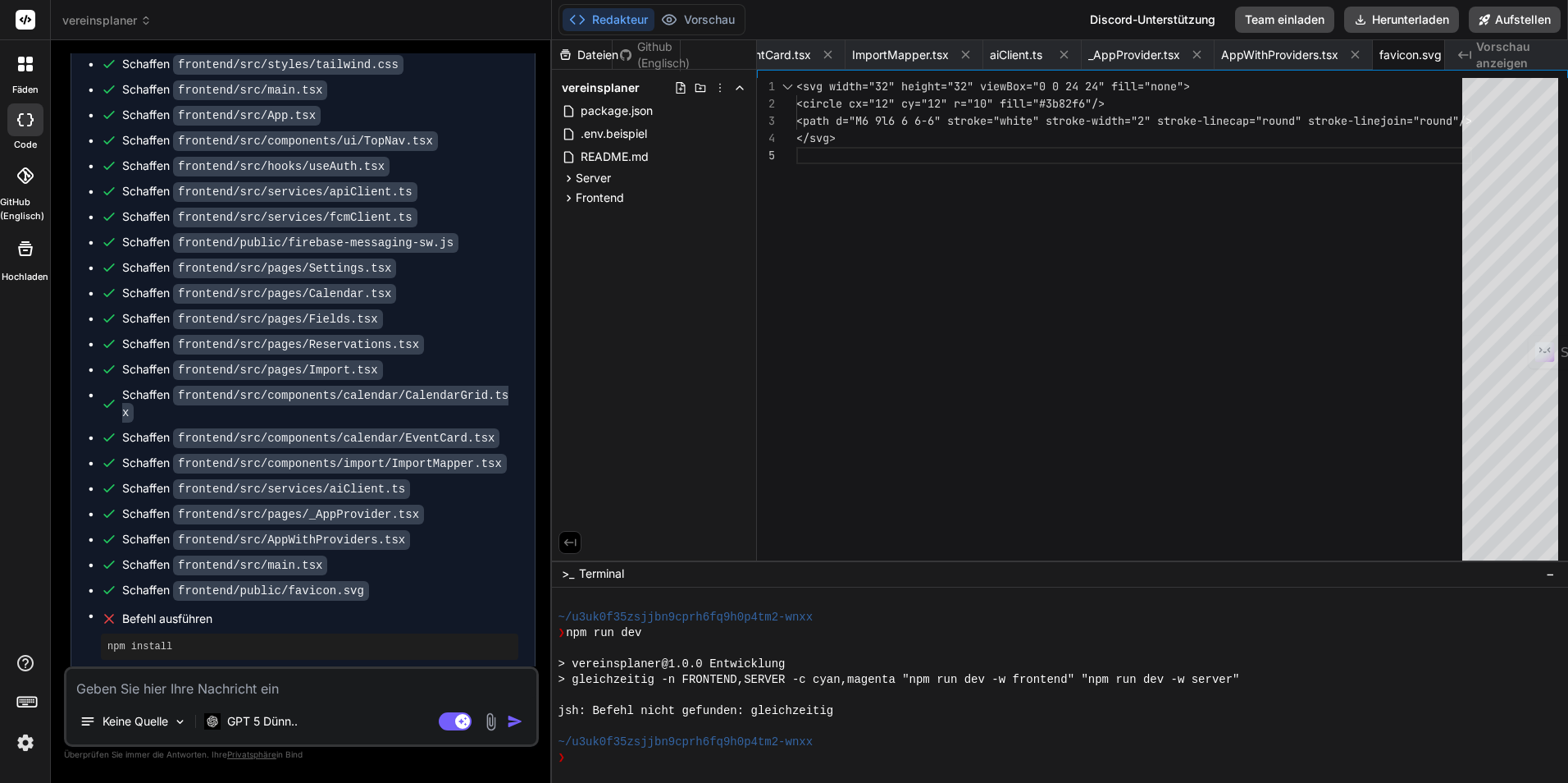
scroll to position [3096, 0]
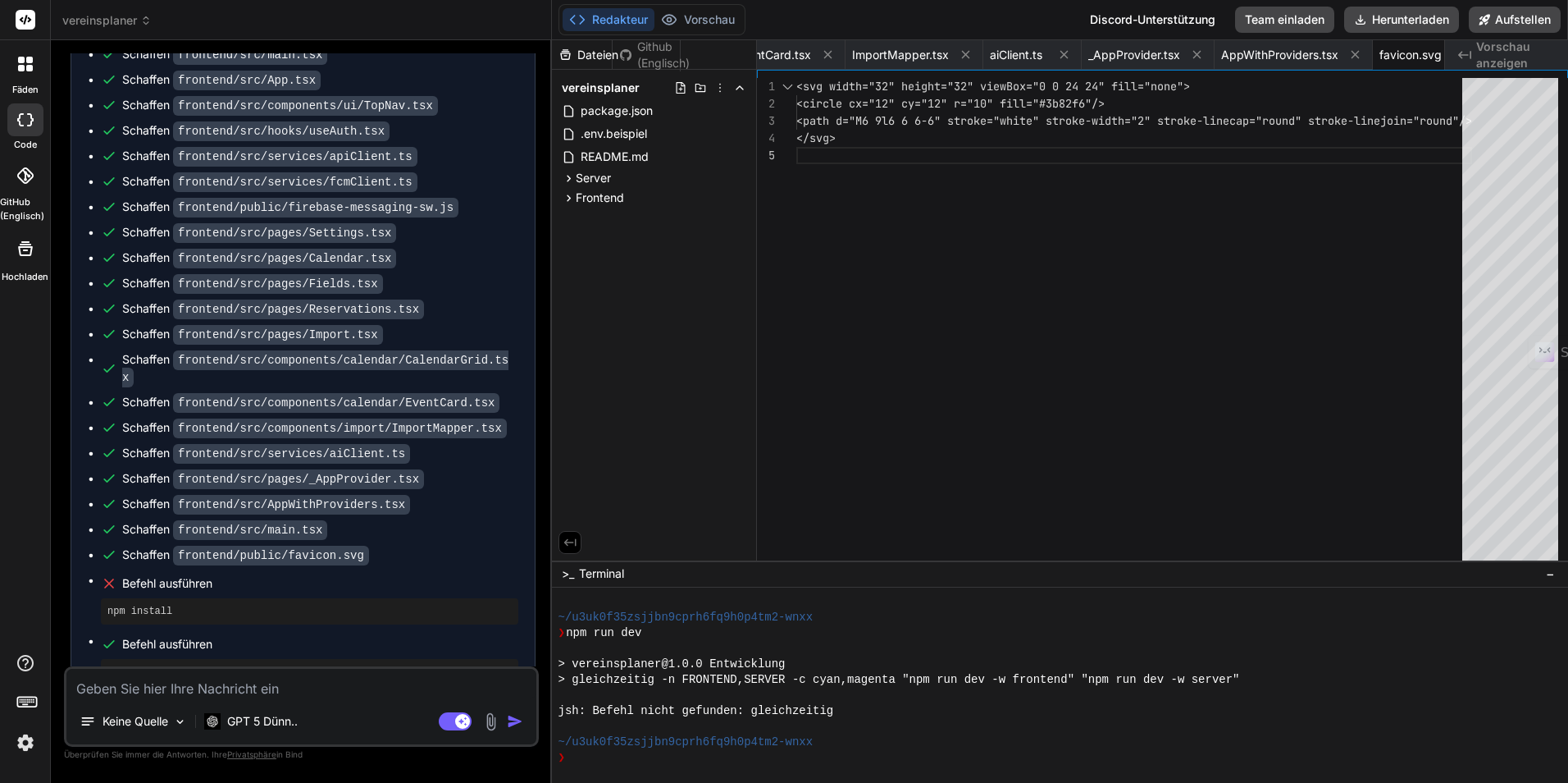
click at [1470, 51] on icon "Created with Pixso." at bounding box center [1464, 55] width 14 height 14
click at [1224, 52] on span "AppWithProviders.tsx" at bounding box center [1280, 55] width 117 height 16
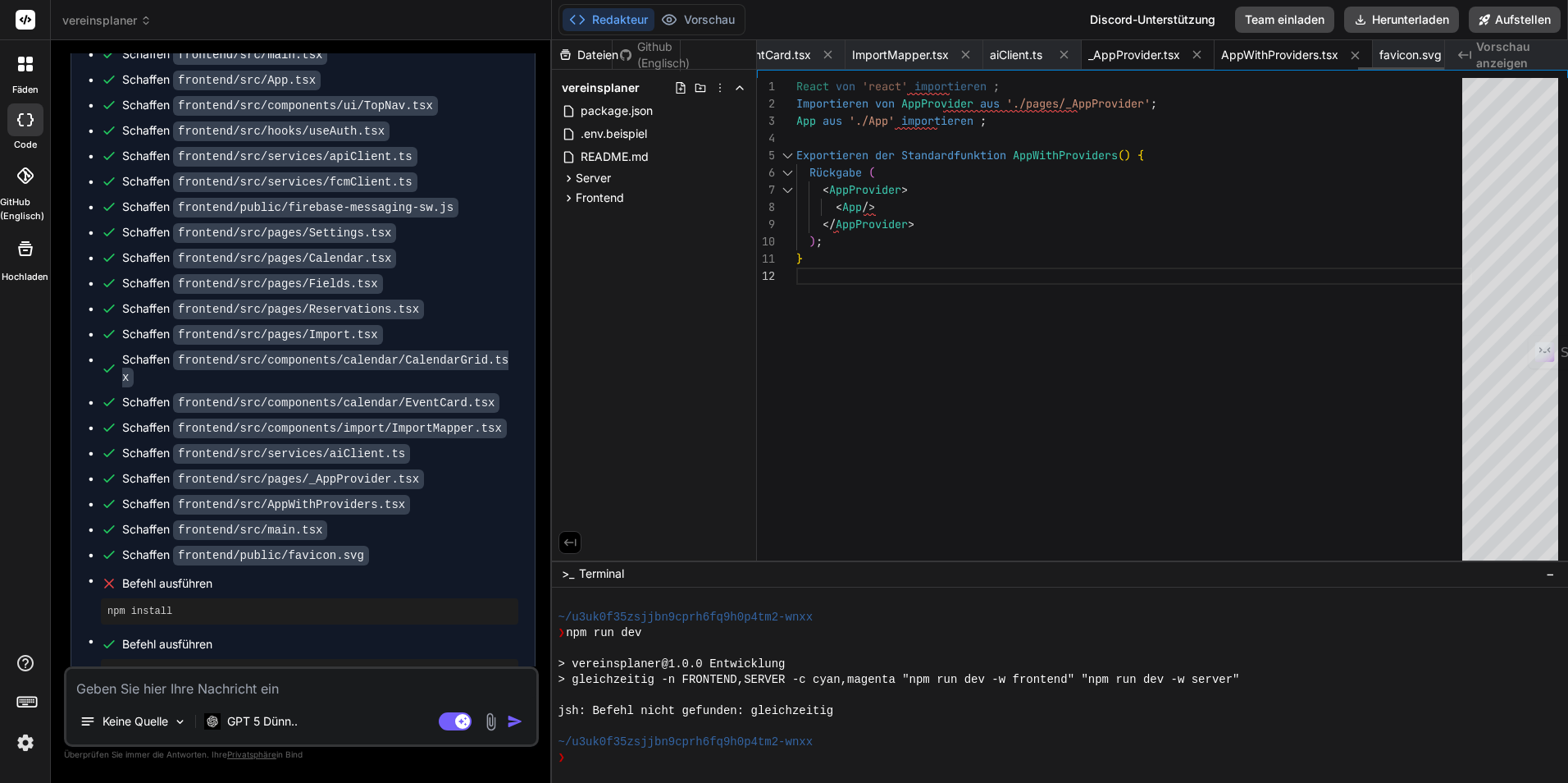
click at [1088, 61] on span "_AppProvider.tsx" at bounding box center [1134, 55] width 92 height 16
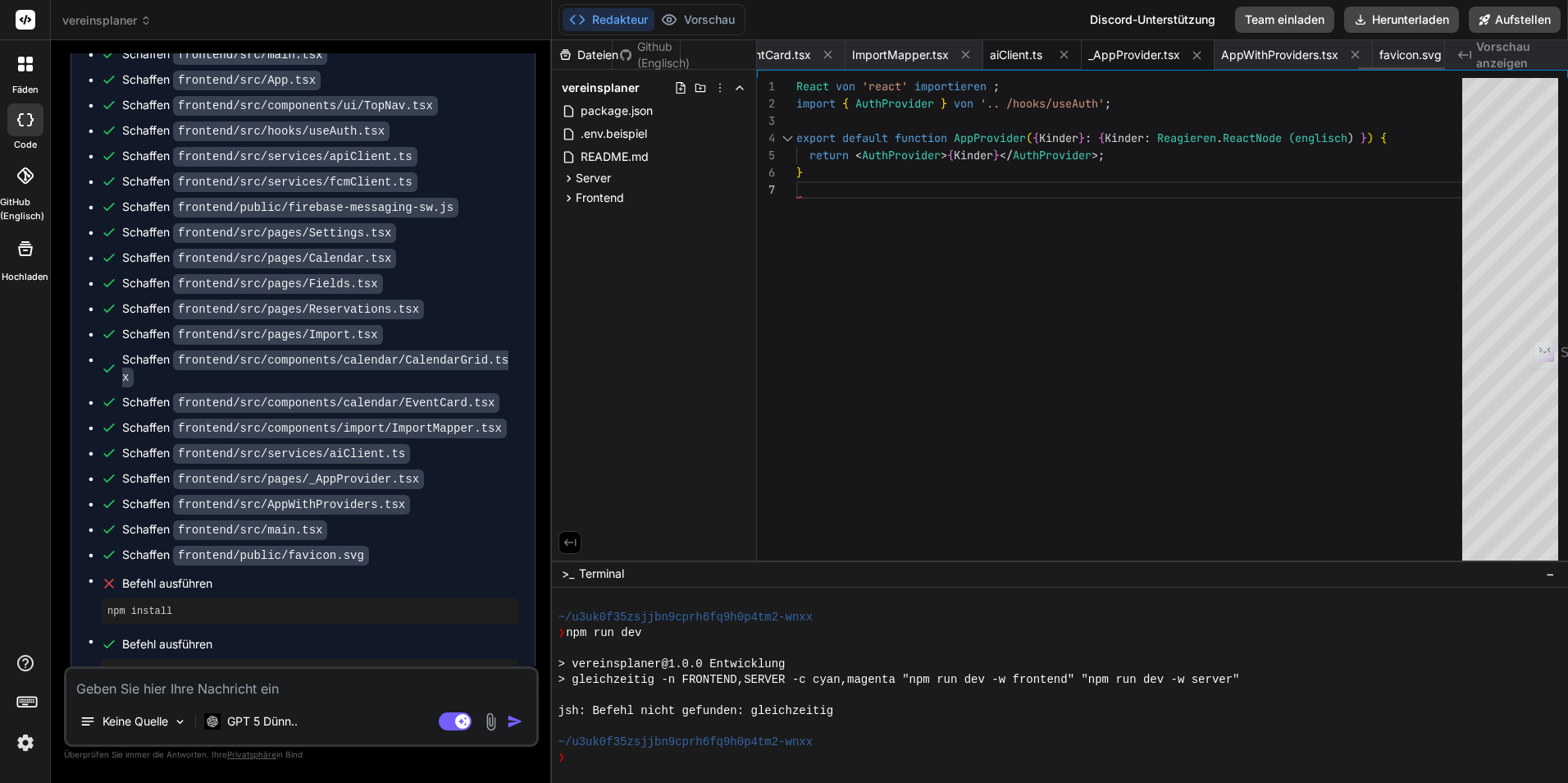
click at [991, 57] on span "aiClient.ts" at bounding box center [1016, 55] width 52 height 16
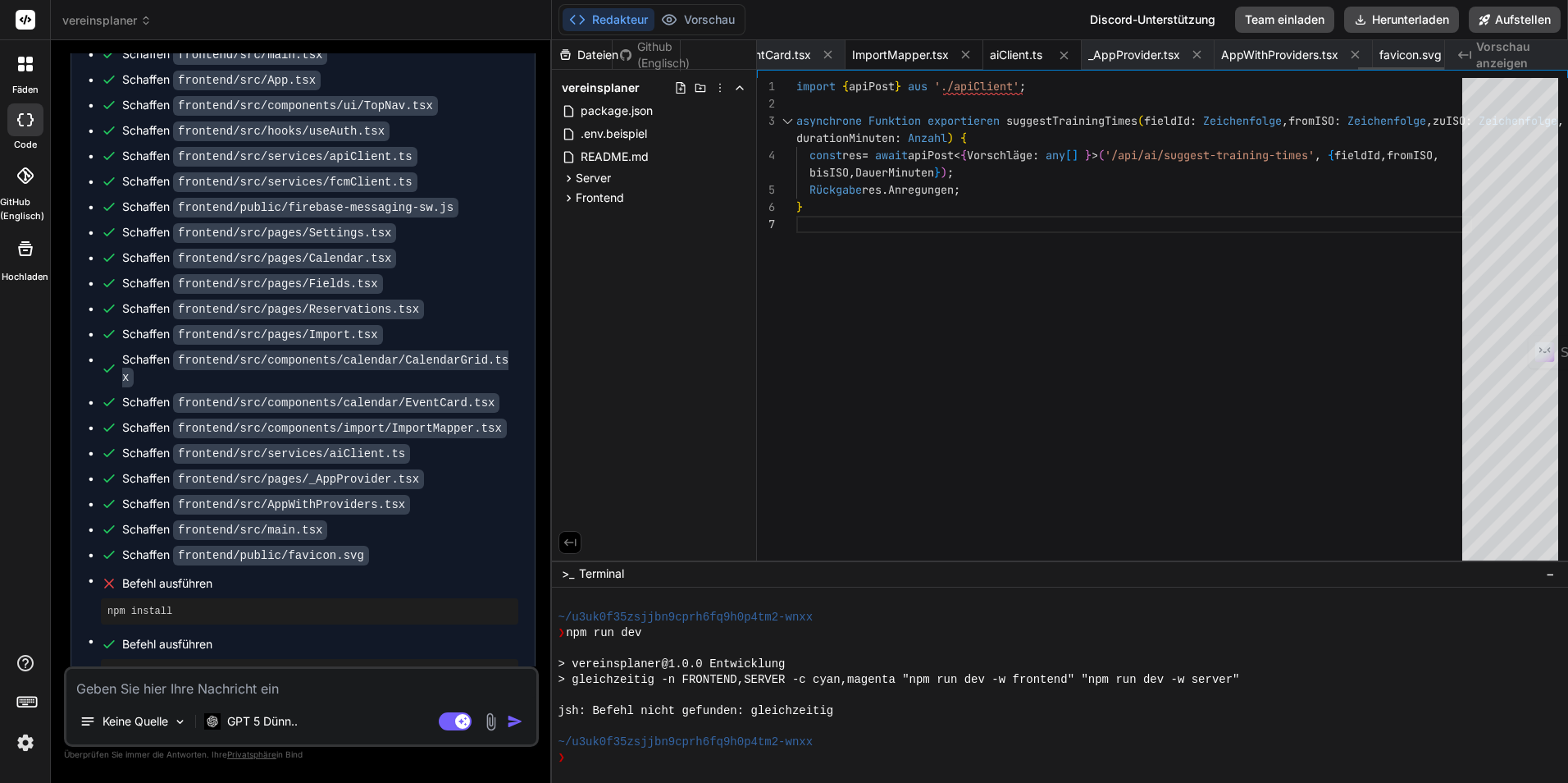
click at [881, 54] on span "ImportMapper.tsx" at bounding box center [900, 55] width 97 height 16
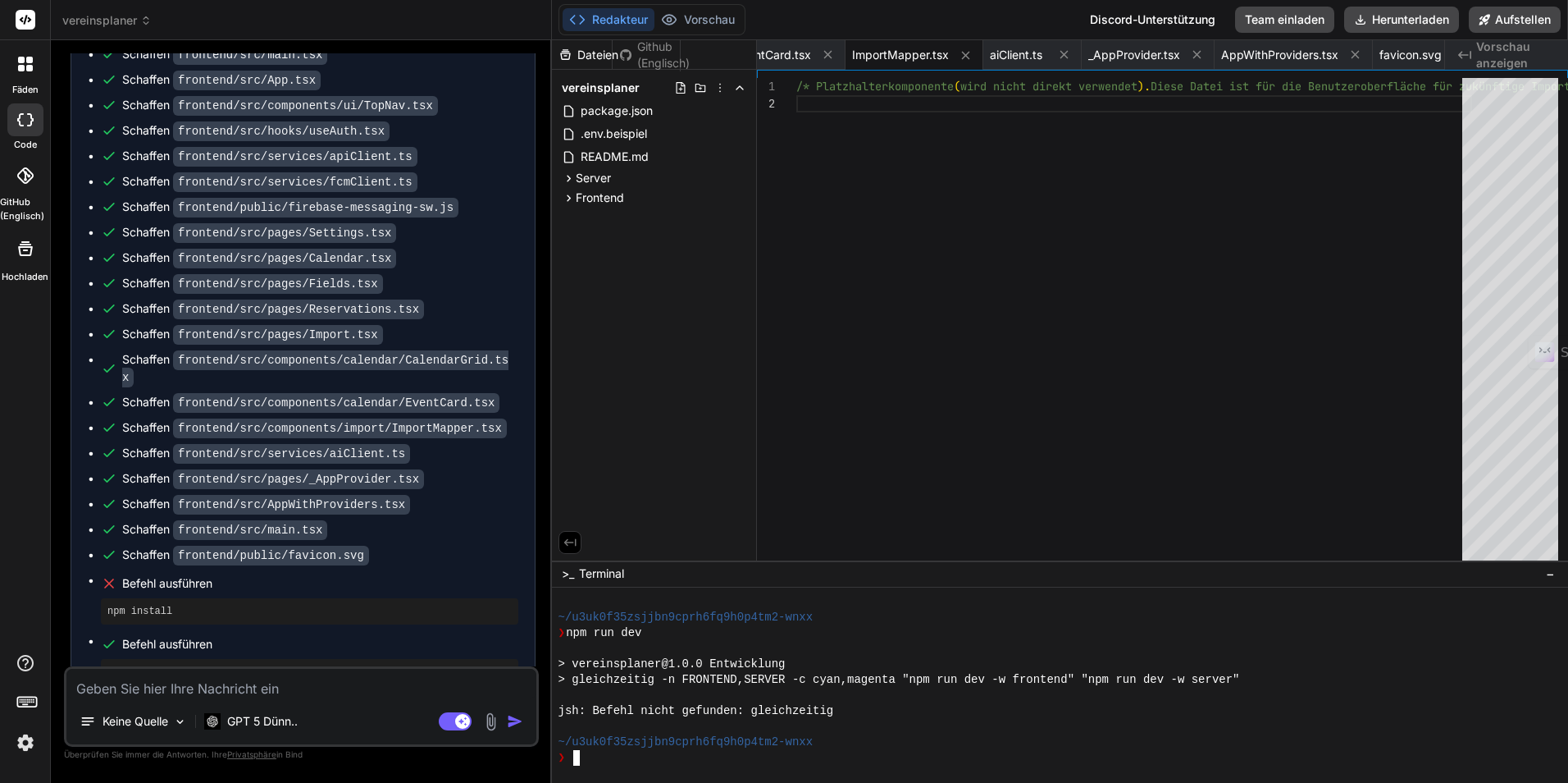
click at [634, 752] on div "❯" at bounding box center [1051, 757] width 985 height 15
click at [216, 689] on textarea at bounding box center [301, 683] width 470 height 30
click at [333, 681] on textarea at bounding box center [301, 683] width 470 height 30
click at [249, 689] on textarea at bounding box center [301, 683] width 470 height 30
click at [457, 722] on rect at bounding box center [463, 721] width 14 height 14
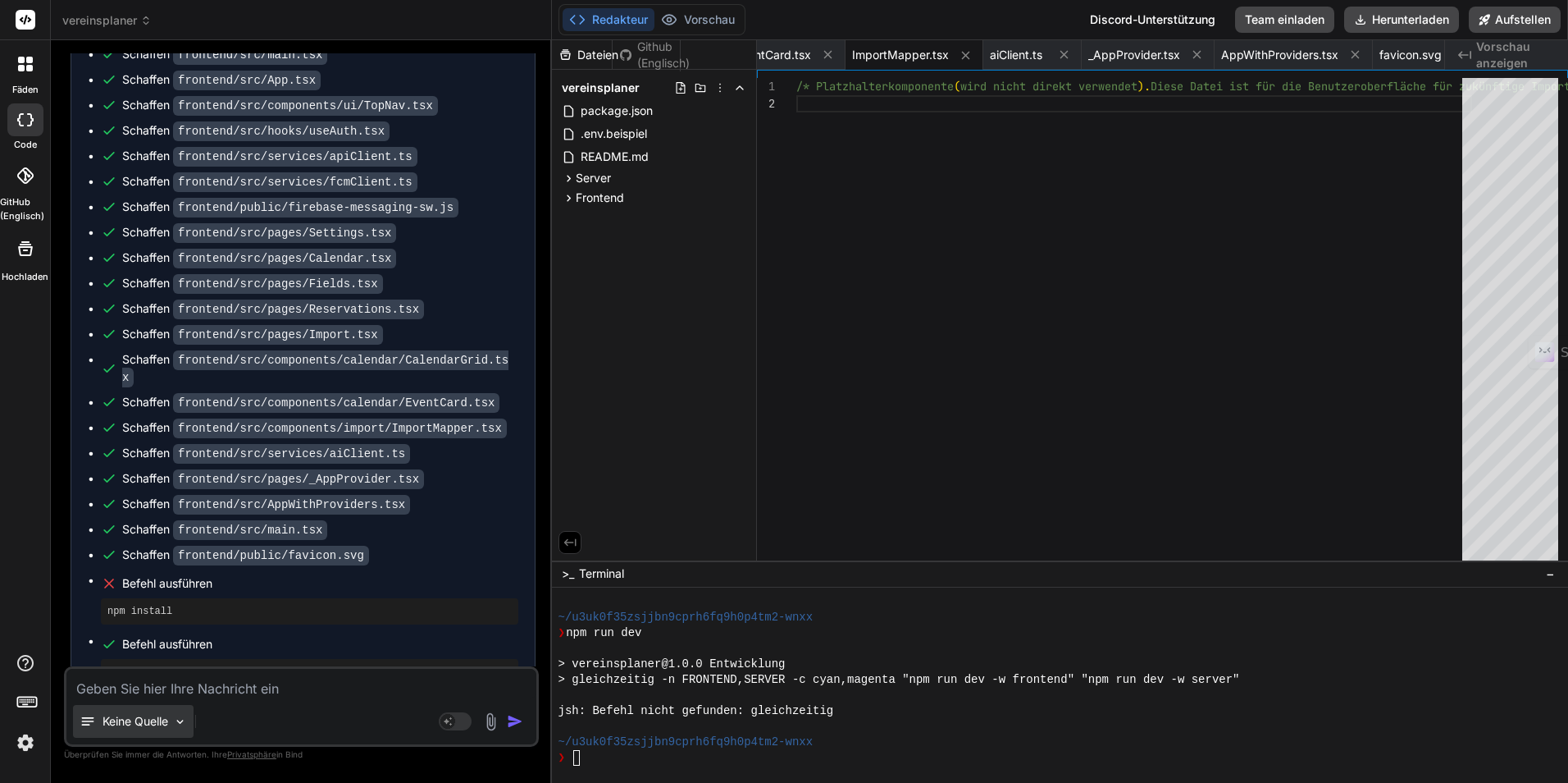
click at [193, 720] on div "Keine Quelle" at bounding box center [133, 721] width 120 height 33
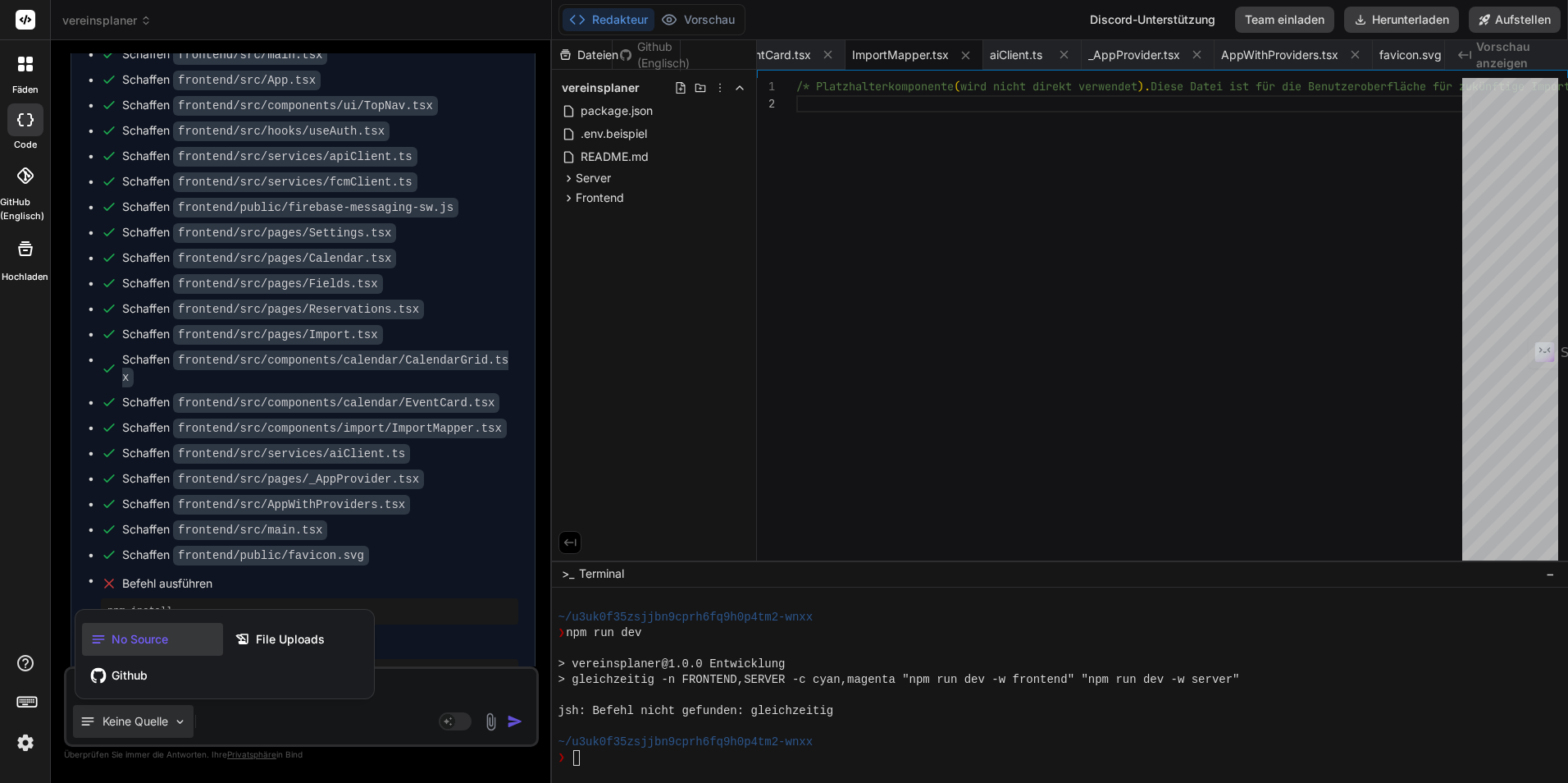
click at [192, 720] on div at bounding box center [784, 392] width 1568 height 783
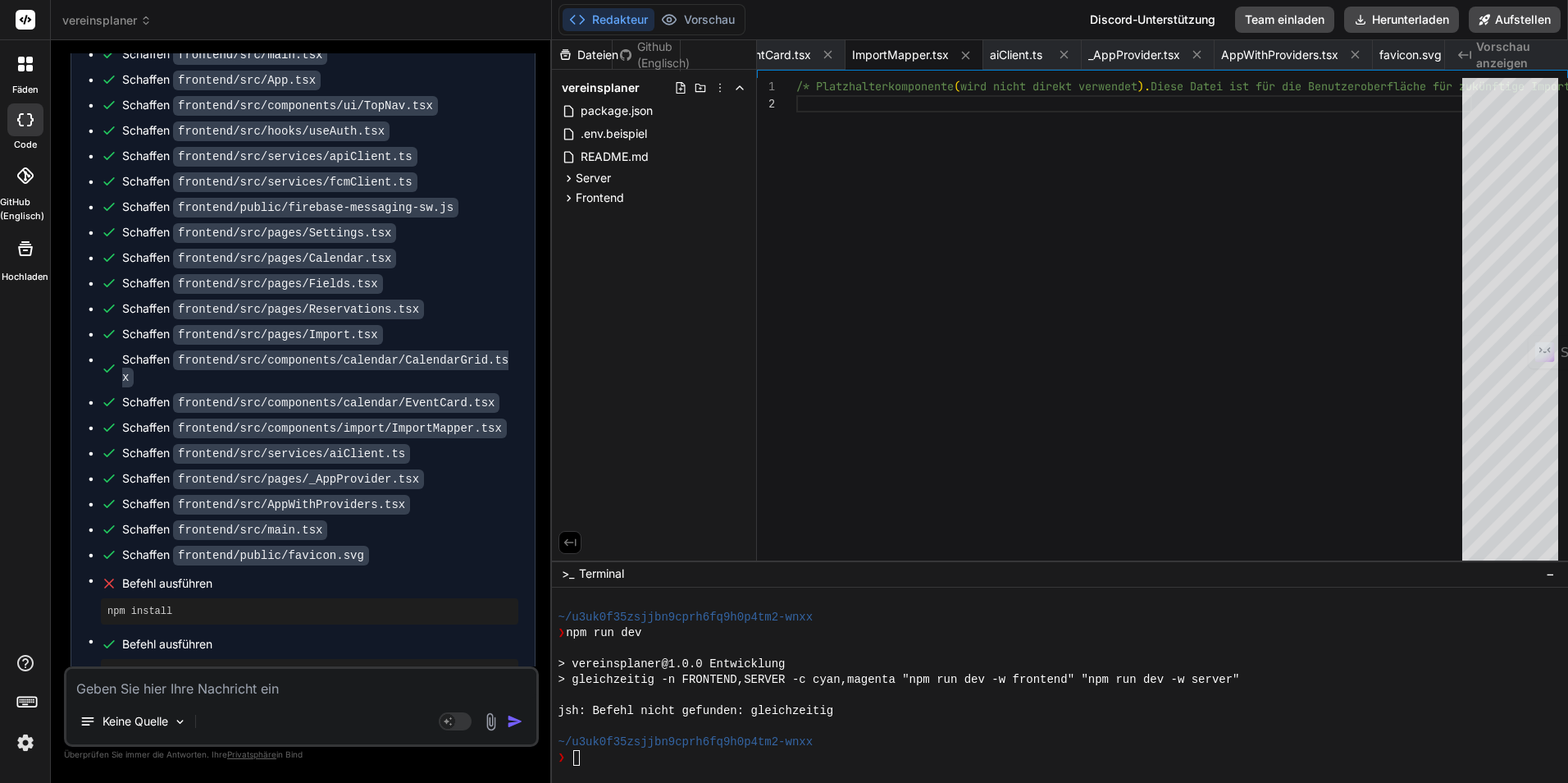
click at [278, 693] on textarea at bounding box center [301, 683] width 470 height 30
click at [455, 724] on rect at bounding box center [455, 722] width 33 height 18
click at [310, 689] on textarea at bounding box center [301, 683] width 470 height 30
click at [181, 692] on textarea at bounding box center [301, 683] width 470 height 30
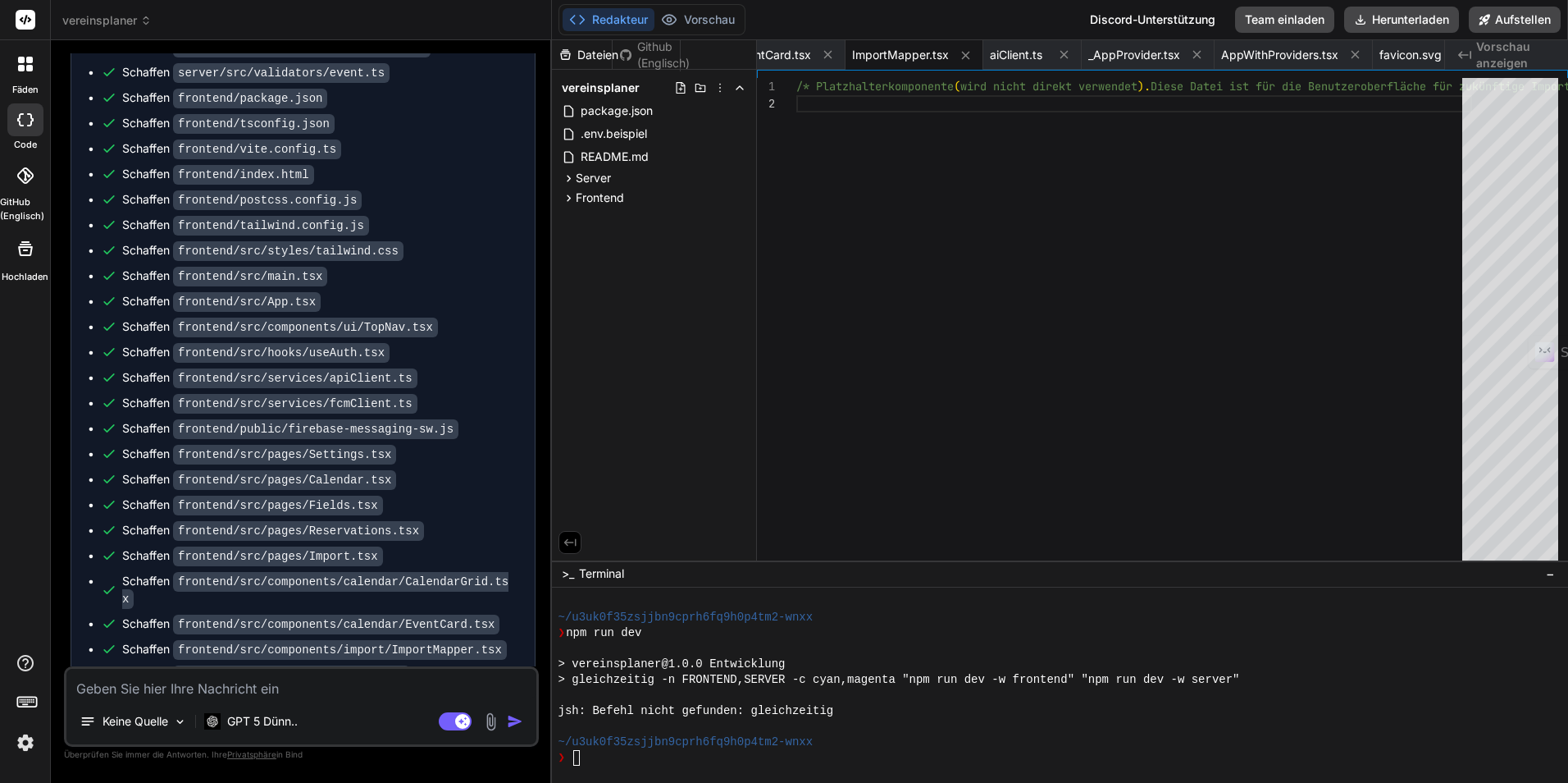
scroll to position [3285, 0]
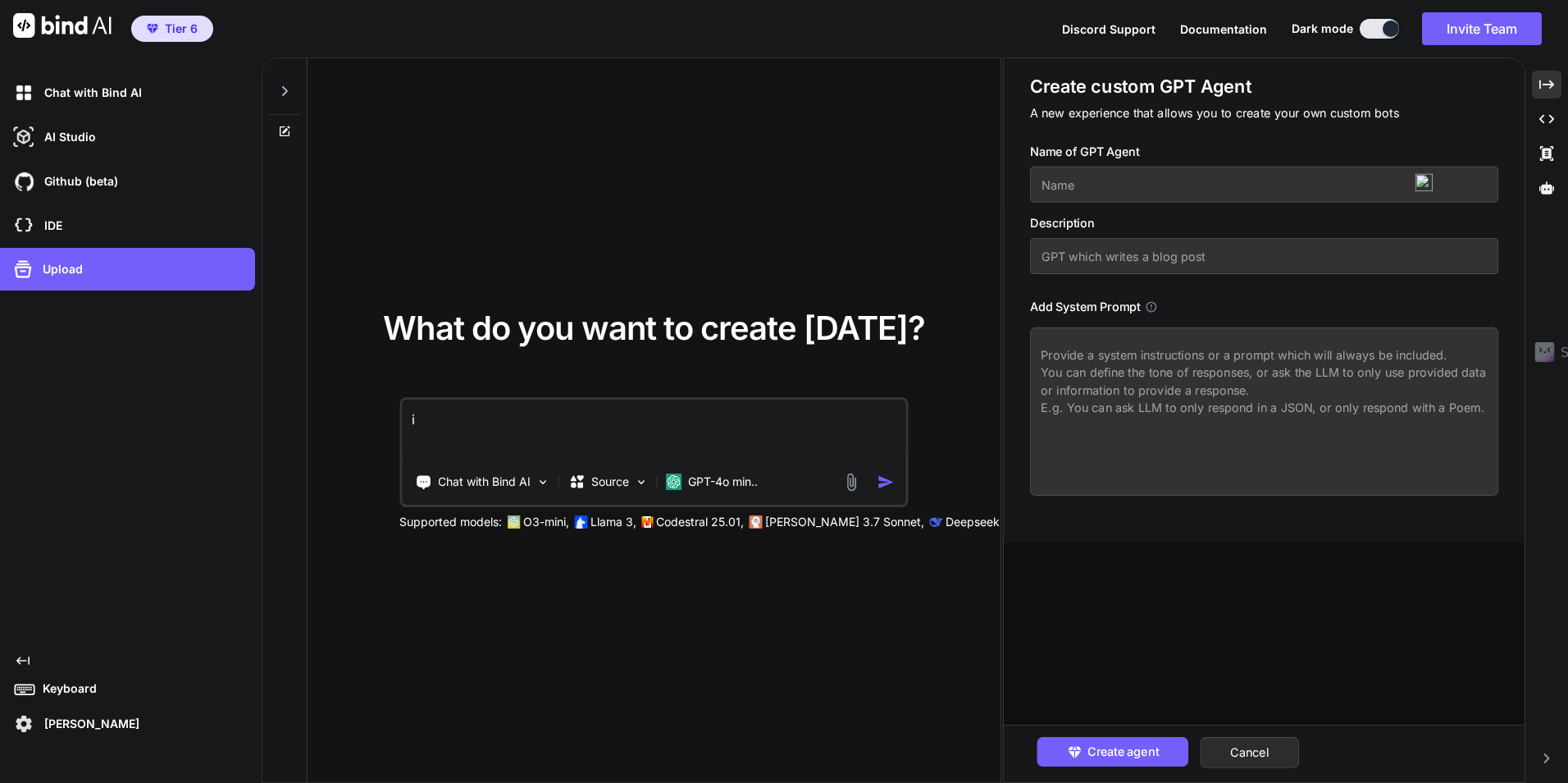
type textarea "ic"
type textarea "x"
type textarea "ich"
type textarea "x"
type textarea "ich"
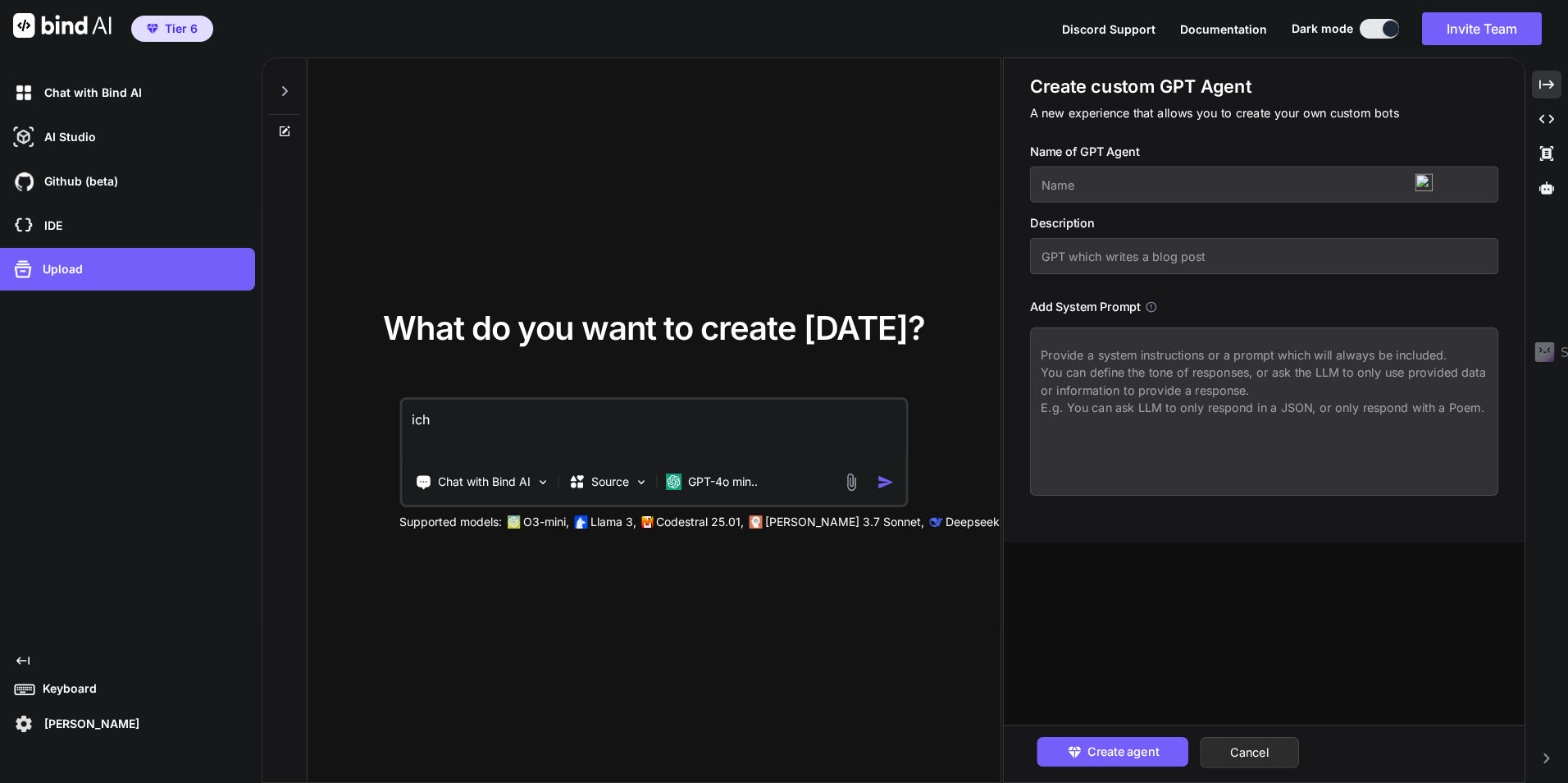
type textarea "x"
type textarea "ich m"
type textarea "x"
type textarea "ich möc"
type textarea "x"
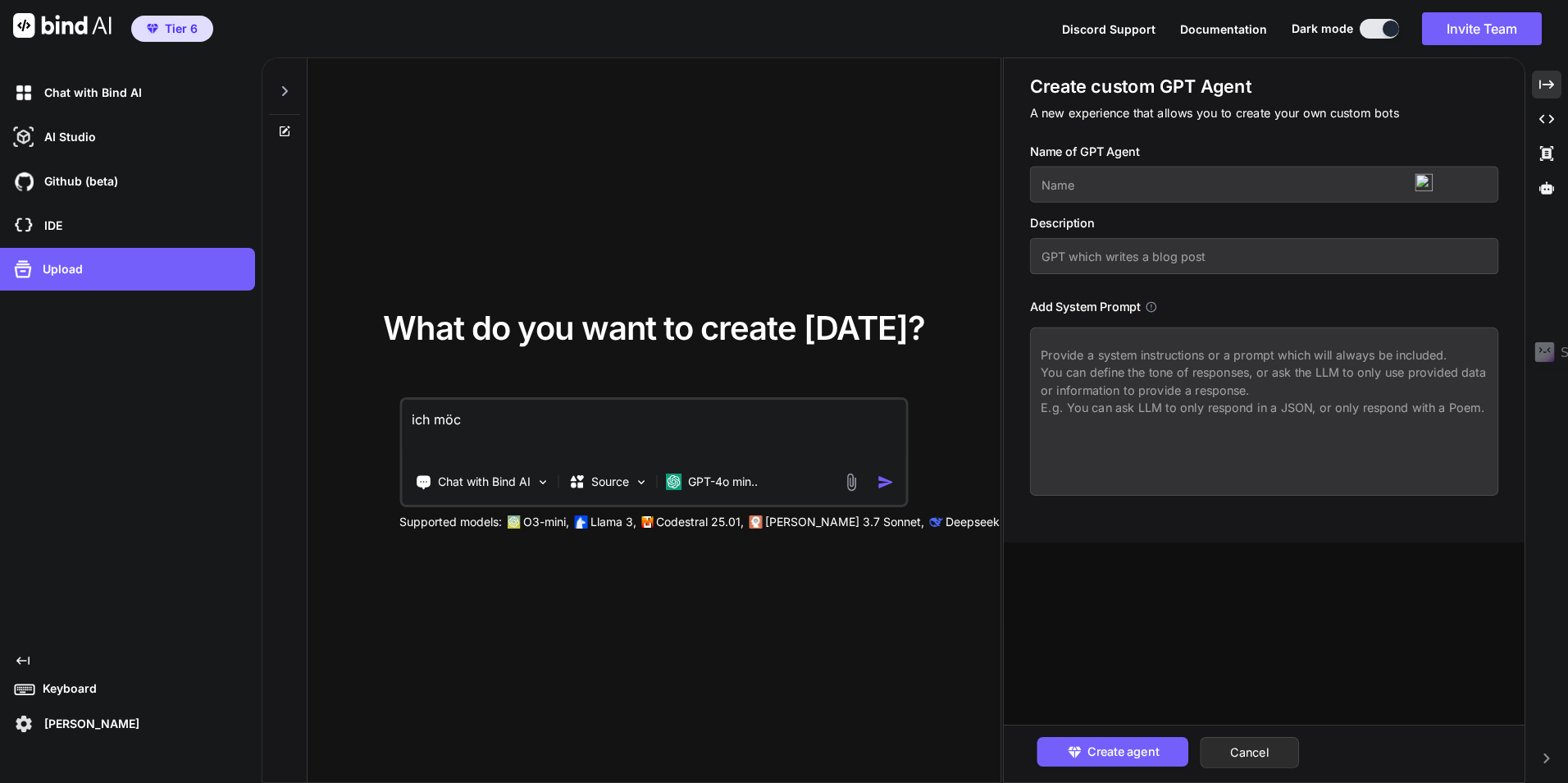
type textarea "ich möch"
type textarea "x"
type textarea "ich möcht"
type textarea "x"
type textarea "ich möchte"
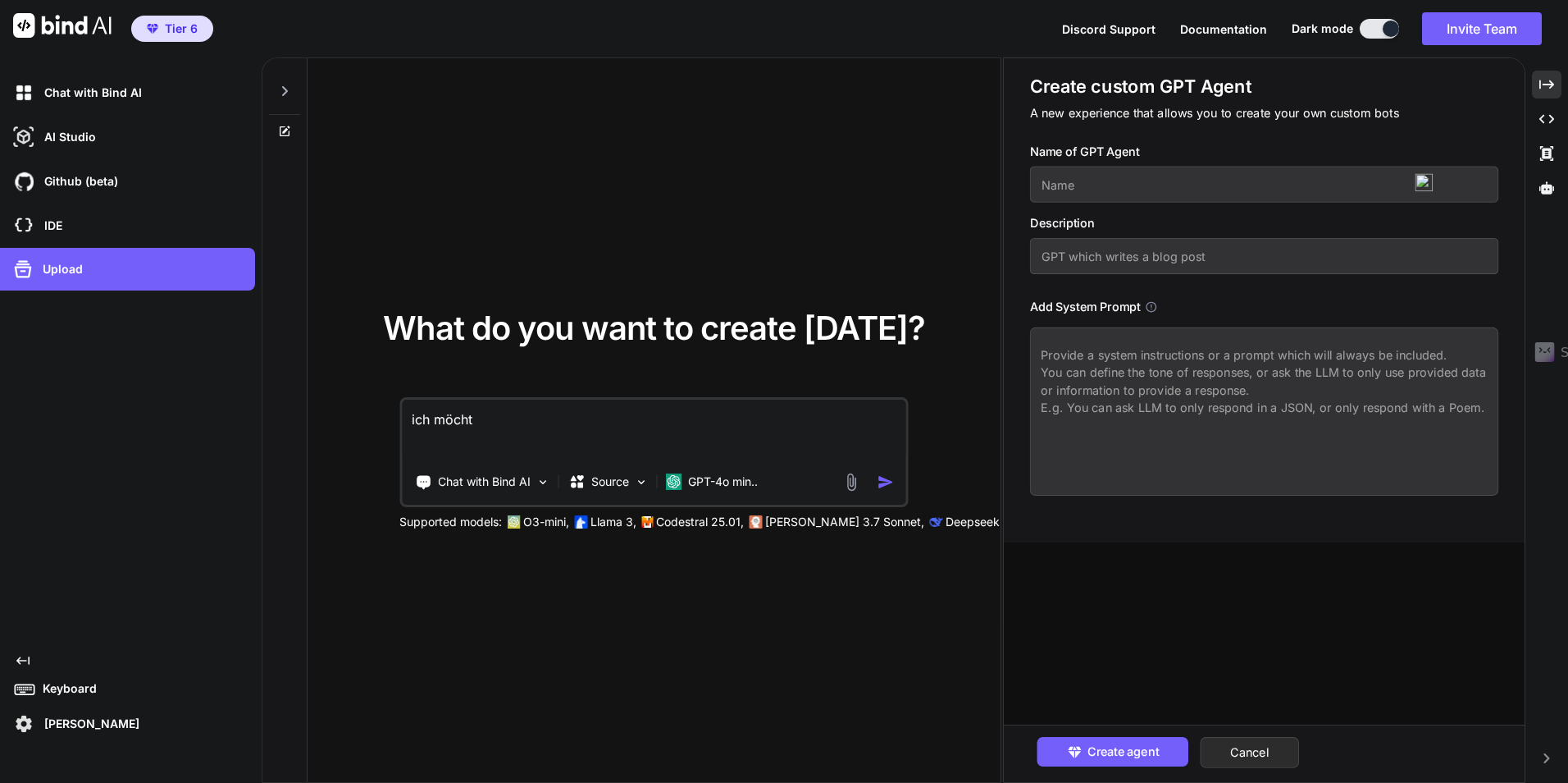
type textarea "x"
type textarea "ich möchte"
type textarea "x"
type textarea "ich möchte e"
type textarea "x"
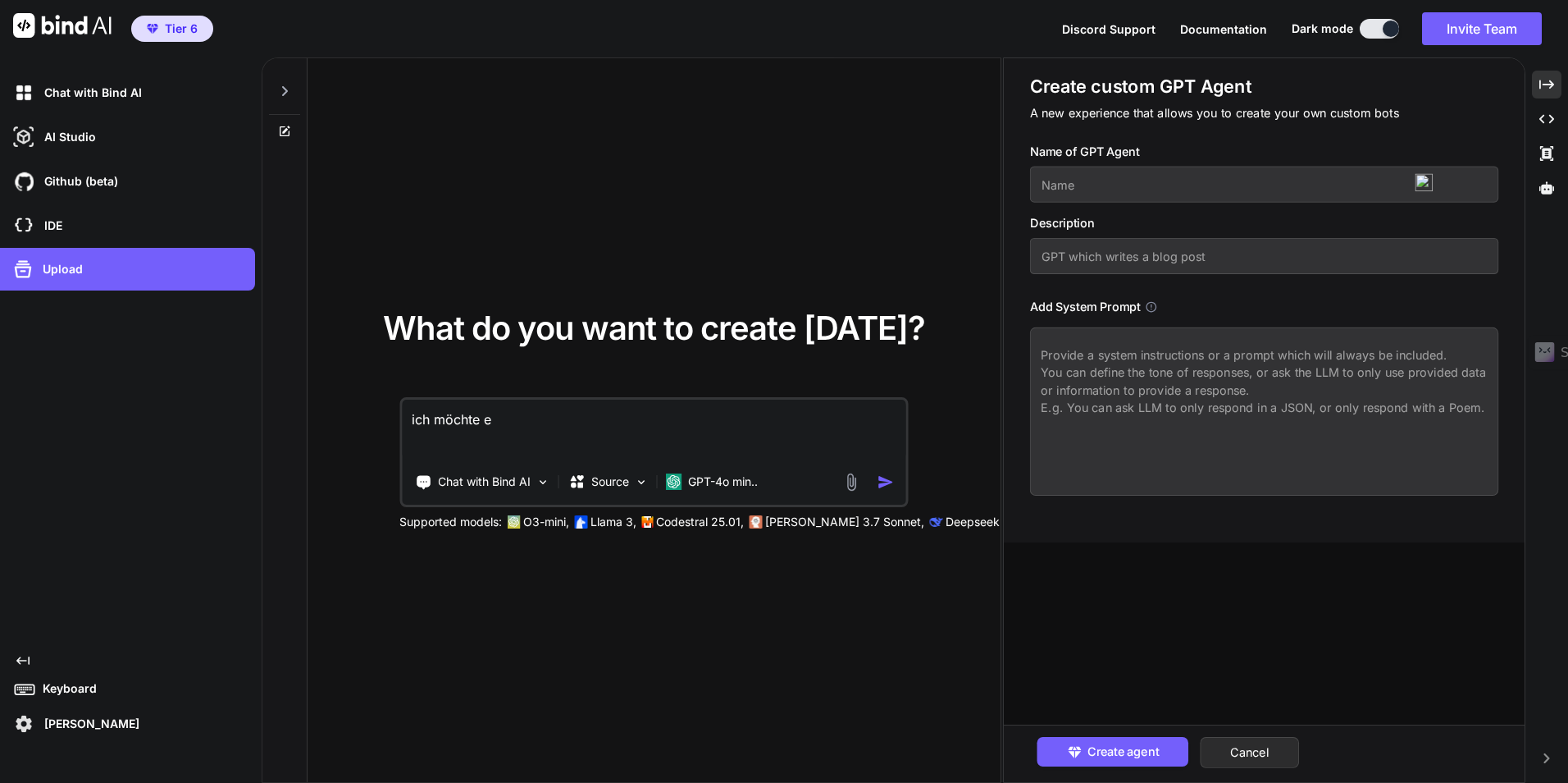
type textarea "ich möchte ei"
type textarea "x"
type textarea "ich möchte ein"
type textarea "x"
type textarea "ich möchte eine"
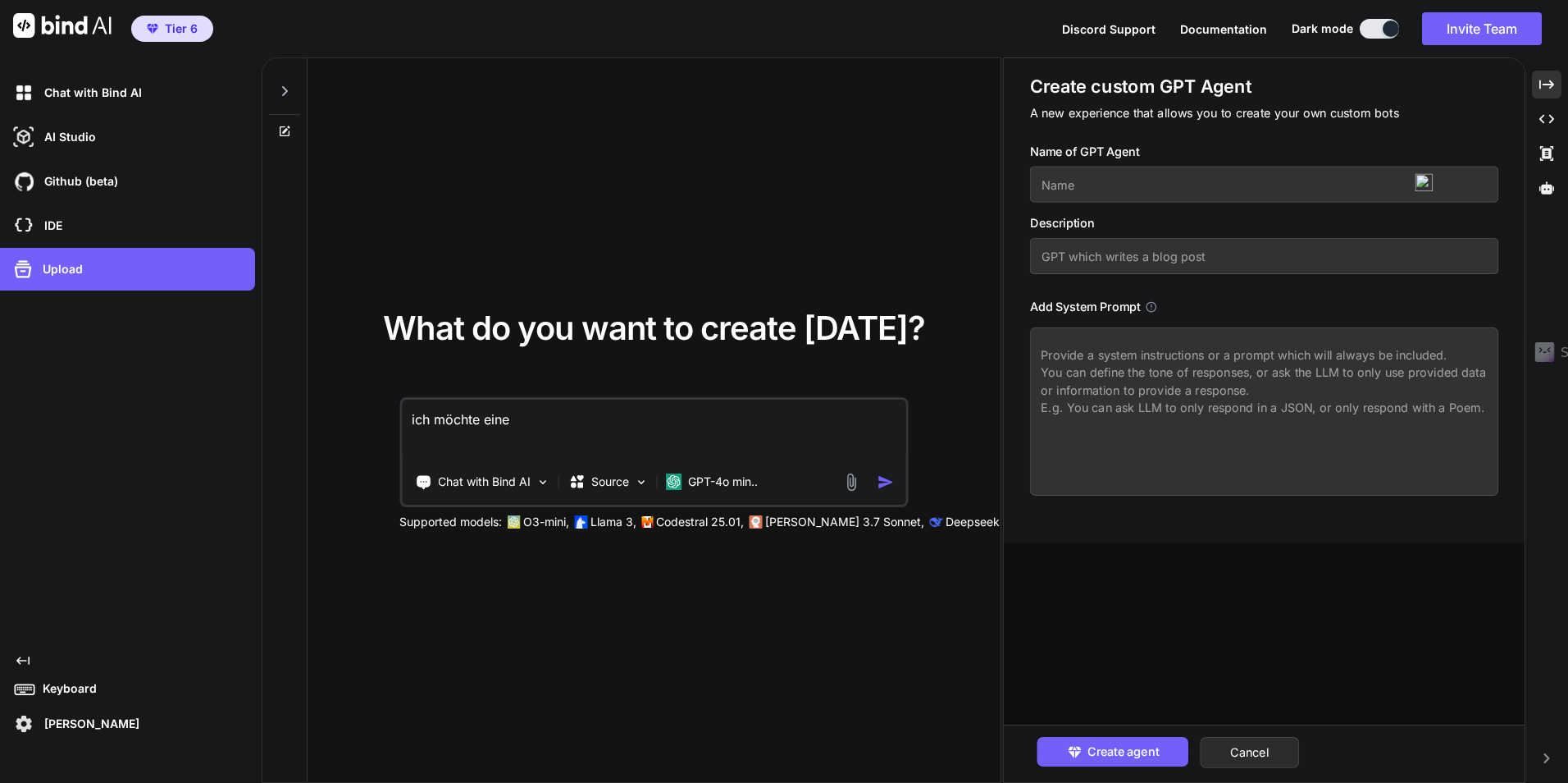
type textarea "x"
type textarea "ich möchte eine"
type textarea "x"
type textarea "ich möchte eine a"
type textarea "x"
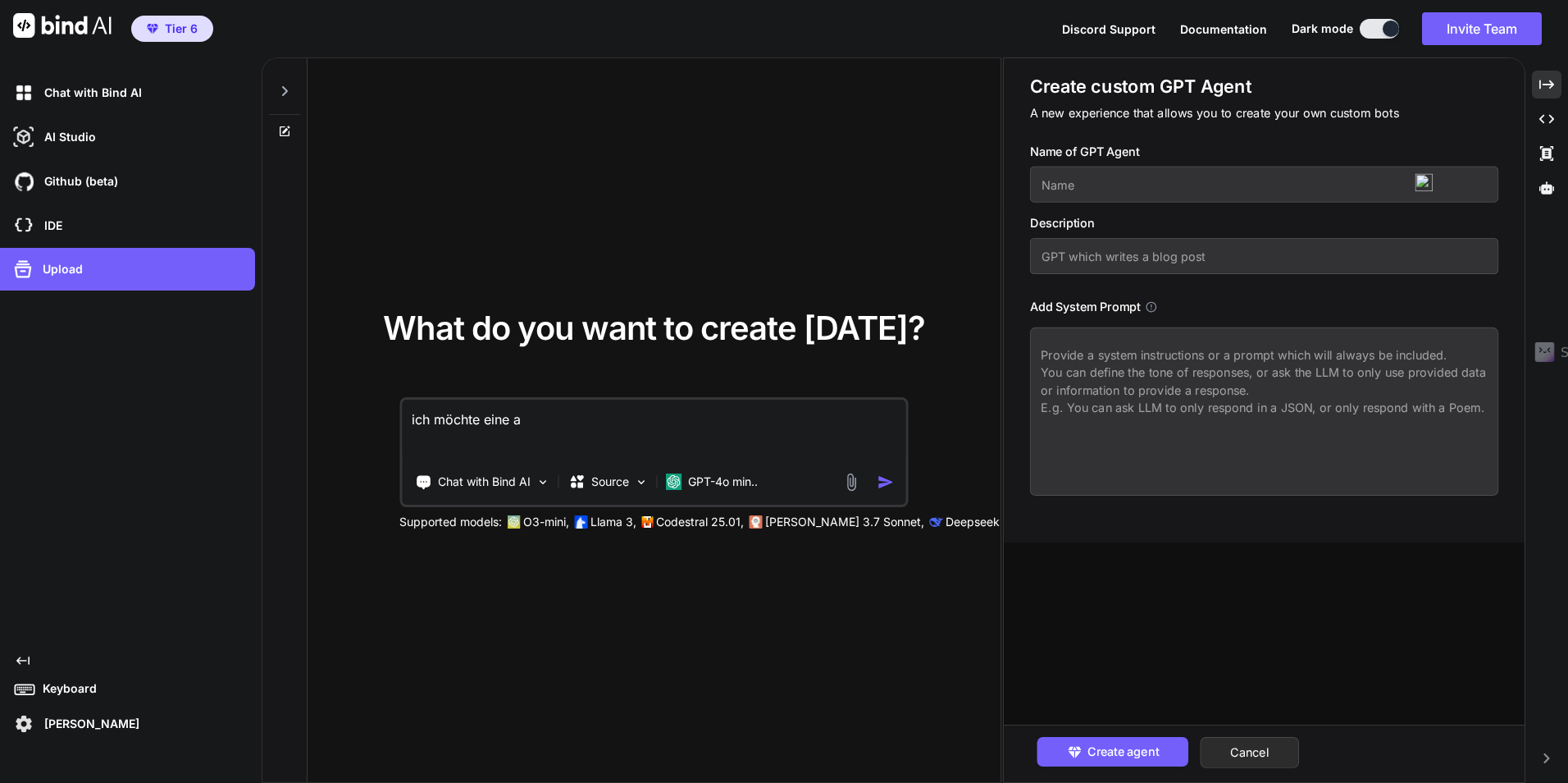
type textarea "ich möchte eine ap"
type textarea "x"
type textarea "ich möchte eine app"
type textarea "x"
type textarea "ich möchte eine app"
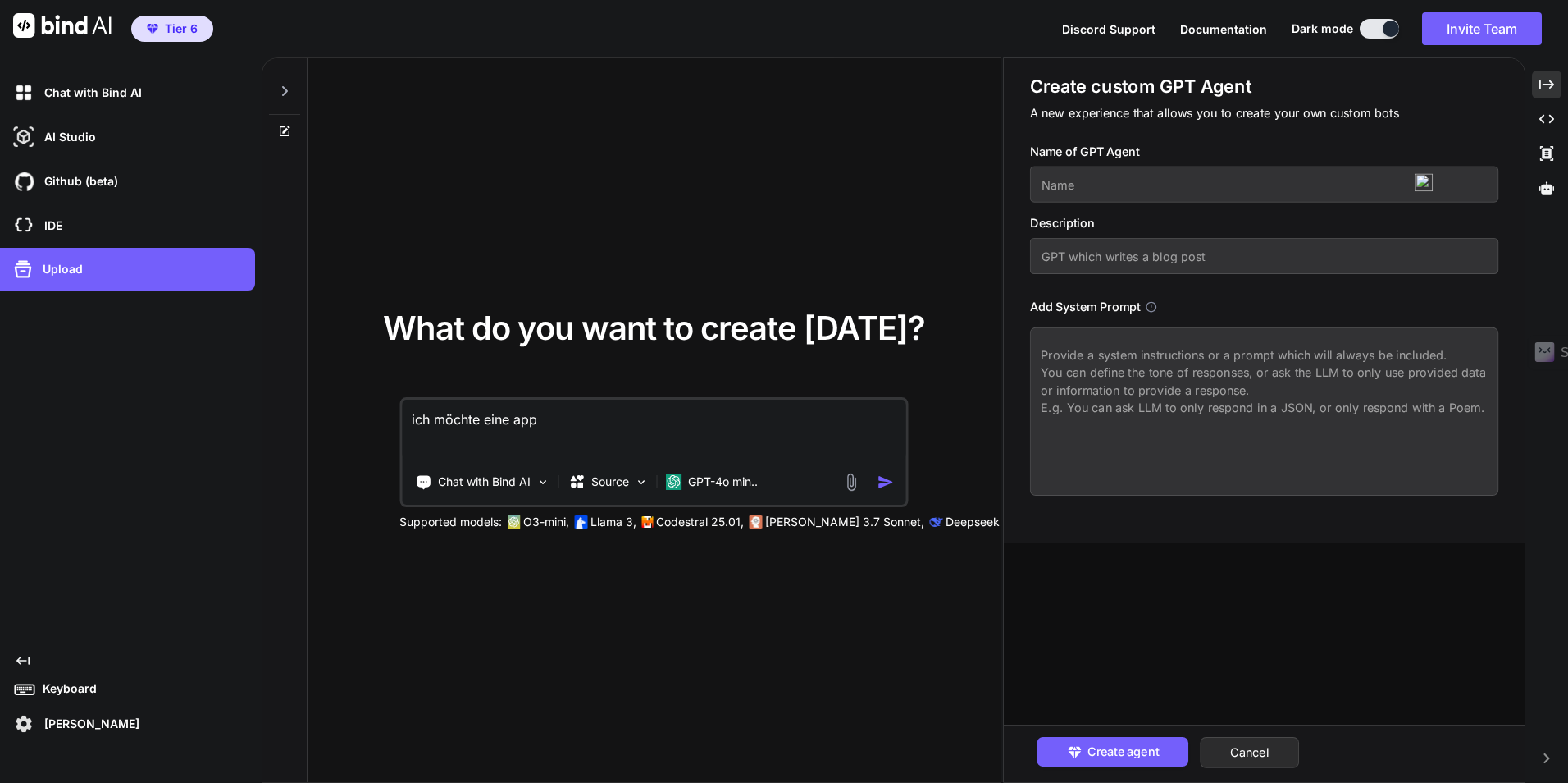
type textarea "x"
type textarea "ich möchte eine app e"
type textarea "x"
type textarea "ich möchte eine app en"
type textarea "x"
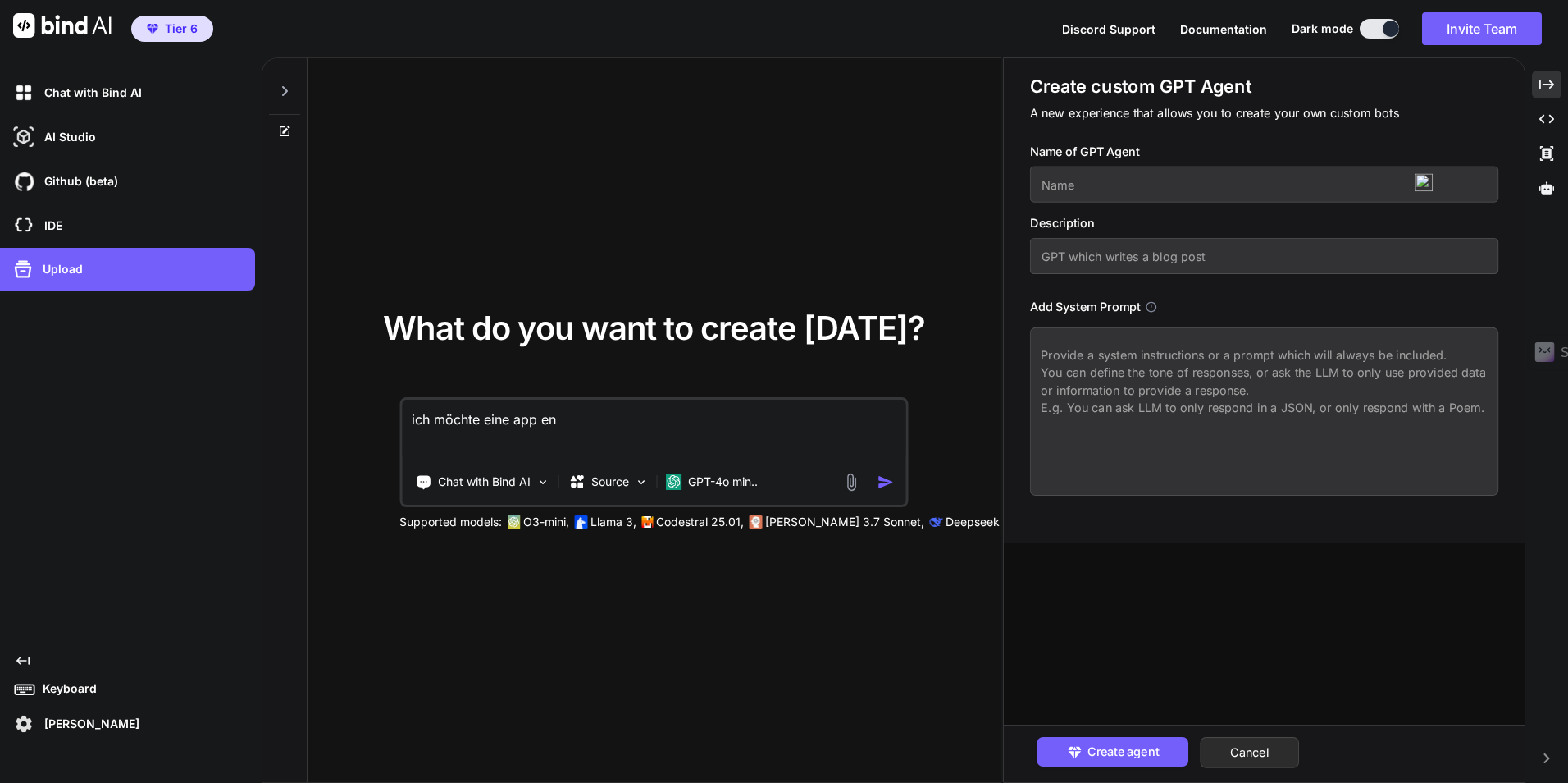
type textarea "ich möchte eine app ent"
type textarea "x"
type textarea "ich möchte eine app entw"
type textarea "x"
type textarea "ich möchte eine app entwi"
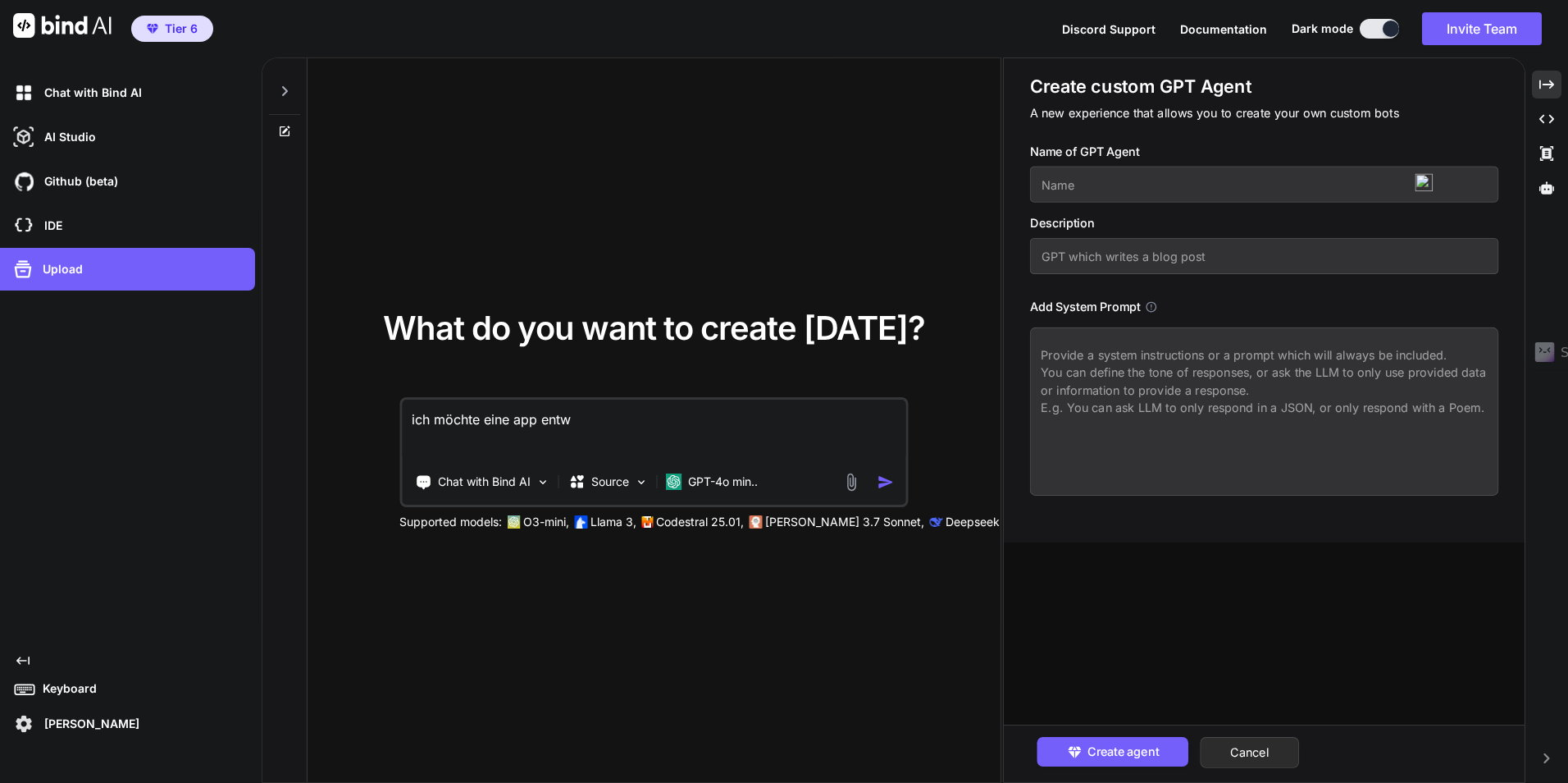
type textarea "x"
type textarea "ich möchte eine app entwic"
type textarea "x"
type textarea "ich möchte eine app entwick"
type textarea "x"
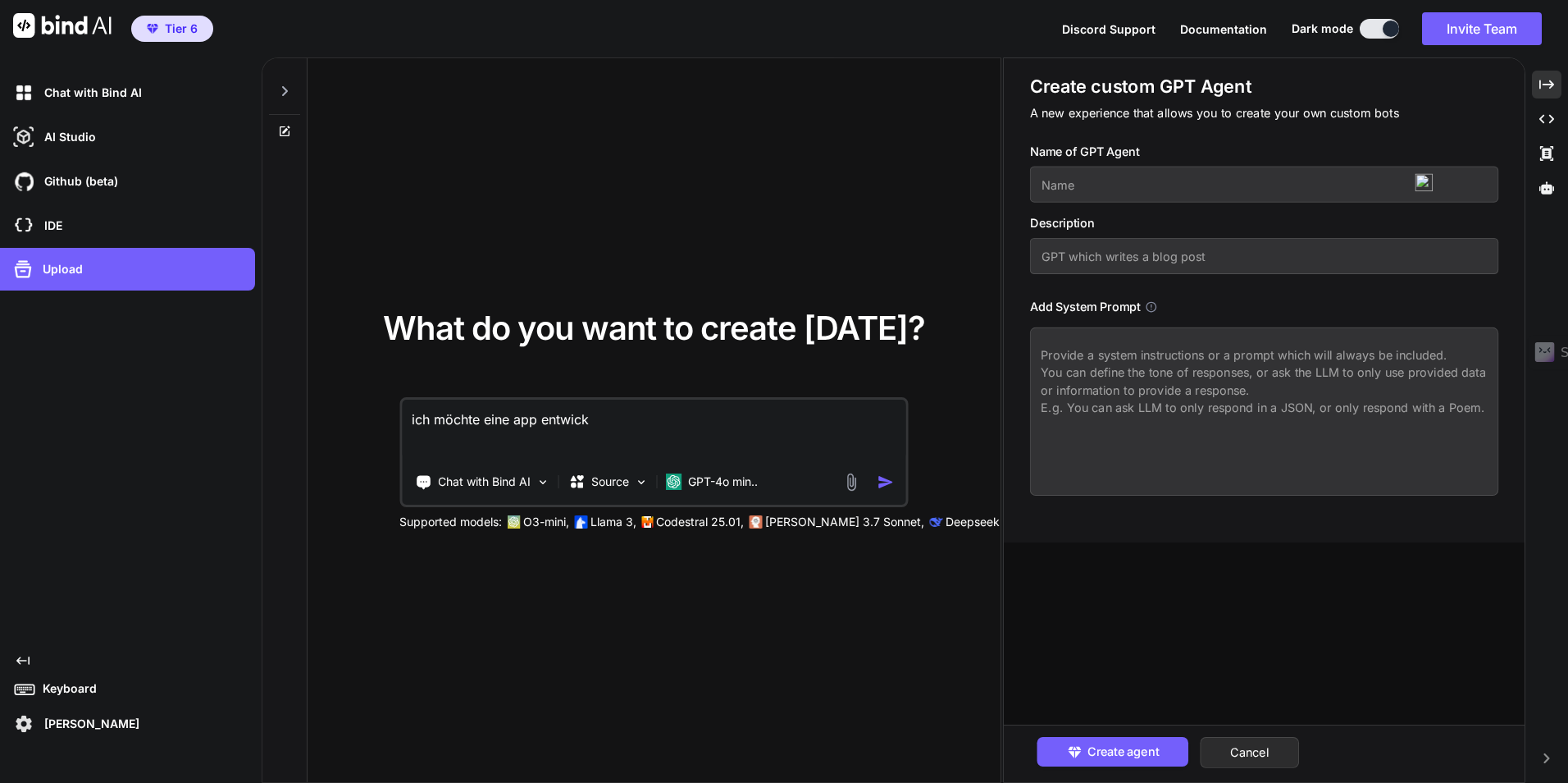
type textarea "ich möchte eine app entwicke"
type textarea "x"
type textarea "ich möchte eine app entwickel"
type textarea "x"
type textarea "ich möchte eine app entwickeln"
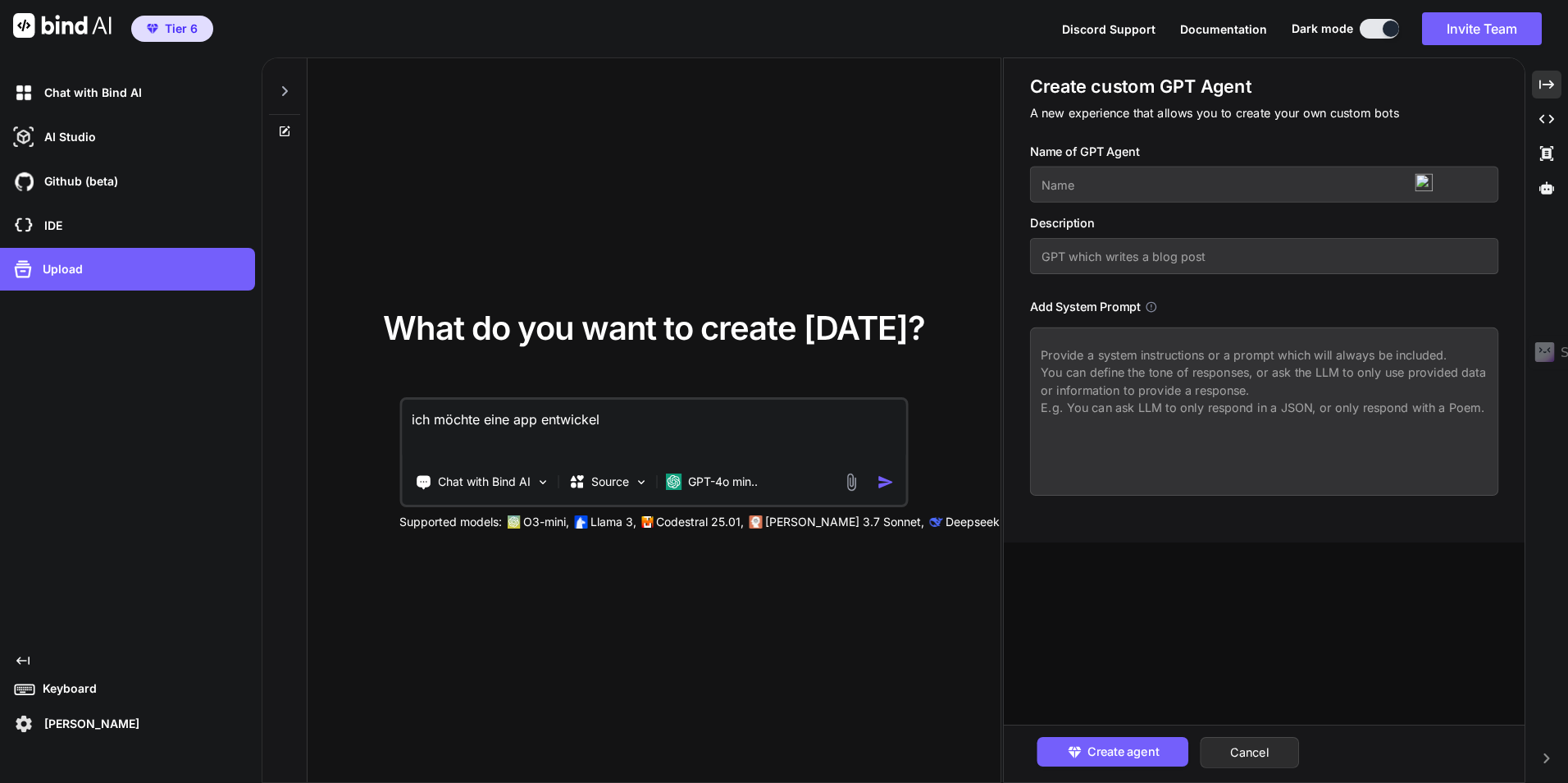
type textarea "x"
type textarea "ich möchte eine app entwickeln"
type textarea "x"
type textarea "ich möchte eine app entwickeln e"
type textarea "x"
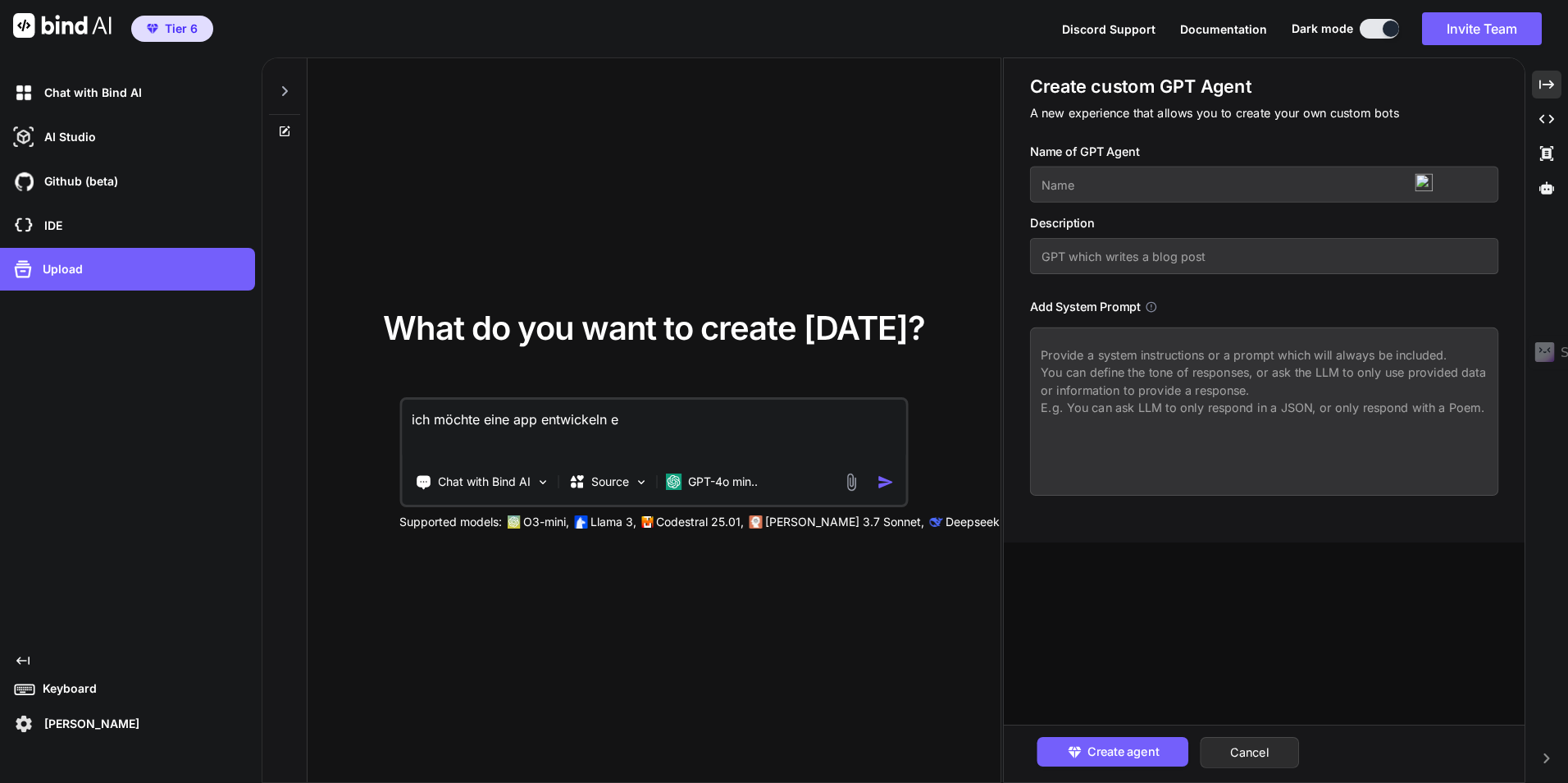
type textarea "ich möchte eine app entwickeln ei"
type textarea "x"
type textarea "ich möchte eine app entwickeln ein"
type textarea "x"
type textarea "ich möchte eine app entwickeln eine"
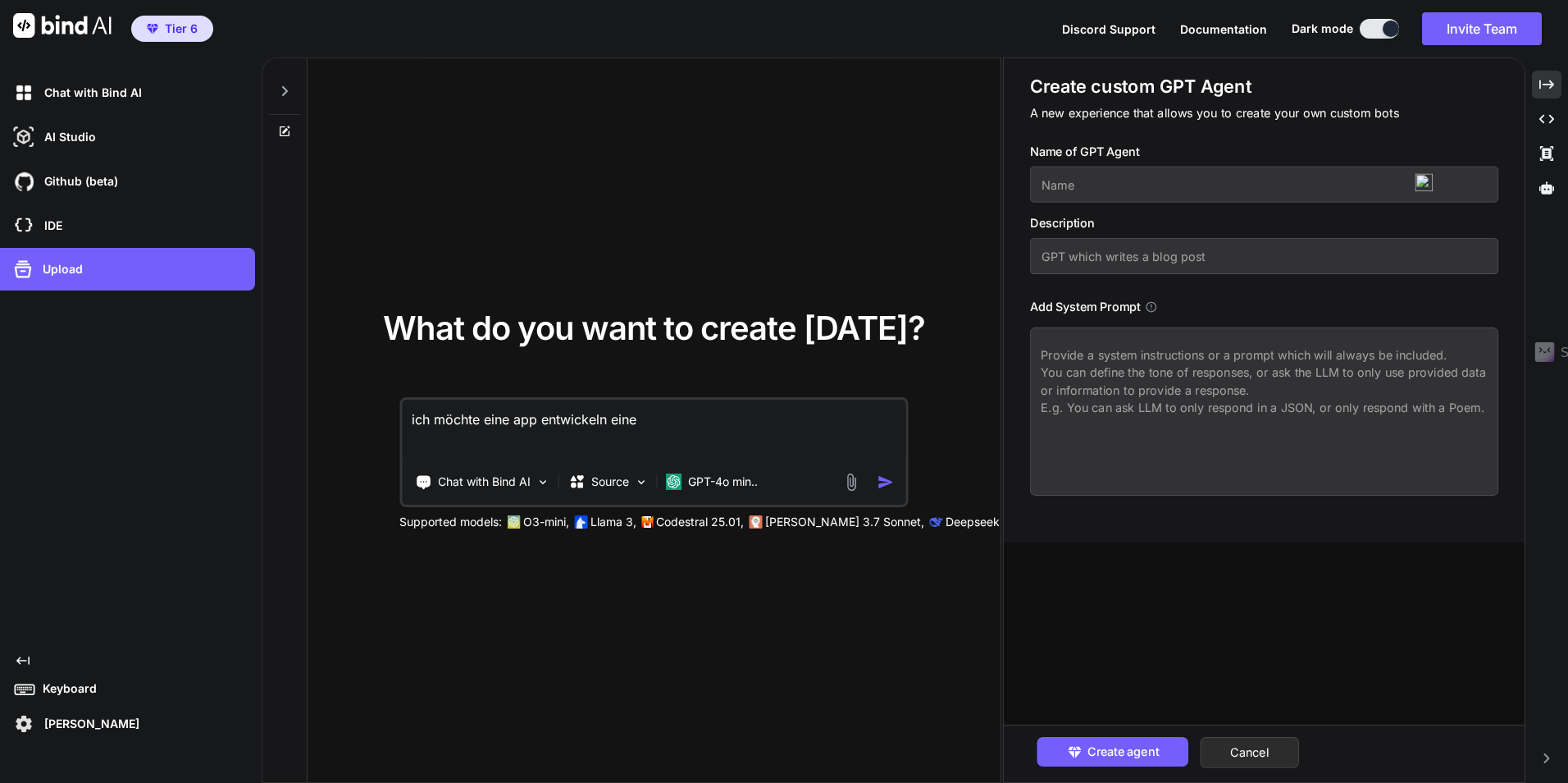
type textarea "x"
type textarea "ich möchte eine app entwickeln einen"
type textarea "x"
type textarea "ich möchte eine app entwickeln einen"
type textarea "x"
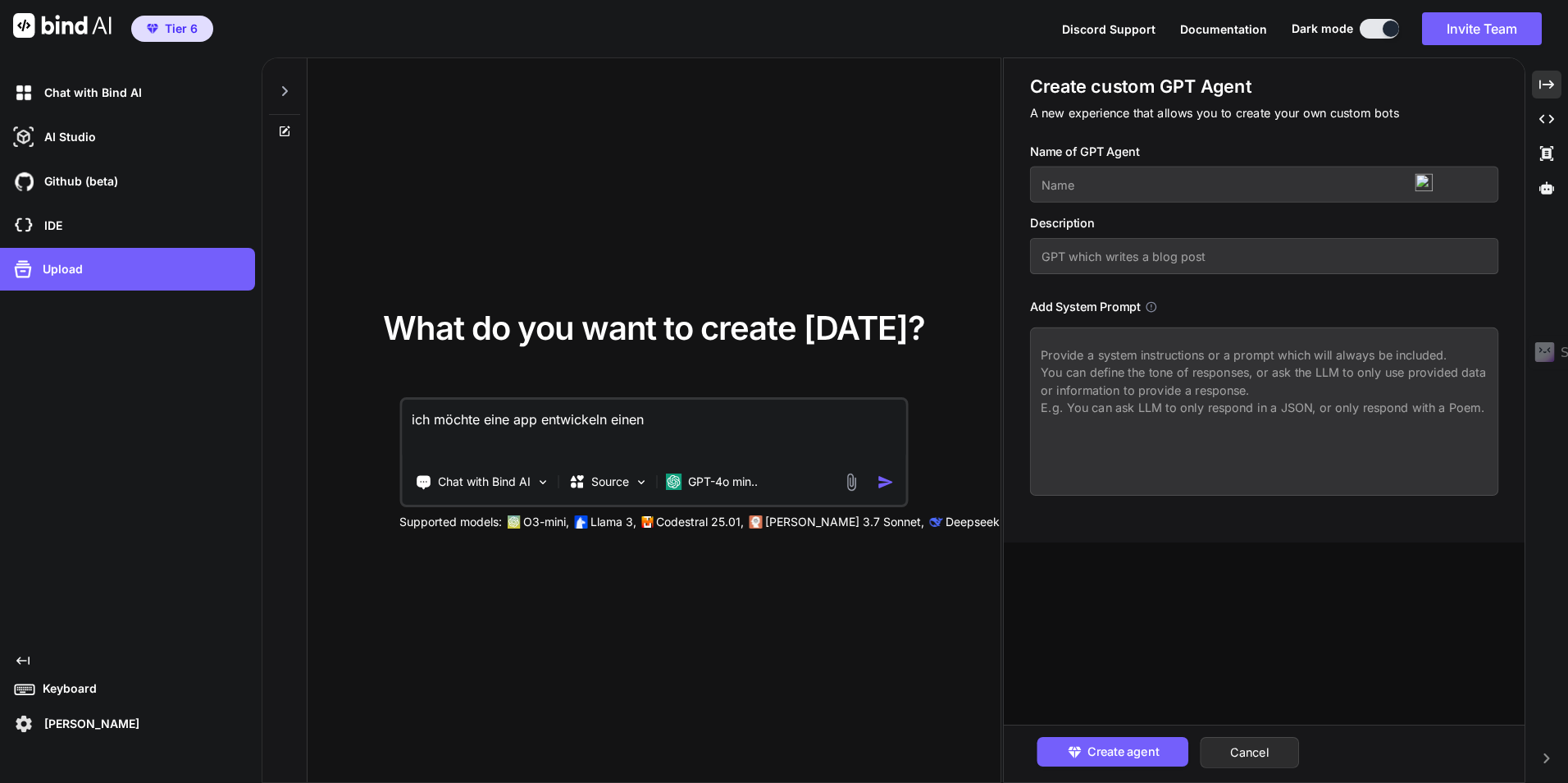
type textarea "ich möchte eine app entwickeln einen a"
type textarea "x"
type textarea "ich möchte eine app entwickeln einen ag"
type textarea "x"
type textarea "ich möchte eine app entwickeln einen age"
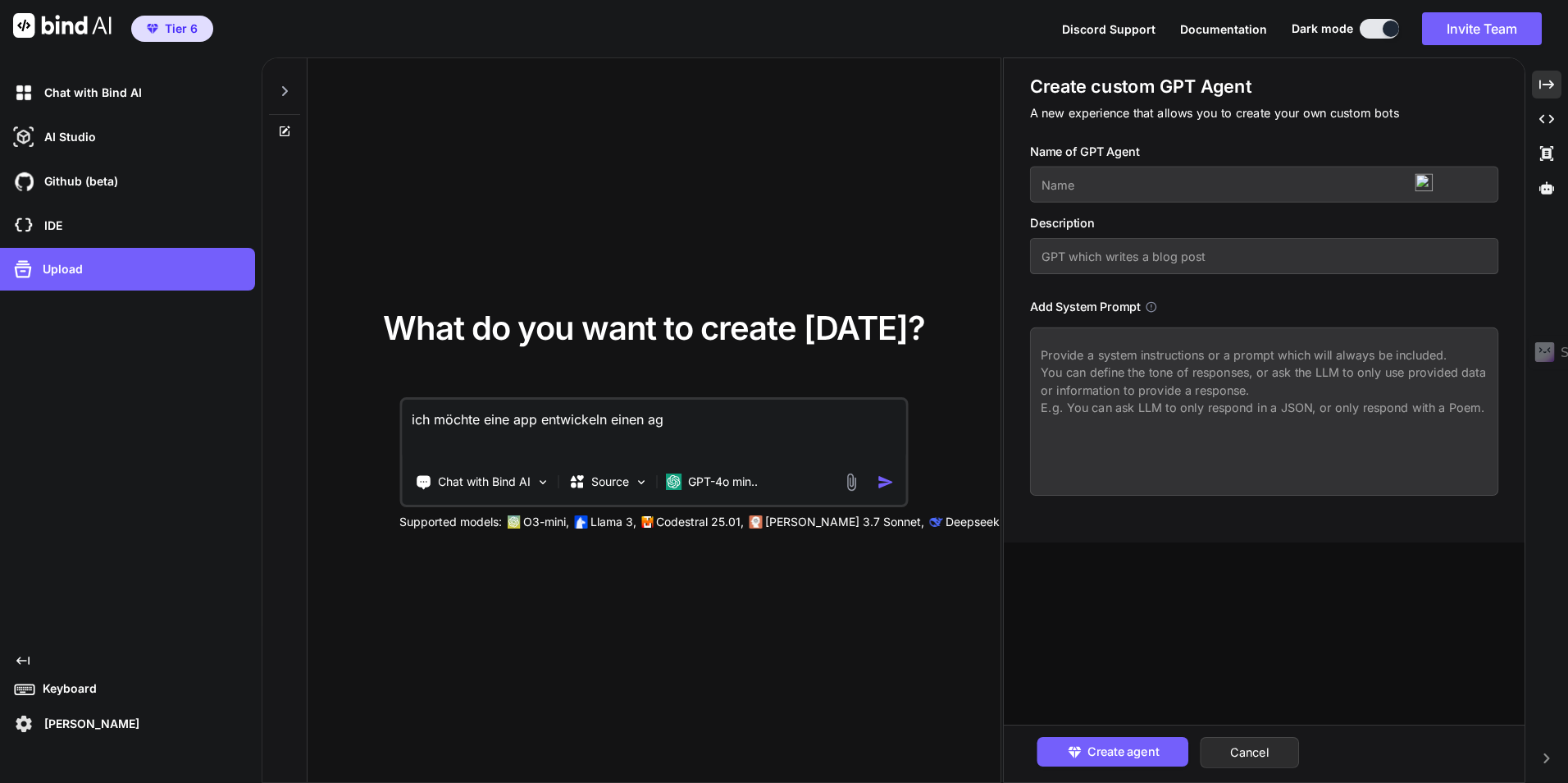
type textarea "x"
type textarea "ich möchte eine app entwickeln einen agen"
type textarea "x"
type textarea "ich möchte eine app entwickeln einen agent"
type textarea "x"
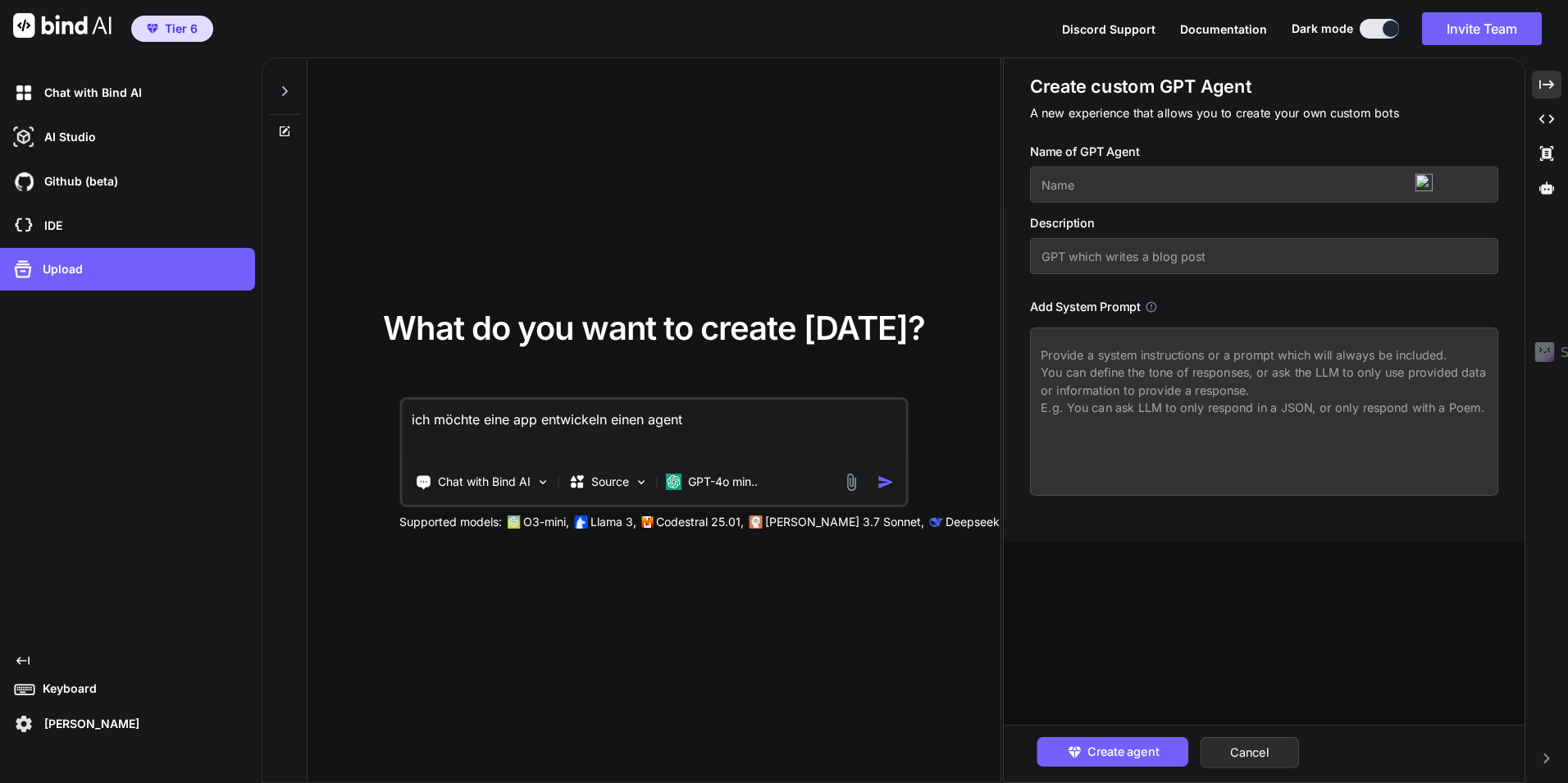
type textarea "ich möchte eine app entwickeln einen agente"
type textarea "x"
type textarea "ich möchte eine app entwickeln einen agenten"
type textarea "x"
type textarea "ich möchte eine app entwickeln einen agenten"
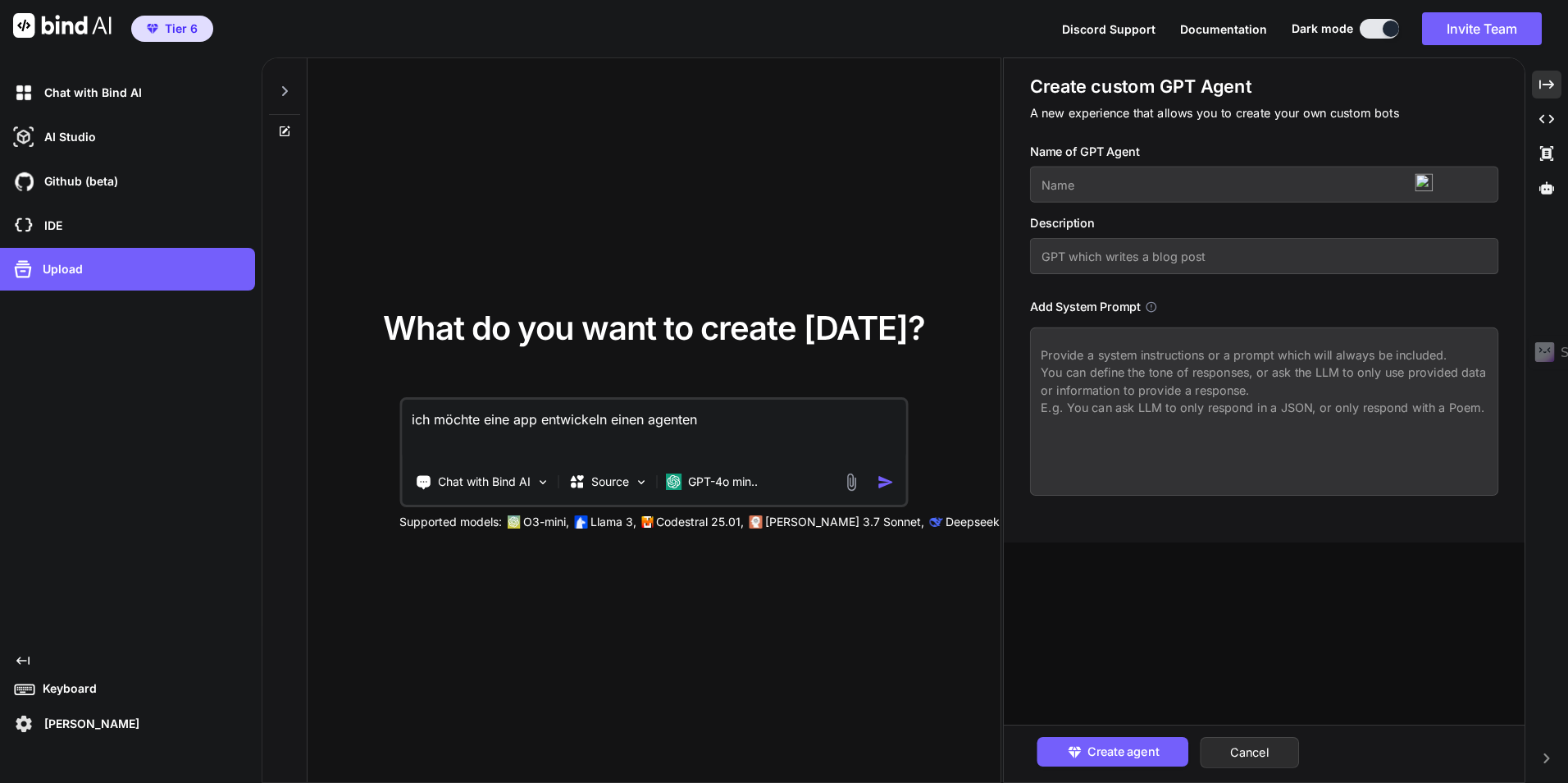
type textarea "x"
type textarea "ich möchte eine app entwickeln einen agenten c"
type textarea "x"
type textarea "ich möchte eine app entwickeln einen agenten ch"
type textarea "x"
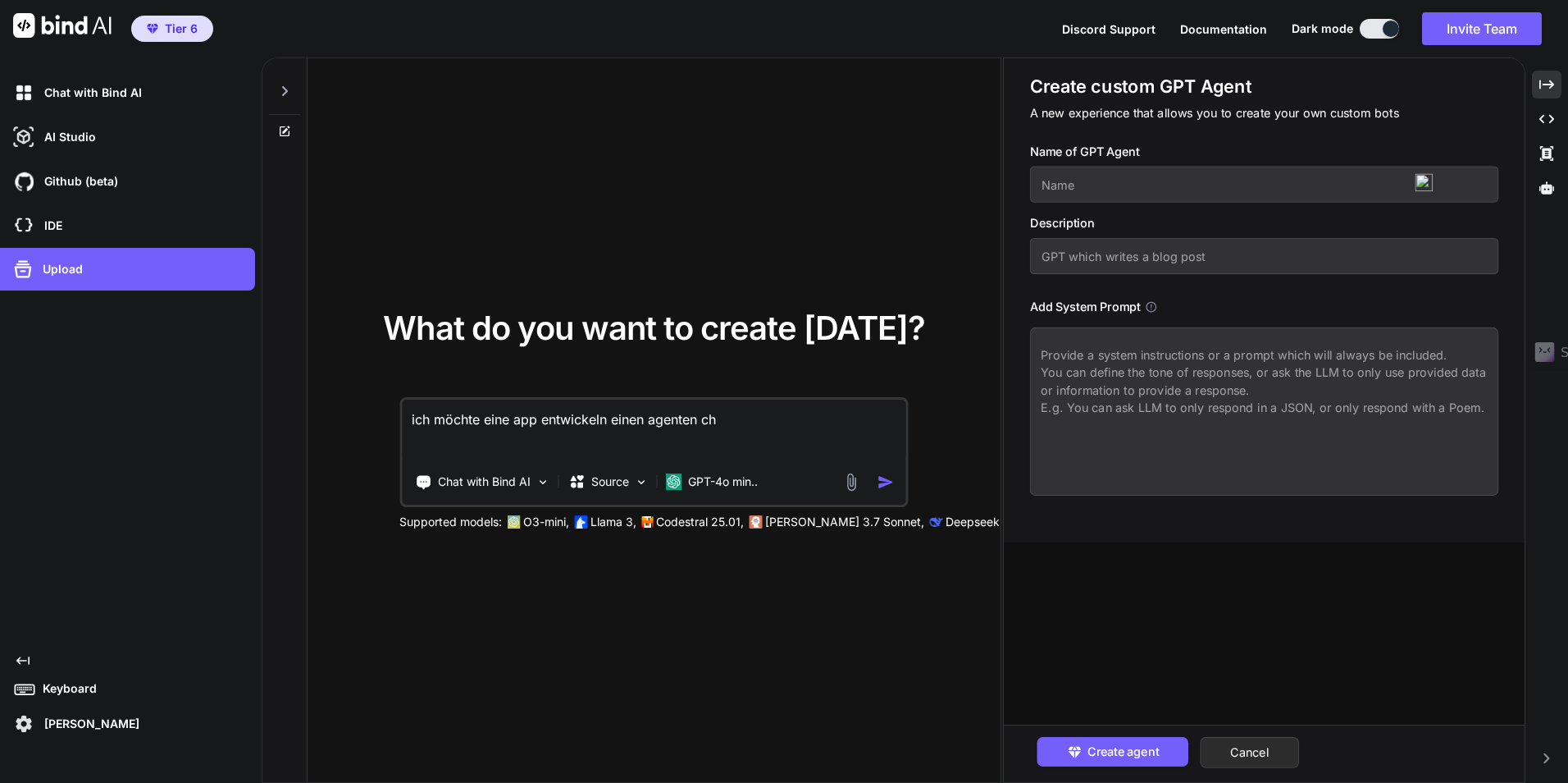
type textarea "ich möchte eine app entwickeln einen agenten cha"
type textarea "x"
type textarea "ich möchte eine app entwickeln einen agenten ch"
type textarea "x"
type textarea "ich möchte eine app entwickeln einen agenten c"
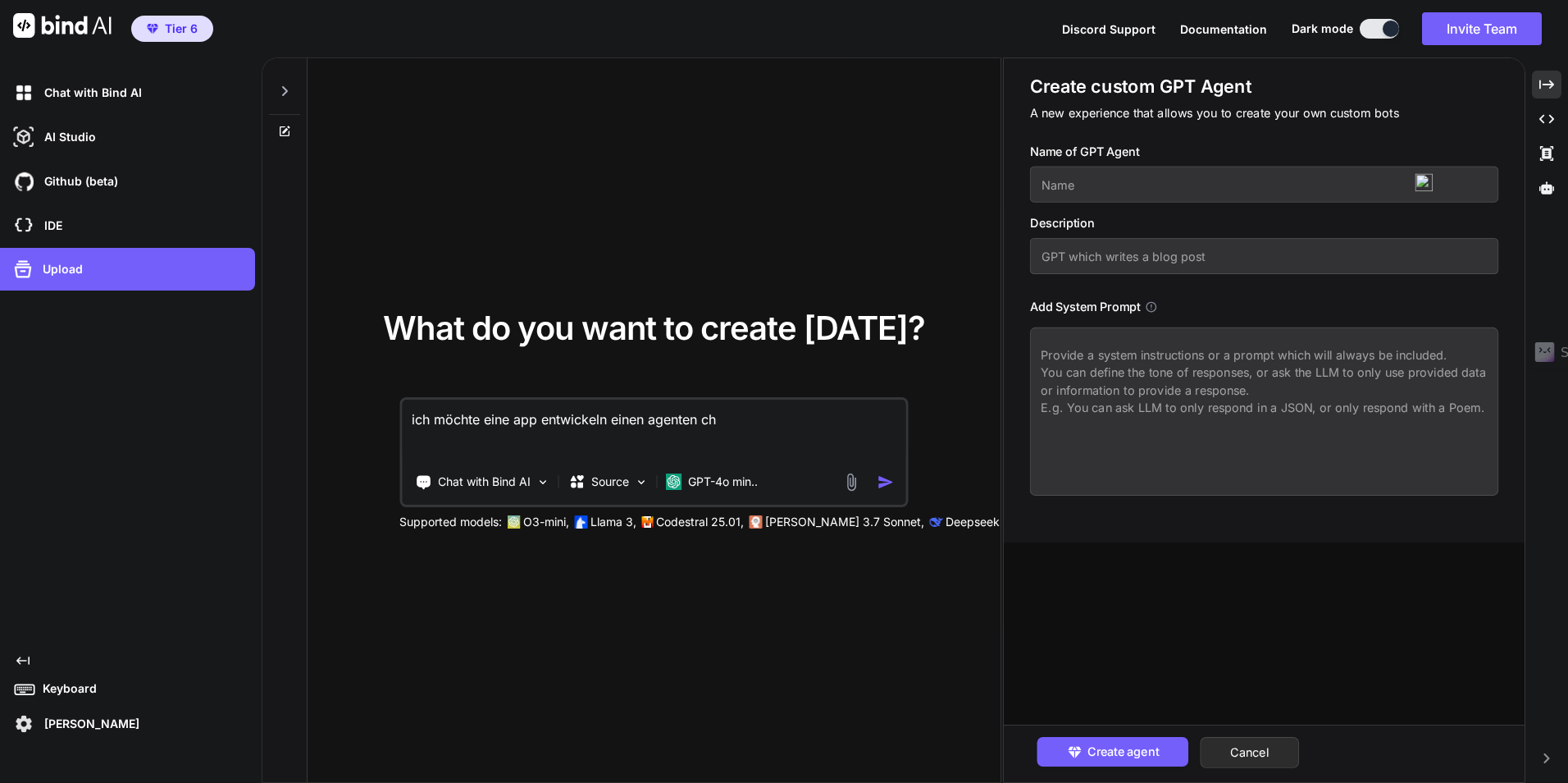
type textarea "x"
type textarea "ich möchte eine app entwickeln einen agenten"
type textarea "x"
type textarea "ich möchte eine app entwickeln einen agenten d"
type textarea "x"
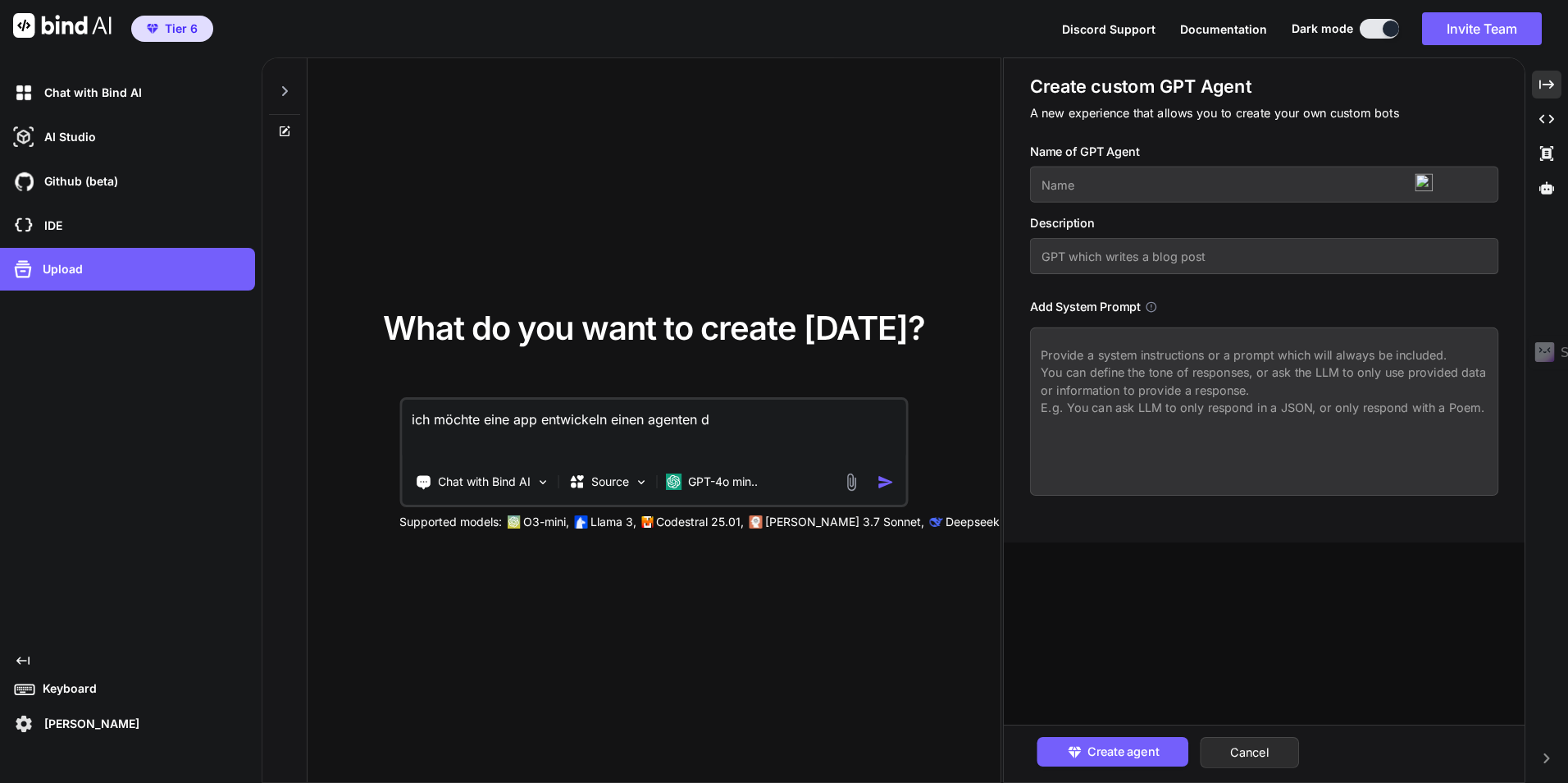
type textarea "ich möchte eine app entwickeln einen agenten de"
type textarea "x"
type textarea "ich möchte eine app entwickeln einen agenten der"
type textarea "x"
type textarea "ich möchte eine app entwickeln einen agenten der"
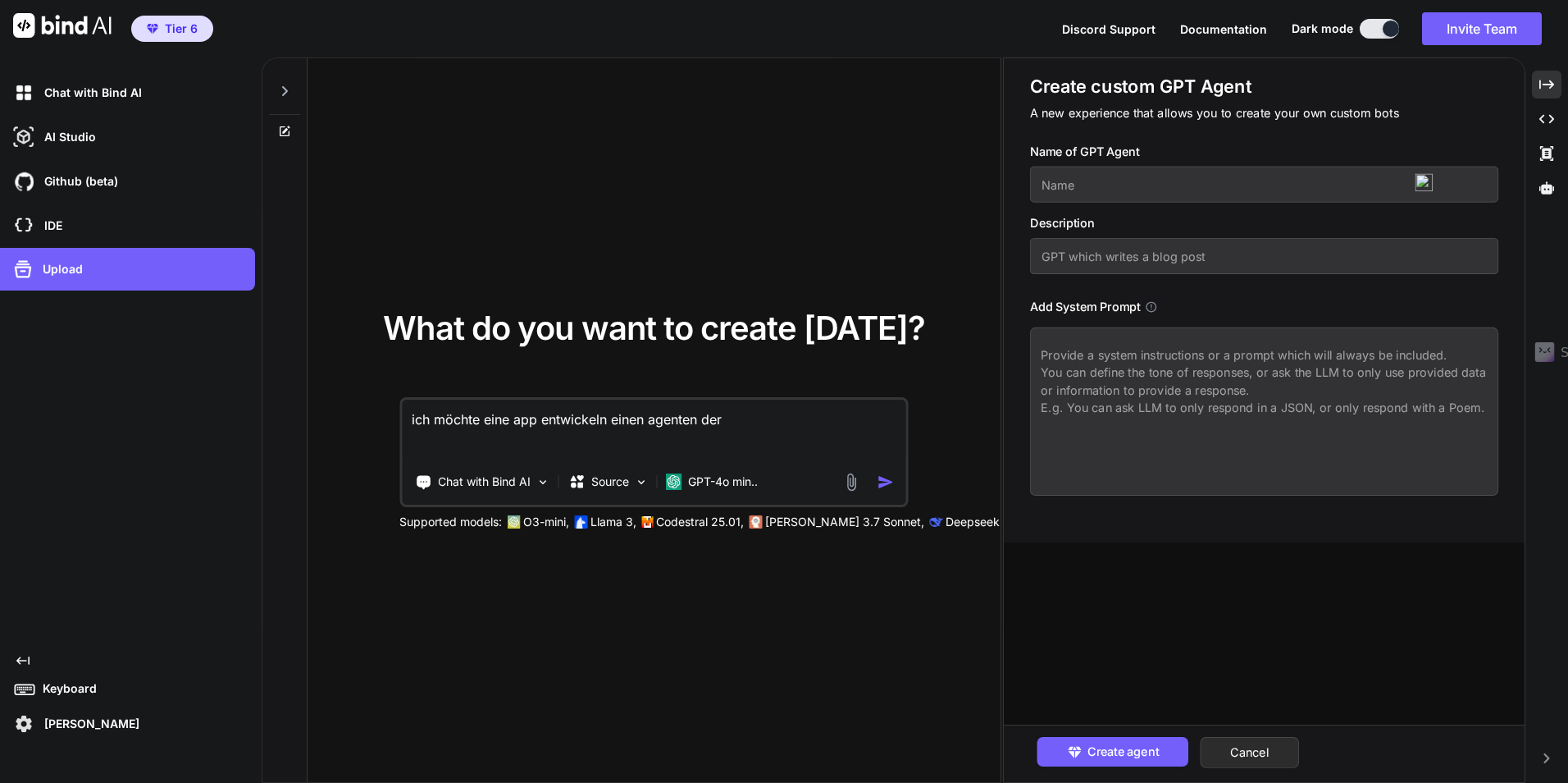
type textarea "x"
type textarea "ich möchte eine app entwickeln einen agenten der d"
type textarea "x"
type textarea "ich möchte eine app entwickeln einen agenten der di"
type textarea "x"
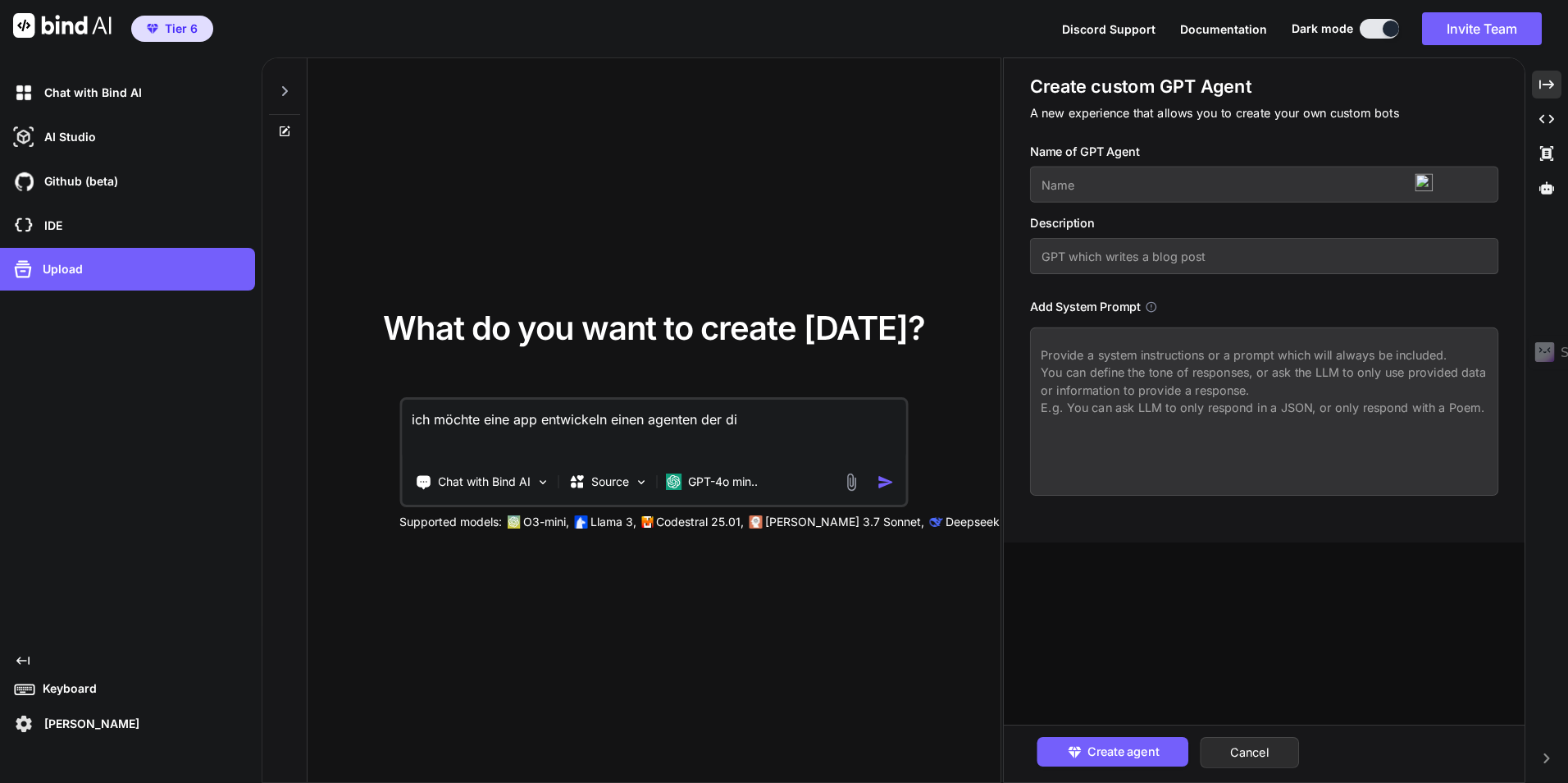
type textarea "ich möchte eine app entwickeln einen agenten der die"
type textarea "x"
type textarea "ich möchte eine app entwickeln einen agenten der die"
type textarea "x"
type textarea "ich möchte eine app entwickeln einen agenten der die T"
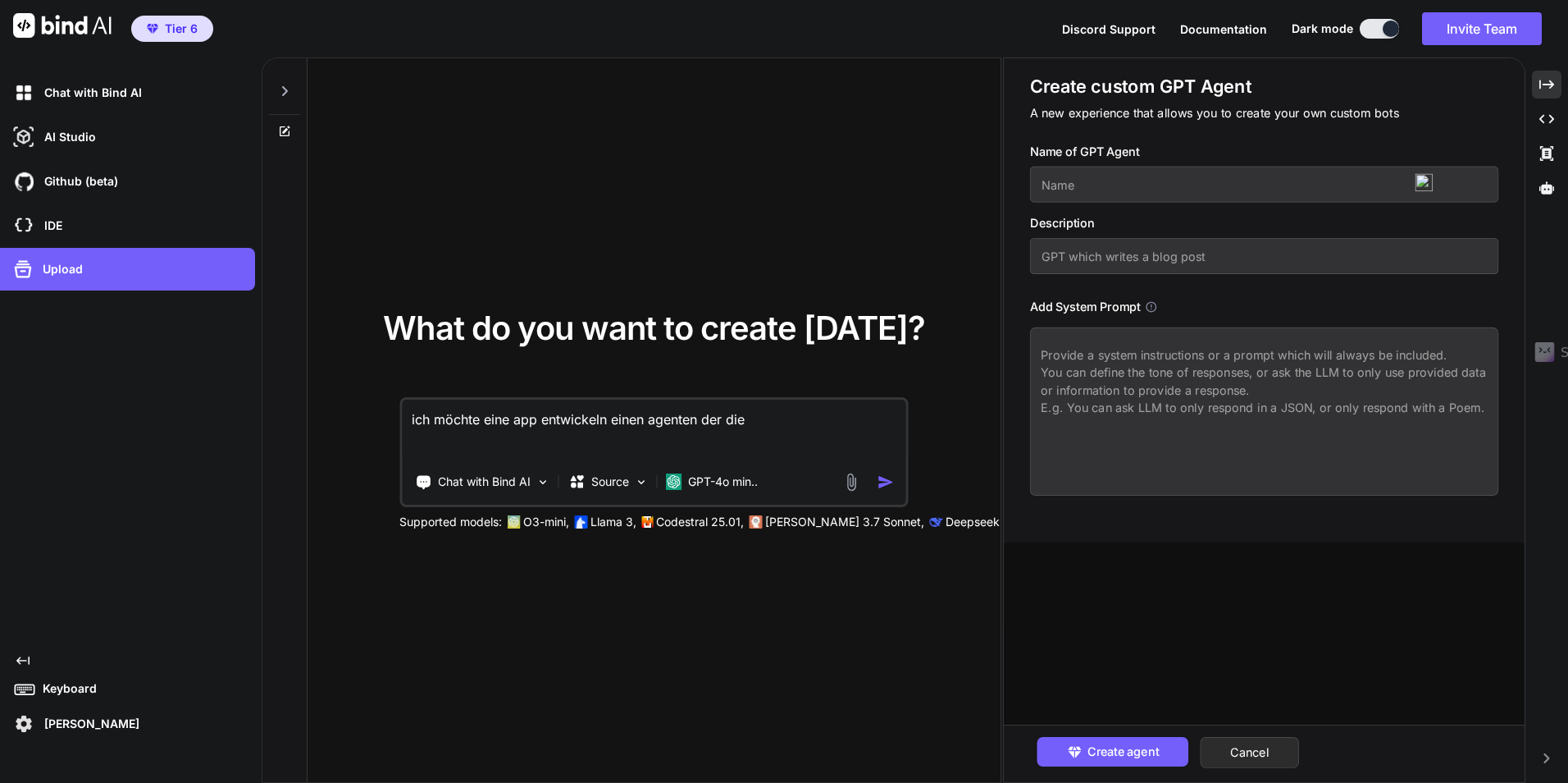
type textarea "x"
type textarea "ich möchte eine app entwickeln einen agenten der die Te"
type textarea "x"
type textarea "ich möchte eine app entwickeln einen agenten der die Ter"
type textarea "x"
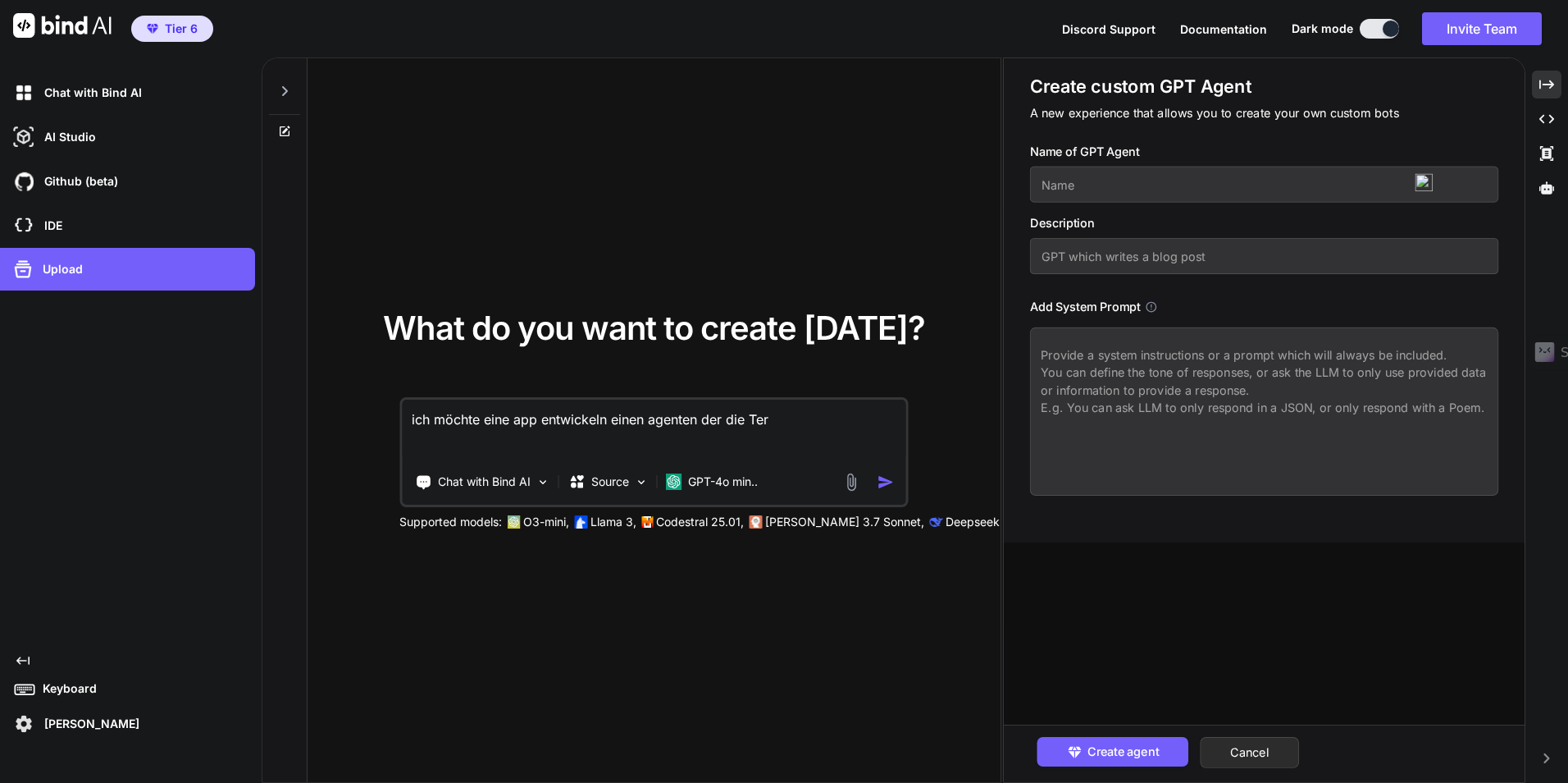
type textarea "ich möchte eine app entwickeln einen agenten der die Term"
type textarea "x"
type textarea "ich möchte eine app entwickeln einen agenten der die Termi"
type textarea "x"
type textarea "ich möchte eine app entwickeln einen agenten der die Termin"
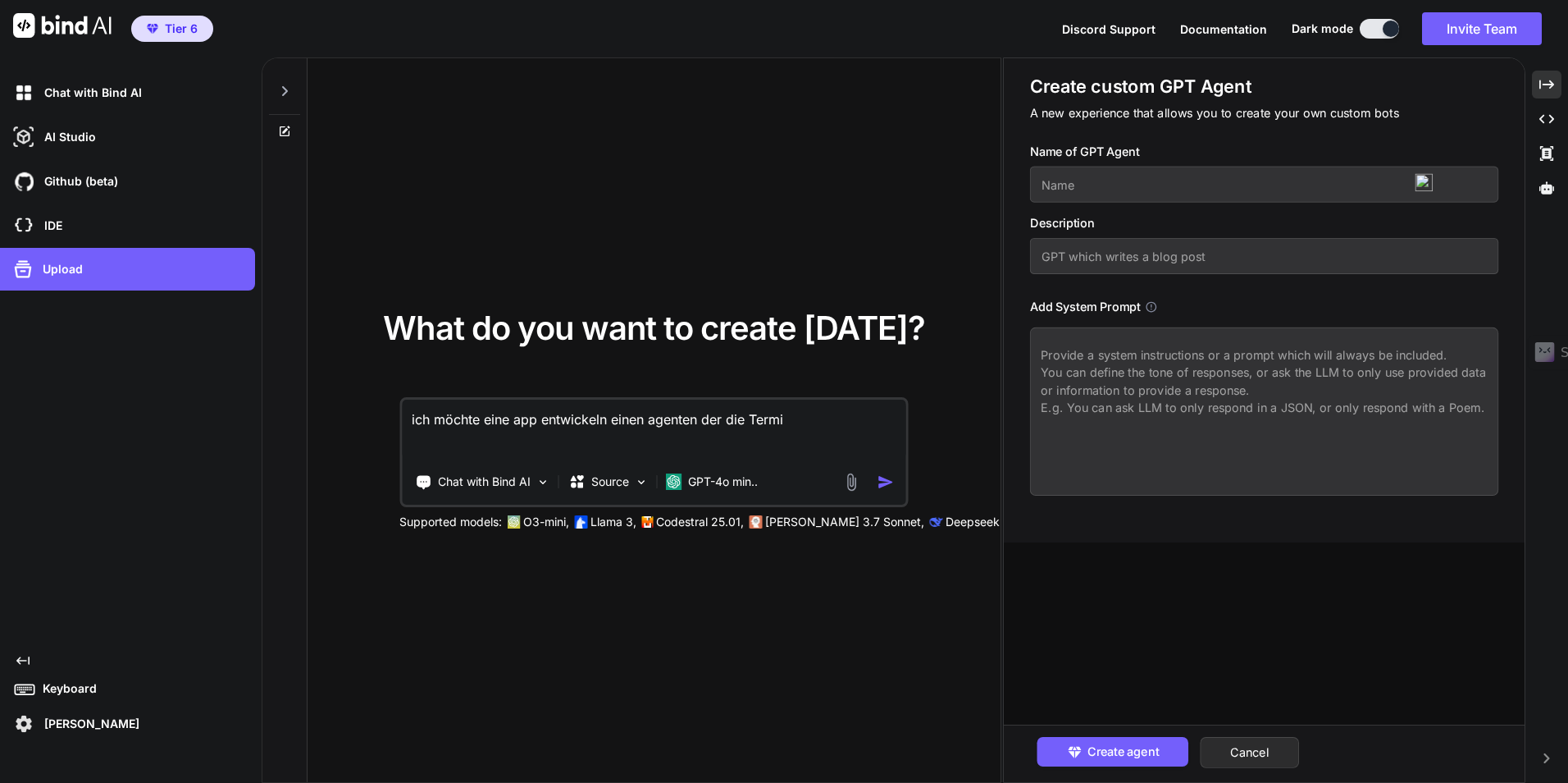
type textarea "x"
type textarea "ich möchte eine app entwickeln einen agenten der die Terminp"
type textarea "x"
type textarea "ich möchte eine app entwickeln einen agenten der die Terminpl"
type textarea "x"
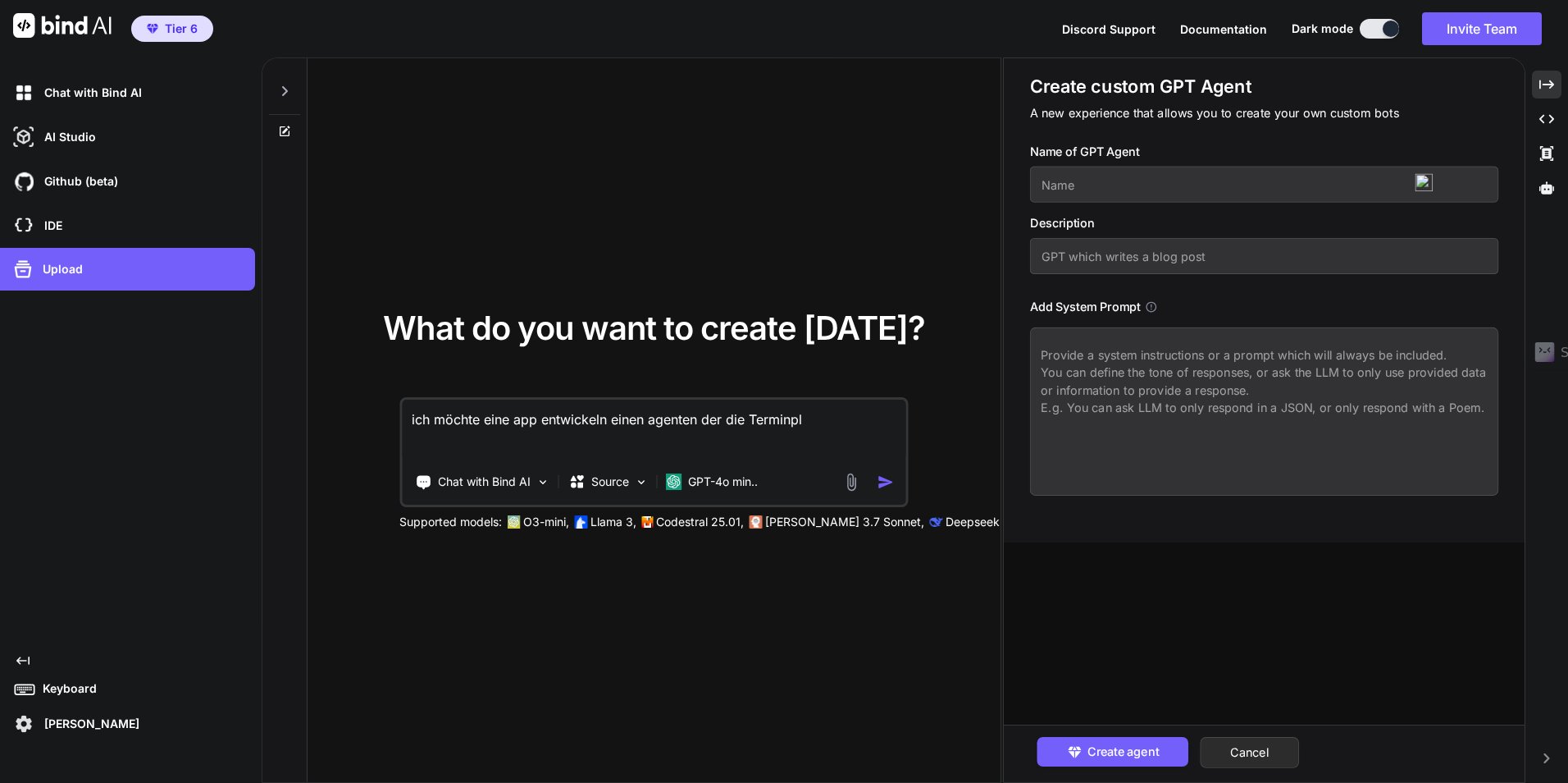
type textarea "ich möchte eine app entwickeln einen agenten der die Terminpla"
type textarea "x"
type textarea "ich möchte eine app entwickeln einen agenten der die Terminplan"
type textarea "x"
type textarea "ich möchte eine app entwickeln einen agenten der die Terminplanu"
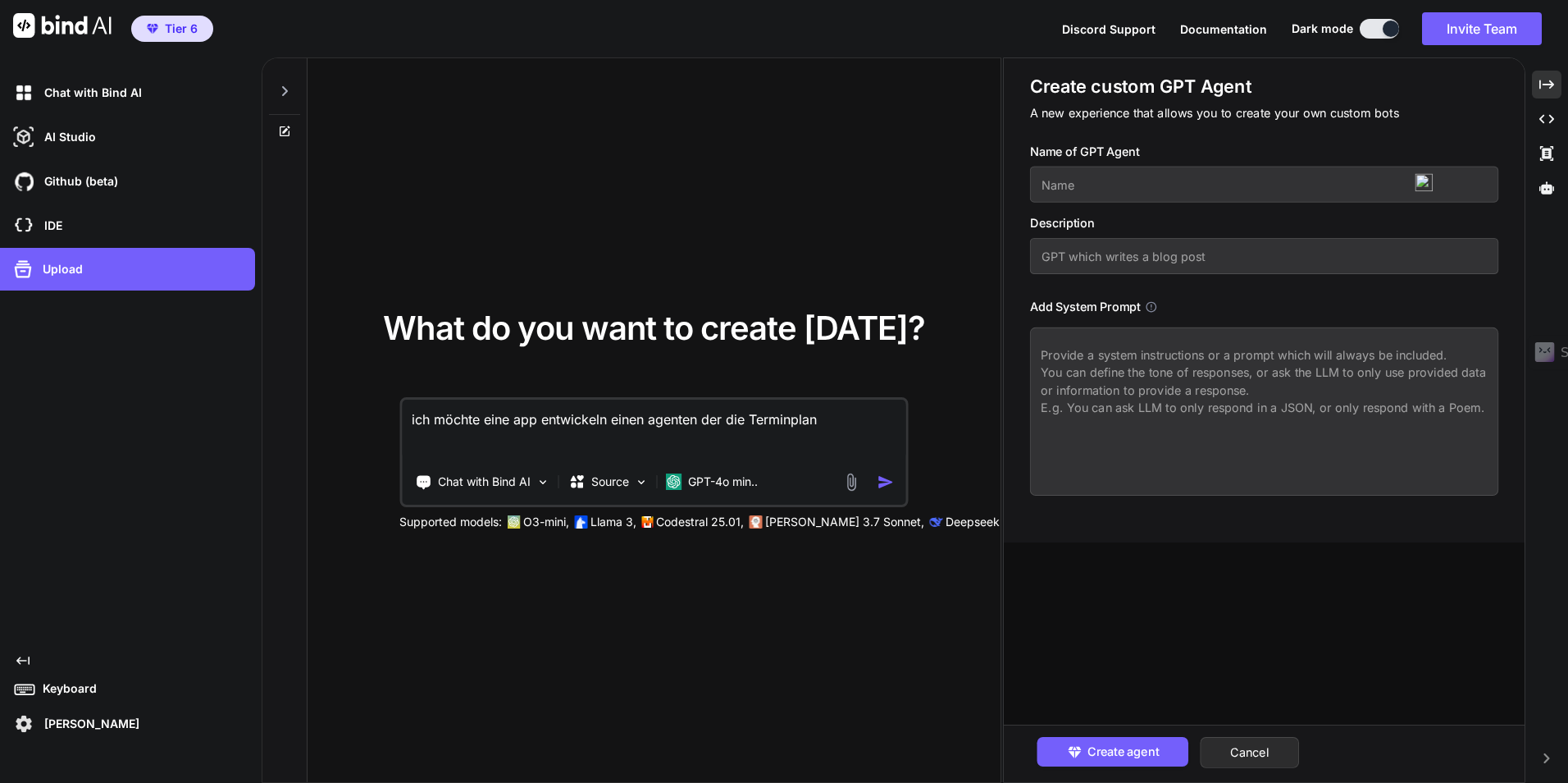
type textarea "x"
type textarea "ich möchte eine app entwickeln einen agenten der die Terminplanun"
type textarea "x"
type textarea "ich möchte eine app entwickeln einen agenten der die Terminplanung"
type textarea "x"
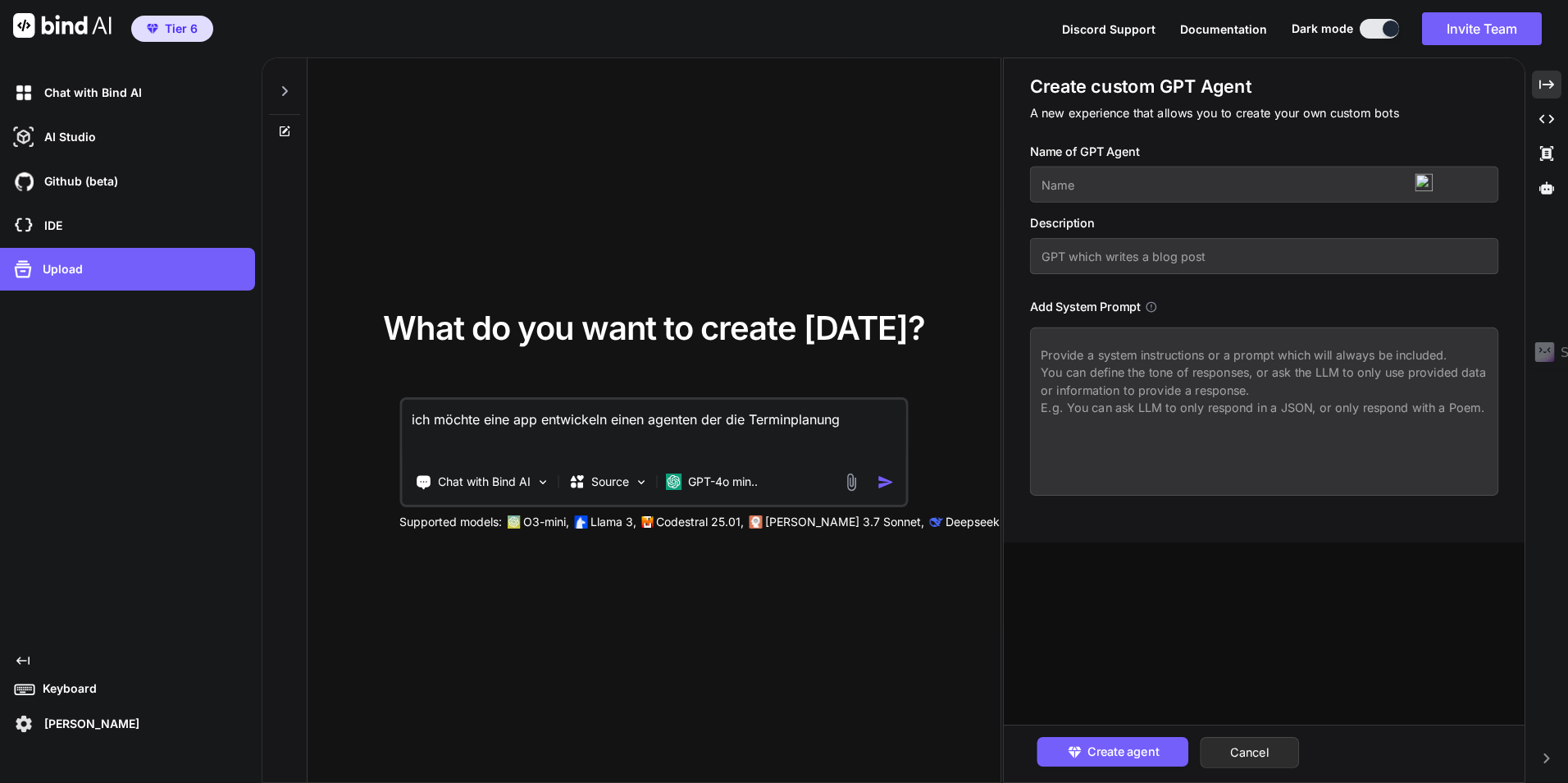
type textarea "ich möchte eine app entwickeln einen agenten der die Terminplanung"
type textarea "x"
type textarea "ich möchte eine app entwickeln einen agenten der die Terminplanung d"
type textarea "x"
type textarea "ich möchte eine app entwickeln einen agenten der die Terminplanung de"
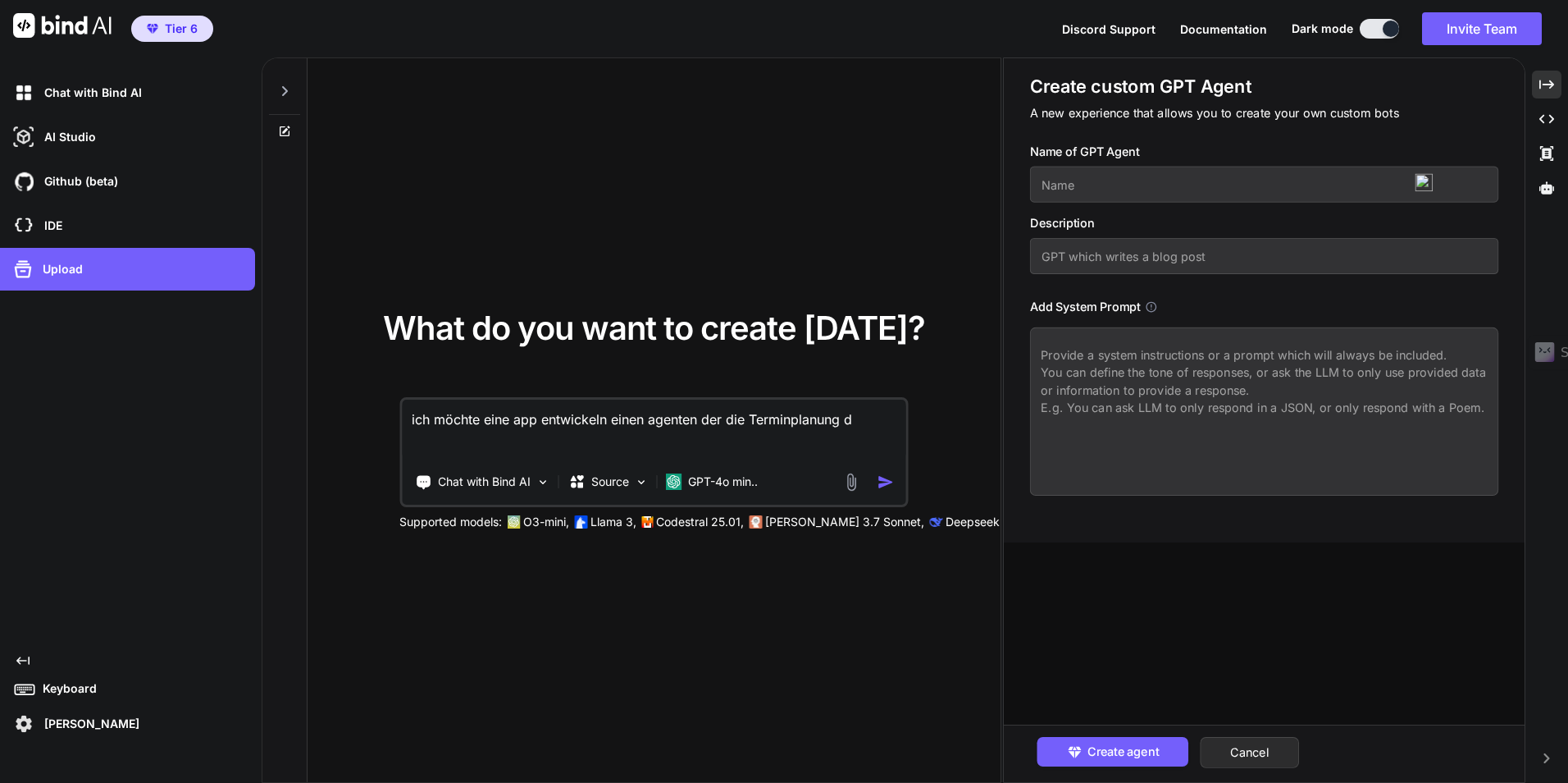
type textarea "x"
type textarea "ich möchte eine app entwickeln einen agenten der die Terminplanung der"
type textarea "x"
type textarea "ich möchte eine app entwickeln einen agenten der die Terminplanung der"
type textarea "x"
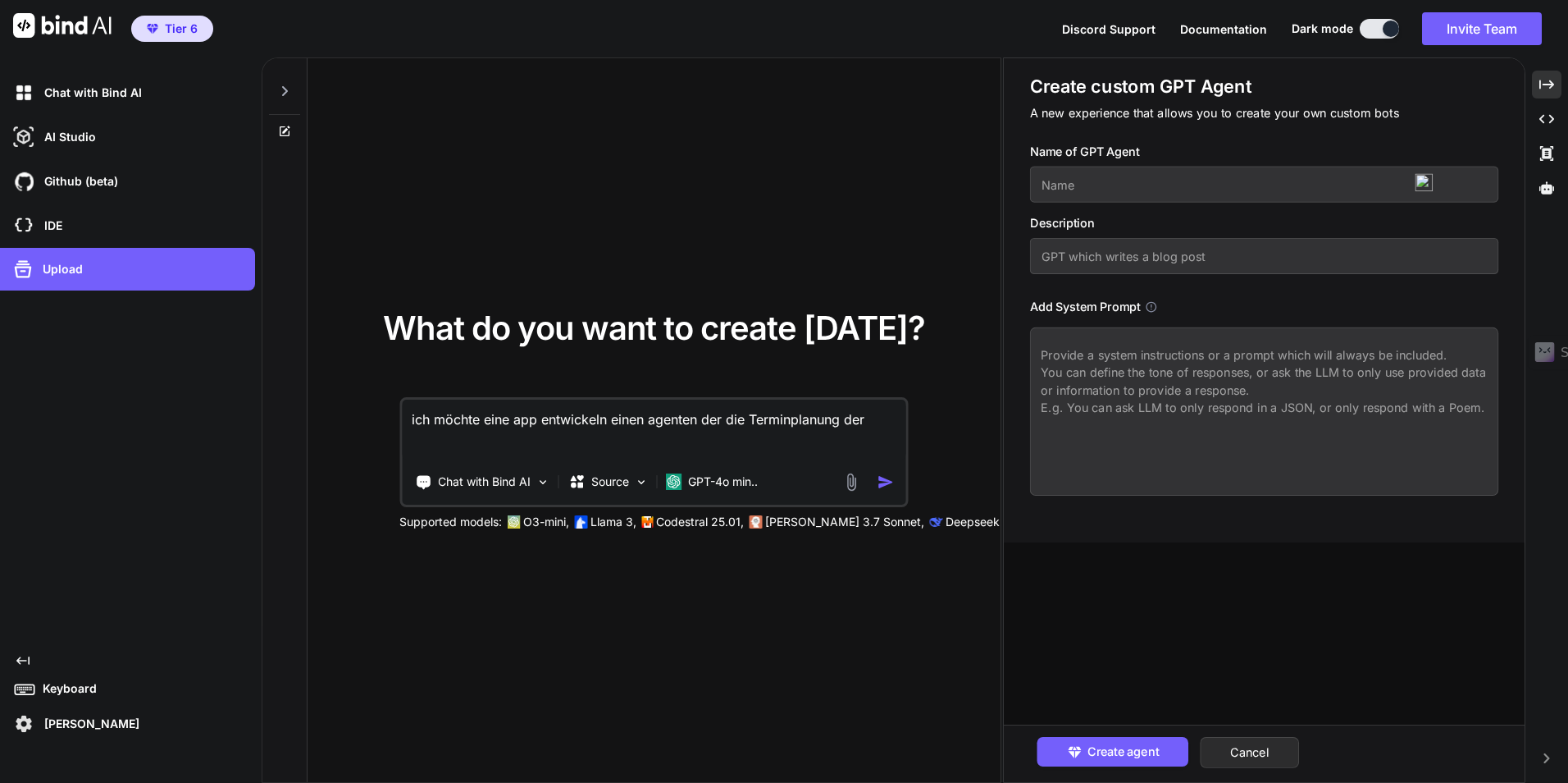
type textarea "ich möchte eine app entwickeln einen agenten der die Terminplanung der T"
type textarea "x"
type textarea "ich möchte eine app entwickeln einen agenten der die Terminplanung der Tr"
type textarea "x"
type textarea "ich möchte eine app entwickeln einen agenten der die Terminplanung der Trai"
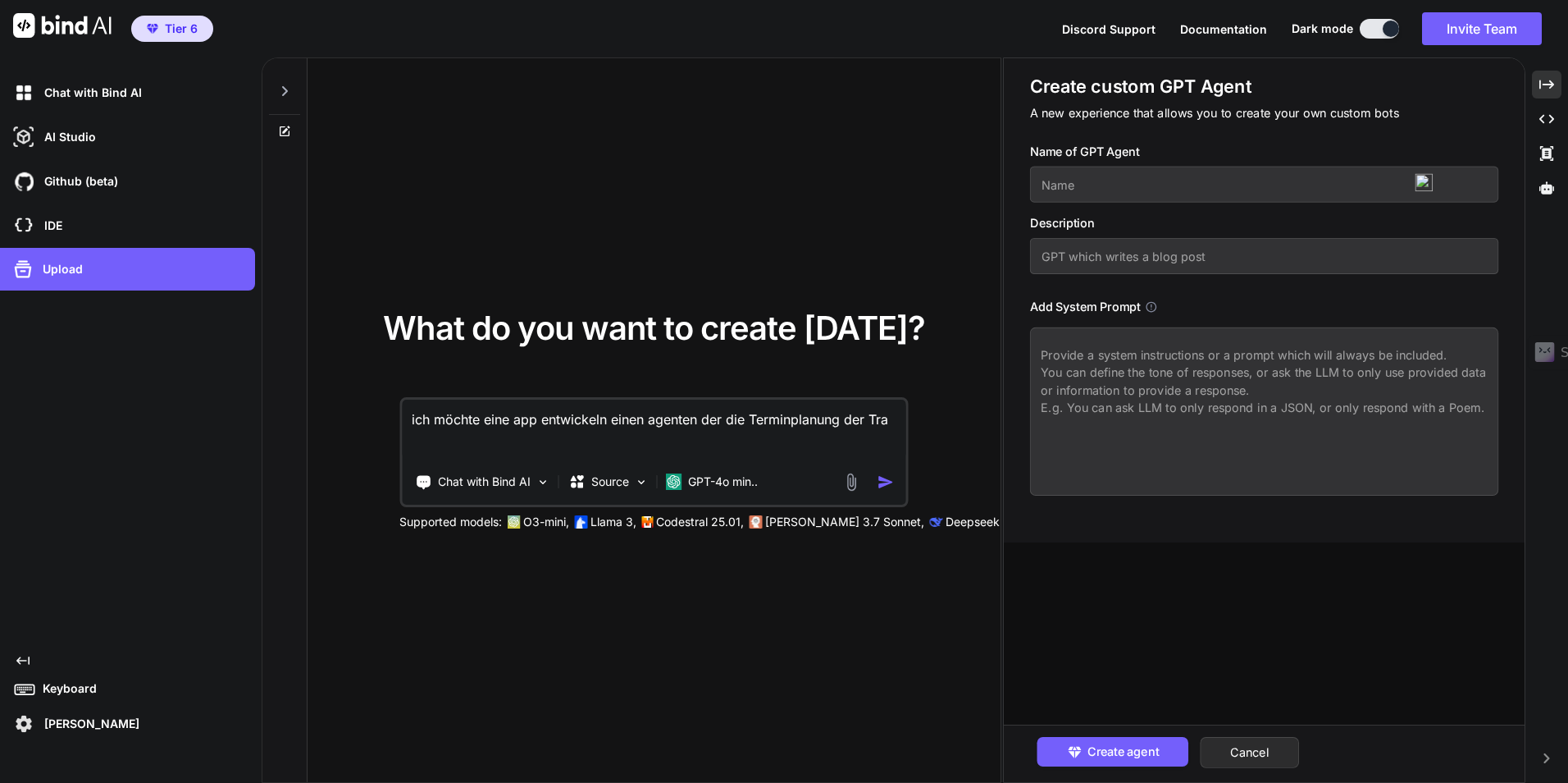
type textarea "x"
type textarea "ich möchte eine app entwickeln einen agenten der die Terminplanung der Train"
type textarea "x"
type textarea "ich möchte eine app entwickeln einen agenten der die Terminplanung der Traini"
type textarea "x"
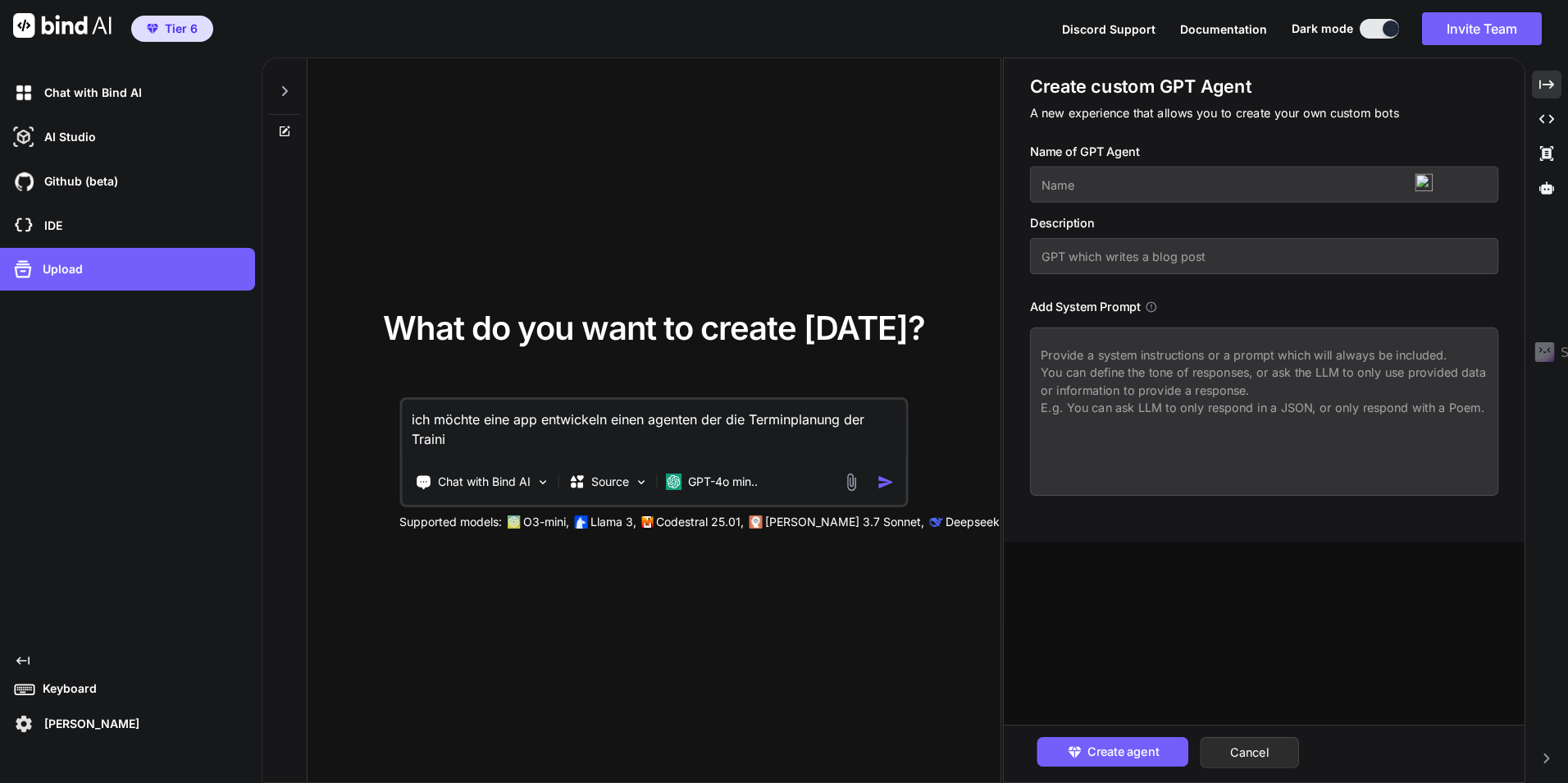
type textarea "ich möchte eine app entwickeln einen agenten der die Terminplanung der Trainin"
type textarea "x"
type textarea "ich möchte eine app entwickeln einen agenten der die Terminplanung der Training"
type textarea "x"
type textarea "ich möchte eine app entwickeln einen agenten der die Terminplanung der Trainings"
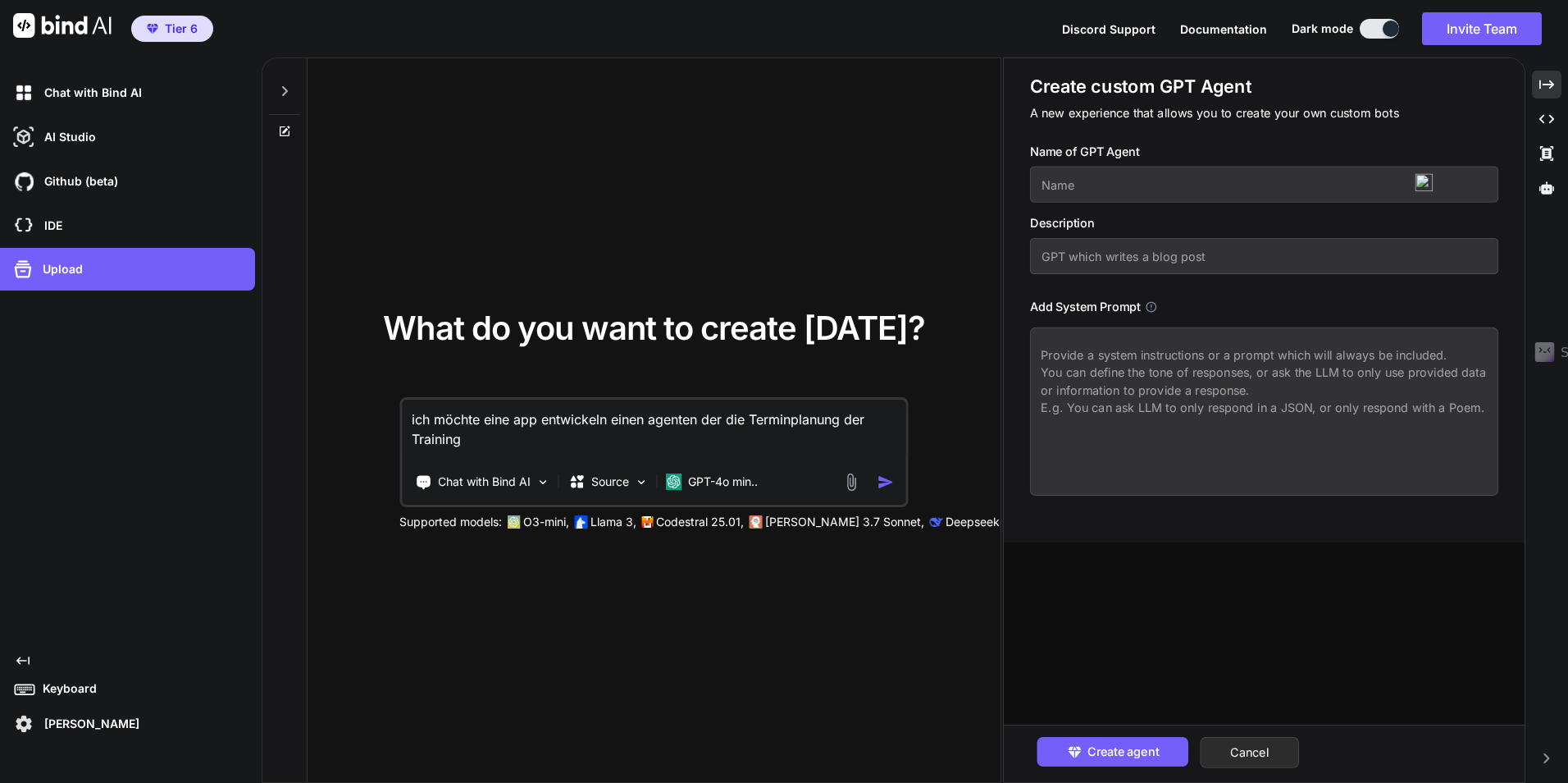
type textarea "x"
type textarea "ich möchte eine app entwickeln einen agenten der die Terminplanung der Trainings"
type textarea "x"
type textarea "ich möchte eine app entwickeln einen agenten der die Terminplanung der Training…"
type textarea "x"
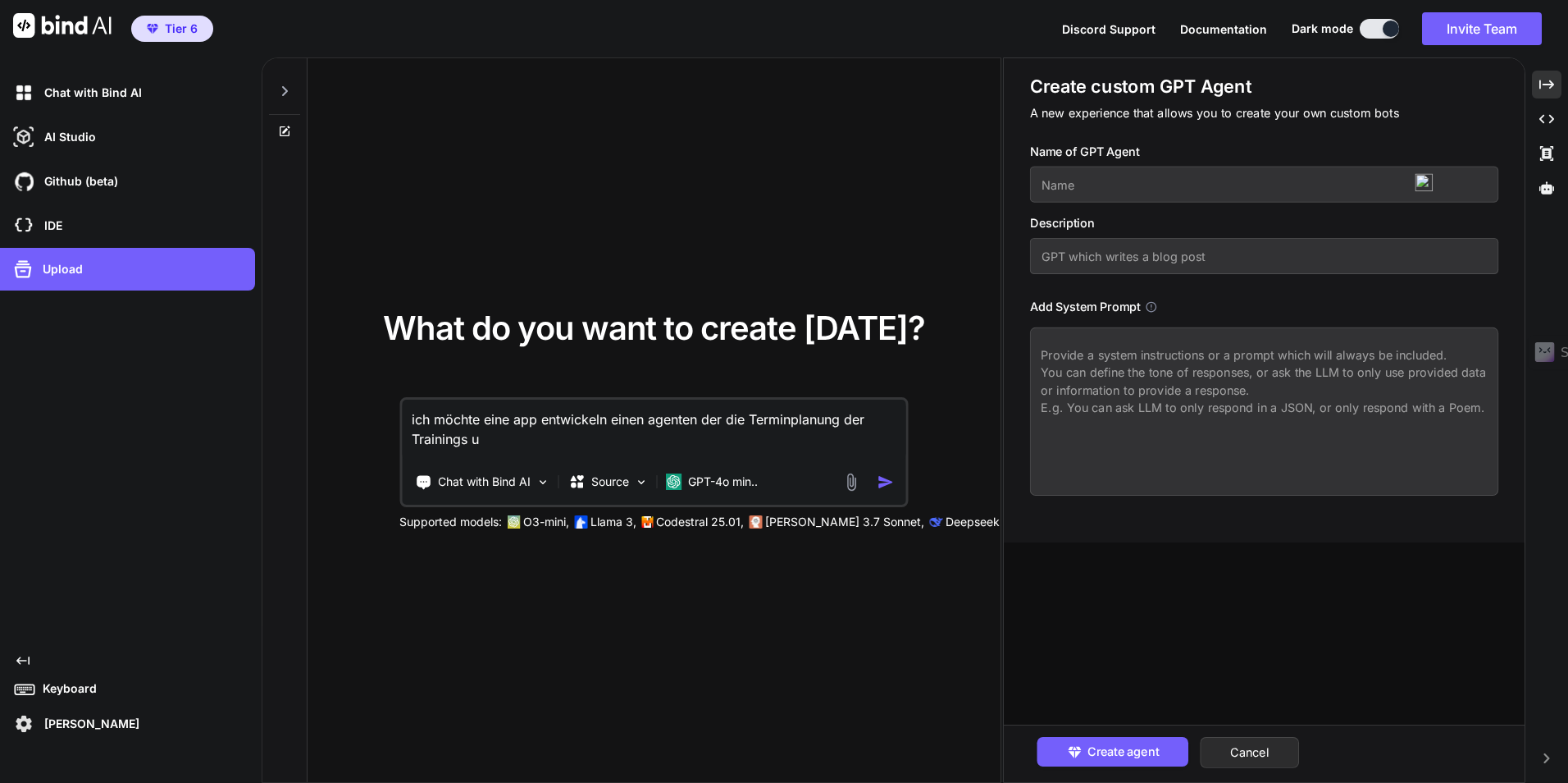
type textarea "ich möchte eine app entwickeln einen agenten der die Terminplanung der Training…"
type textarea "x"
type textarea "ich möchte eine app entwickeln einen agenten der die Terminplanung der Training…"
type textarea "x"
type textarea "ich möchte eine app entwickeln einen agenten der die Terminplanung der Training…"
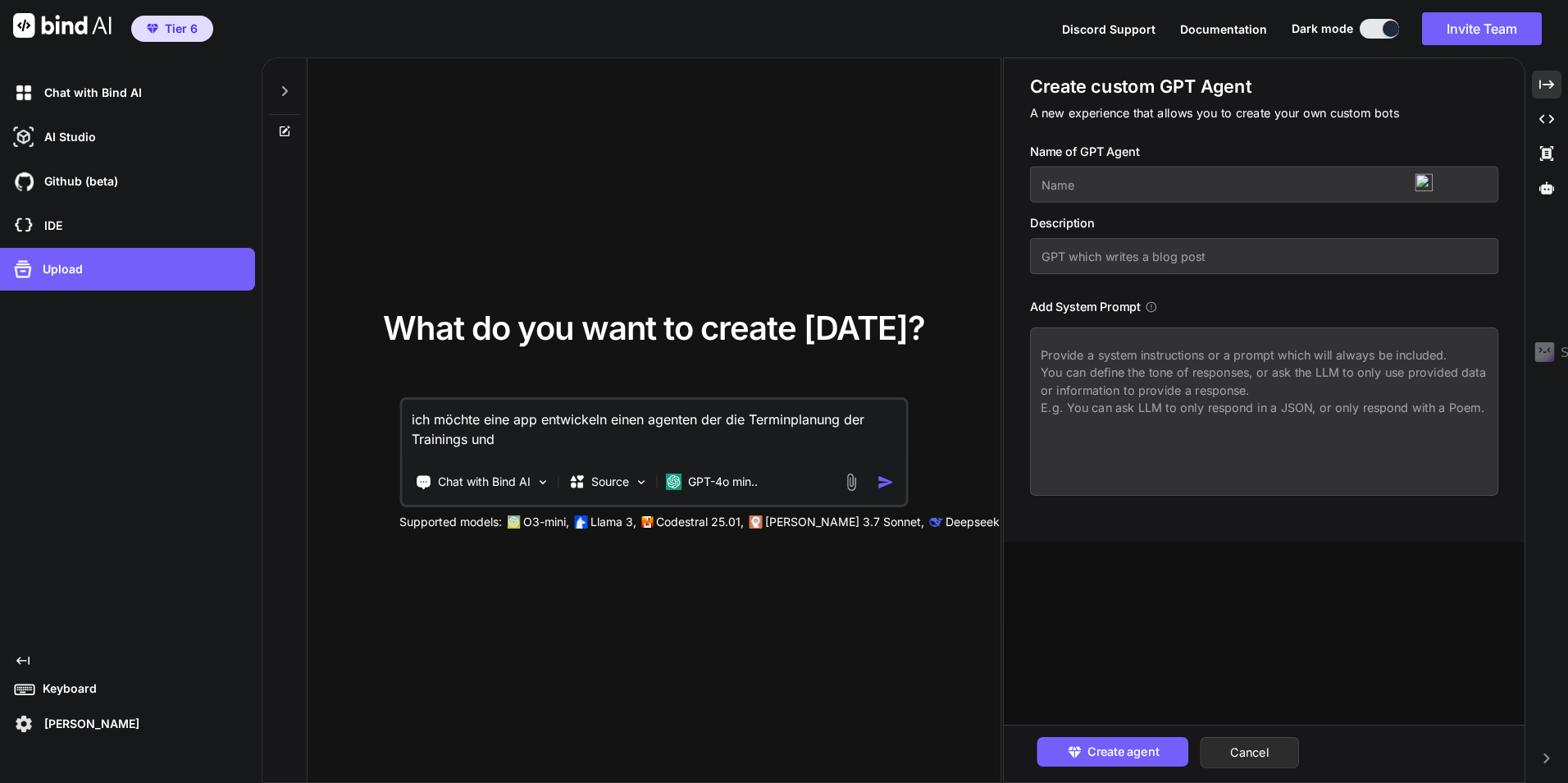
type textarea "x"
type textarea "ich möchte eine app entwickeln einen agenten der die Terminplanung der Training…"
type textarea "x"
type textarea "ich möchte eine app entwickeln einen agenten der die Terminplanung der Training…"
type textarea "x"
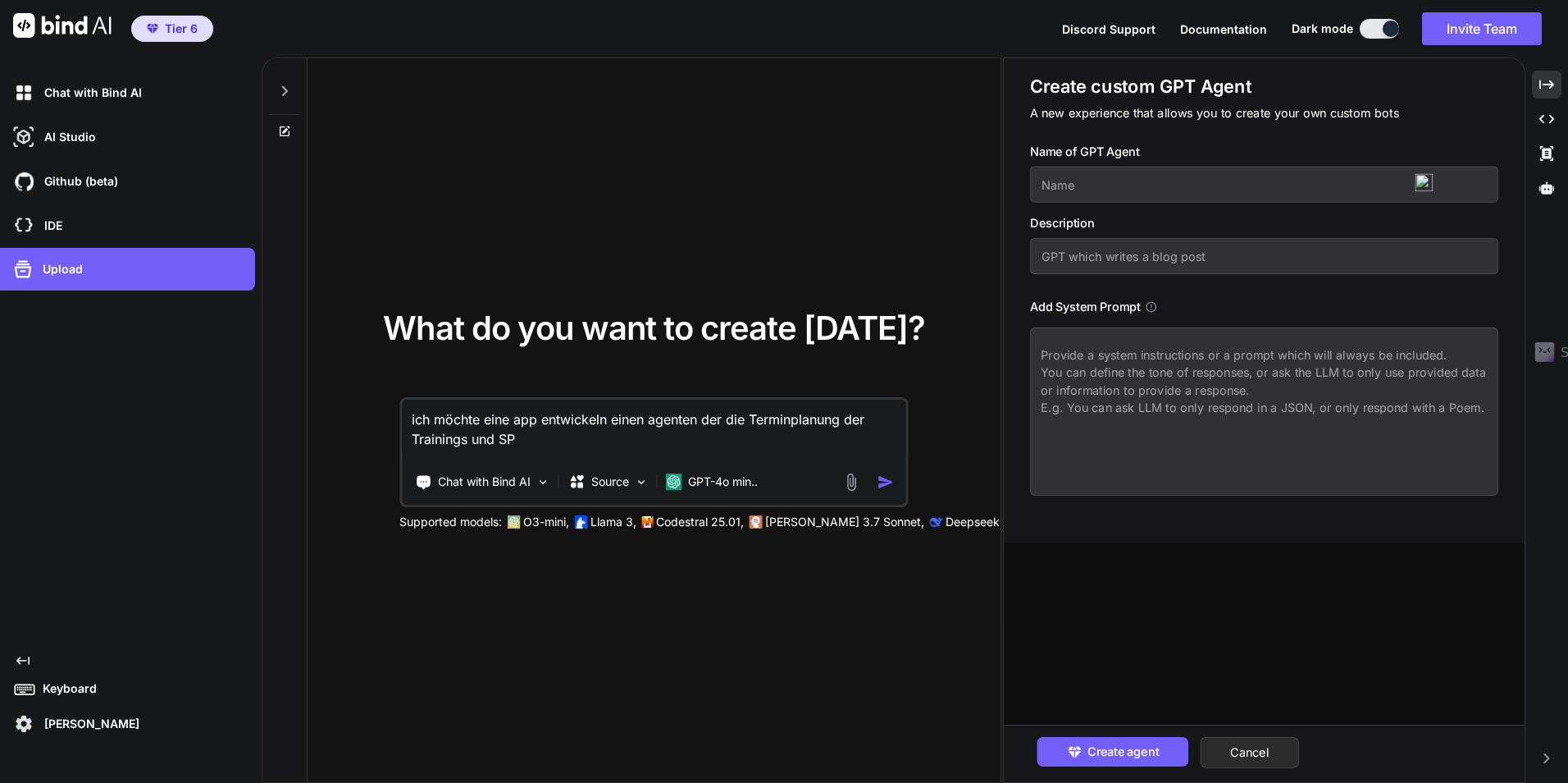
type textarea "ich möchte eine app entwickeln einen agenten der die Terminplanung der Training…"
type textarea "x"
type textarea "ich möchte eine app entwickeln einen agenten der die Terminplanung der Training…"
type textarea "x"
type textarea "ich möchte eine app entwickeln einen agenten der die Terminplanung der Training…"
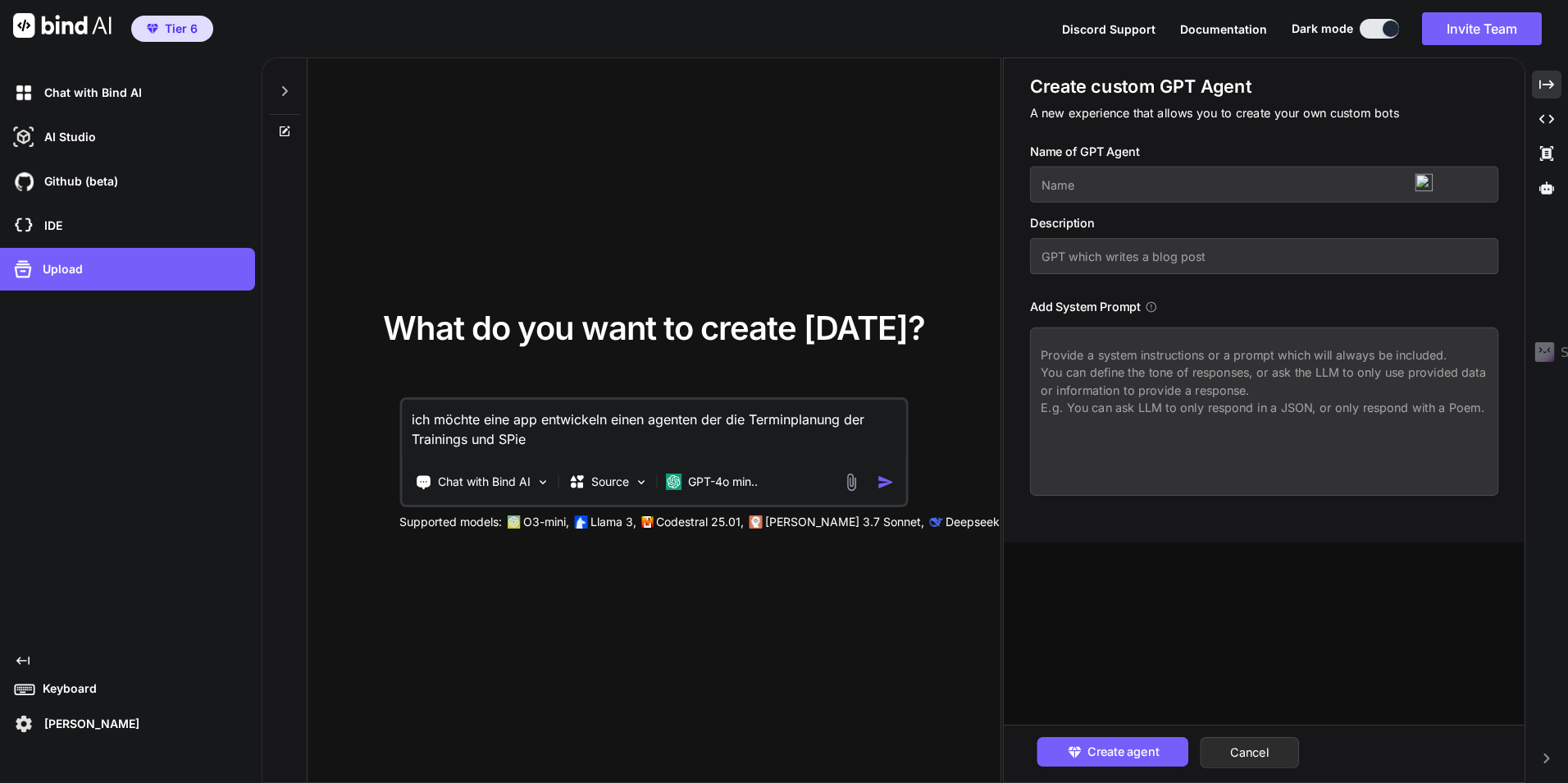
type textarea "x"
type textarea "ich möchte eine app entwickeln einen agenten der die Terminplanung der Training…"
type textarea "x"
type textarea "ich möchte eine app entwickeln einen agenten der die Terminplanung der Training…"
type textarea "x"
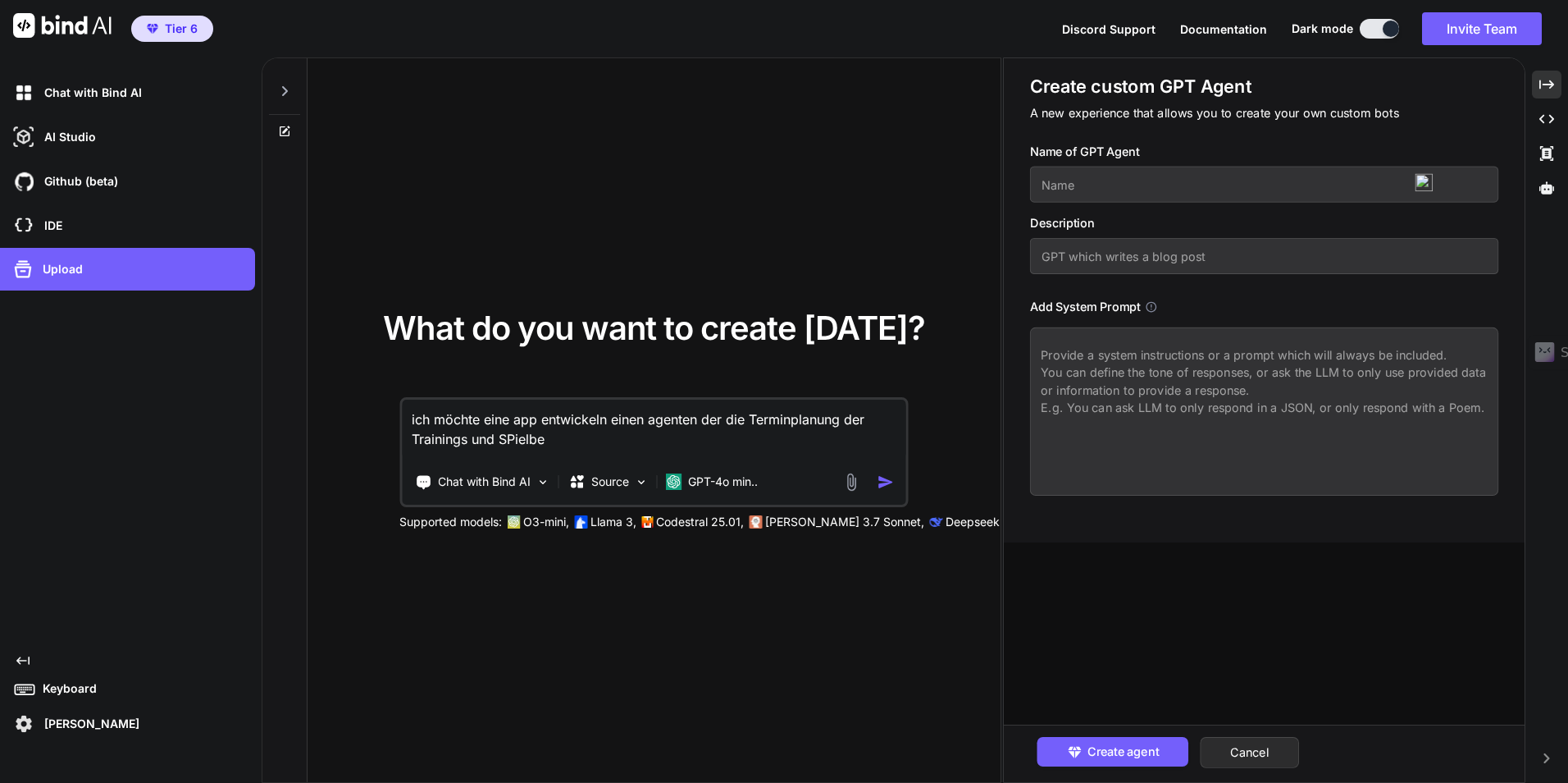
type textarea "ich möchte eine app entwickeln einen agenten der die Terminplanung der Training…"
type textarea "x"
type textarea "ich möchte eine app entwickeln einen agenten der die Terminplanung der Training…"
type textarea "x"
type textarea "ich möchte eine app entwickeln einen agenten der die Terminplanung der Training…"
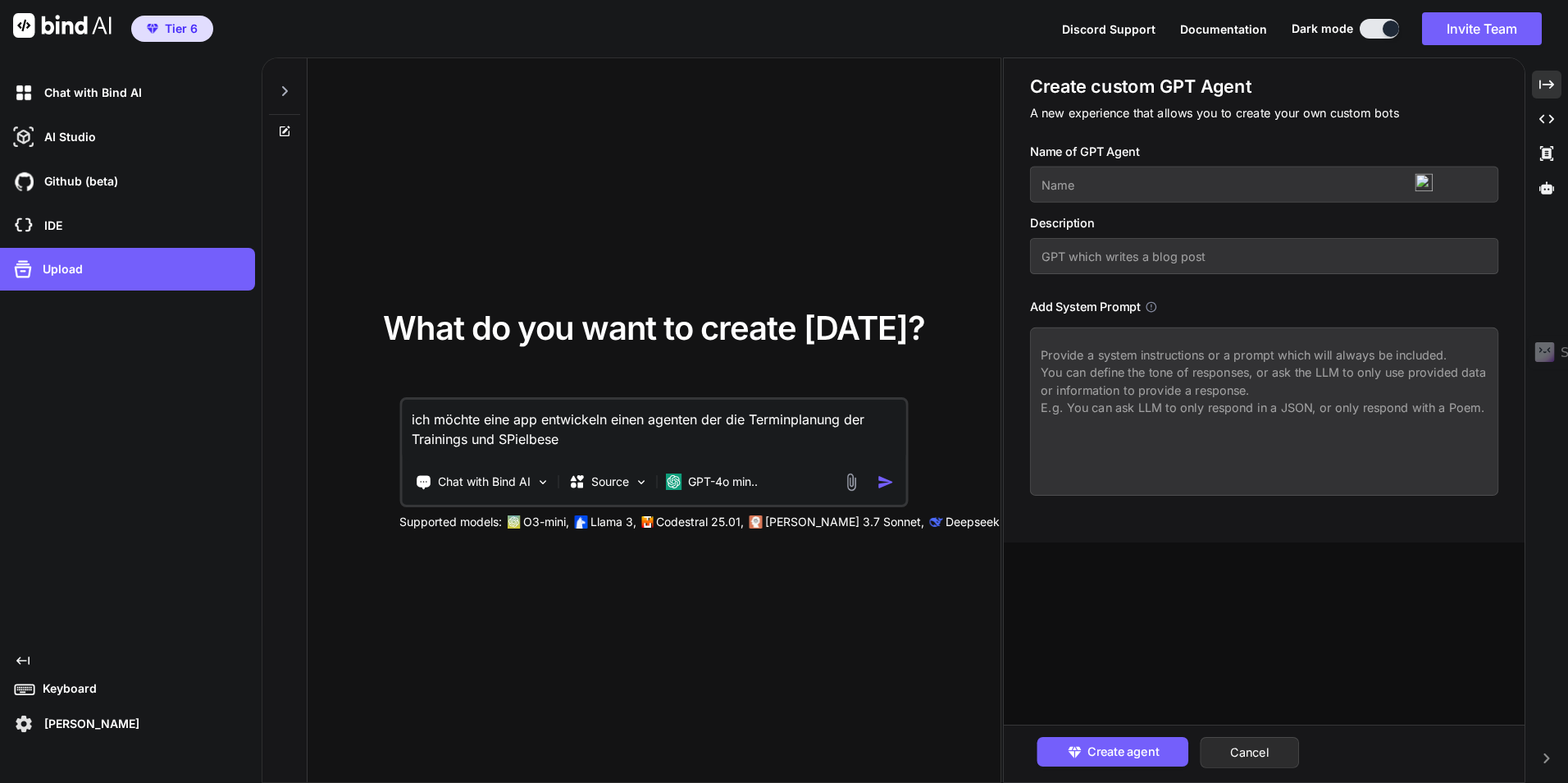
type textarea "x"
type textarea "ich möchte eine app entwickeln einen agenten der die Terminplanung der Training…"
type textarea "x"
type textarea "ich möchte eine app entwickeln einen agenten der die Terminplanung der Training…"
type textarea "x"
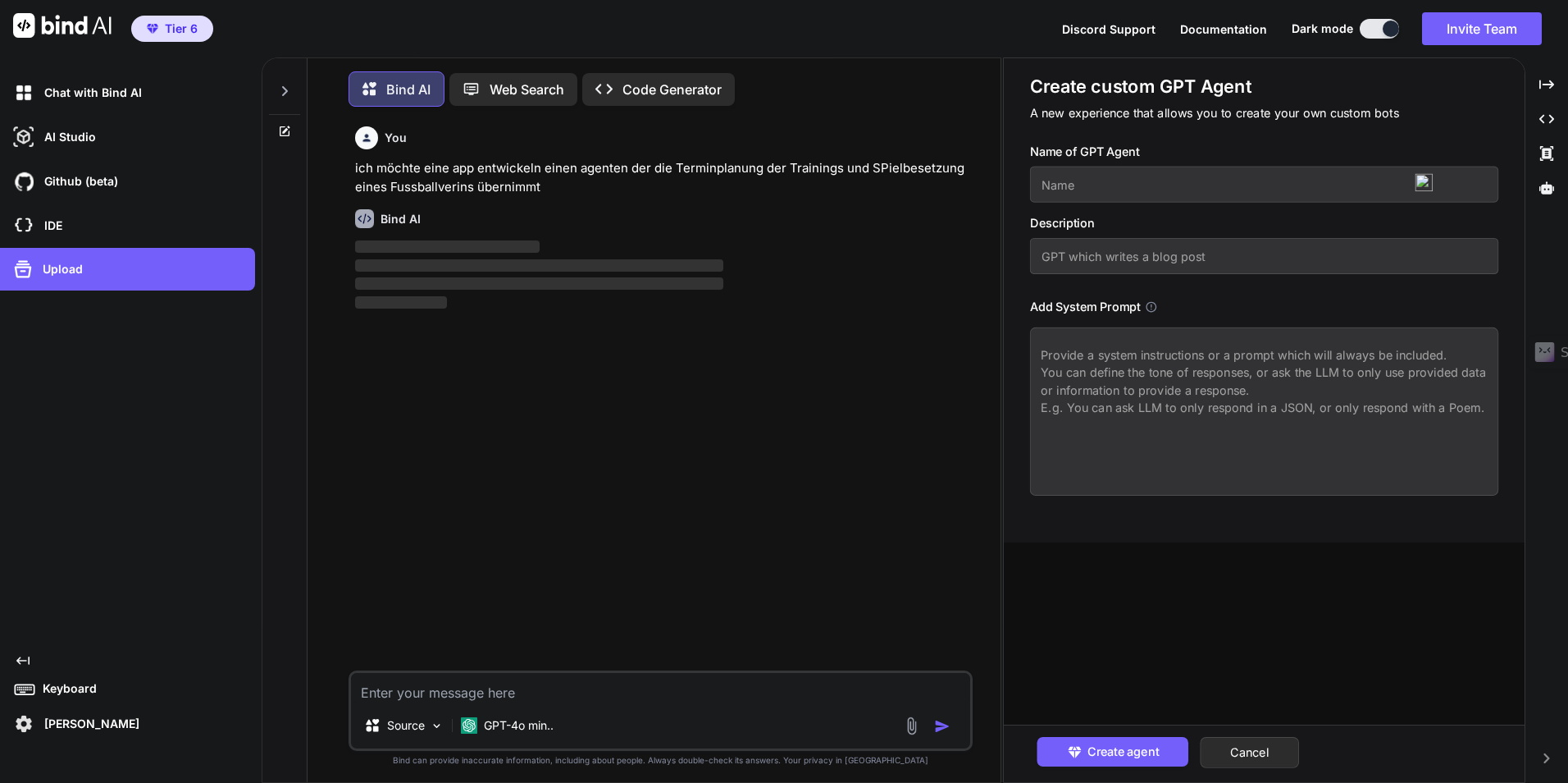
scroll to position [8, 0]
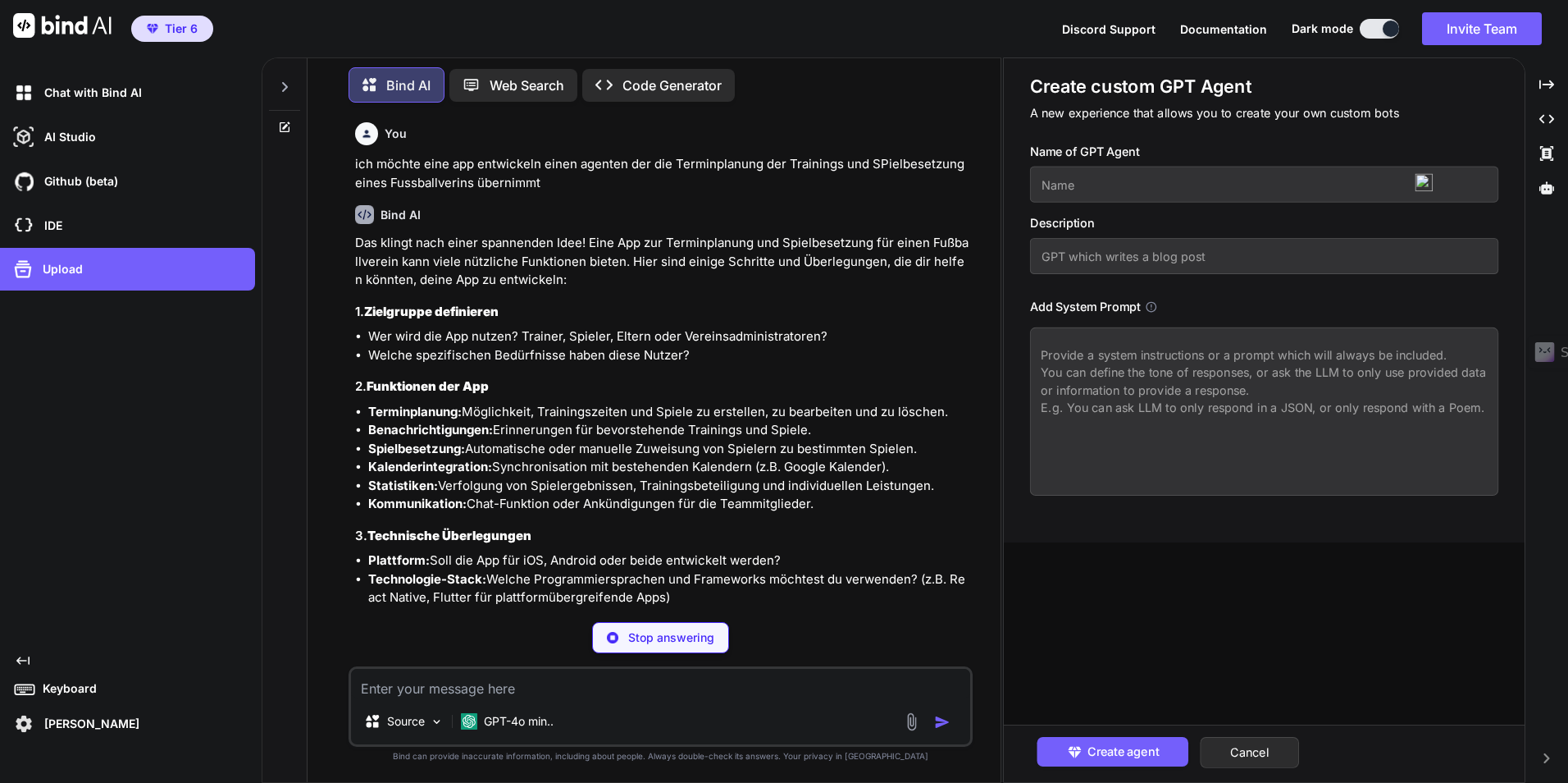
click at [460, 699] on div "Source GPT-4o min.." at bounding box center [661, 706] width 624 height 80
click at [457, 689] on textarea at bounding box center [660, 683] width 618 height 30
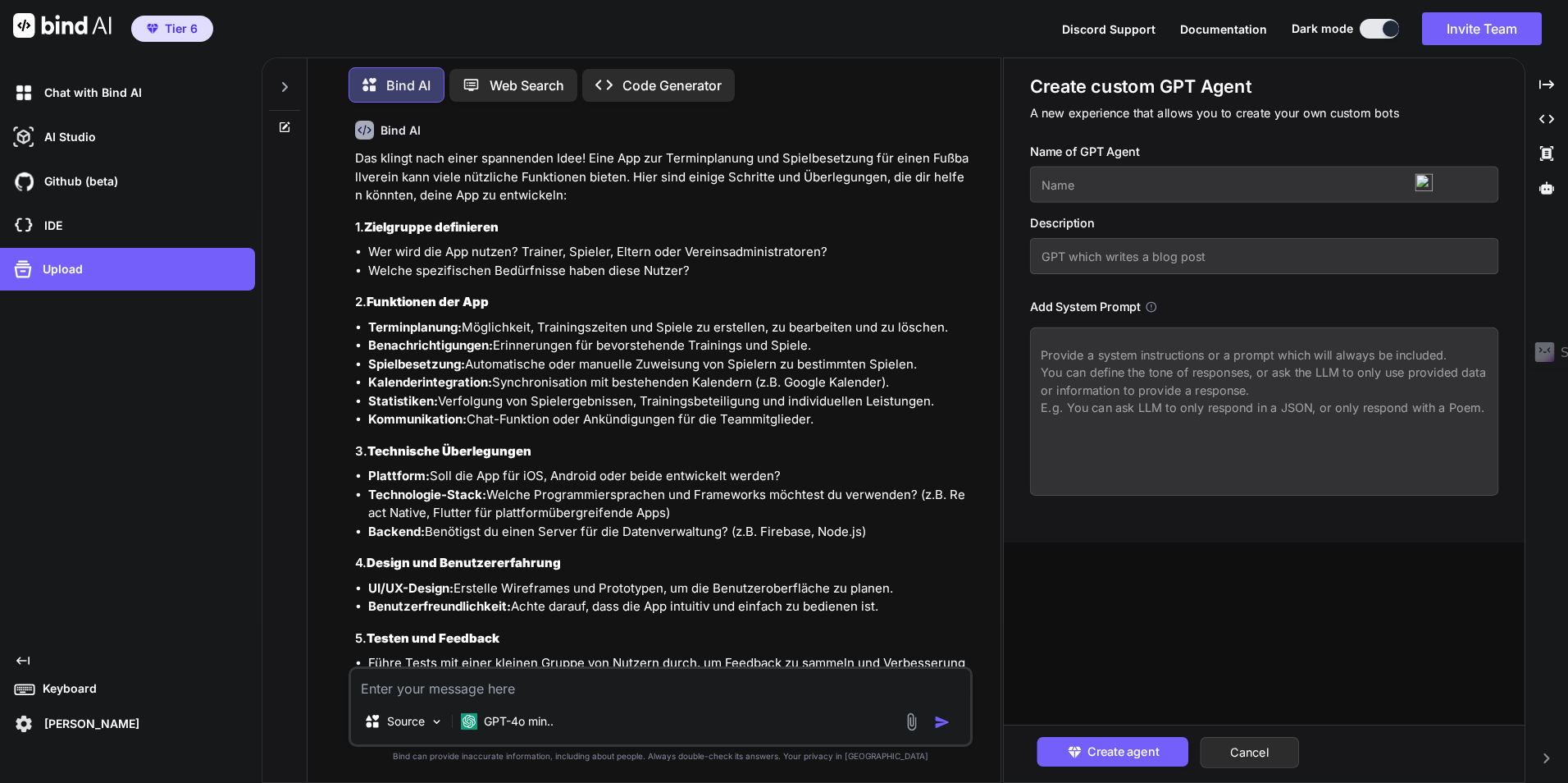
scroll to position [0, 0]
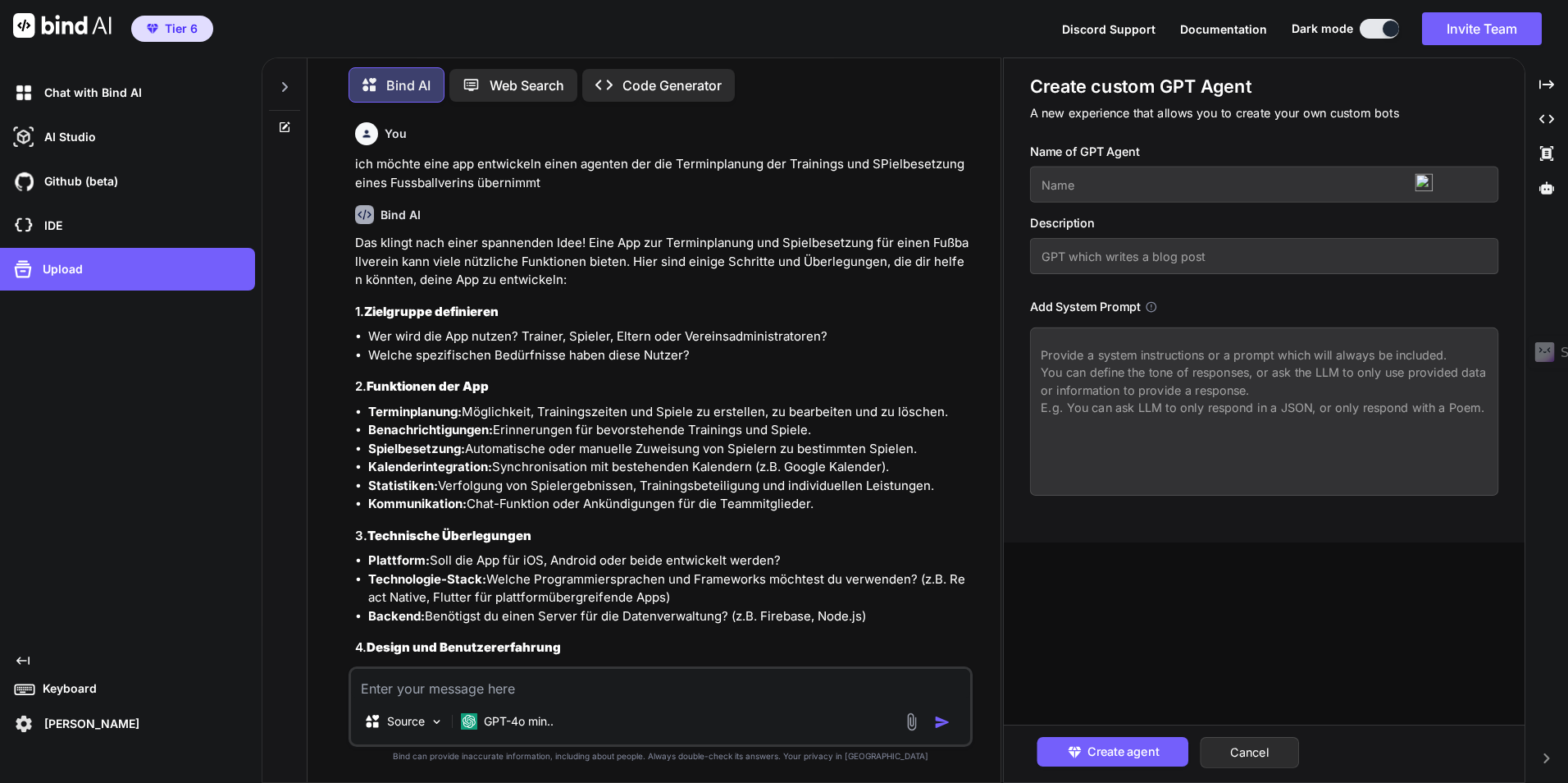
click at [474, 693] on textarea at bounding box center [660, 683] width 618 height 30
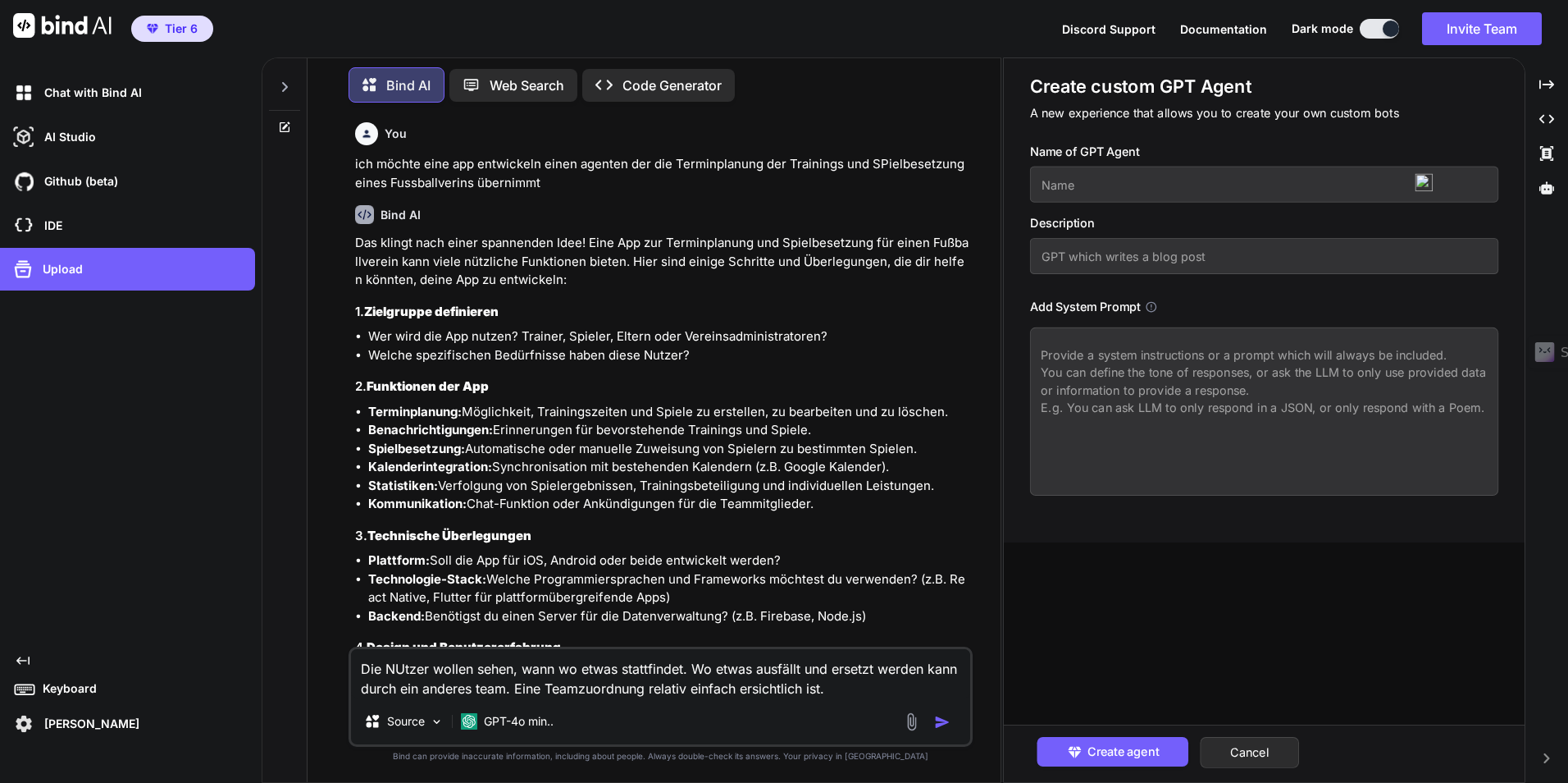
click at [461, 685] on textarea "Die NUtzer wollen sehen, wann wo etwas stattfindet. Wo etwas ausfällt und erset…" at bounding box center [660, 674] width 618 height 49
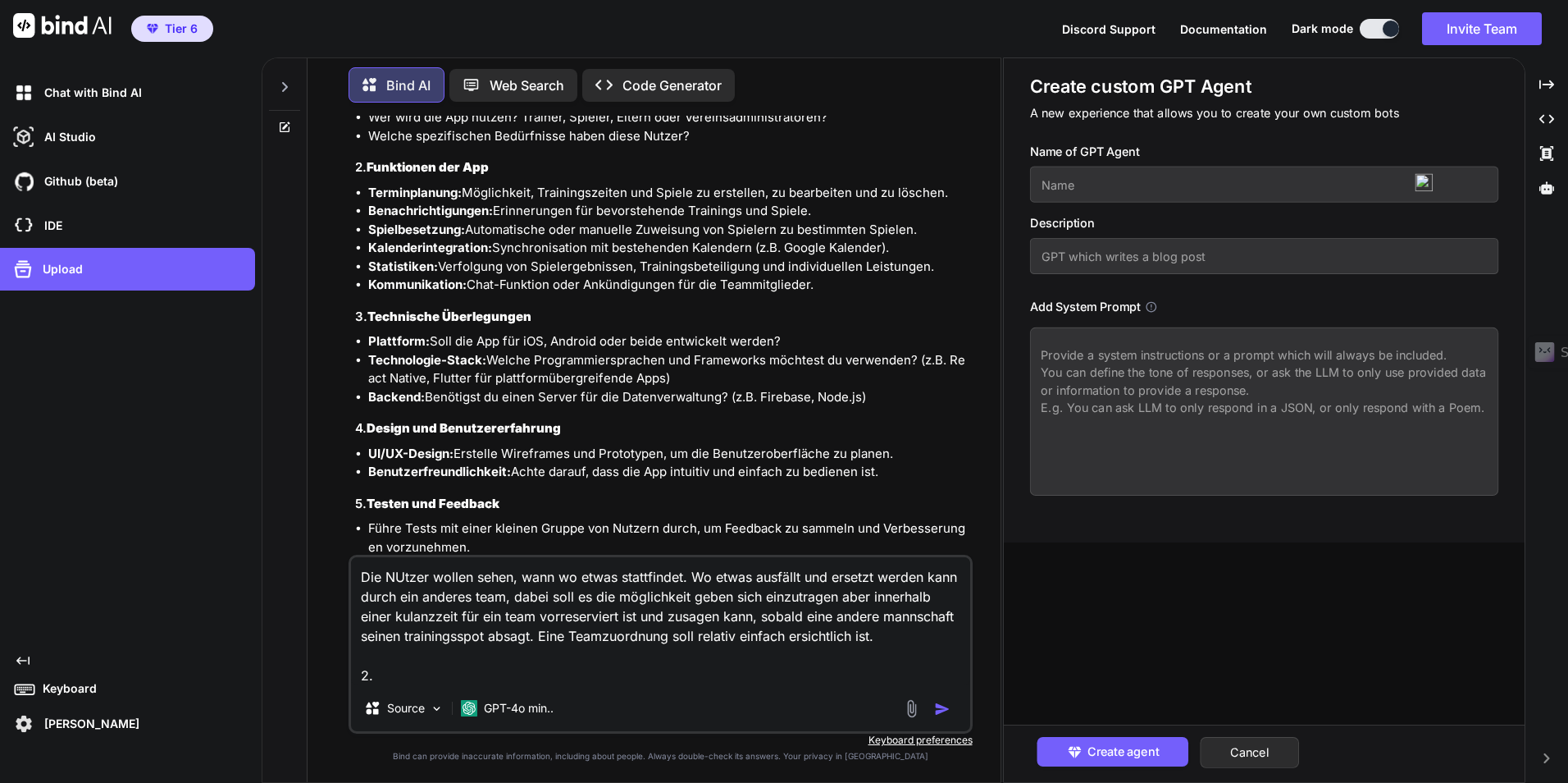
scroll to position [328, 0]
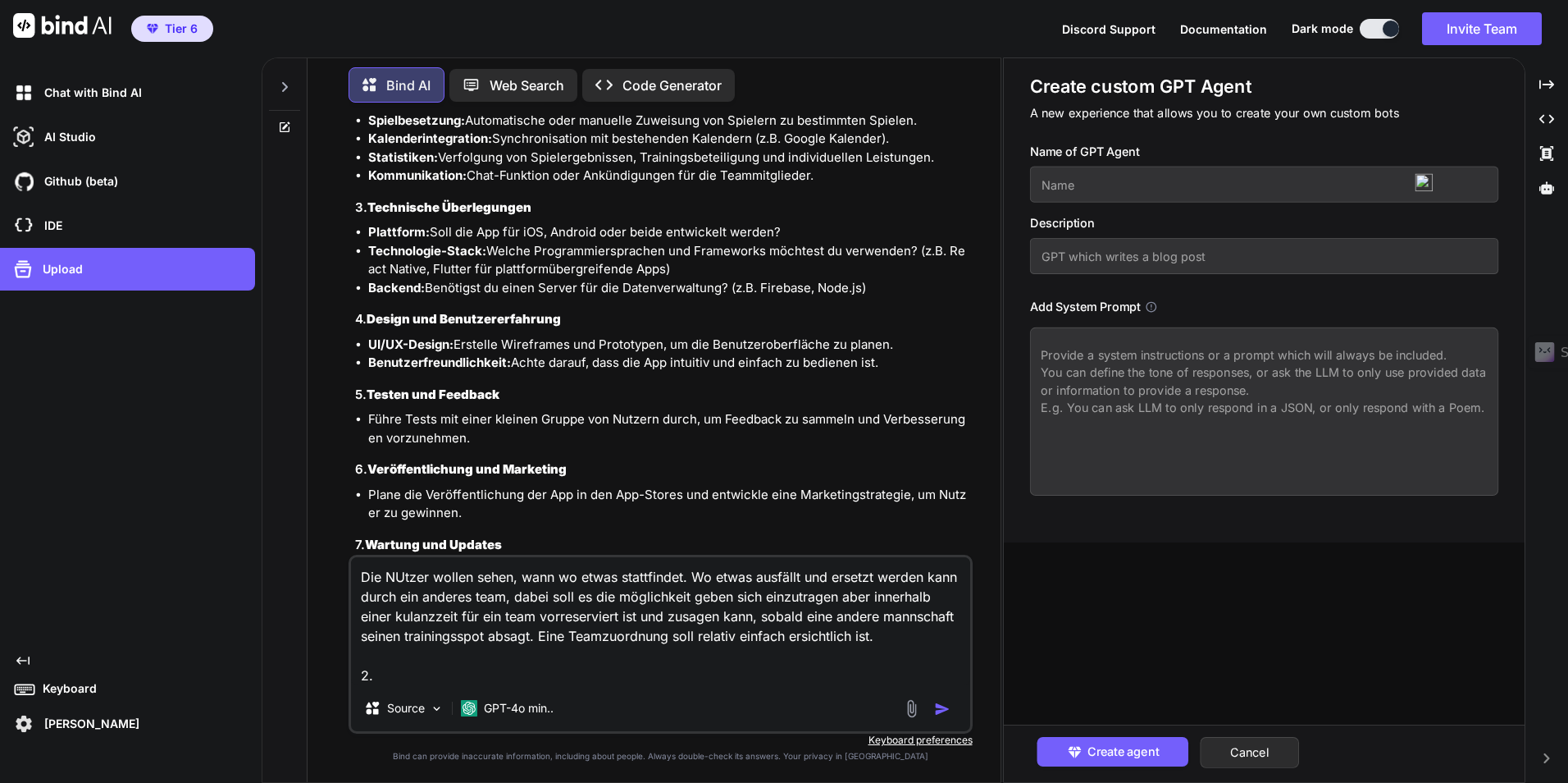
click at [393, 680] on textarea "Die NUtzer wollen sehen, wann wo etwas stattfindet. Wo etwas ausfällt und erset…" at bounding box center [660, 621] width 618 height 128
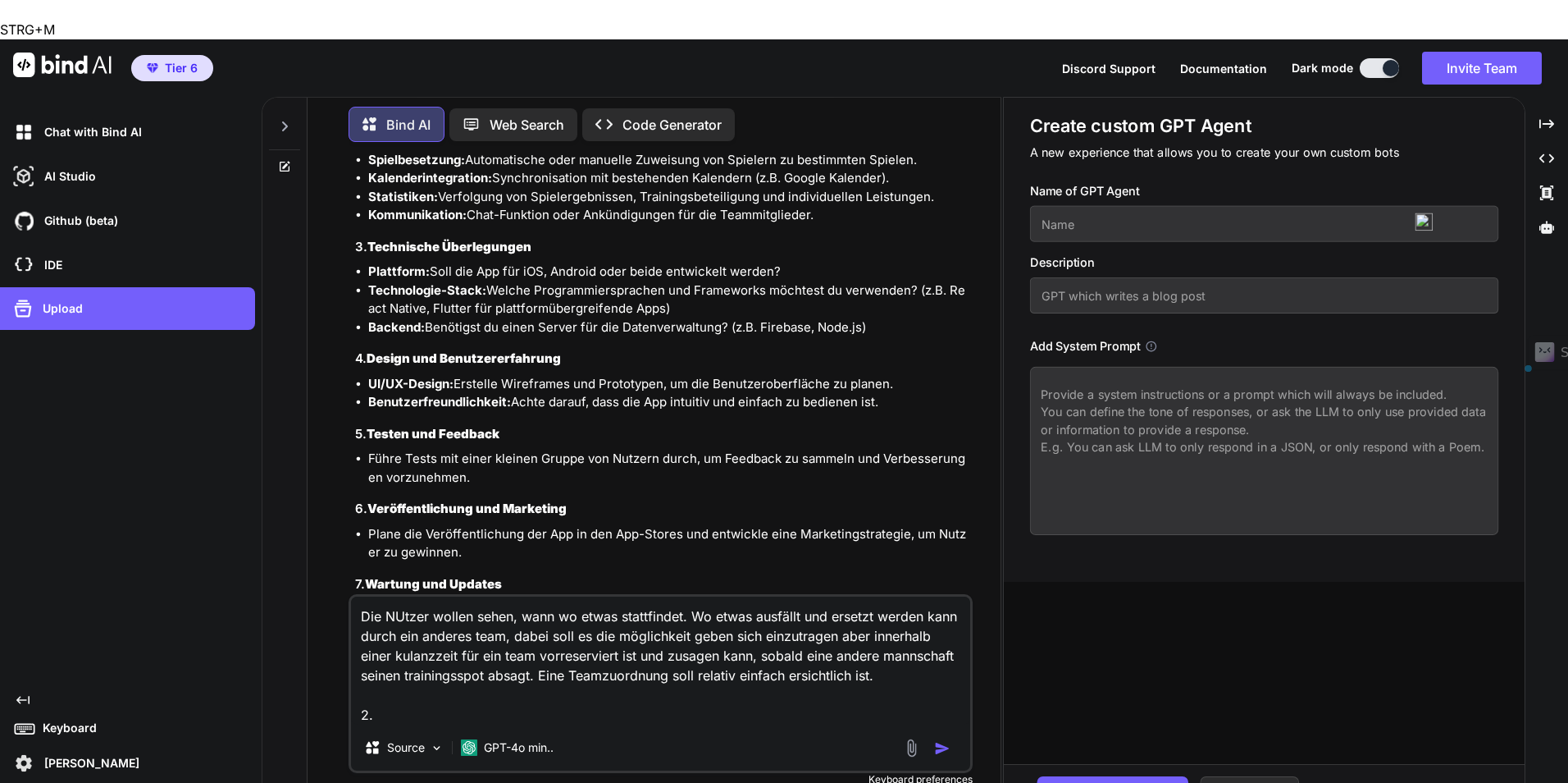
drag, startPoint x: 385, startPoint y: 680, endPoint x: 361, endPoint y: 680, distance: 24.0
click at [361, 680] on textarea "Die NUtzer wollen sehen, wann wo etwas stattfindet. Wo etwas ausfällt und erset…" at bounding box center [660, 661] width 618 height 128
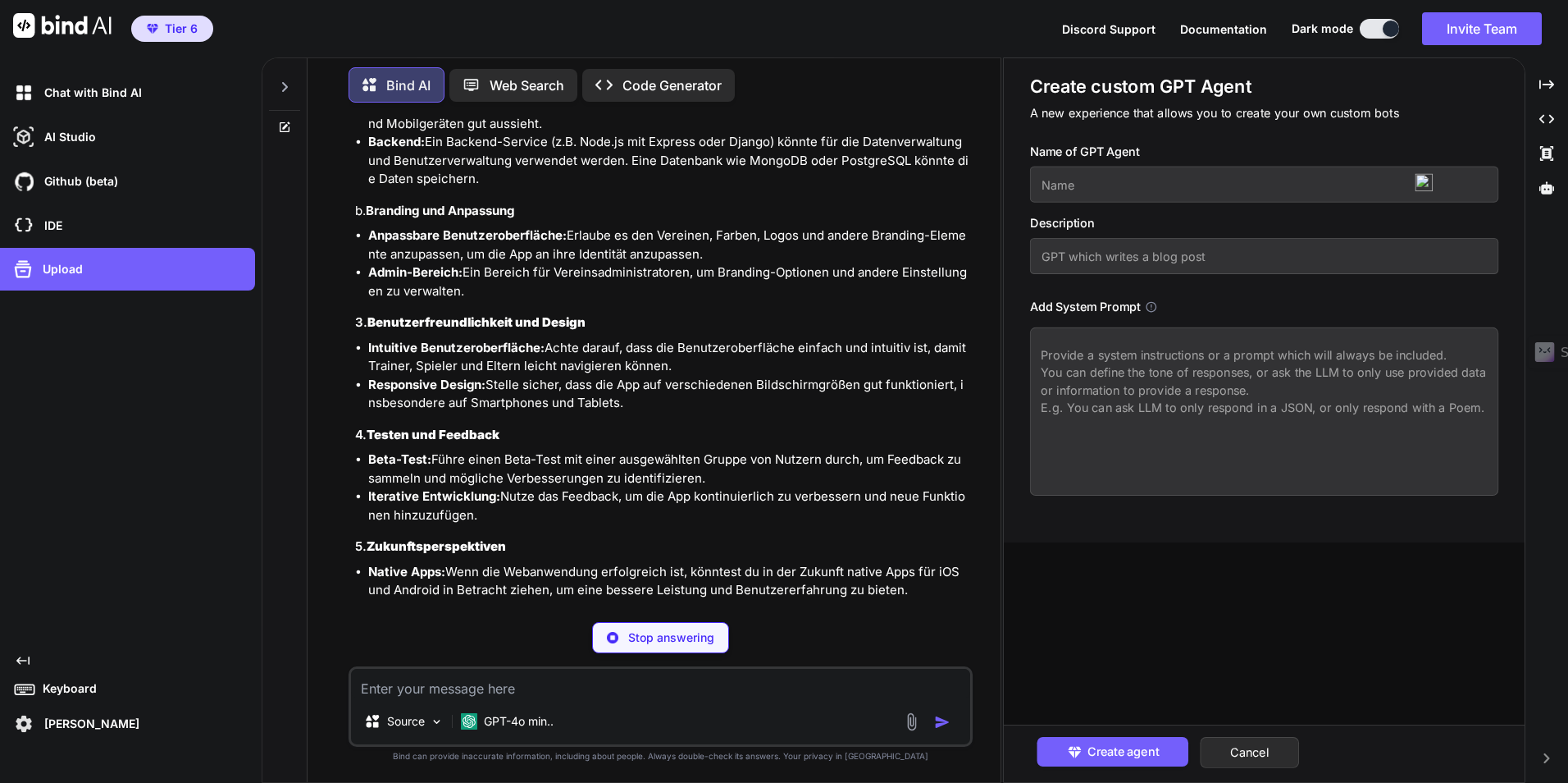
scroll to position [2481, 0]
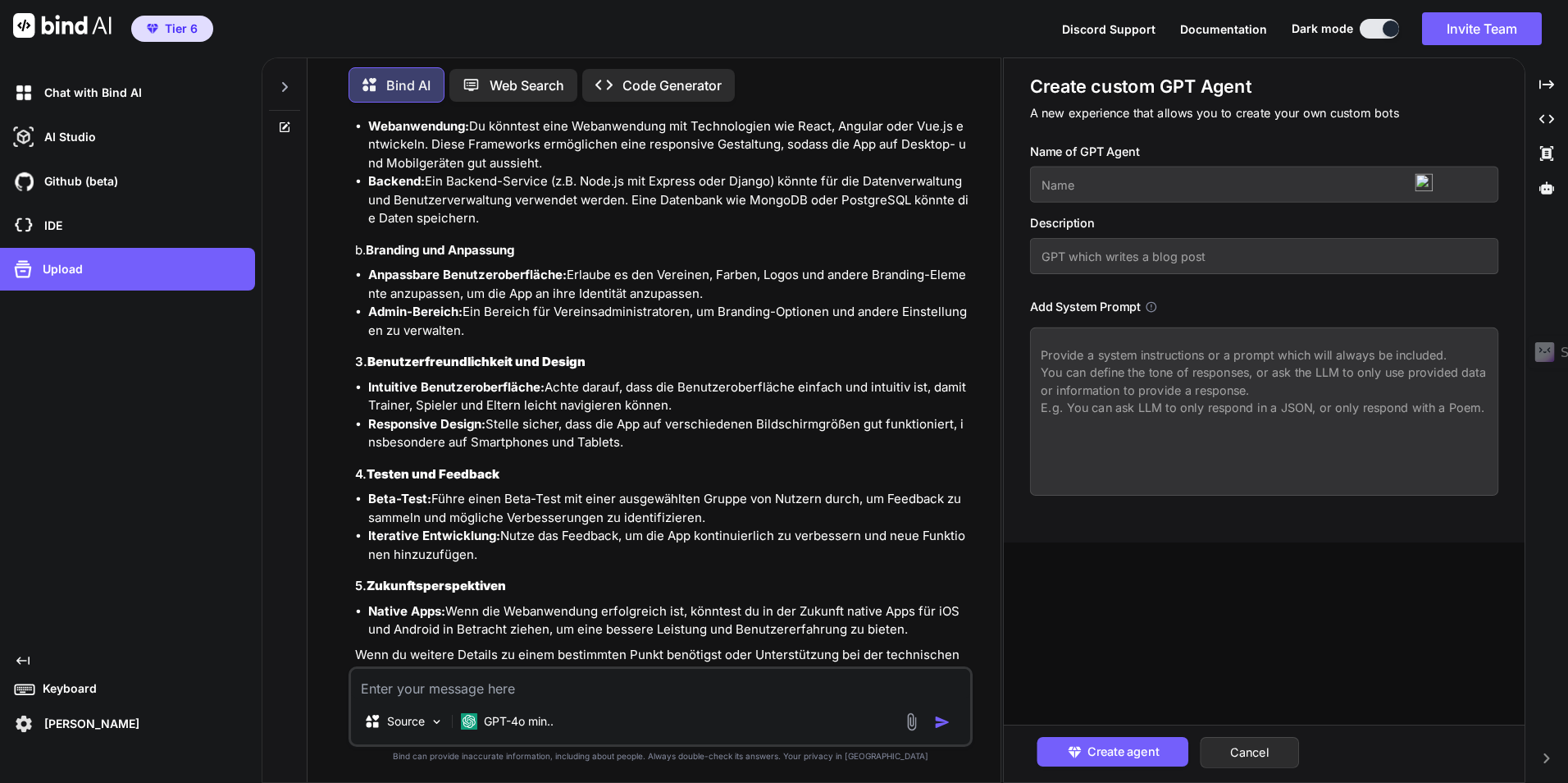
click at [437, 685] on textarea at bounding box center [660, 683] width 618 height 30
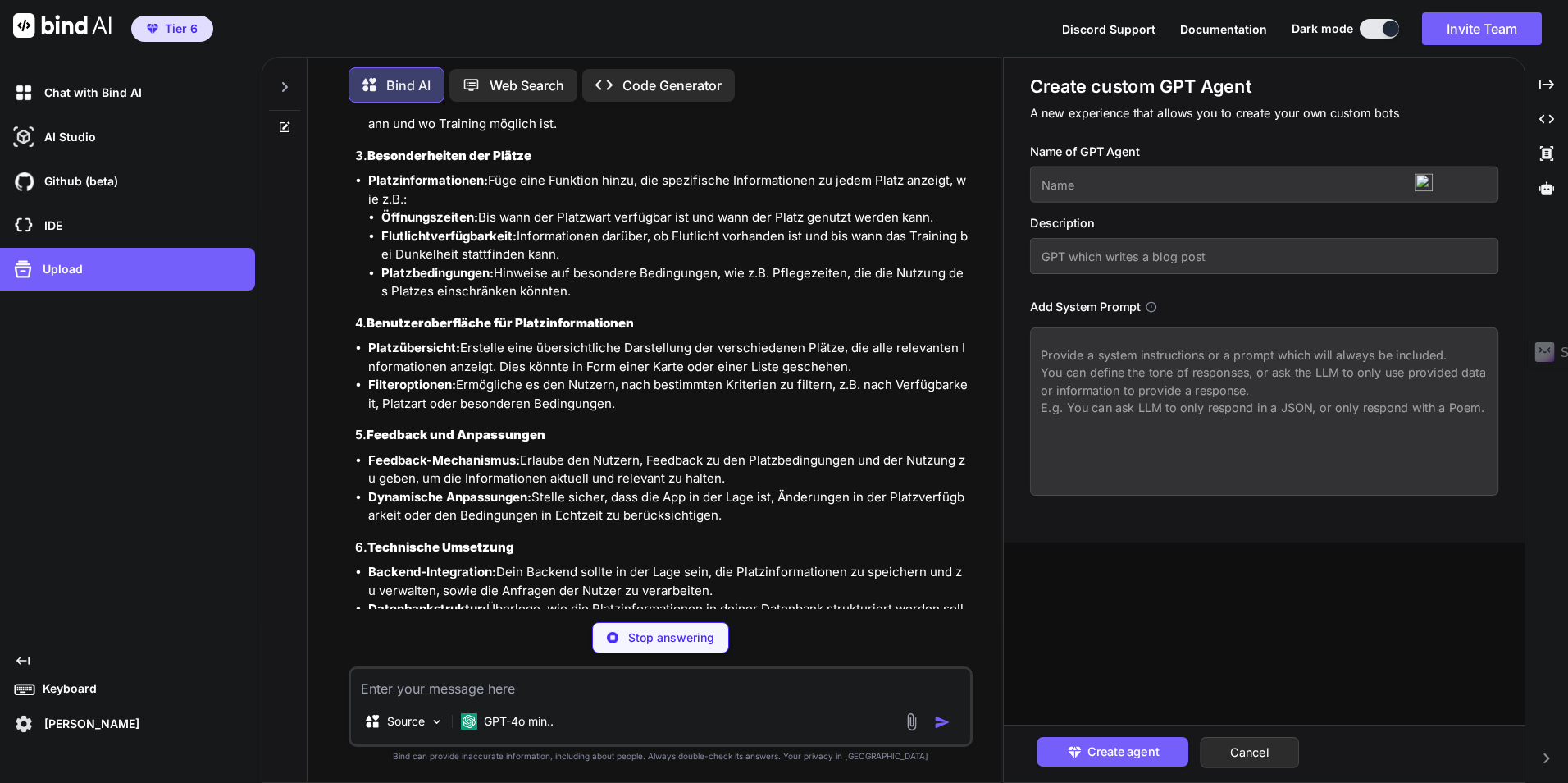
scroll to position [4549, 0]
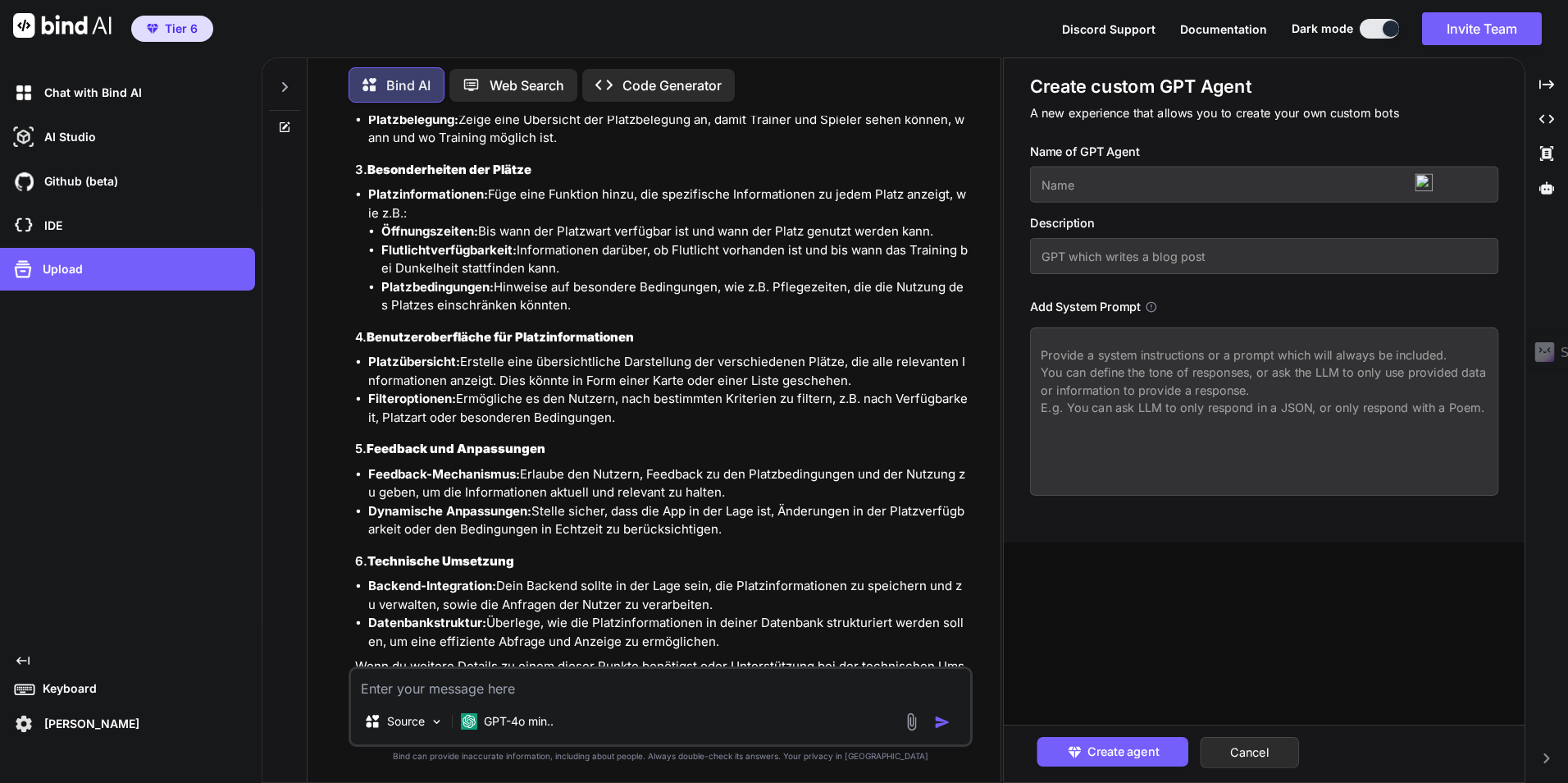
click at [571, 681] on textarea at bounding box center [660, 683] width 618 height 30
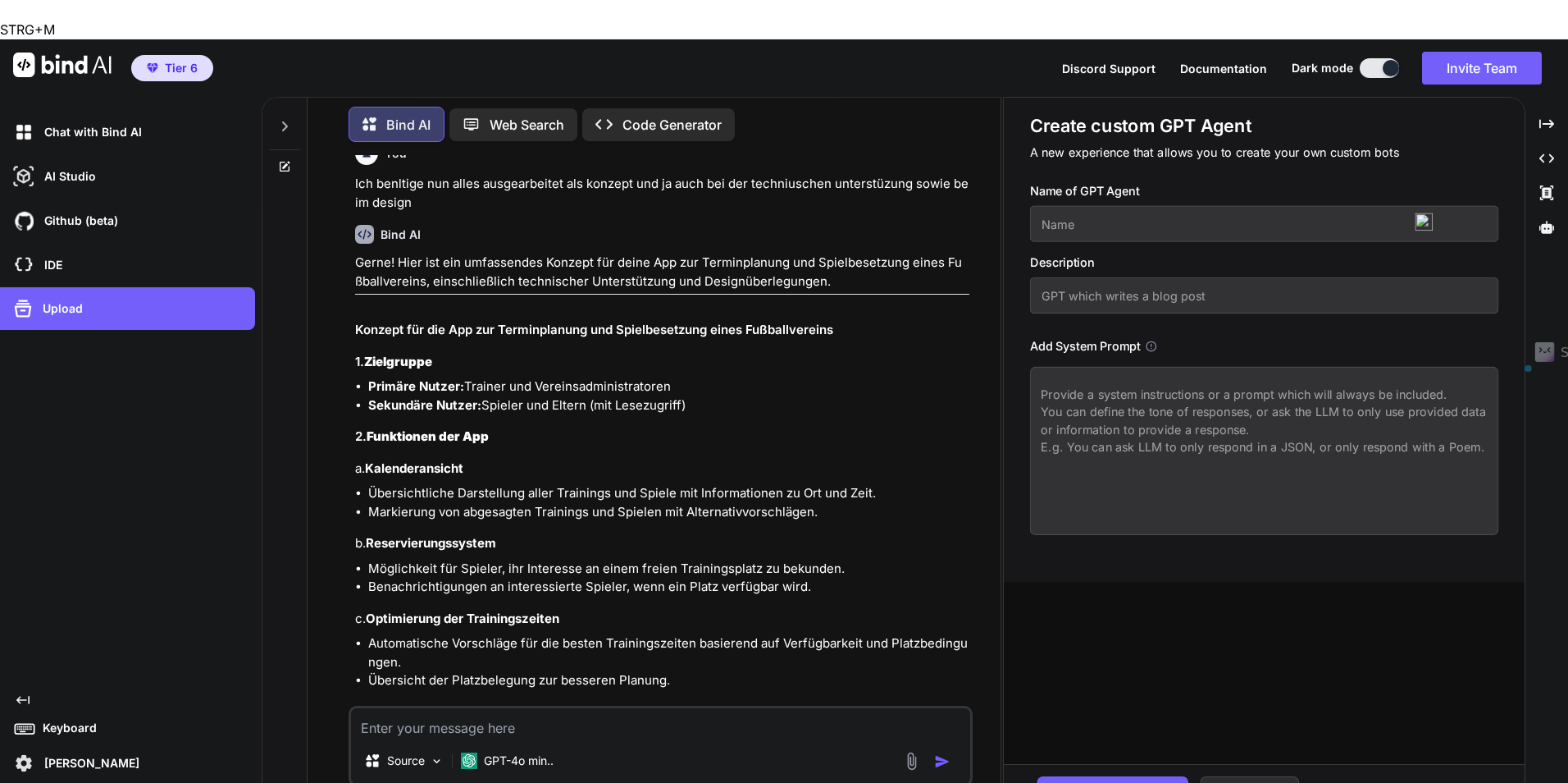
scroll to position [5139, 0]
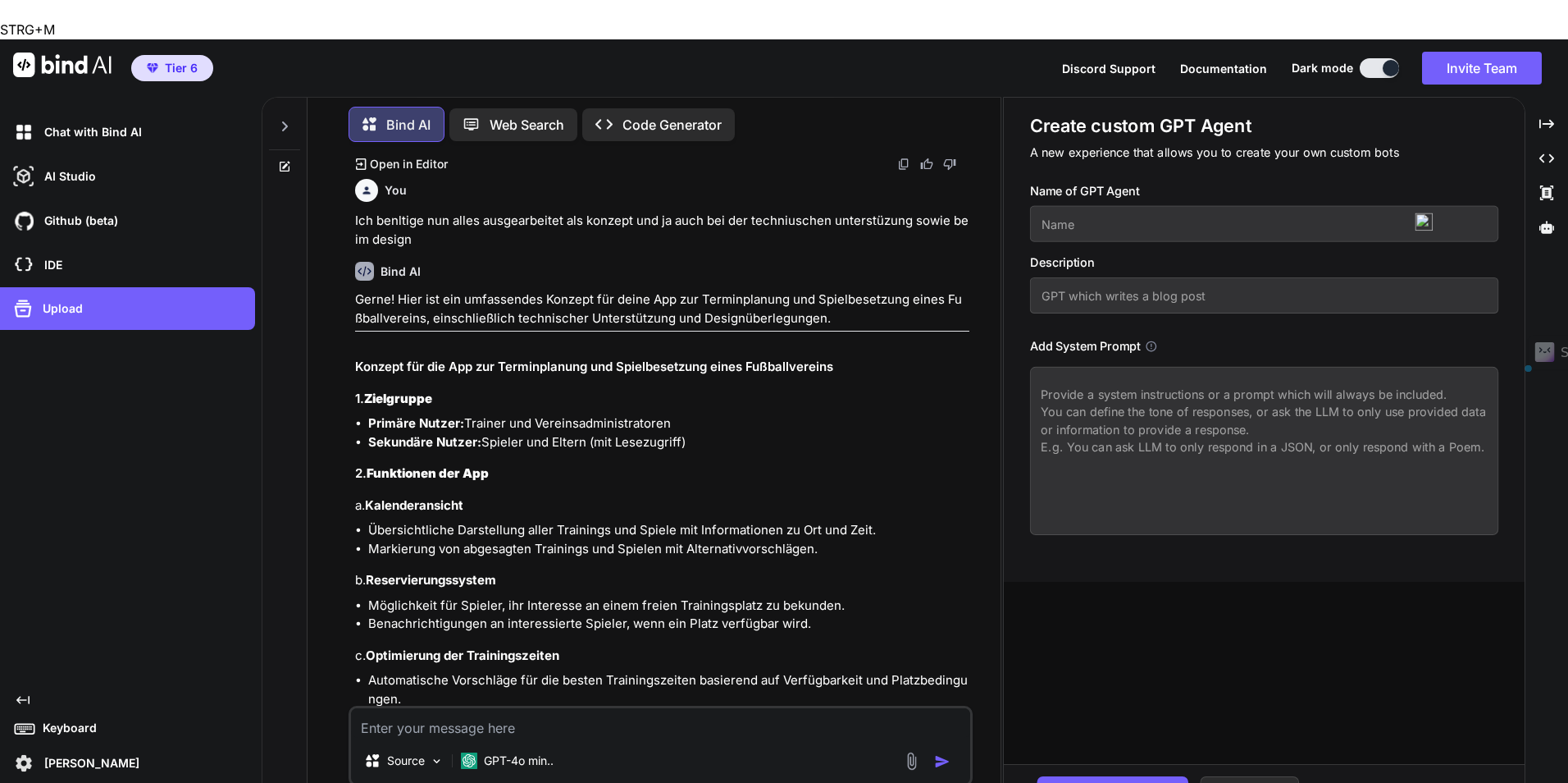
drag, startPoint x: 544, startPoint y: 576, endPoint x: 350, endPoint y: 258, distance: 372.5
click at [350, 258] on div "You ich möchte eine app entwickeln einen agenten der die Terminplanung der Trai…" at bounding box center [661, 487] width 624 height 666
copy div "Konzept für die App zur Terminplanung und Spielbesetzung eines Fußballvereins 1…"
click at [625, 115] on p "Code Generator" at bounding box center [672, 125] width 99 height 20
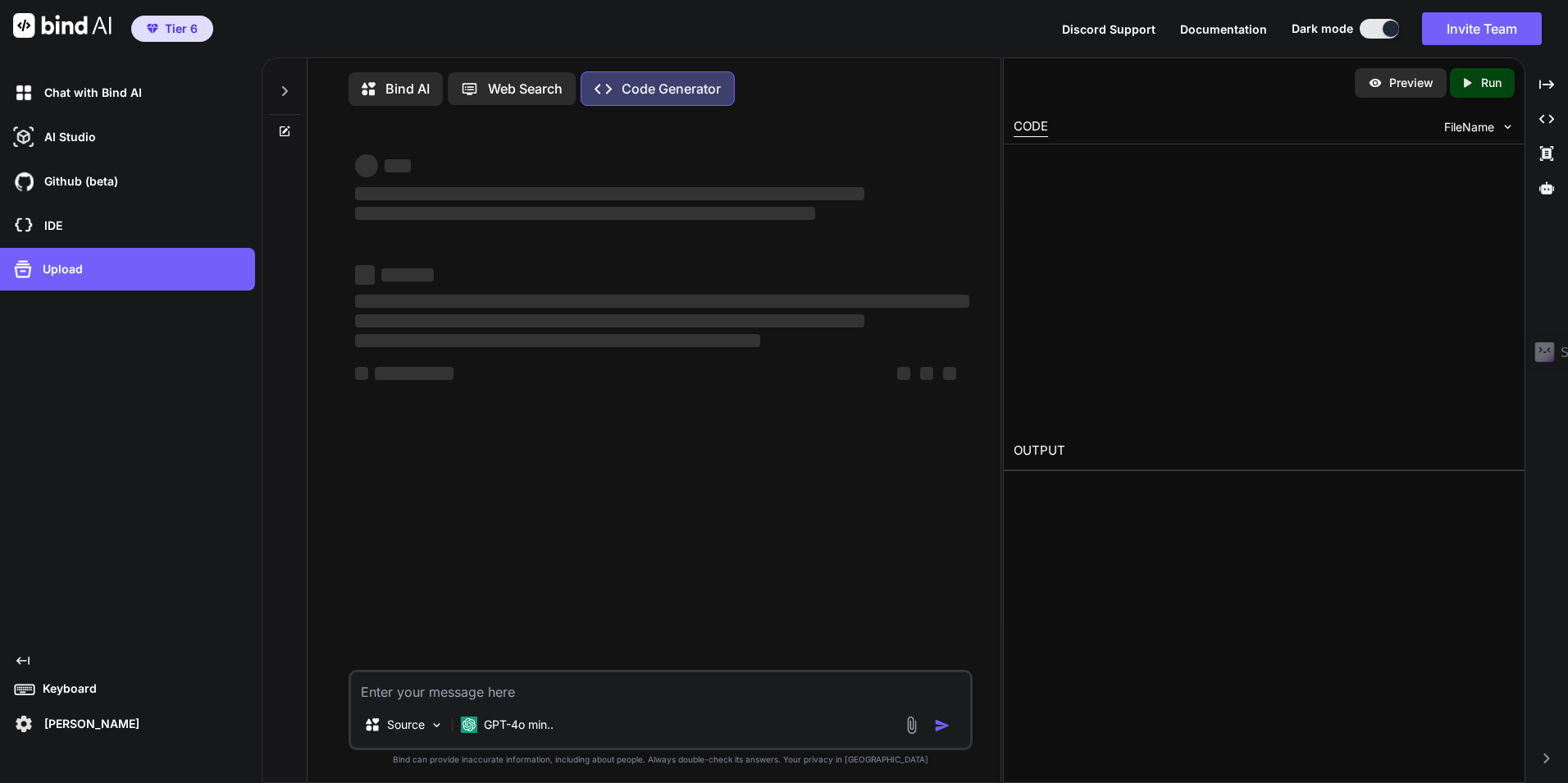
click at [633, 82] on p "Code Generator" at bounding box center [671, 89] width 99 height 20
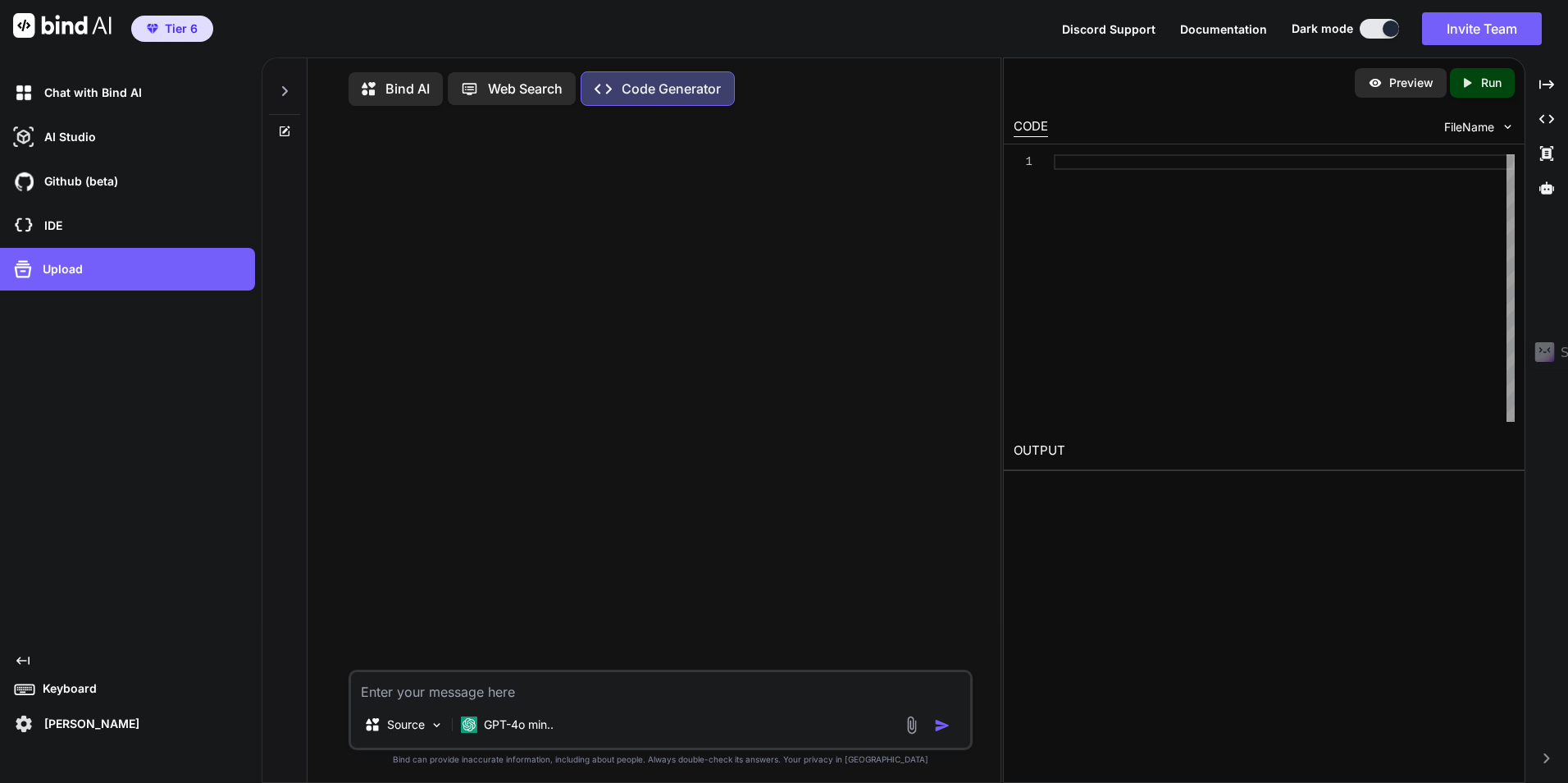
click at [375, 89] on icon at bounding box center [370, 90] width 17 height 17
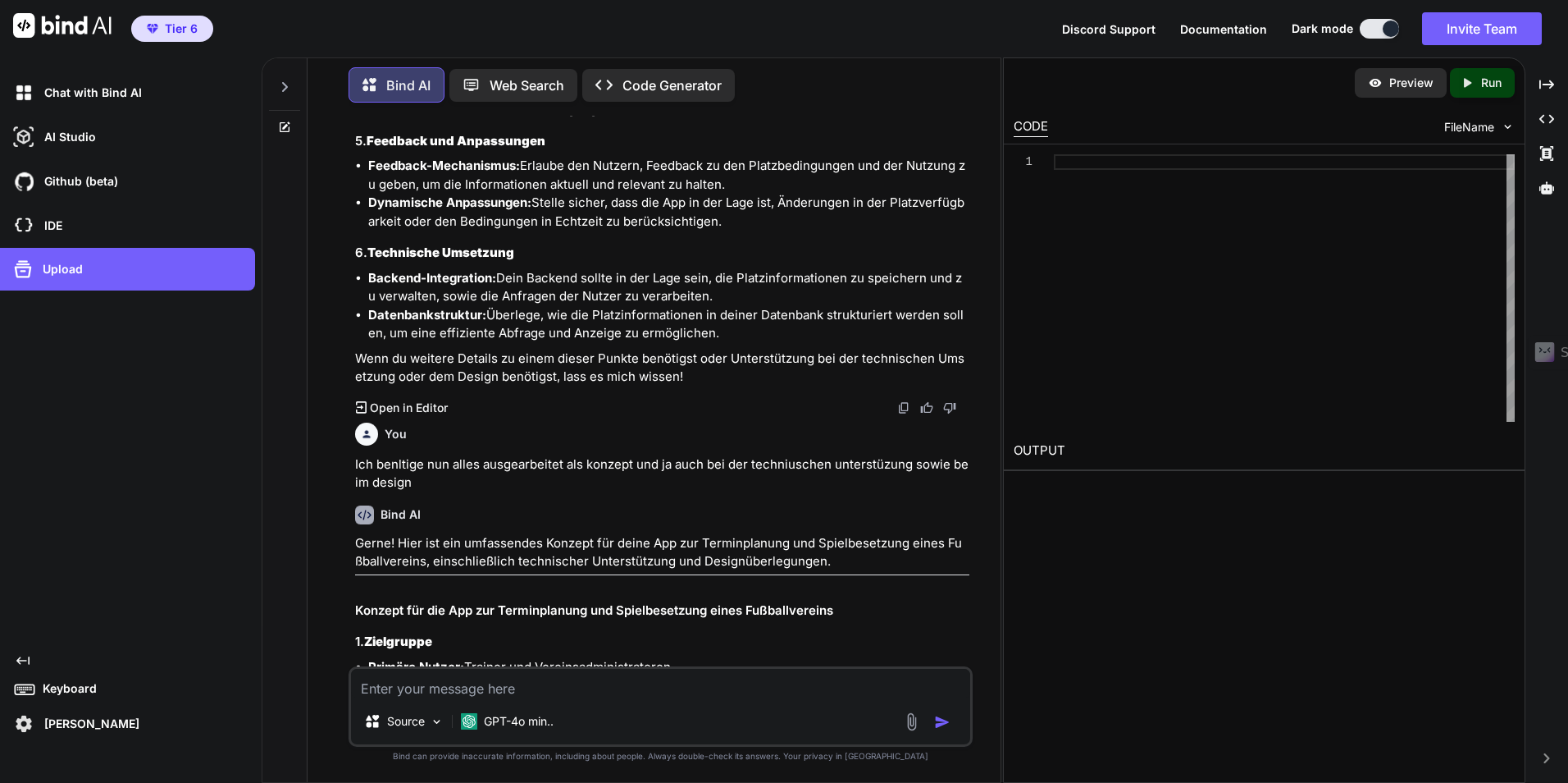
scroll to position [4230, 0]
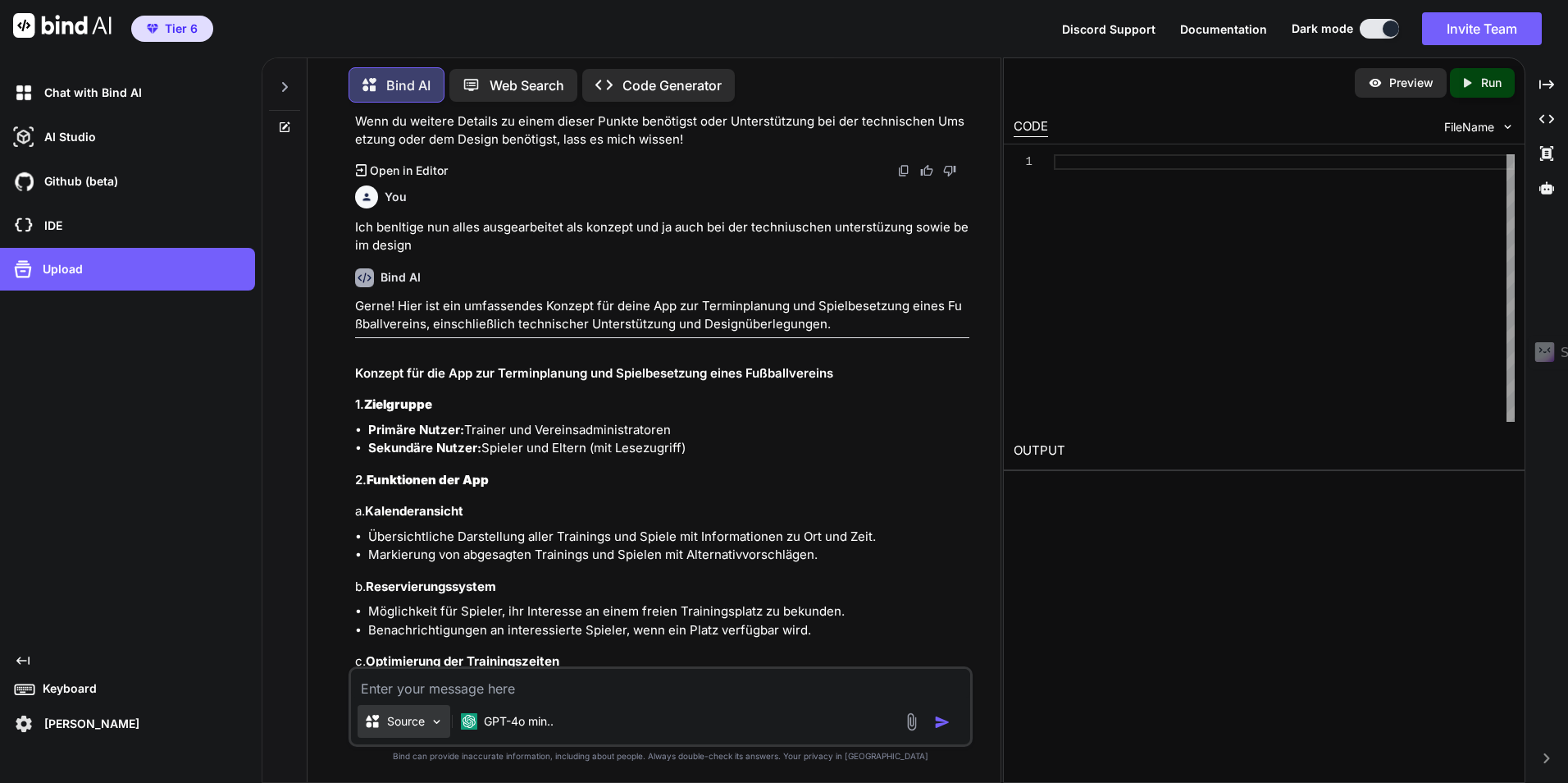
click at [410, 723] on p "Source" at bounding box center [406, 721] width 38 height 16
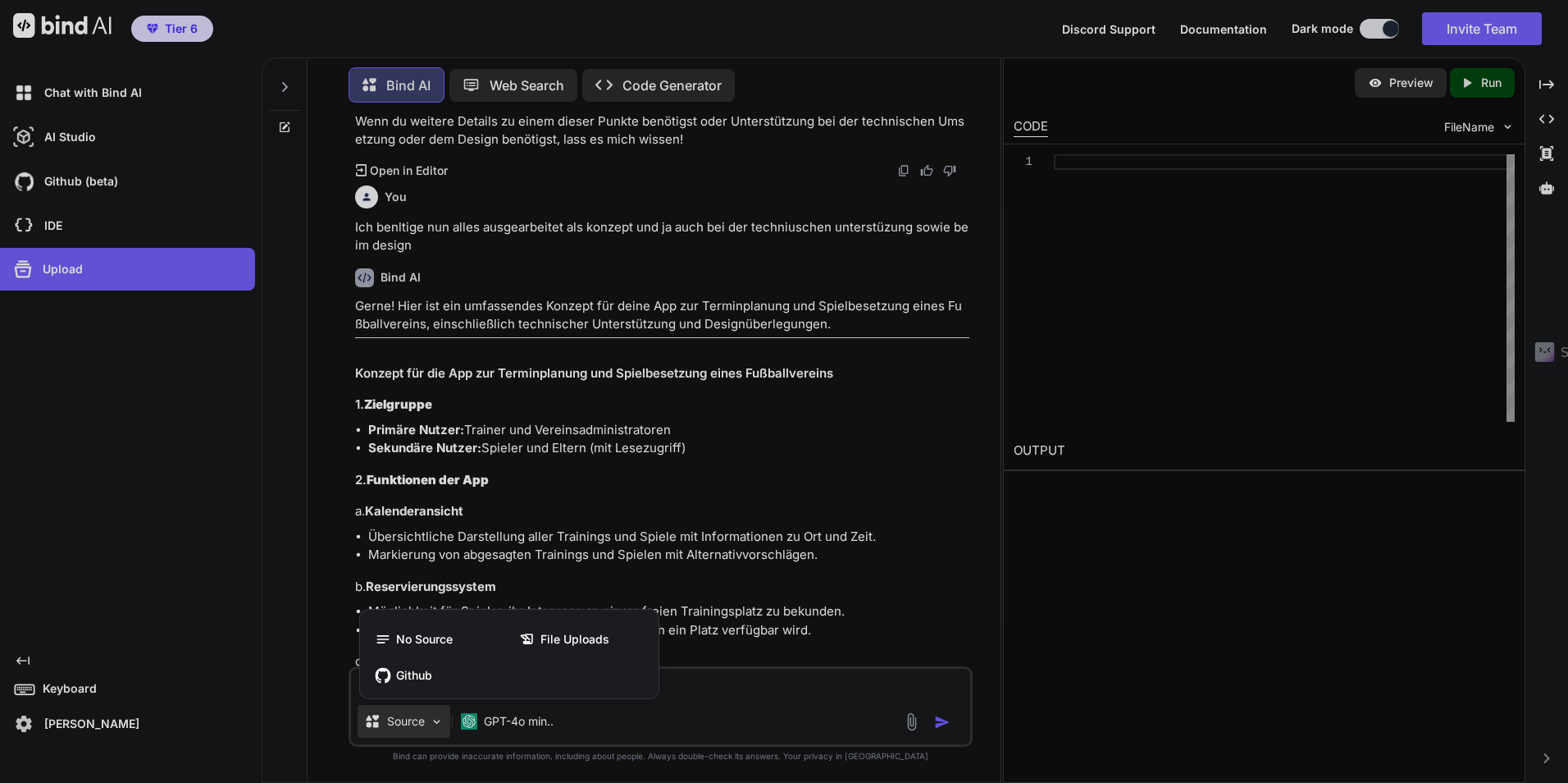
click at [410, 723] on div at bounding box center [784, 392] width 1568 height 783
